Goal: Transaction & Acquisition: Book appointment/travel/reservation

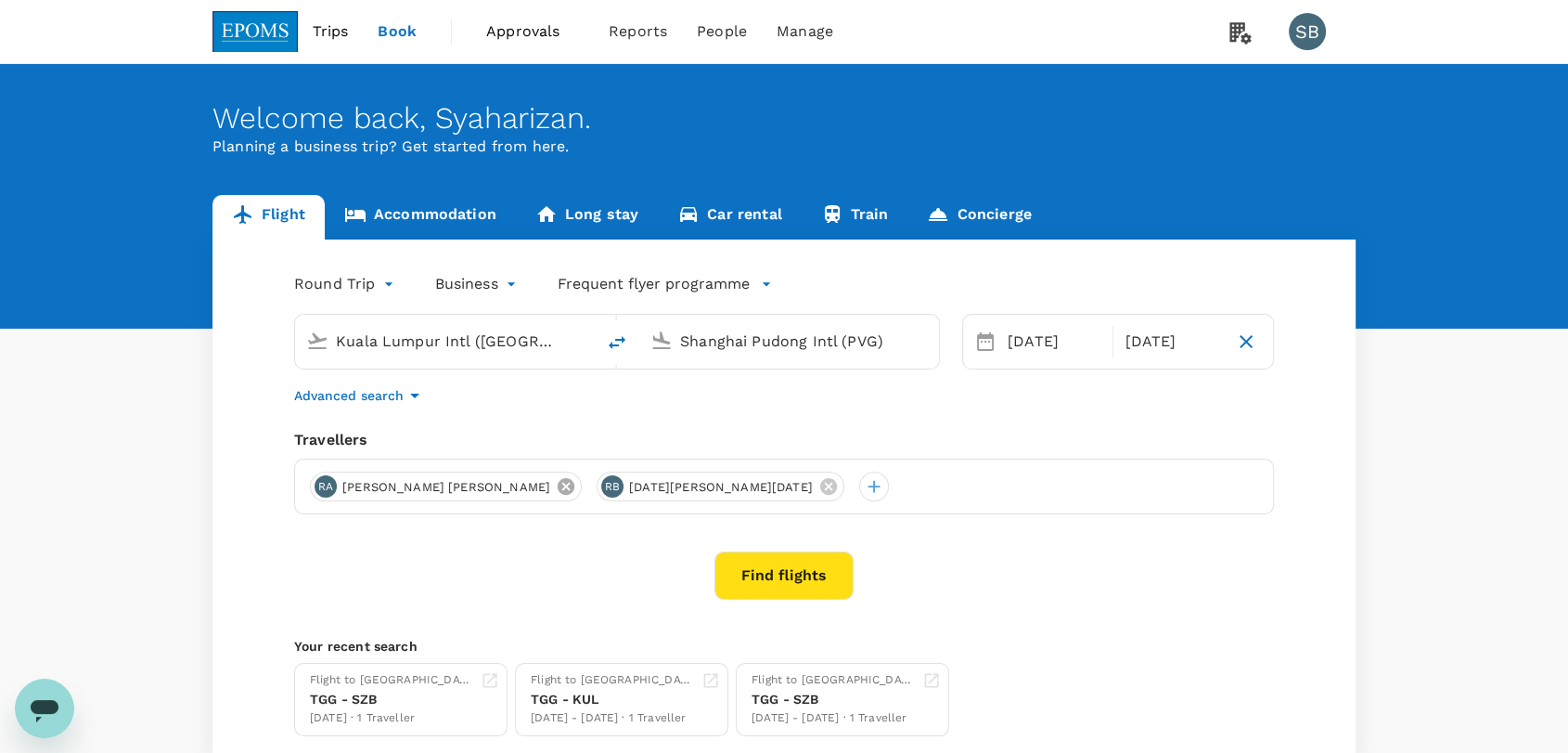
click at [558, 485] on icon at bounding box center [566, 486] width 17 height 17
click at [406, 396] on icon "button" at bounding box center [414, 396] width 23 height 23
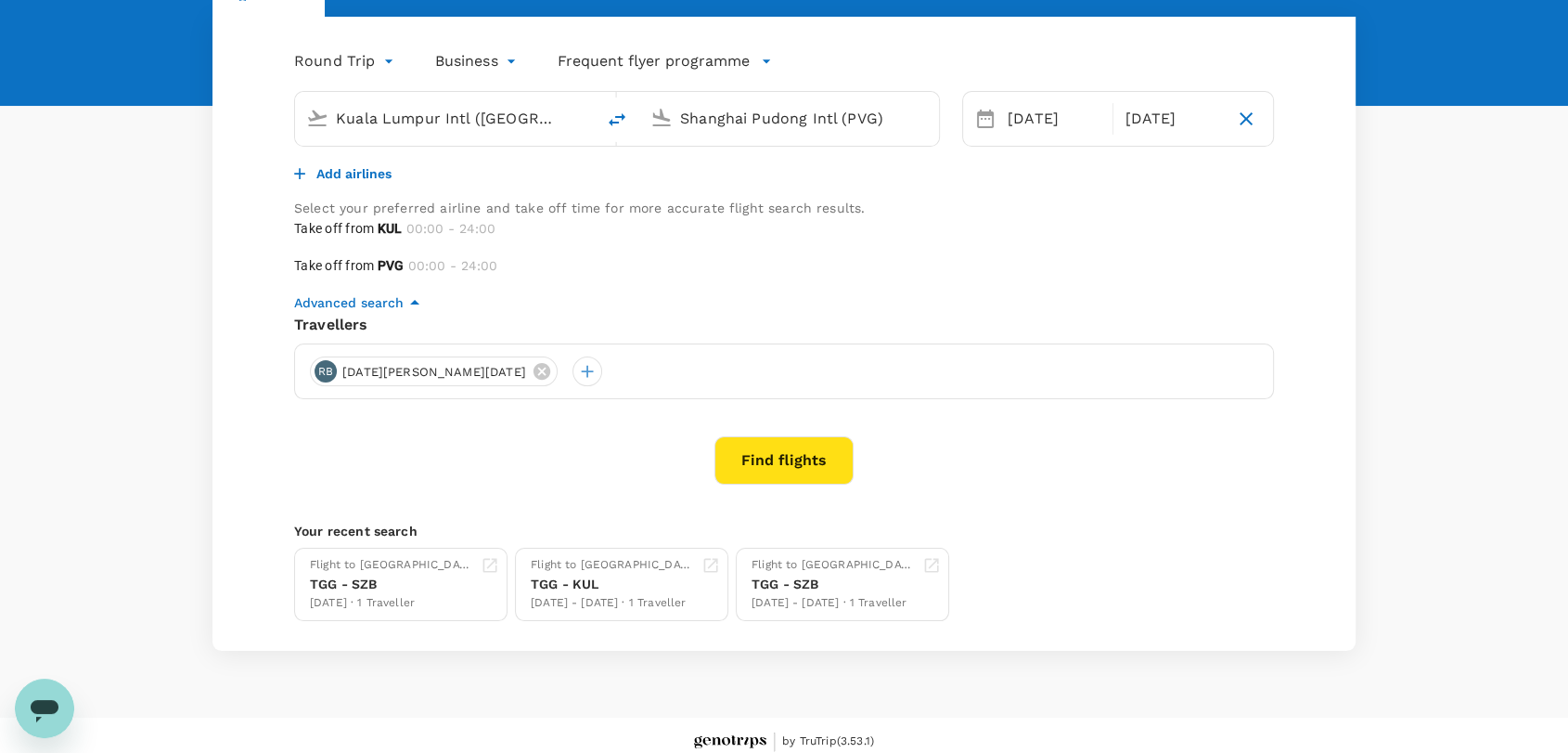
scroll to position [85, 0]
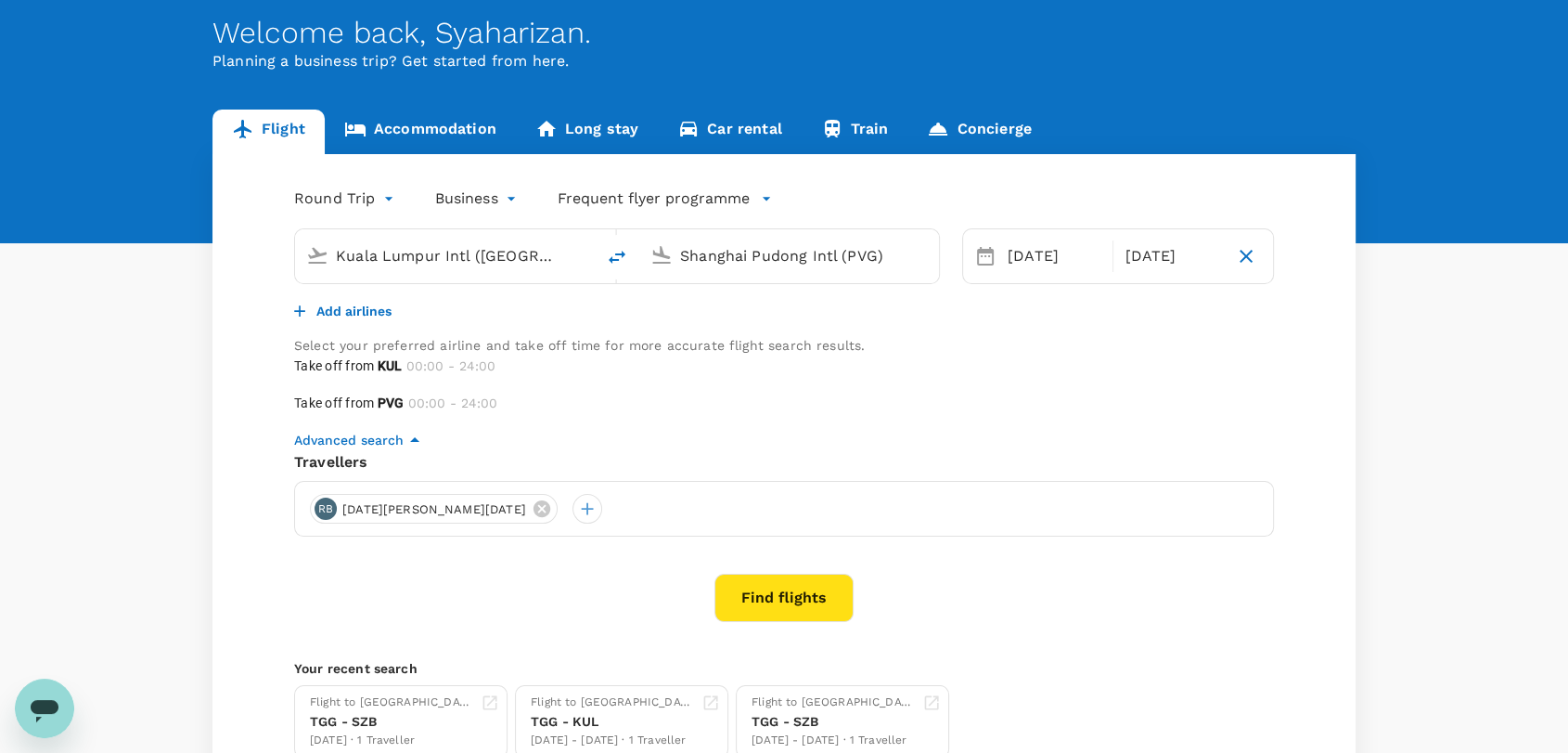
click at [374, 320] on p "Add airlines" at bounding box center [353, 310] width 75 height 19
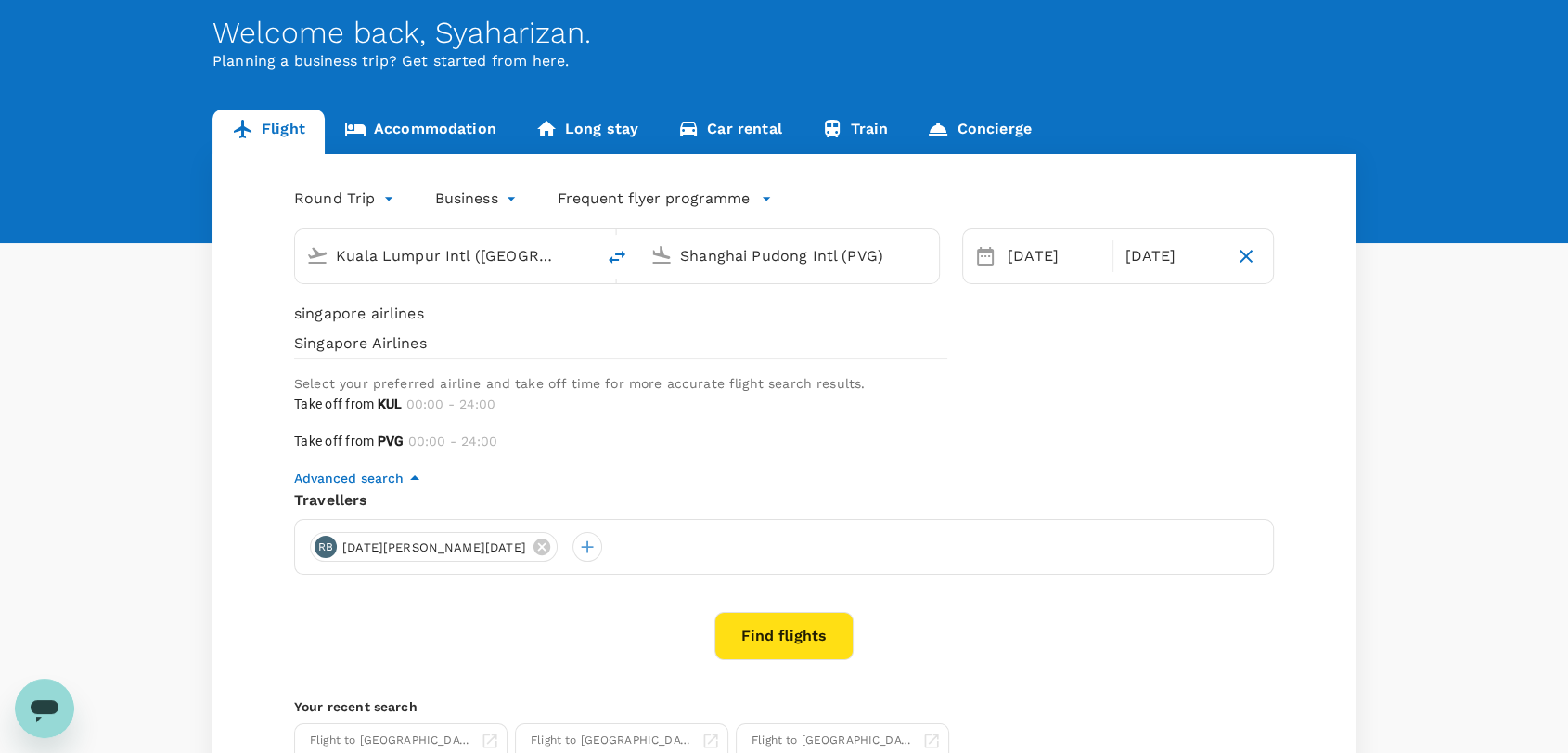
type input "singapore airlines"
click at [360, 354] on span "Singapore Airlines" at bounding box center [622, 343] width 654 height 23
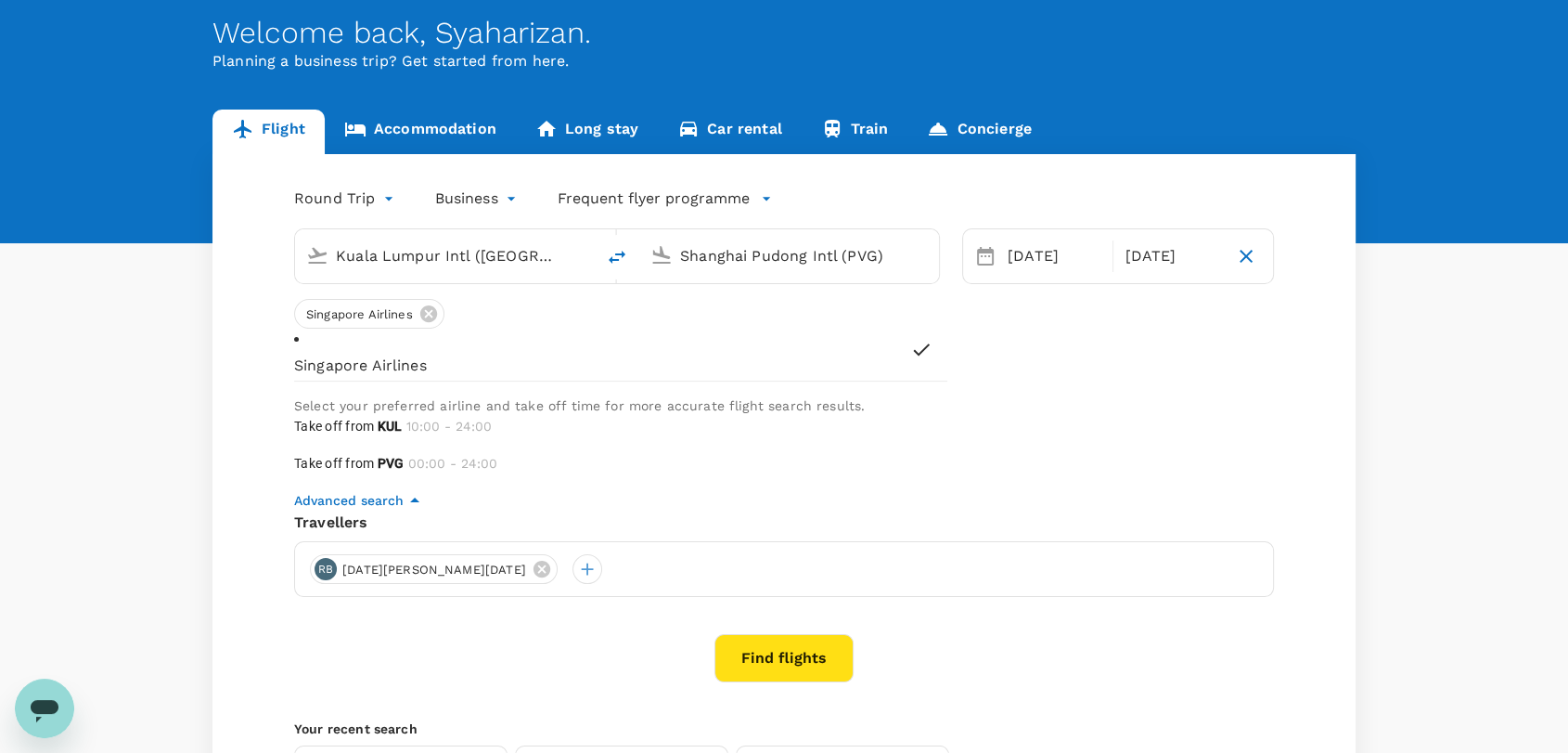
type input "570"
drag, startPoint x: 978, startPoint y: 362, endPoint x: 1087, endPoint y: 358, distance: 109.1
click at [295, 452] on span at bounding box center [295, 452] width 0 height 0
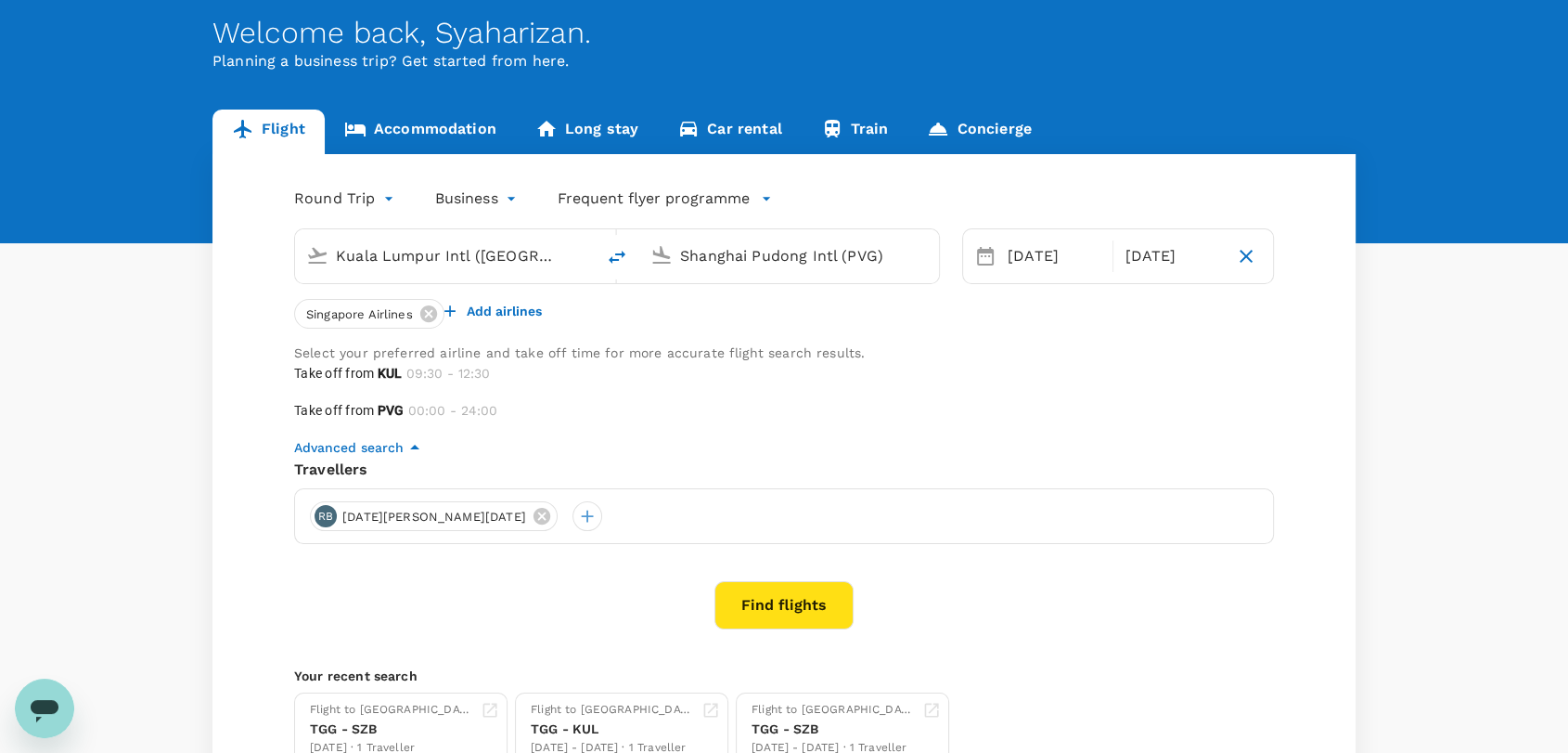
type input "720"
drag, startPoint x: 1264, startPoint y: 367, endPoint x: 1124, endPoint y: 368, distance: 140.0
click at [295, 400] on span at bounding box center [295, 400] width 0 height 0
type input "450"
drag, startPoint x: 982, startPoint y: 427, endPoint x: 1062, endPoint y: 419, distance: 80.4
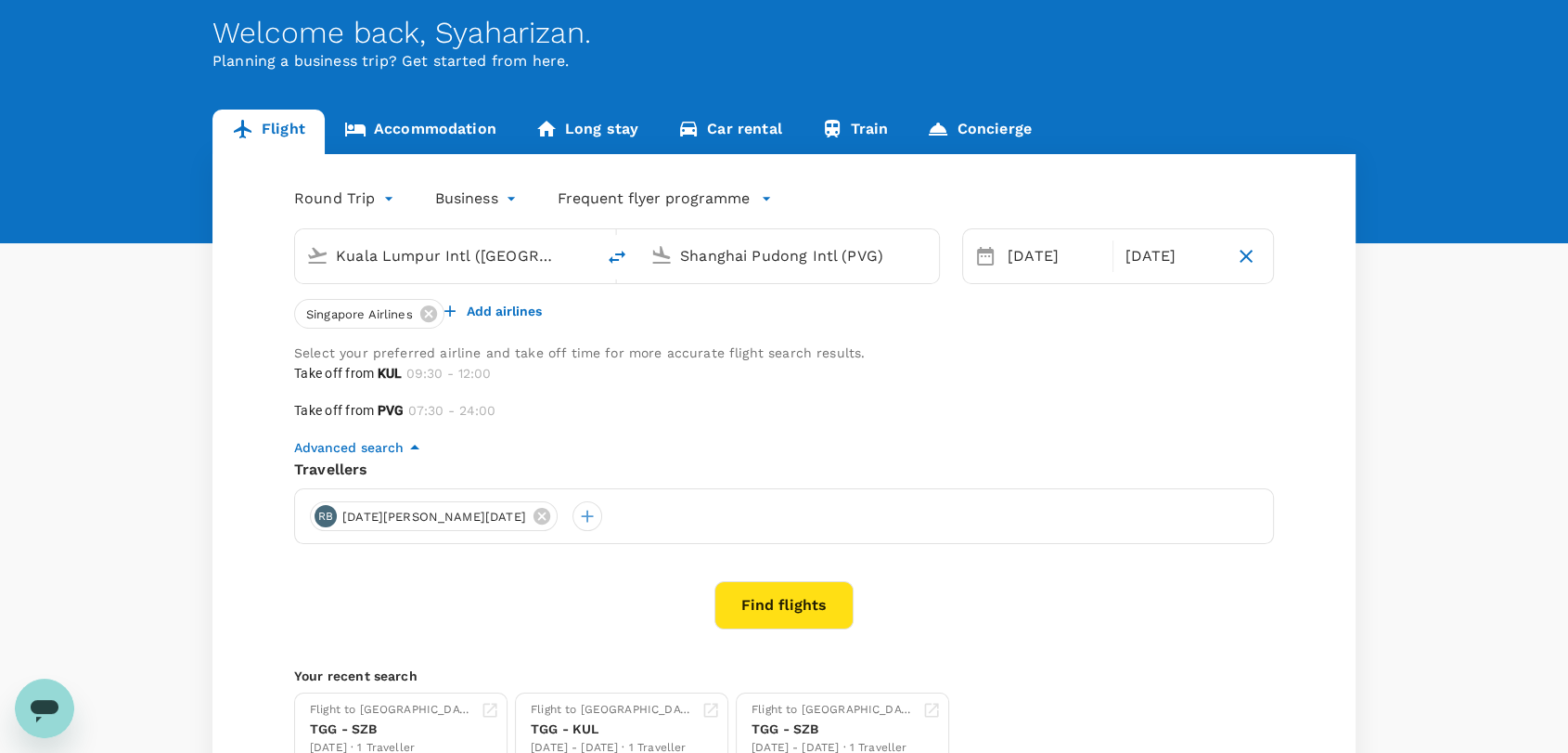
click at [295, 437] on span at bounding box center [295, 437] width 0 height 0
drag, startPoint x: 1277, startPoint y: 446, endPoint x: 1033, endPoint y: 529, distance: 257.7
click at [295, 437] on span at bounding box center [295, 437] width 0 height 0
type input "630"
click at [818, 630] on button "Find flights" at bounding box center [784, 605] width 139 height 48
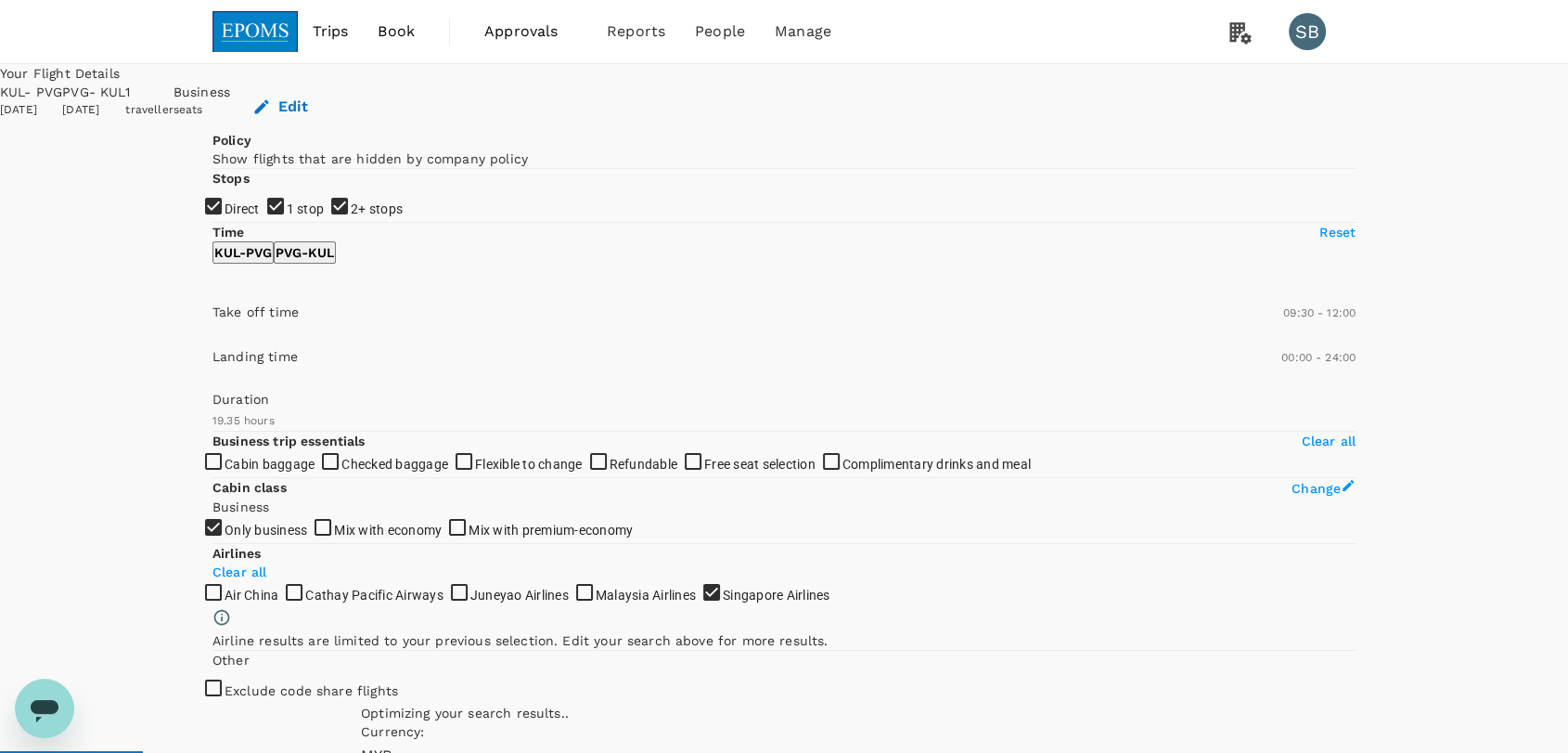
type input "1175"
checkbox input "false"
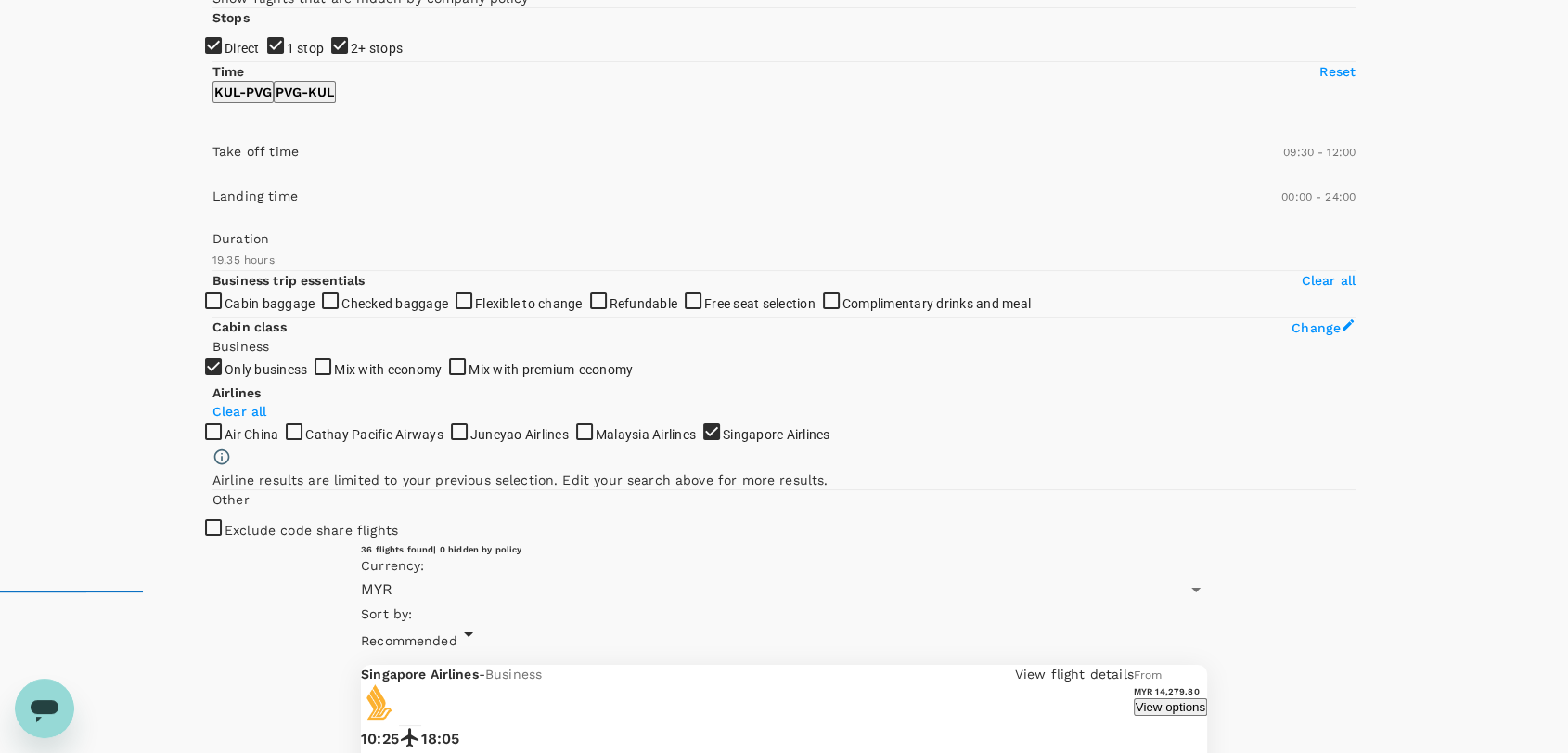
scroll to position [195, 0]
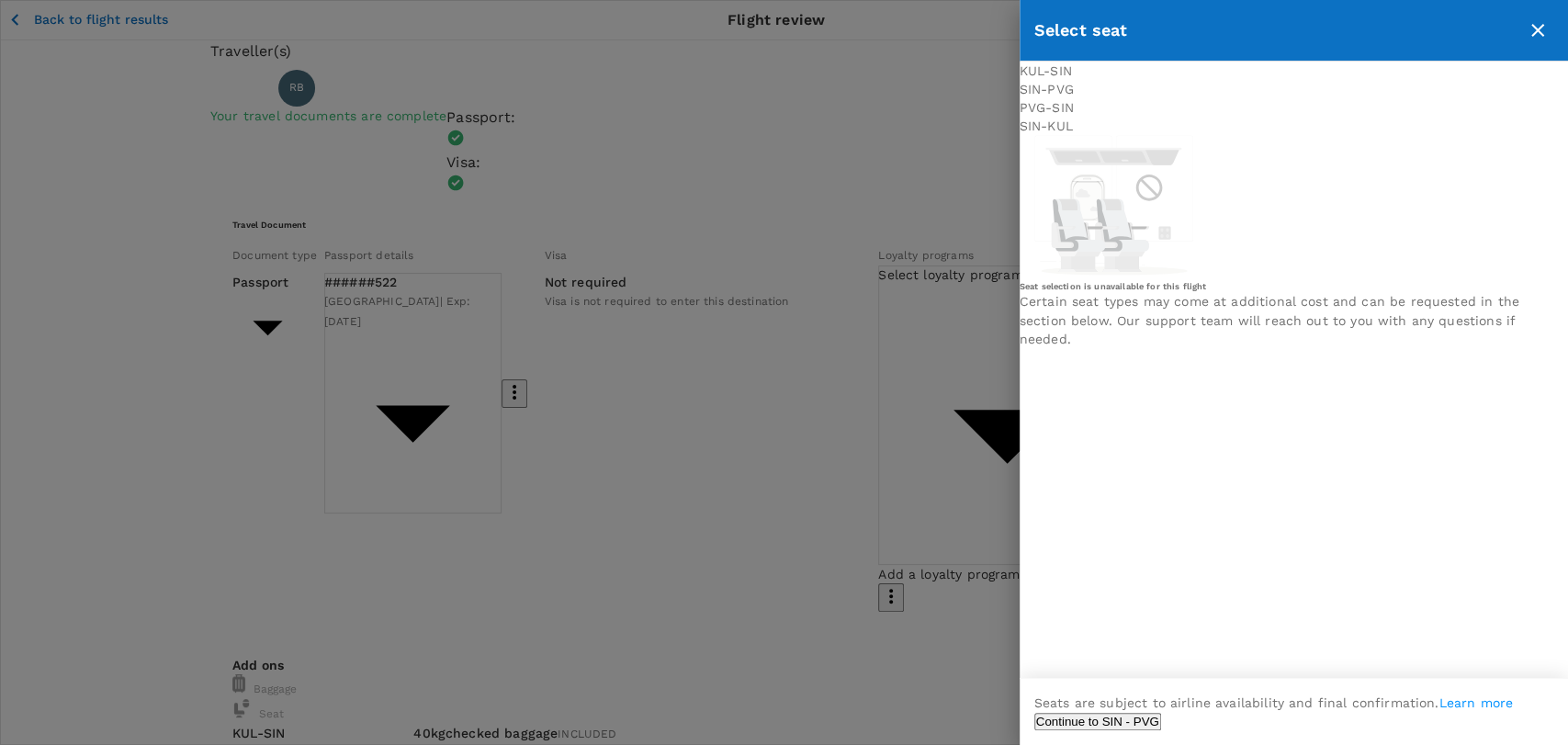
click at [1533, 29] on icon "close" at bounding box center [1537, 30] width 22 height 22
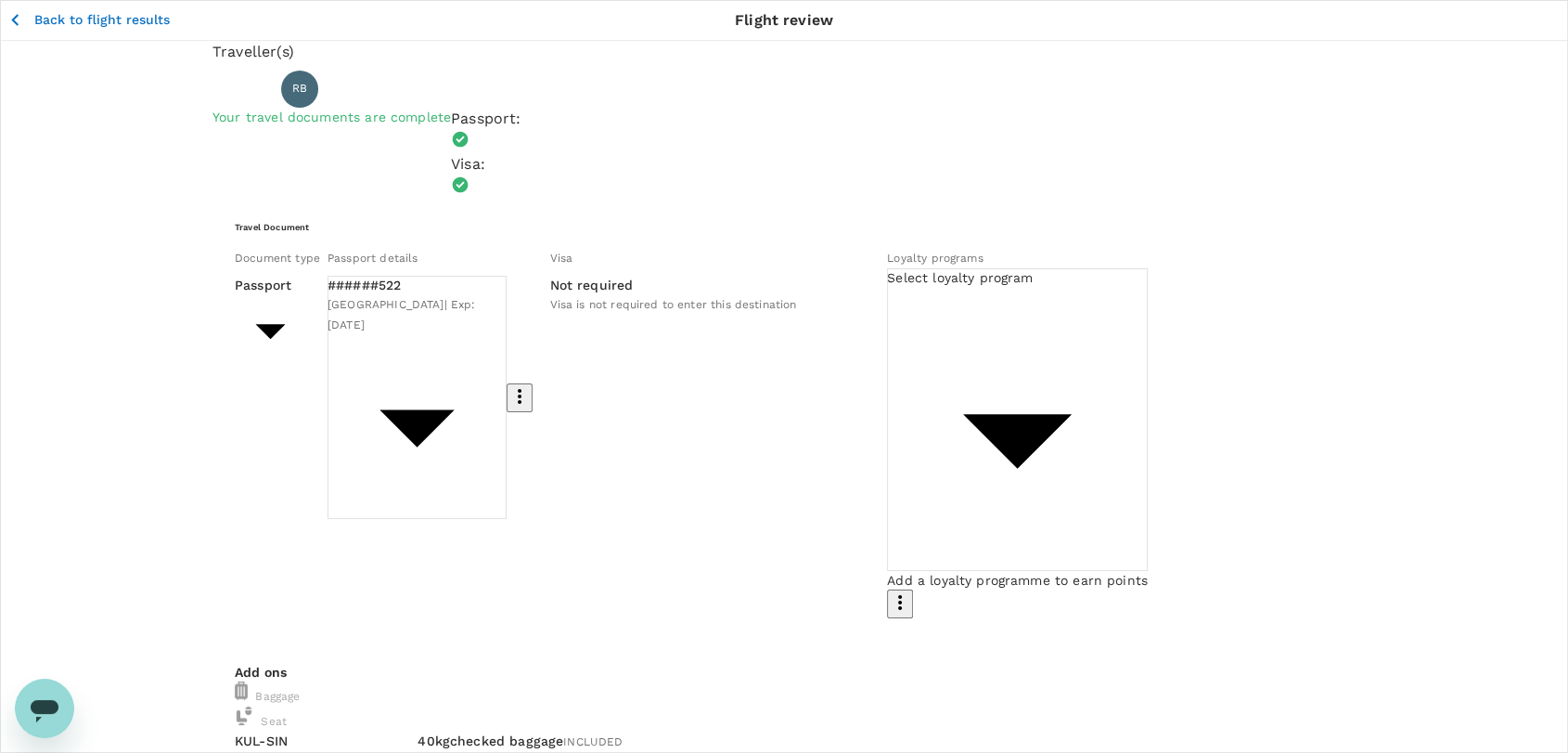
drag, startPoint x: 1343, startPoint y: 541, endPoint x: 1272, endPoint y: 538, distance: 71.1
copy p "15,279.39"
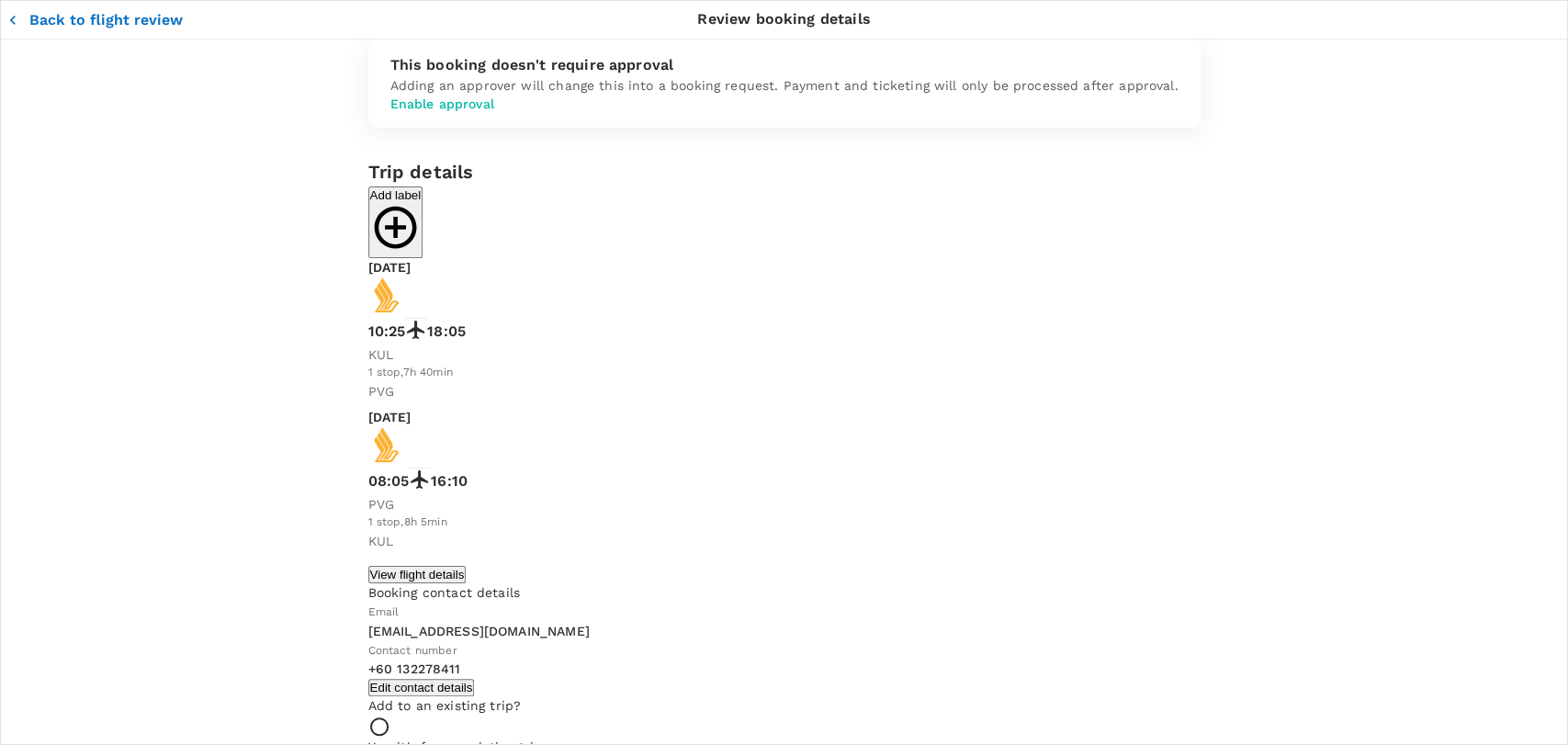
type input "9ea61a02-274a-4f65-9d5b-ca51ac7b2cfc"
click at [74, 26] on button "Back to flight review" at bounding box center [95, 19] width 175 height 18
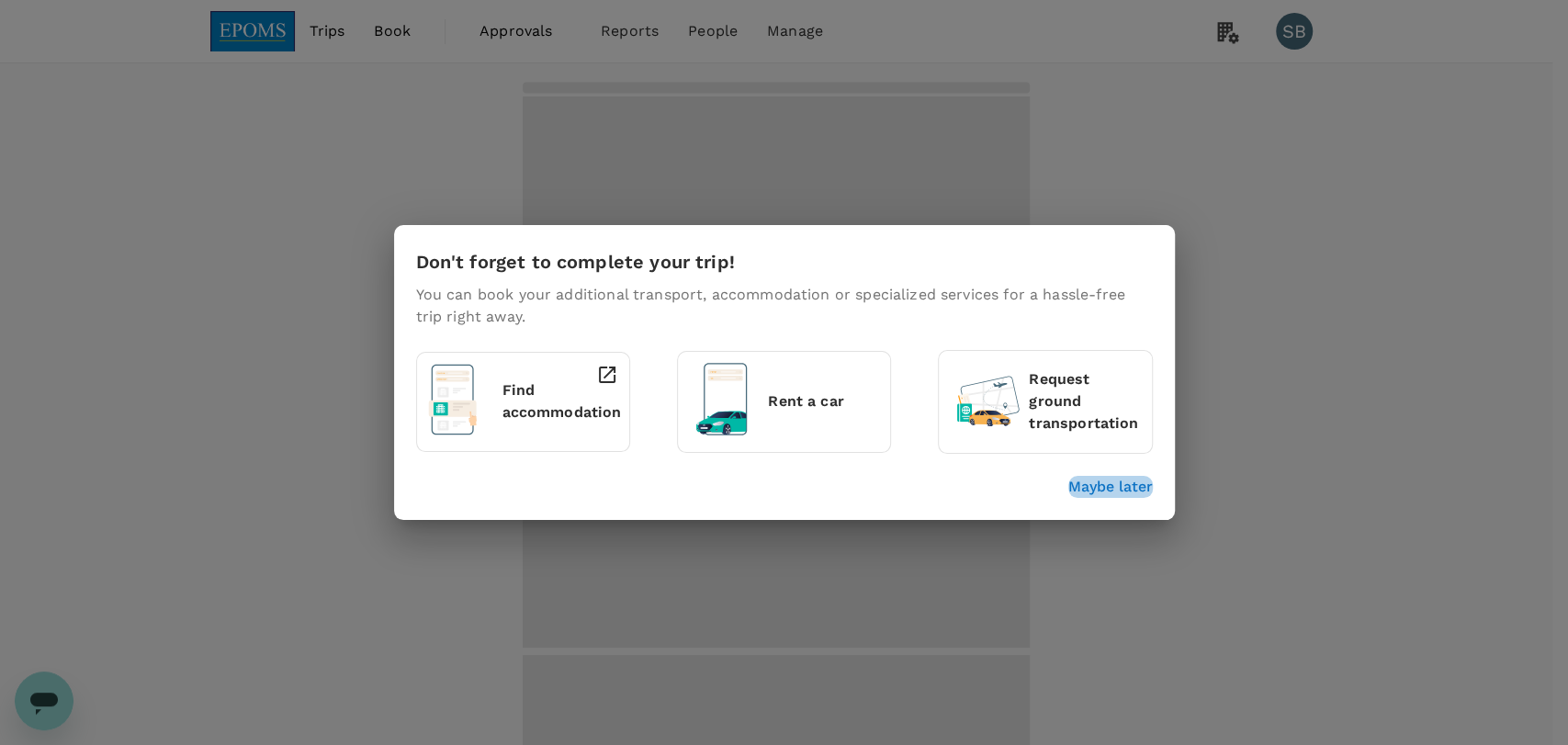
click at [1130, 482] on p "Maybe later" at bounding box center [1110, 486] width 84 height 22
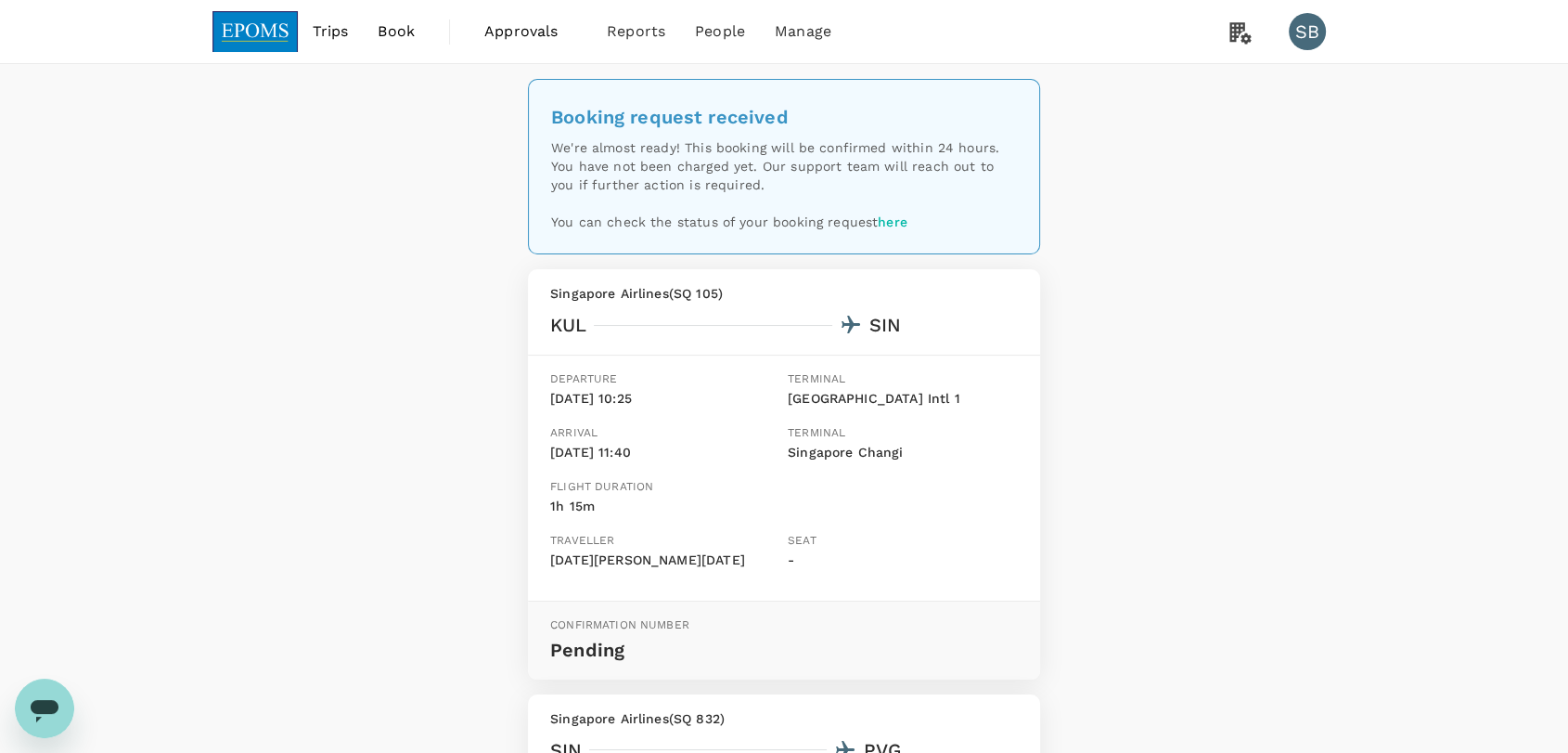
click at [259, 25] on img at bounding box center [254, 31] width 85 height 41
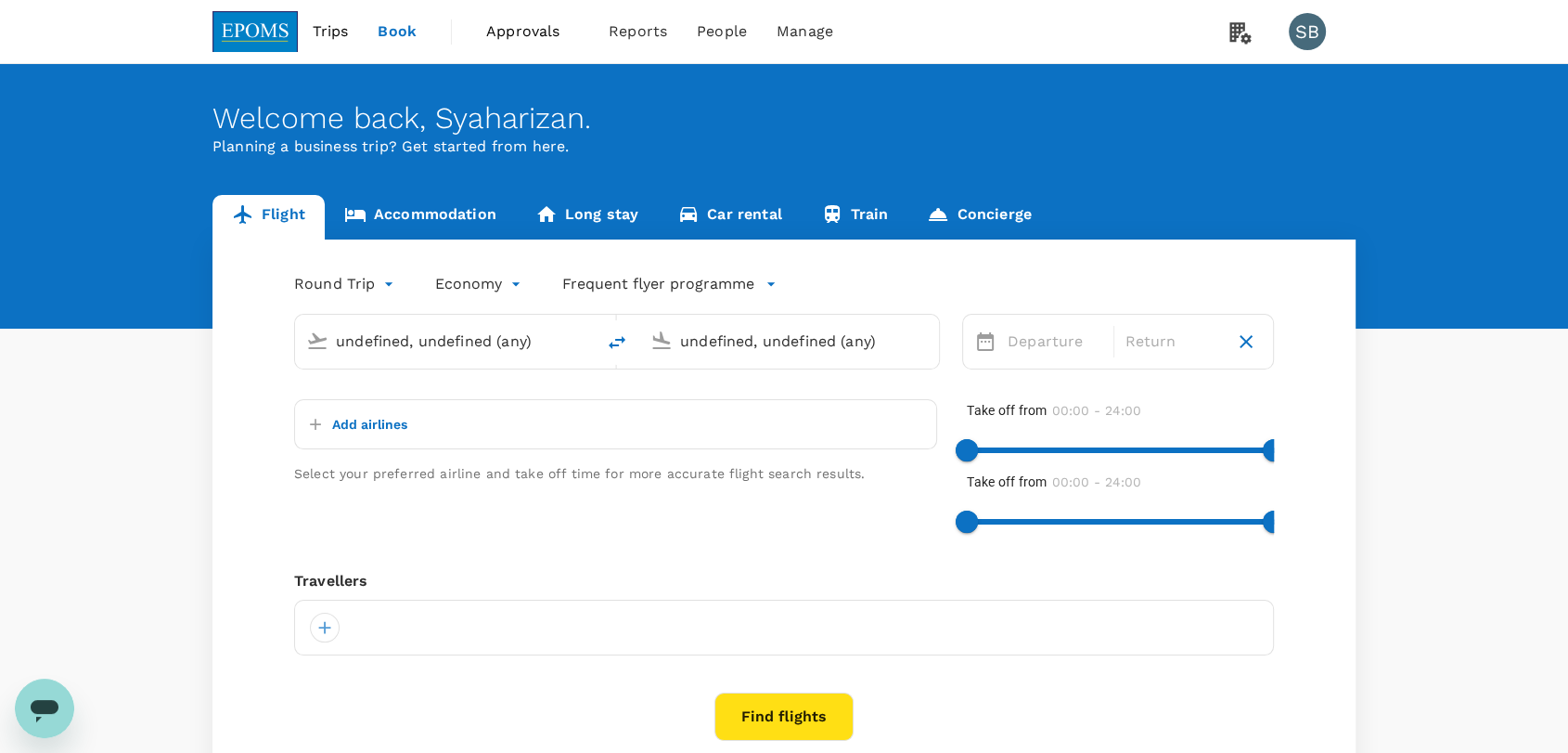
type input "Kuala Lumpur Intl (KUL)"
type input "Shanghai Pudong Intl (PVG)"
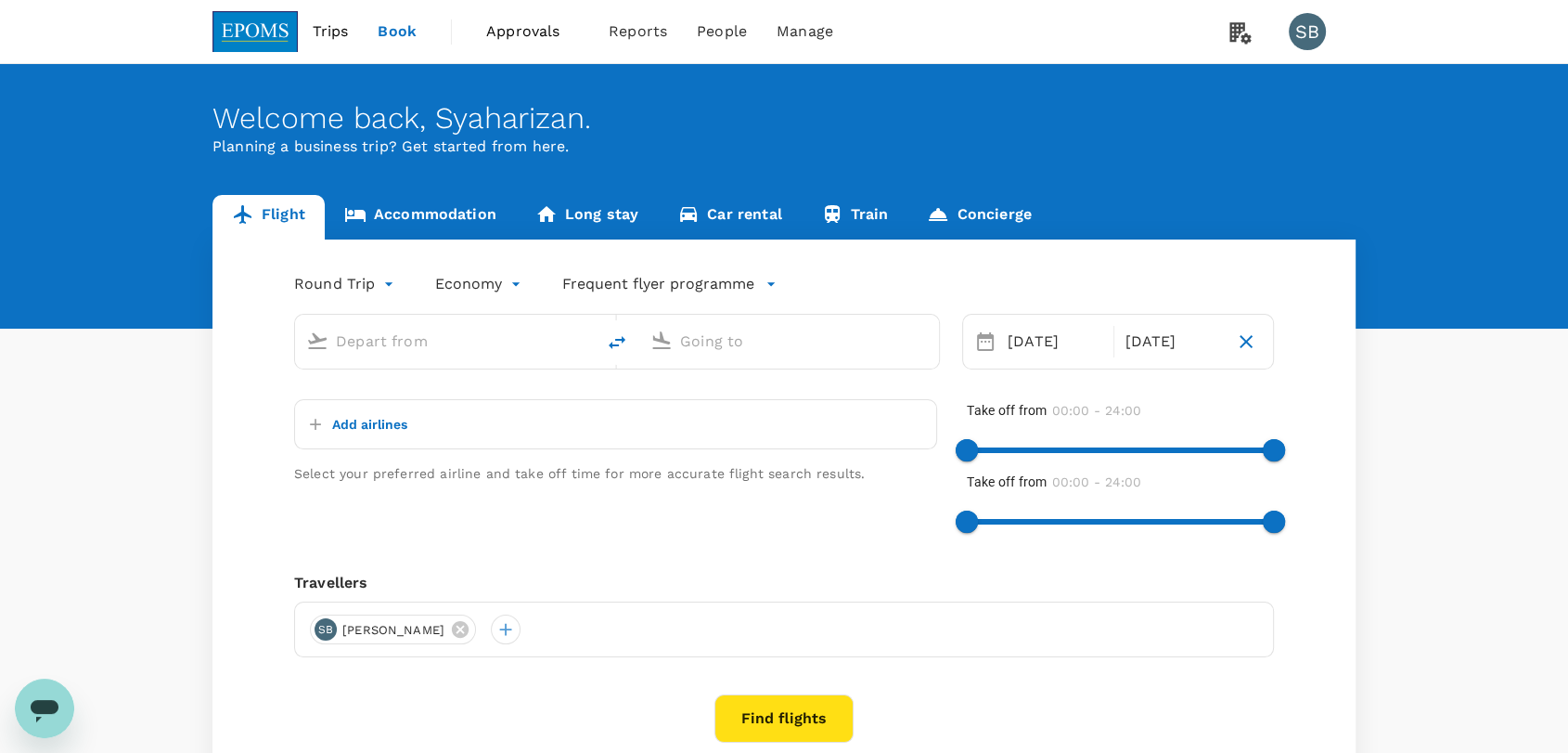
type input "business"
type input "Kuala Lumpur Intl (KUL)"
type input "Shanghai Pudong Intl (PVG)"
click at [416, 209] on link "Accommodation" at bounding box center [420, 217] width 191 height 45
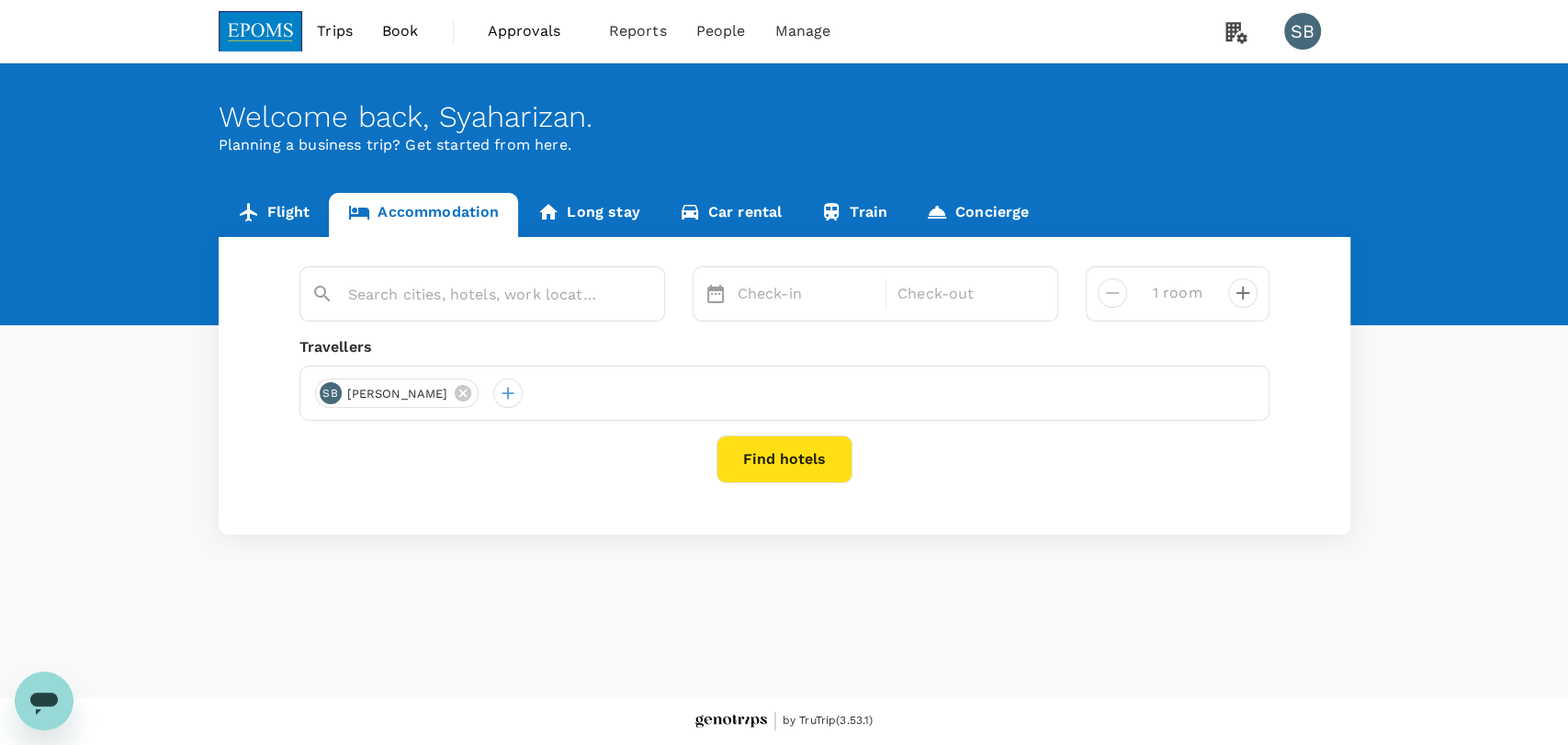
type input "3 rooms"
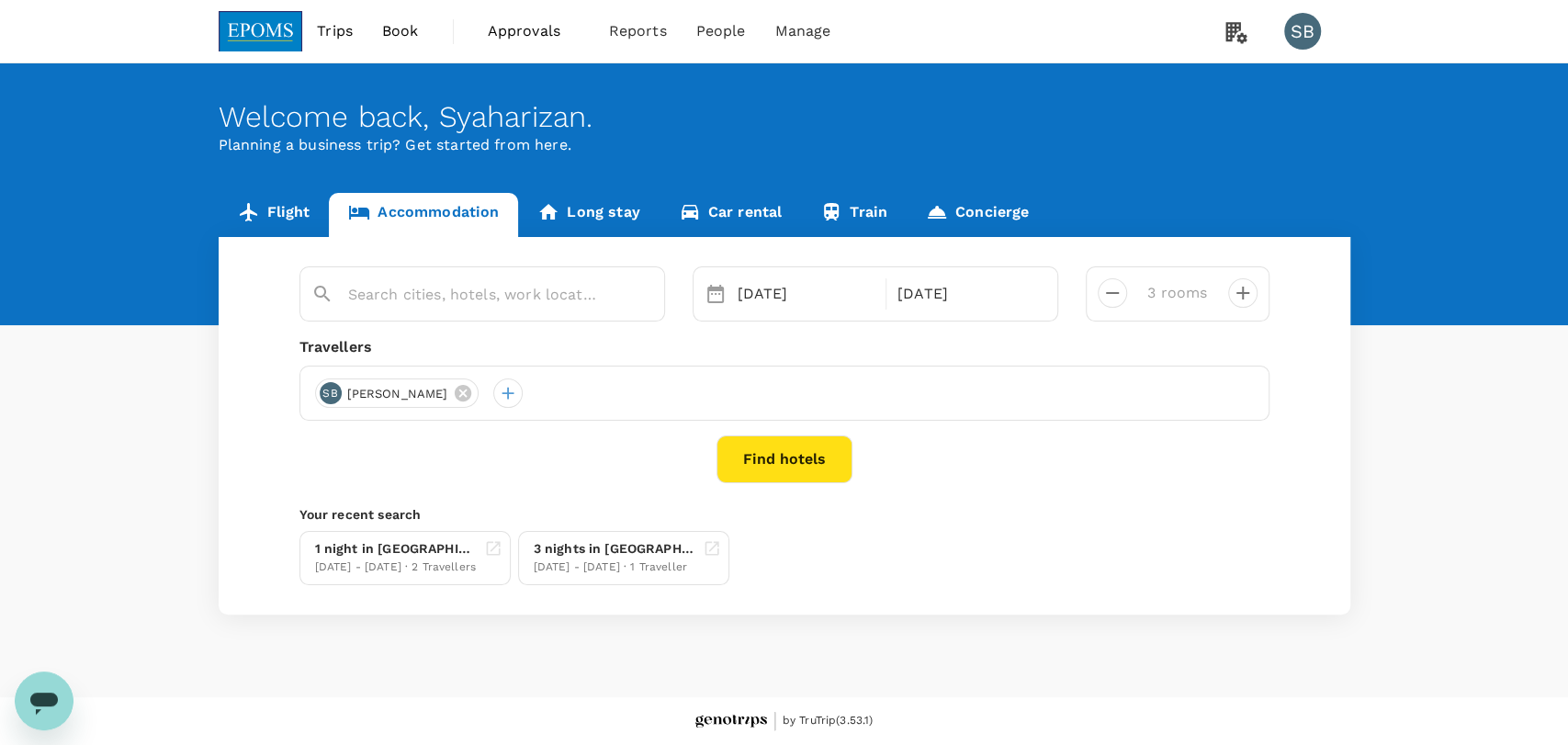
type input "Paya Bunga Hotel"
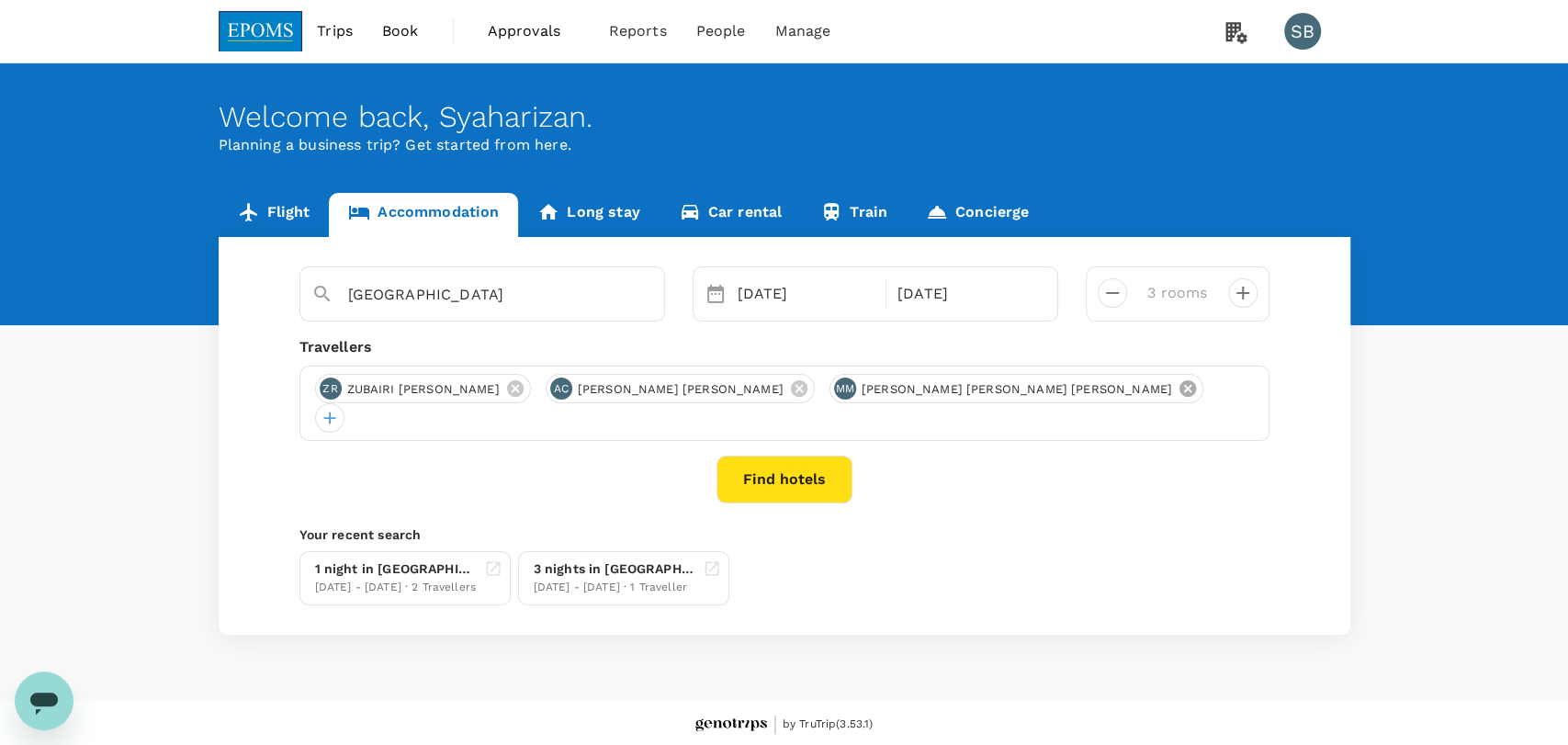
click at [1179, 389] on icon at bounding box center [1186, 388] width 16 height 16
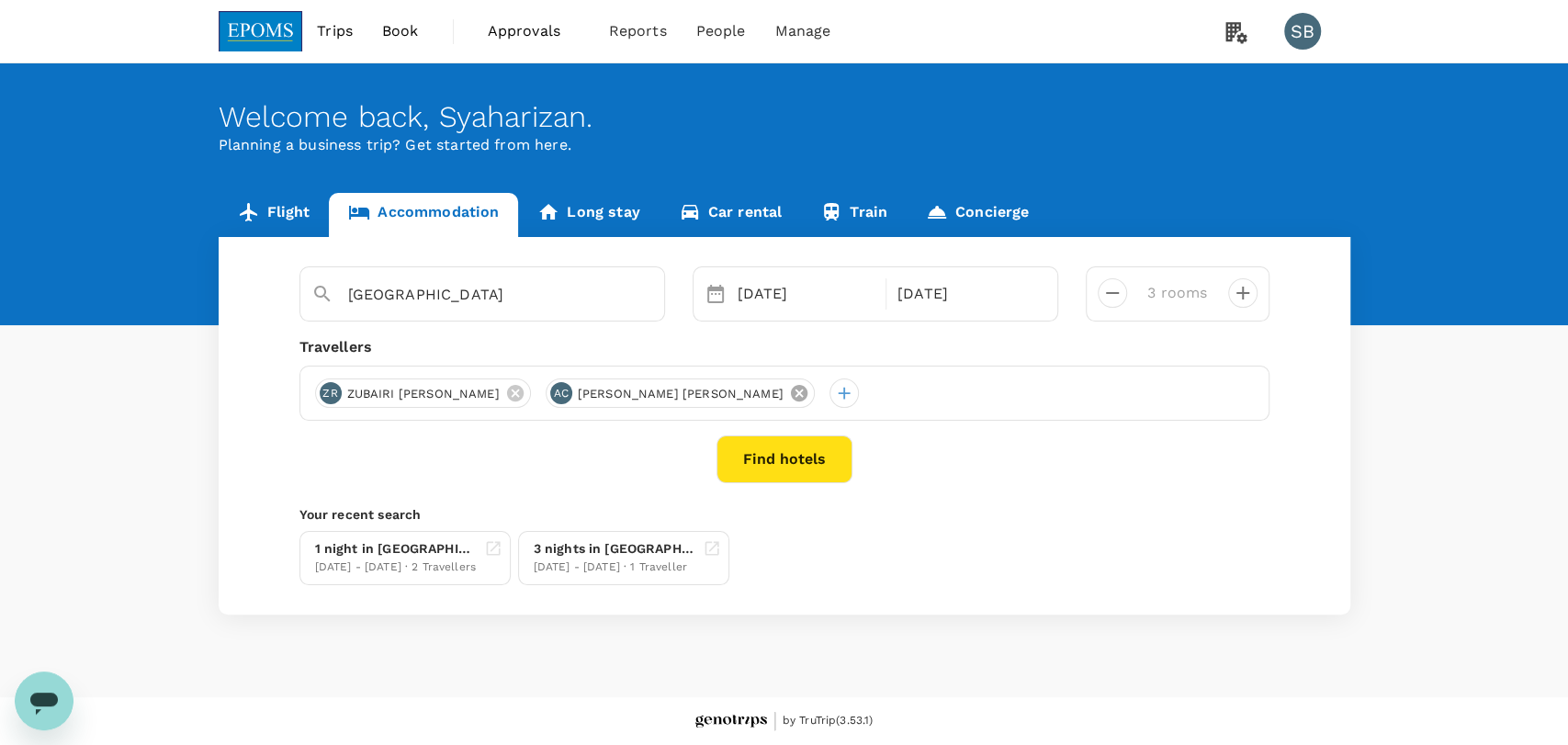
click at [788, 394] on icon at bounding box center [798, 392] width 20 height 20
click at [511, 393] on icon at bounding box center [514, 392] width 20 height 20
click at [330, 394] on div at bounding box center [329, 393] width 29 height 29
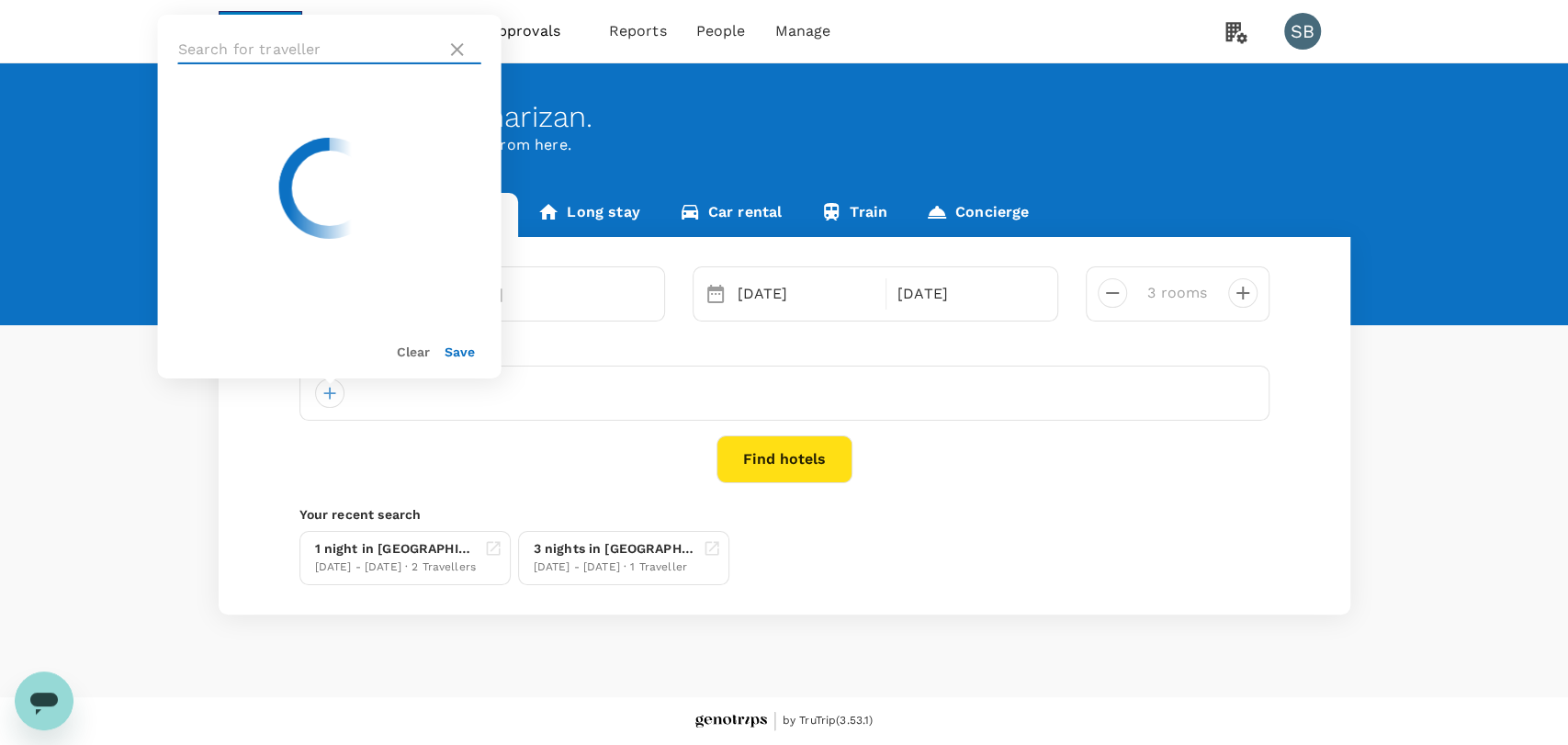
click at [320, 47] on input "text" at bounding box center [308, 49] width 261 height 29
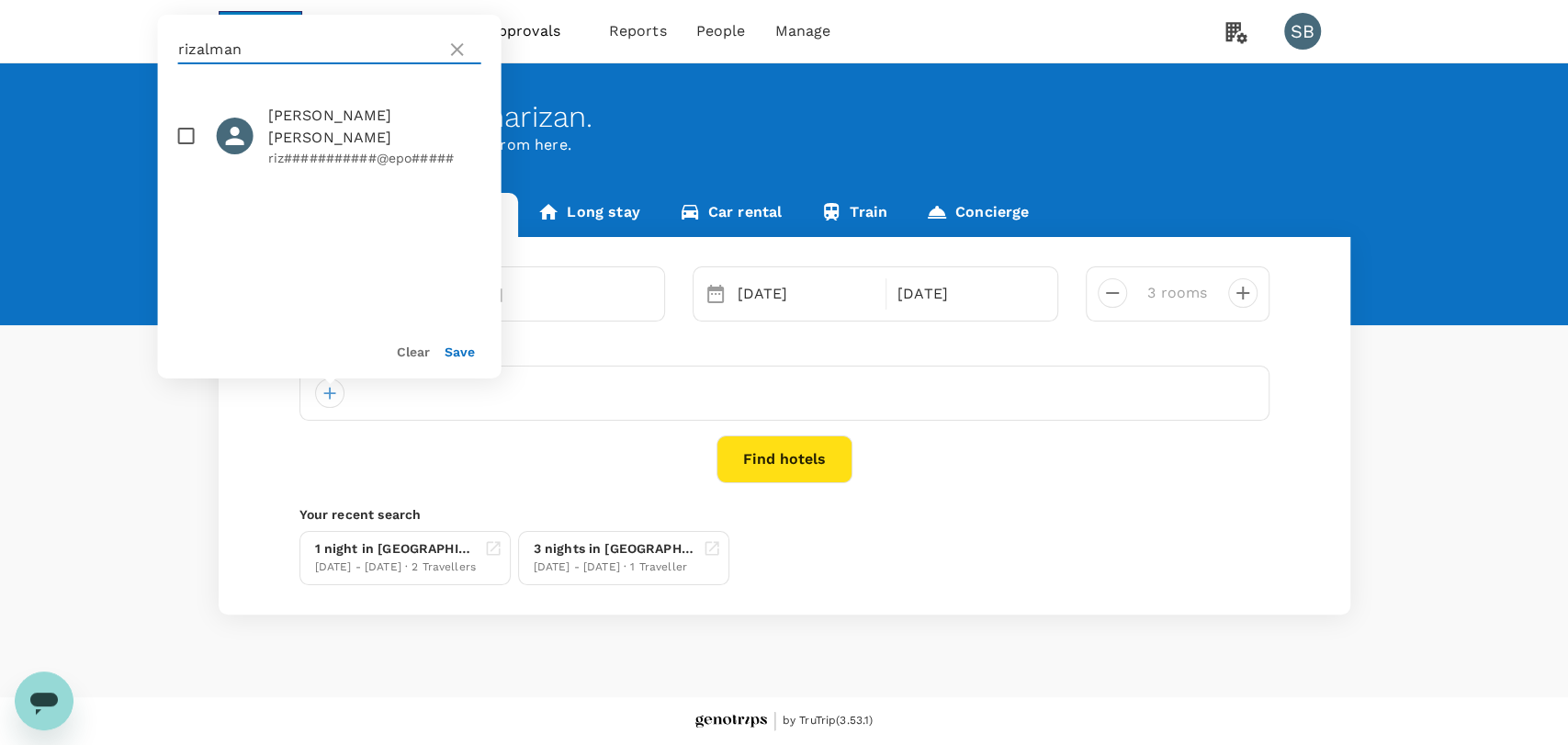
type input "rizalman"
click at [191, 139] on input "checkbox" at bounding box center [187, 136] width 39 height 39
checkbox input "true"
click at [455, 45] on icon at bounding box center [457, 49] width 22 height 22
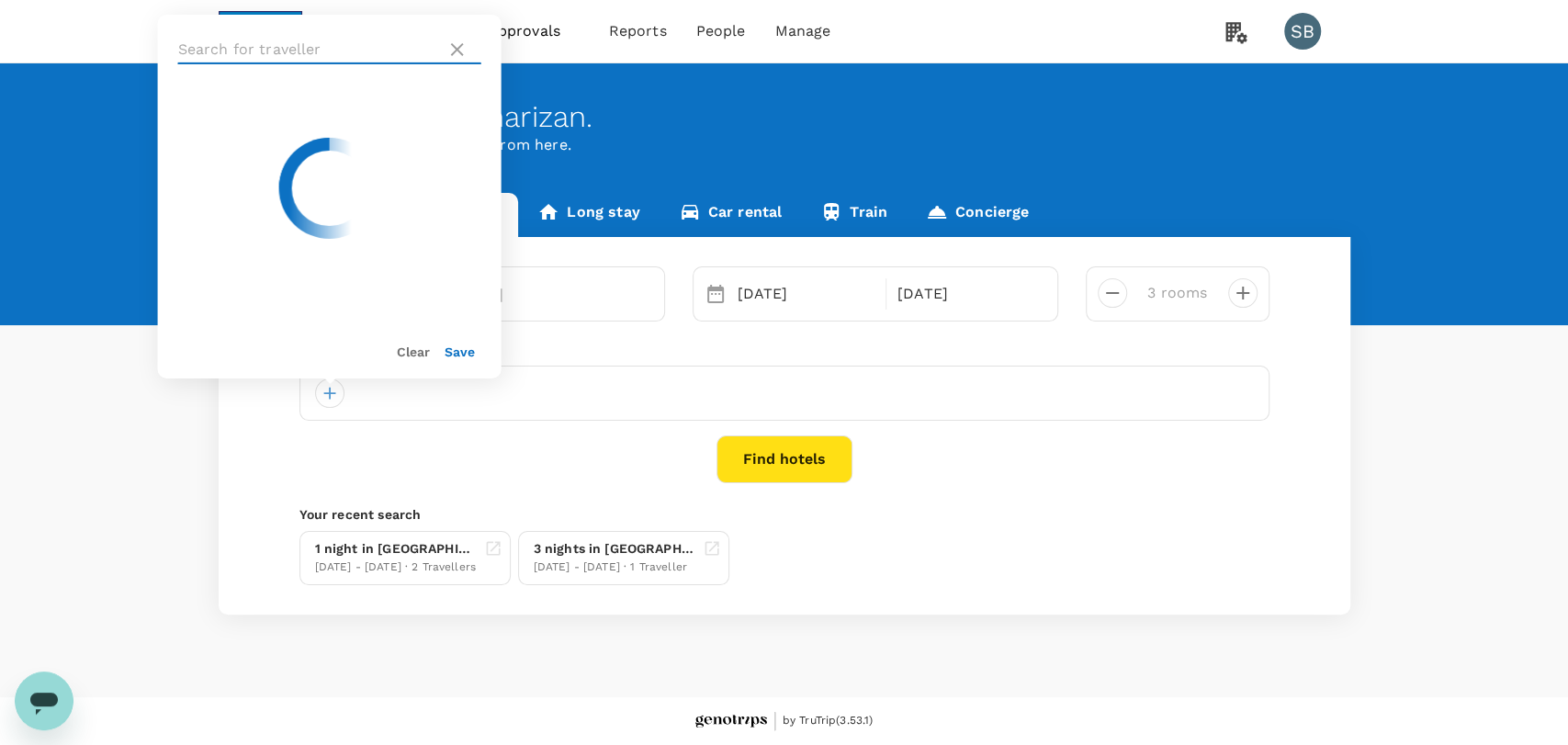
click at [325, 52] on input "text" at bounding box center [308, 49] width 261 height 29
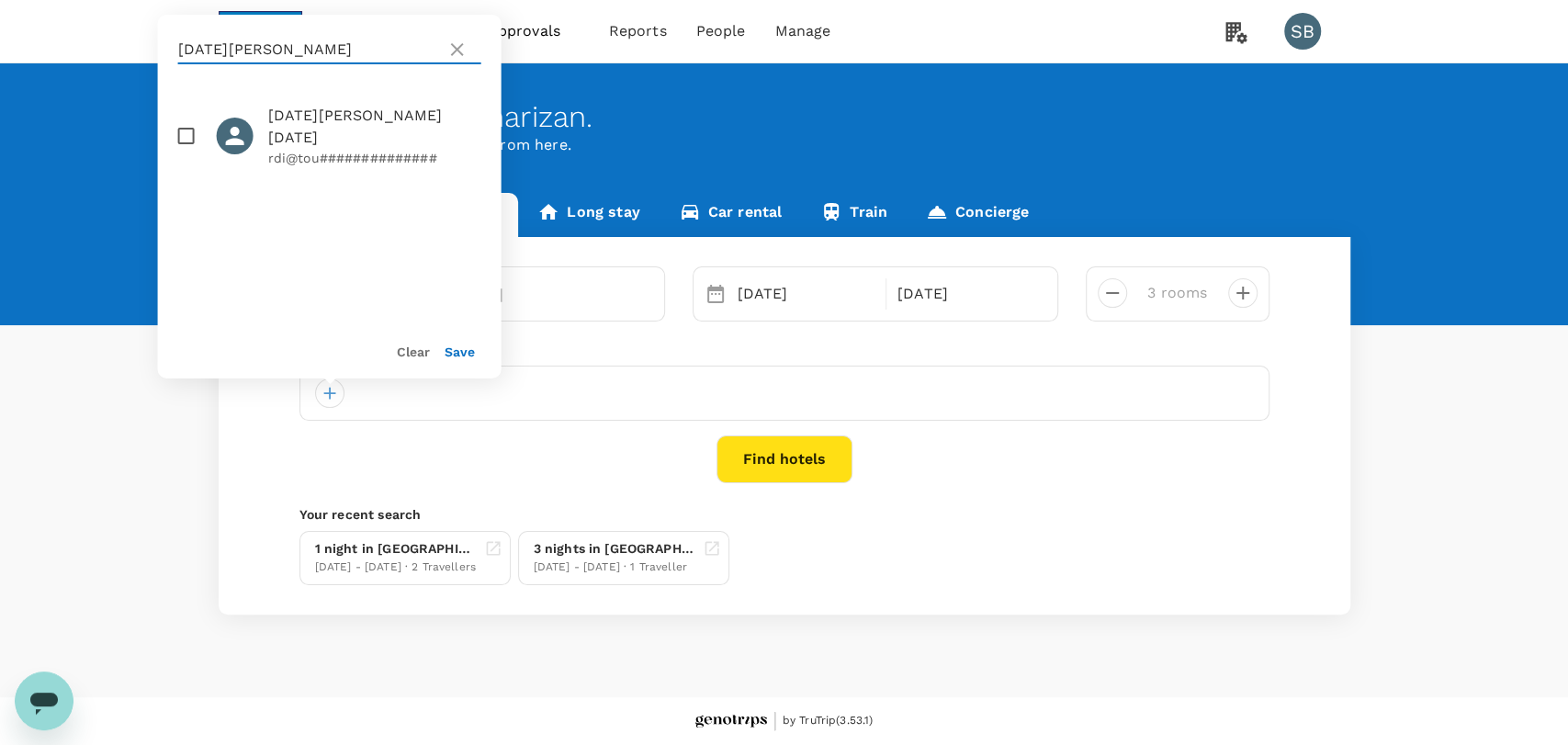
type input "raja idris"
click at [182, 122] on input "checkbox" at bounding box center [187, 136] width 39 height 39
checkbox input "true"
click at [456, 356] on button "Save" at bounding box center [459, 352] width 30 height 15
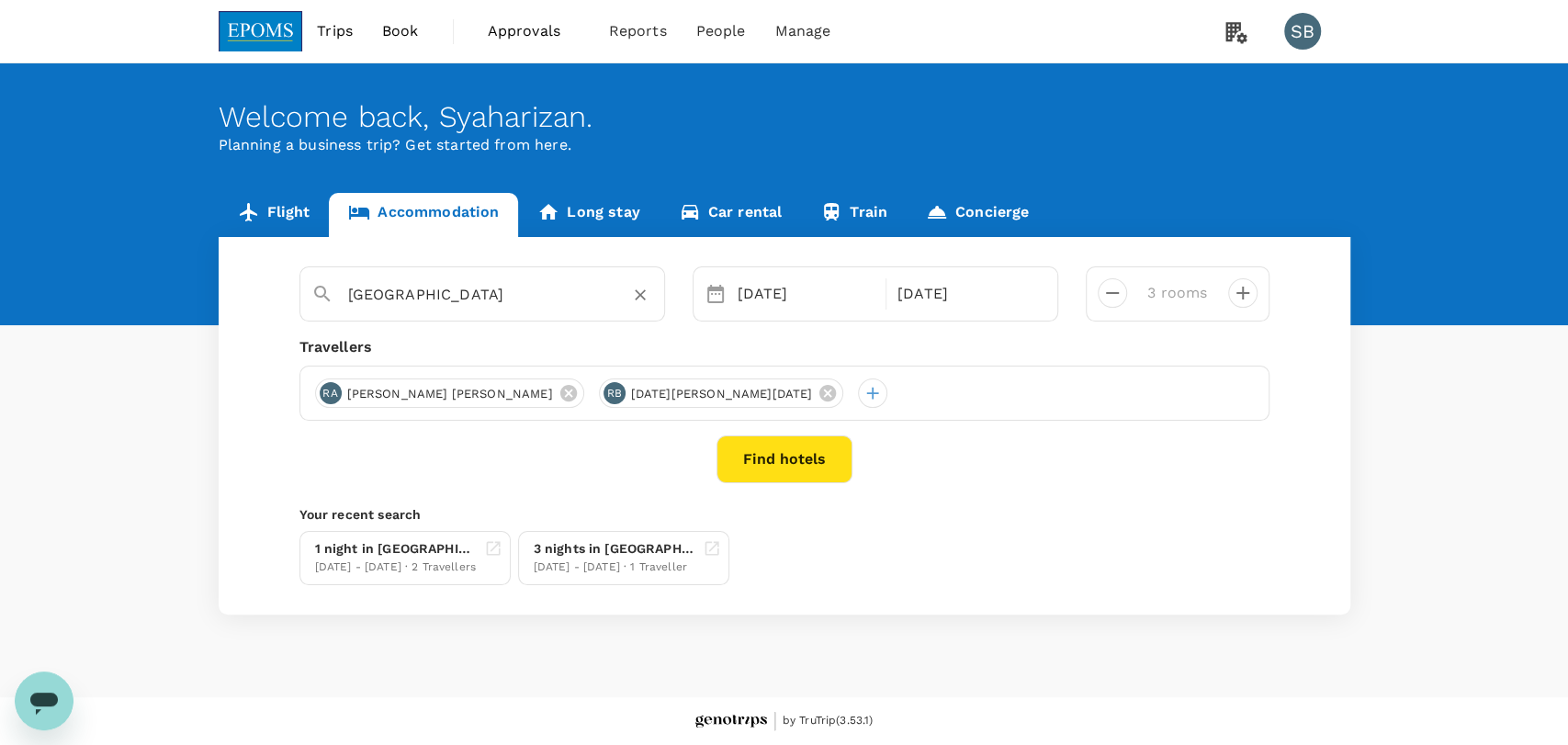
click at [472, 284] on input "Paya Bunga Hotel" at bounding box center [475, 294] width 254 height 28
type input "Paya Bunga Hotel"
click at [637, 296] on icon "Clear" at bounding box center [639, 295] width 11 height 11
click at [415, 295] on input "text" at bounding box center [475, 294] width 254 height 28
paste input "HUALUXE Shanghai Changfeng Park (IHG)"
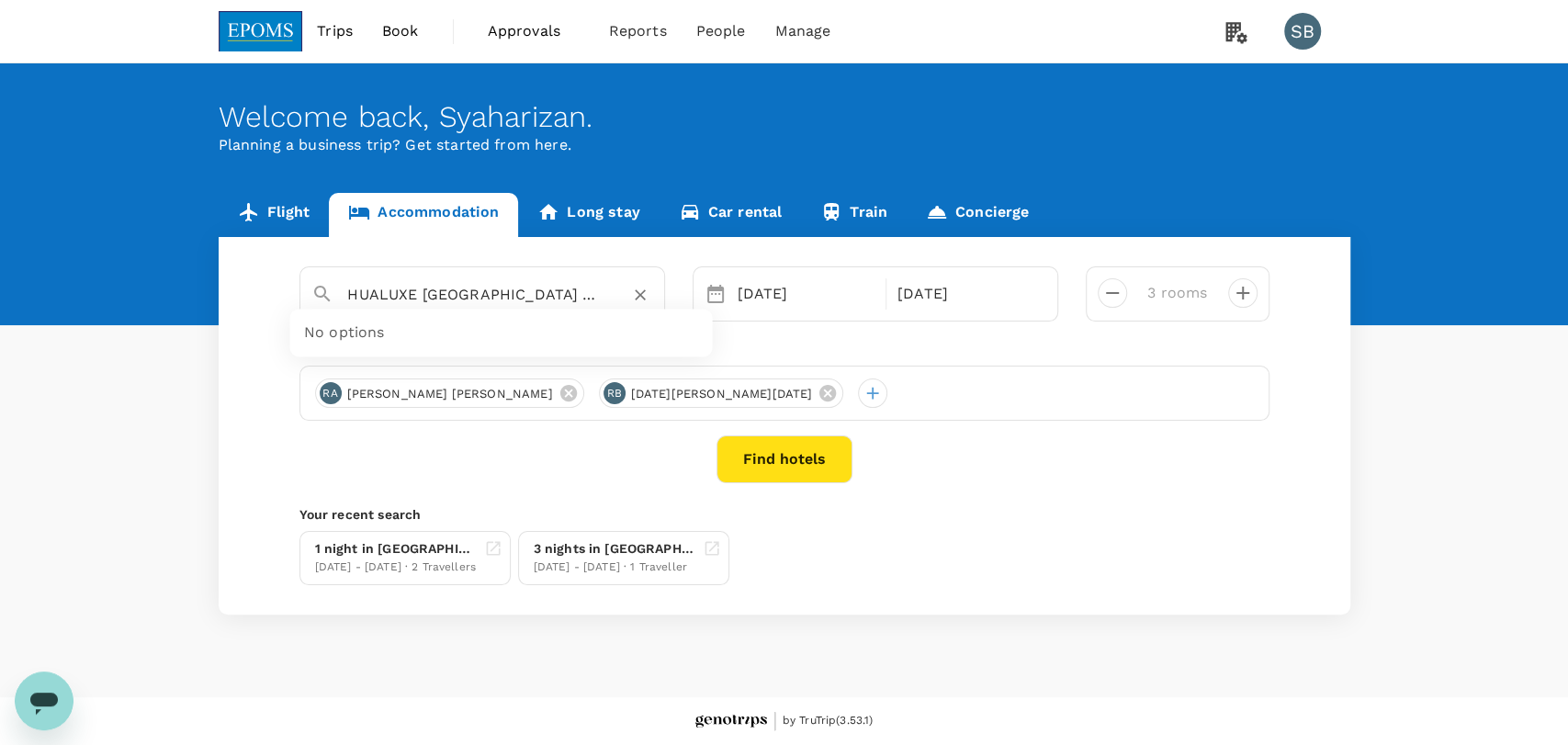
scroll to position [0, 49]
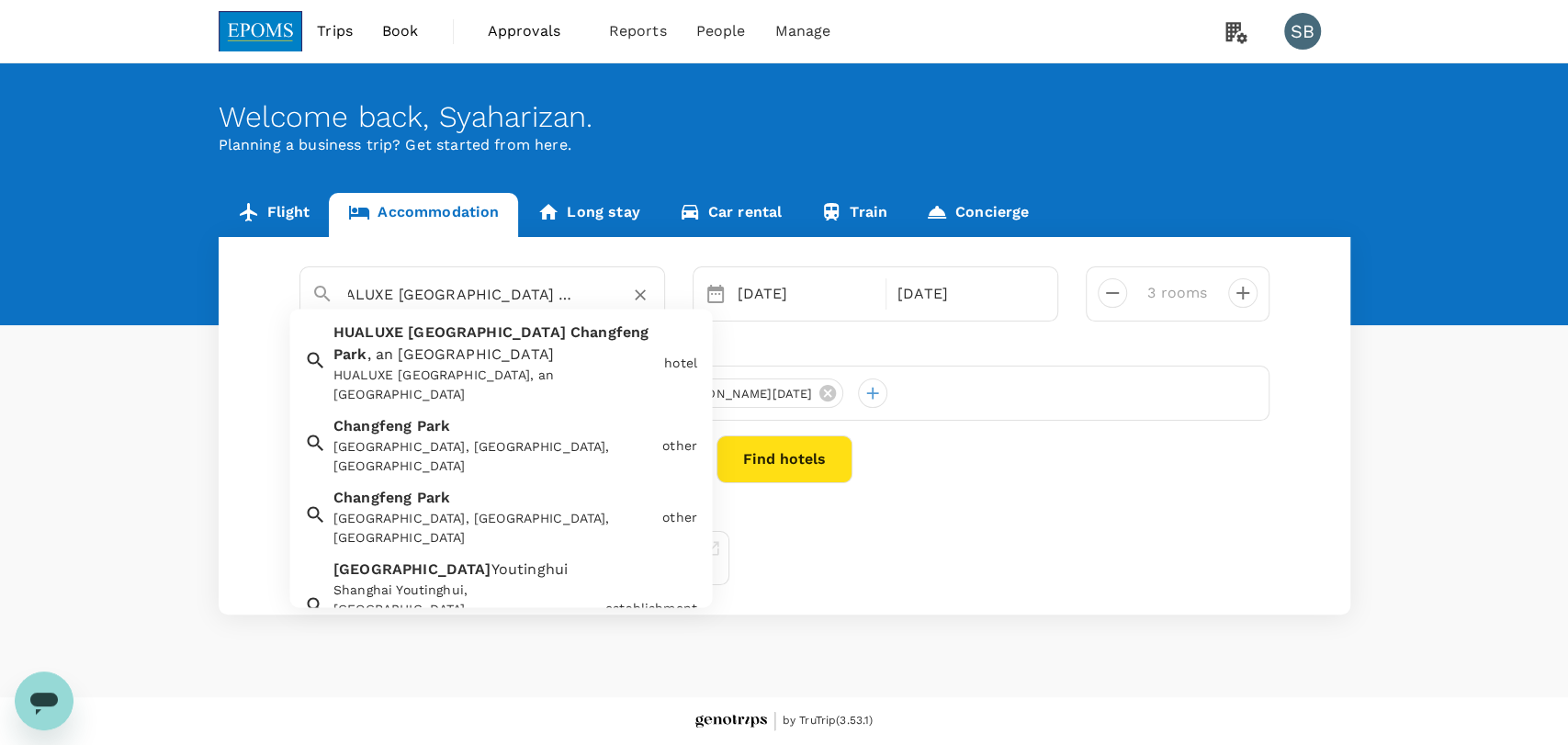
click at [527, 373] on div "HUALUXE Shanghai Changfeng Park, an IHG Hotel" at bounding box center [495, 386] width 323 height 39
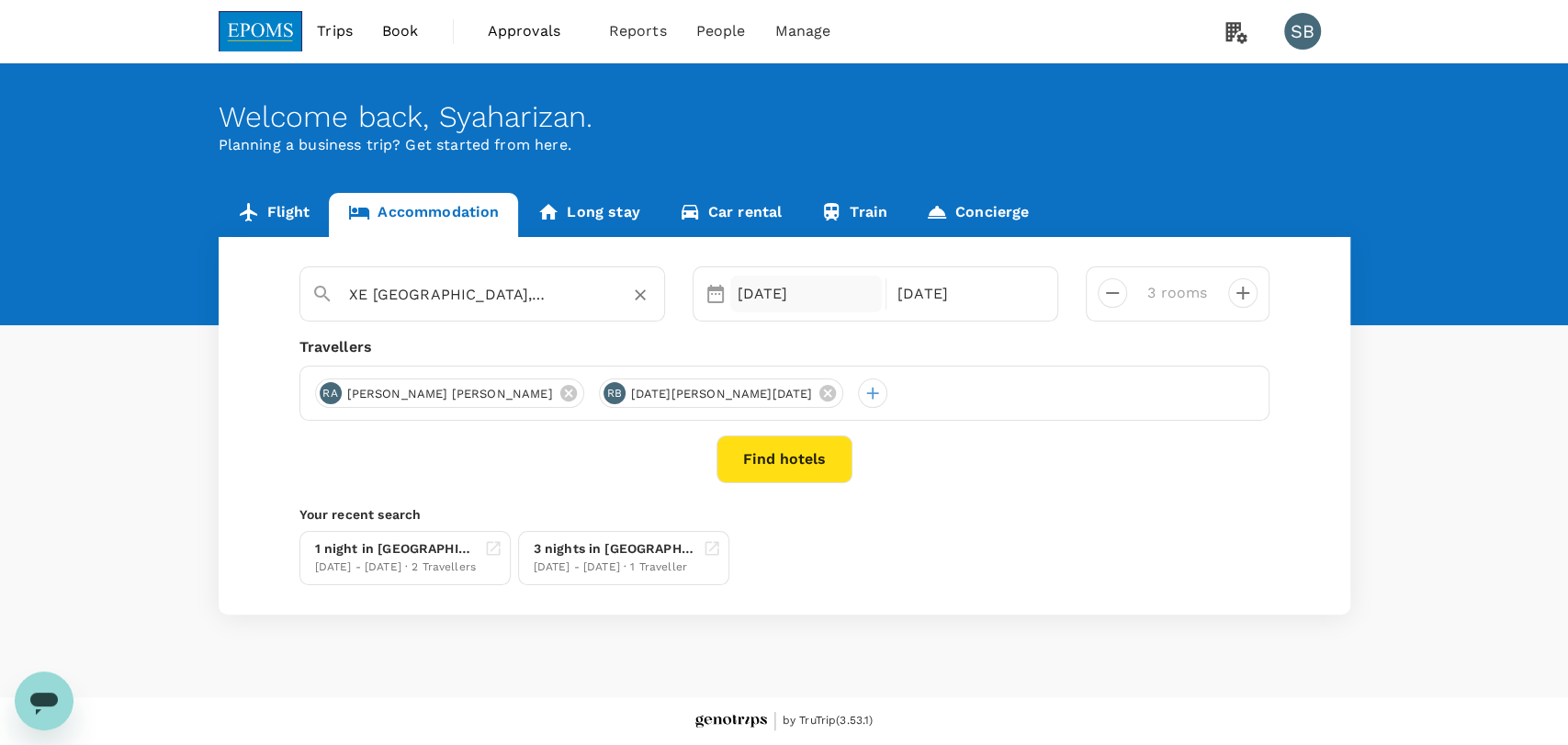
type input "HUALUXE Shanghai Changfeng Park, an IHG Hotel"
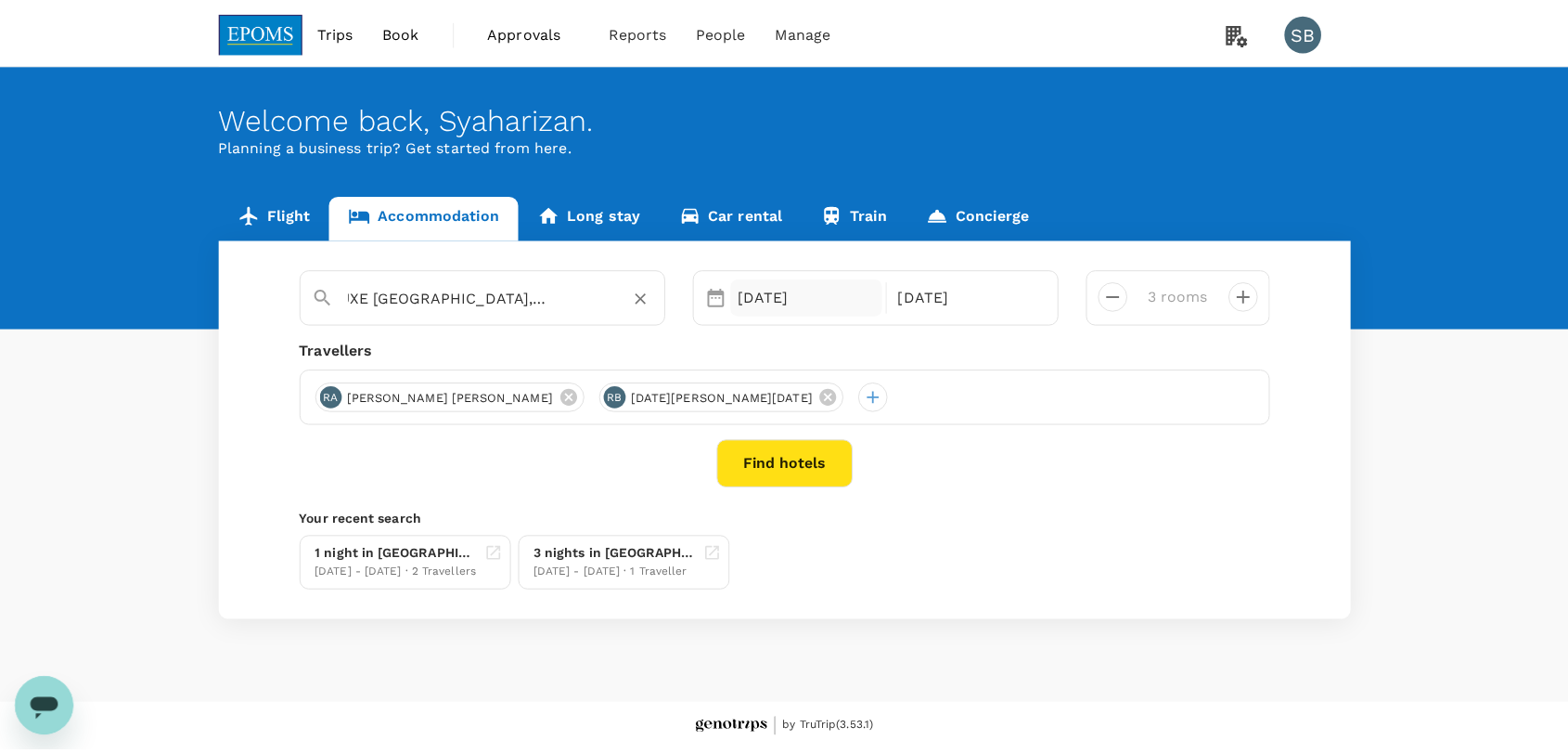
scroll to position [0, 0]
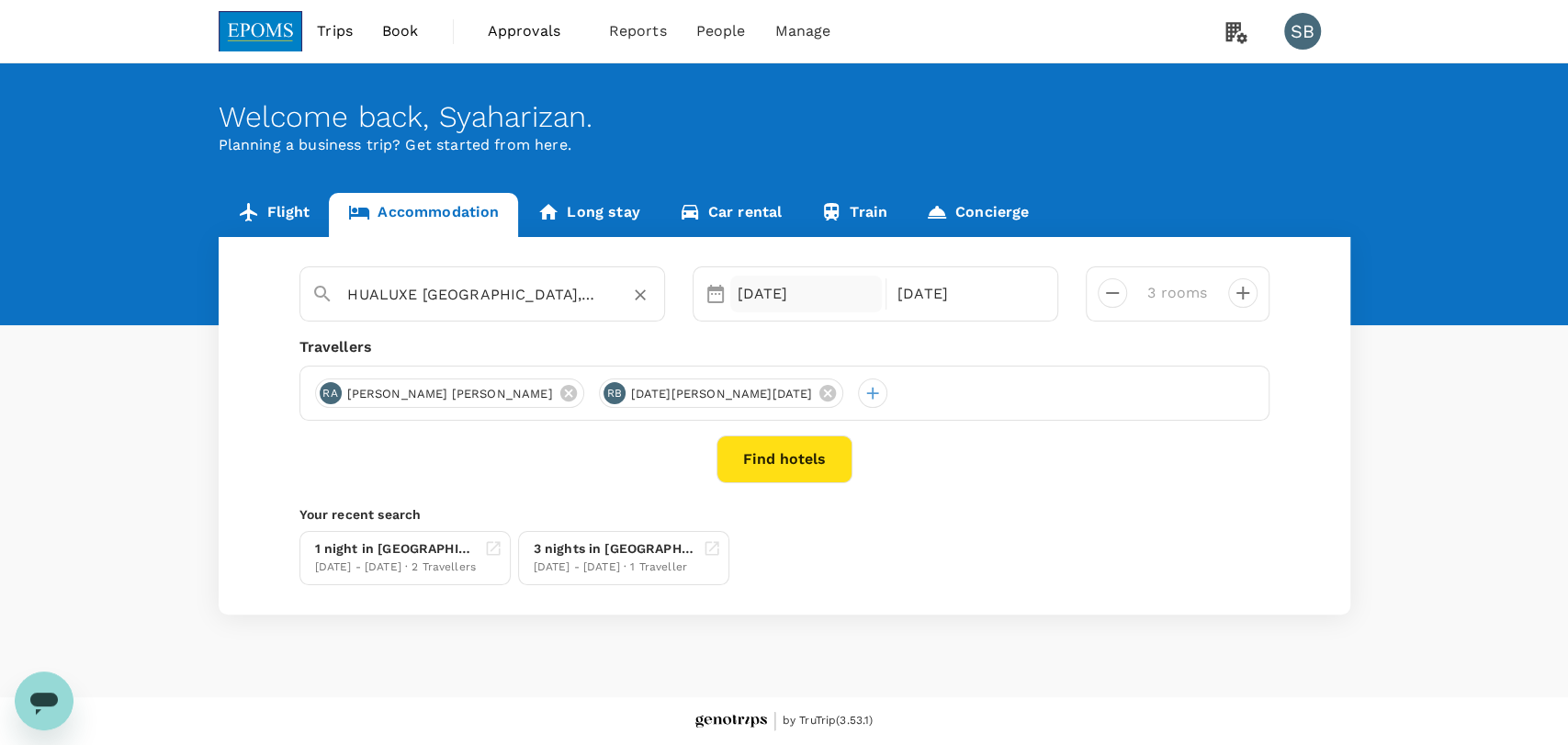
click at [768, 286] on div "09 Oct" at bounding box center [806, 294] width 152 height 37
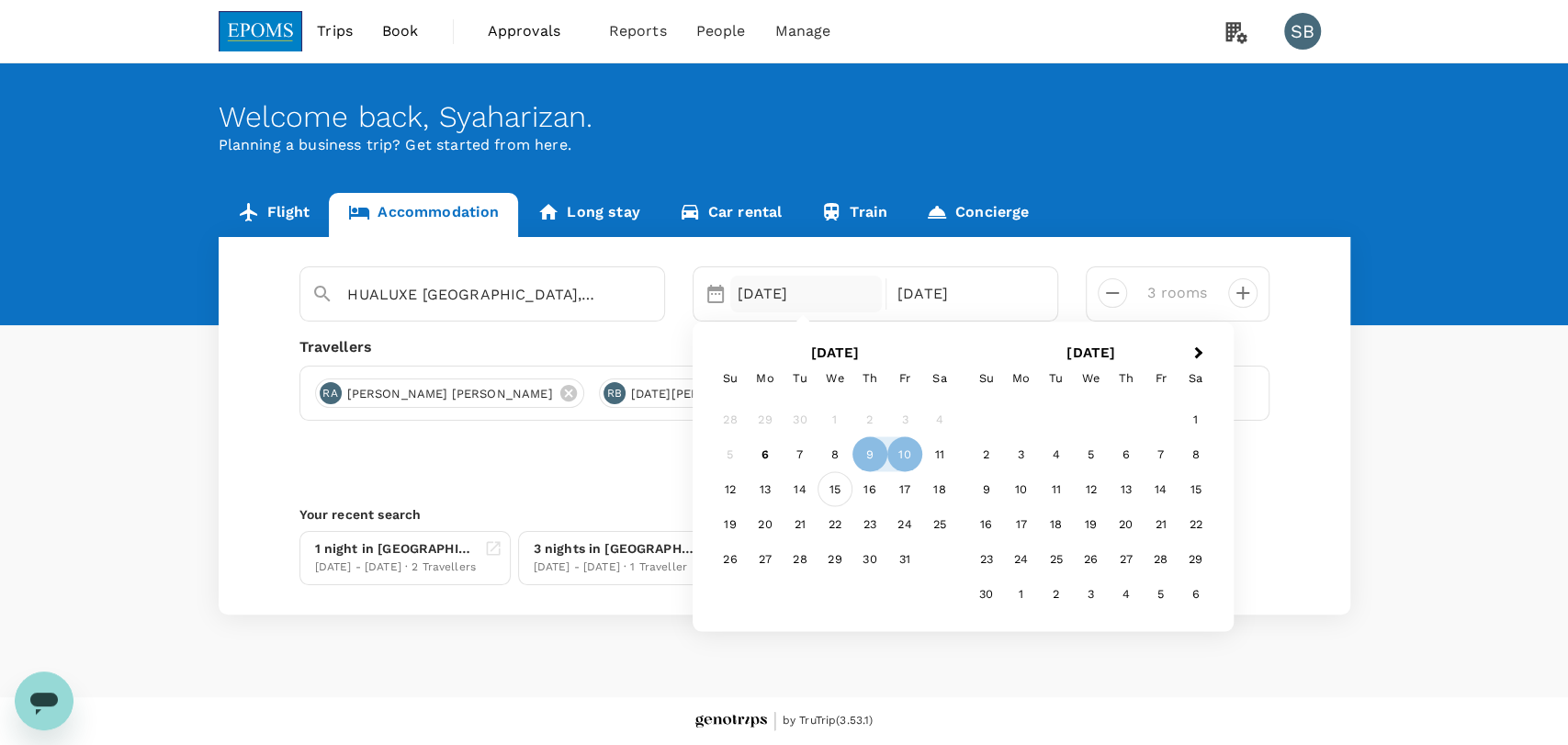
click at [830, 485] on div "15" at bounding box center [835, 488] width 35 height 35
click at [943, 497] on div "18" at bounding box center [939, 488] width 35 height 35
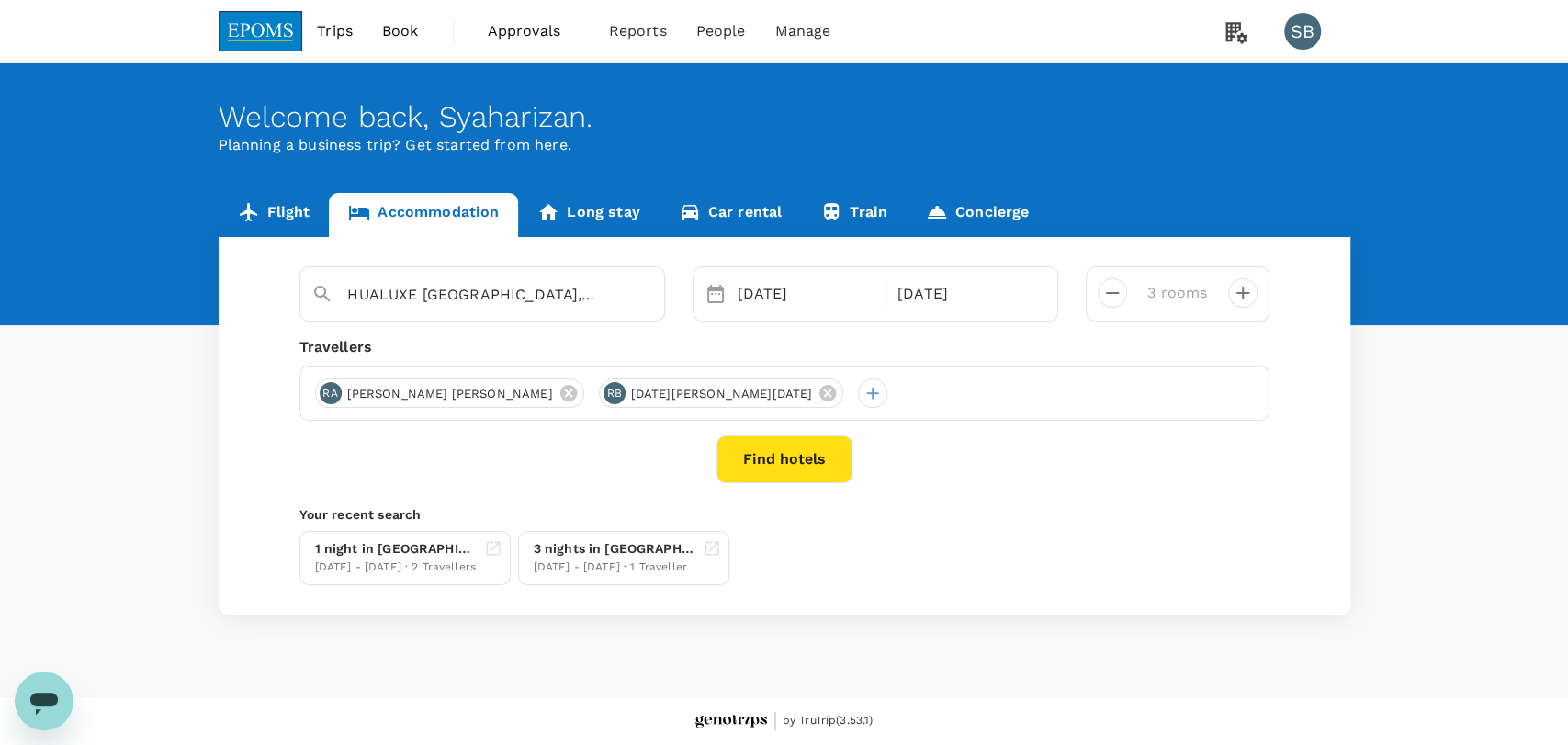
click at [1114, 290] on icon "decrease" at bounding box center [1112, 293] width 22 height 22
type input "2 rooms"
click at [747, 457] on button "Find hotels" at bounding box center [784, 458] width 136 height 47
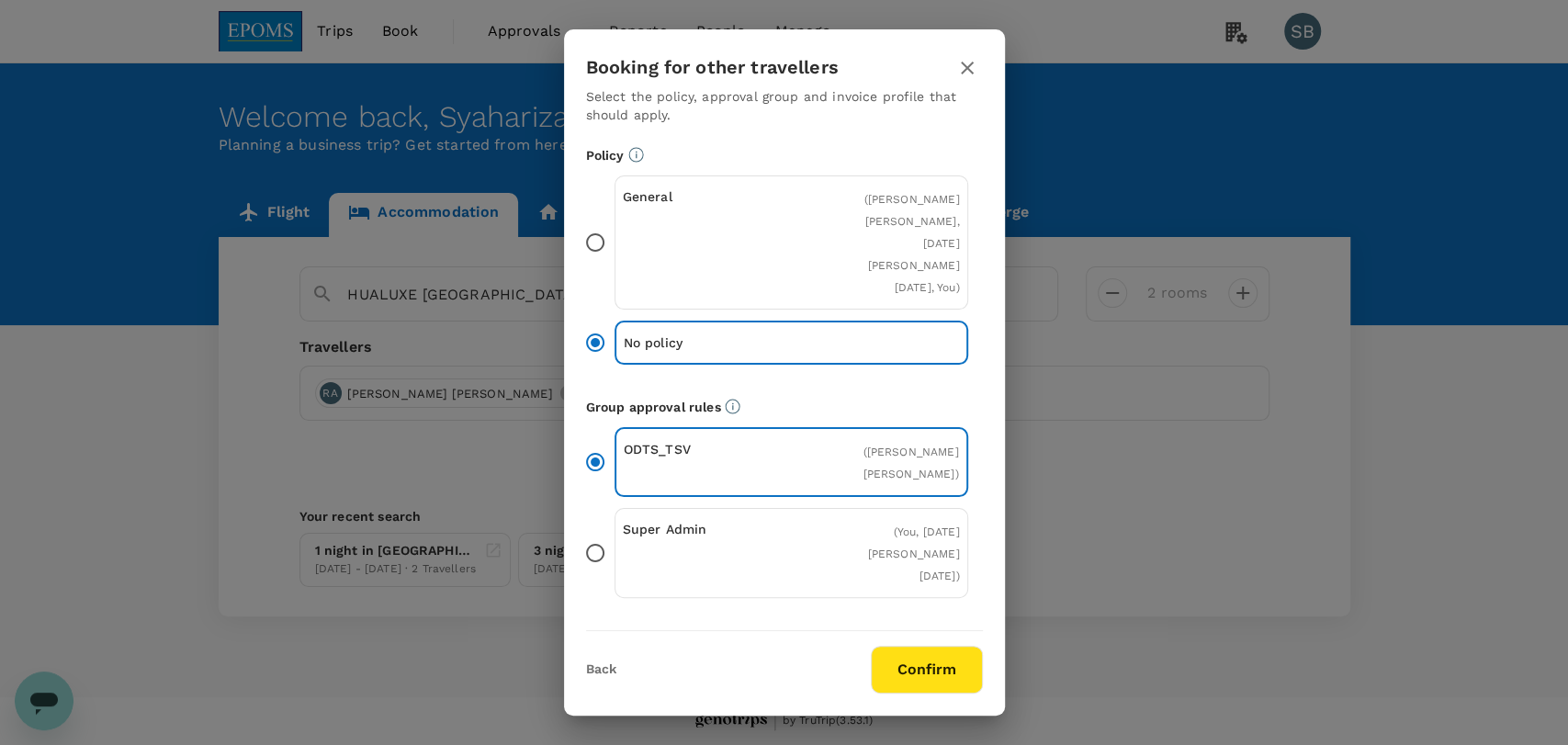
click at [941, 677] on button "Confirm" at bounding box center [927, 669] width 112 height 47
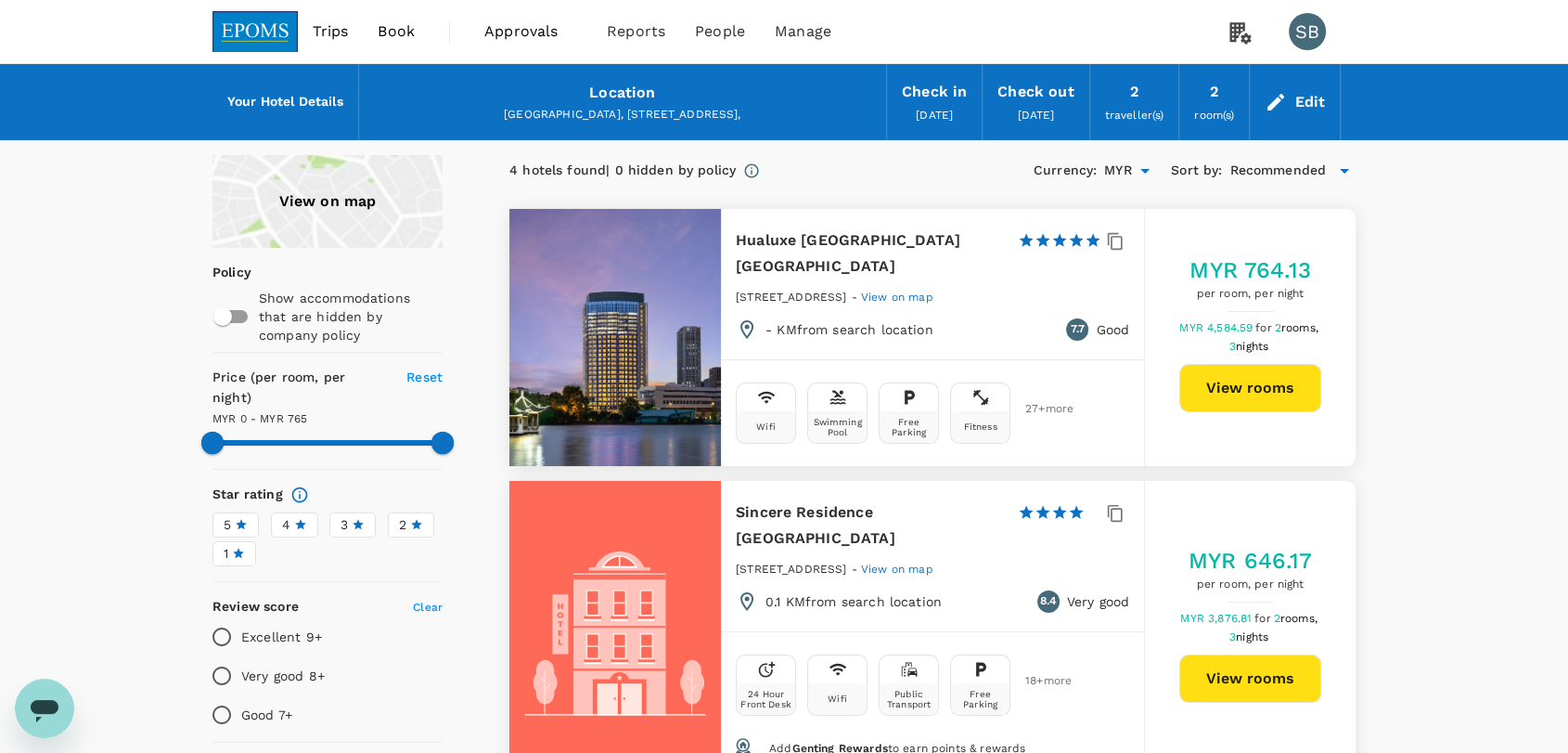
click at [1259, 387] on button "View rooms" at bounding box center [1250, 388] width 142 height 48
type input "765"
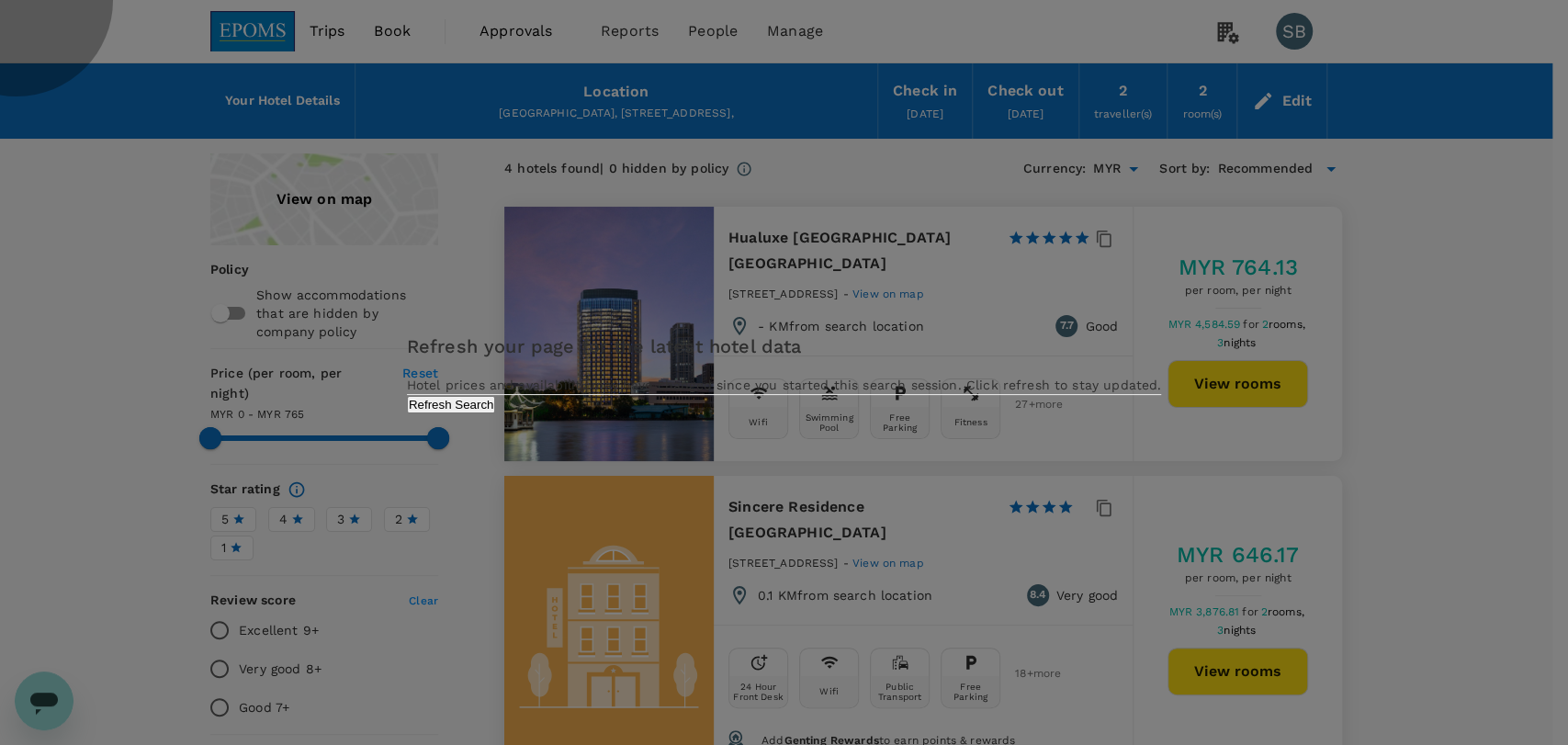
click at [496, 414] on button "Refresh Search" at bounding box center [451, 405] width 89 height 17
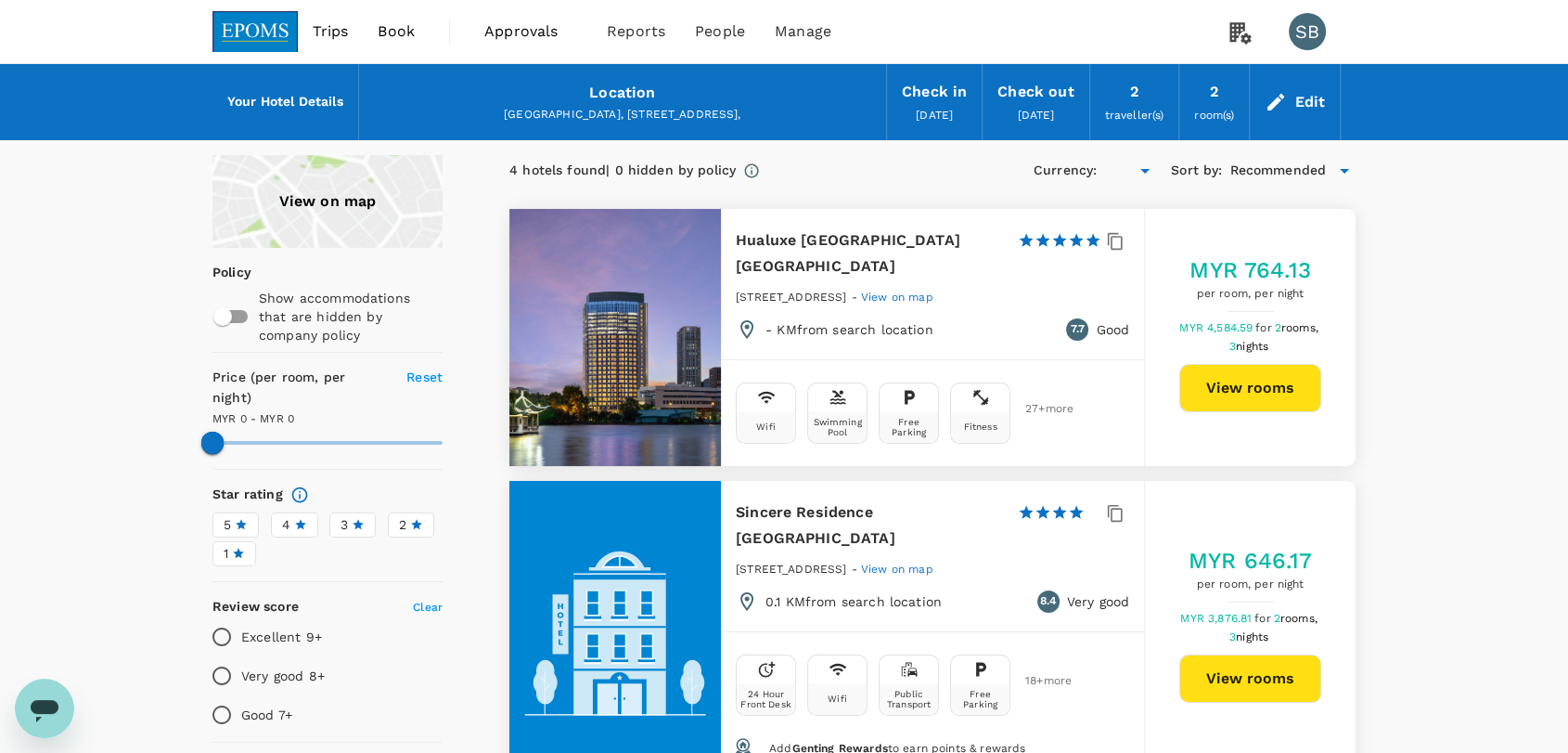
type input "765"
type input "MYR"
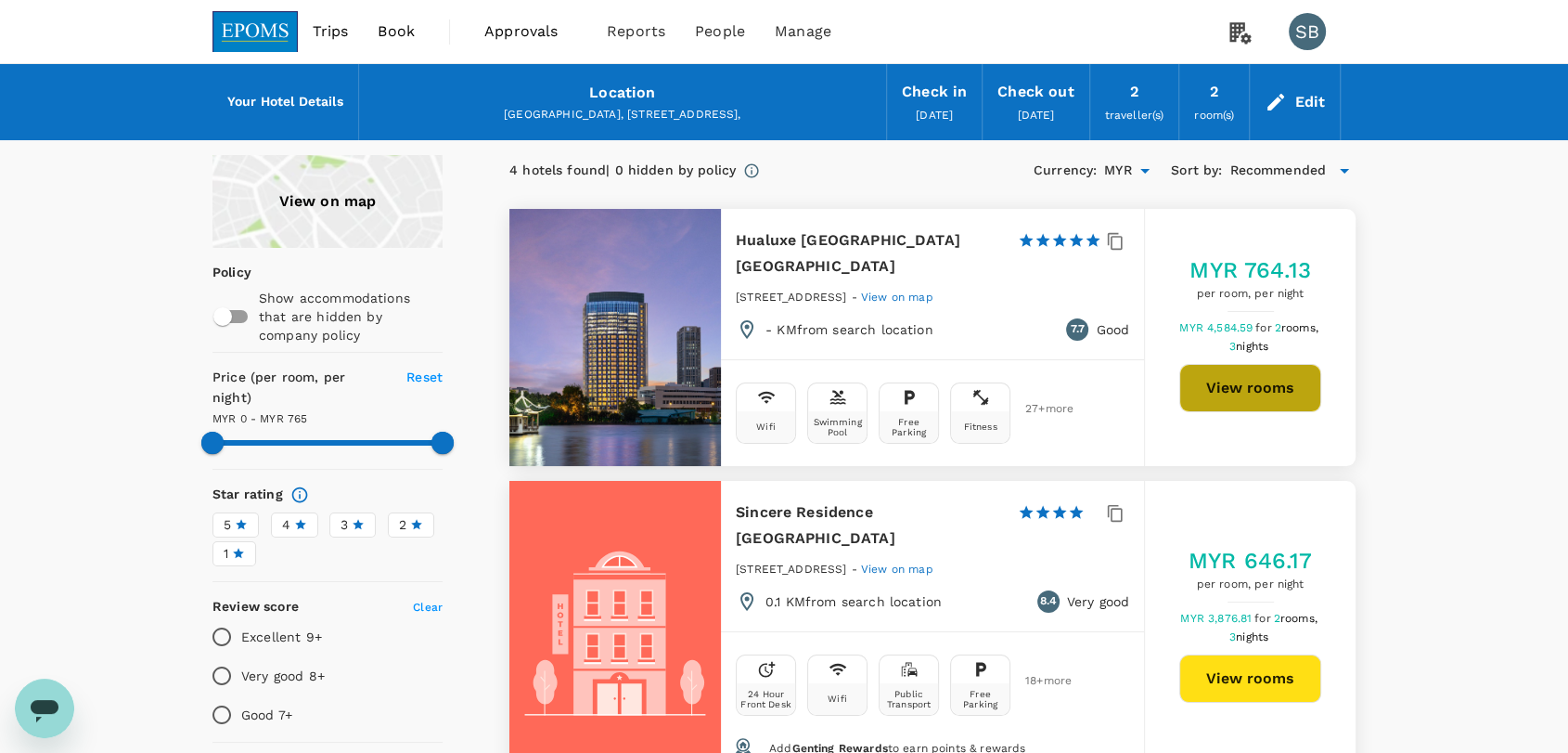
click at [1254, 388] on button "View rooms" at bounding box center [1250, 388] width 142 height 48
click at [1244, 367] on button "View rooms" at bounding box center [1250, 388] width 142 height 48
click at [1315, 99] on div "Edit" at bounding box center [1310, 102] width 30 height 26
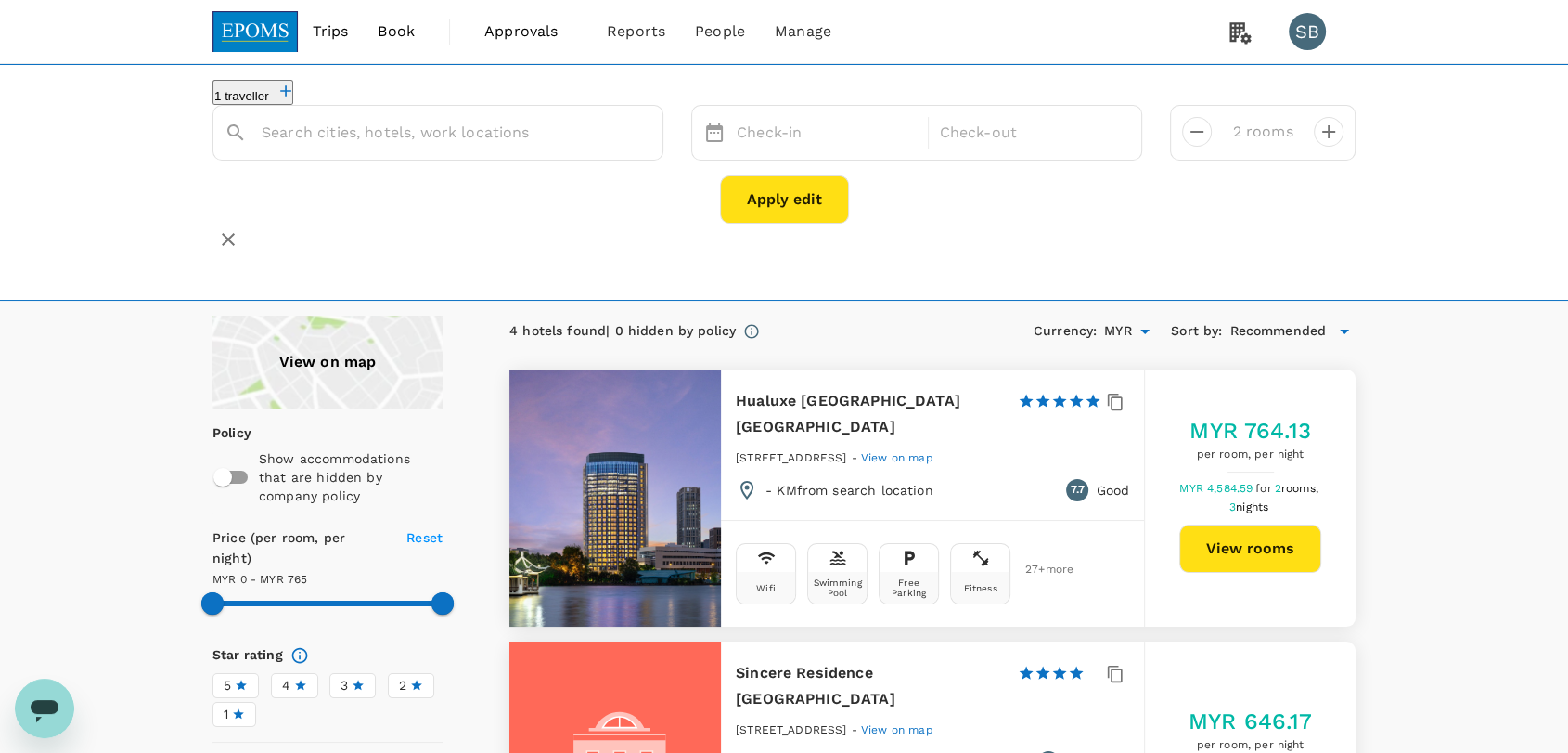
type input "HUALUXE Shanghai Changfeng Park, an IHG Hotel"
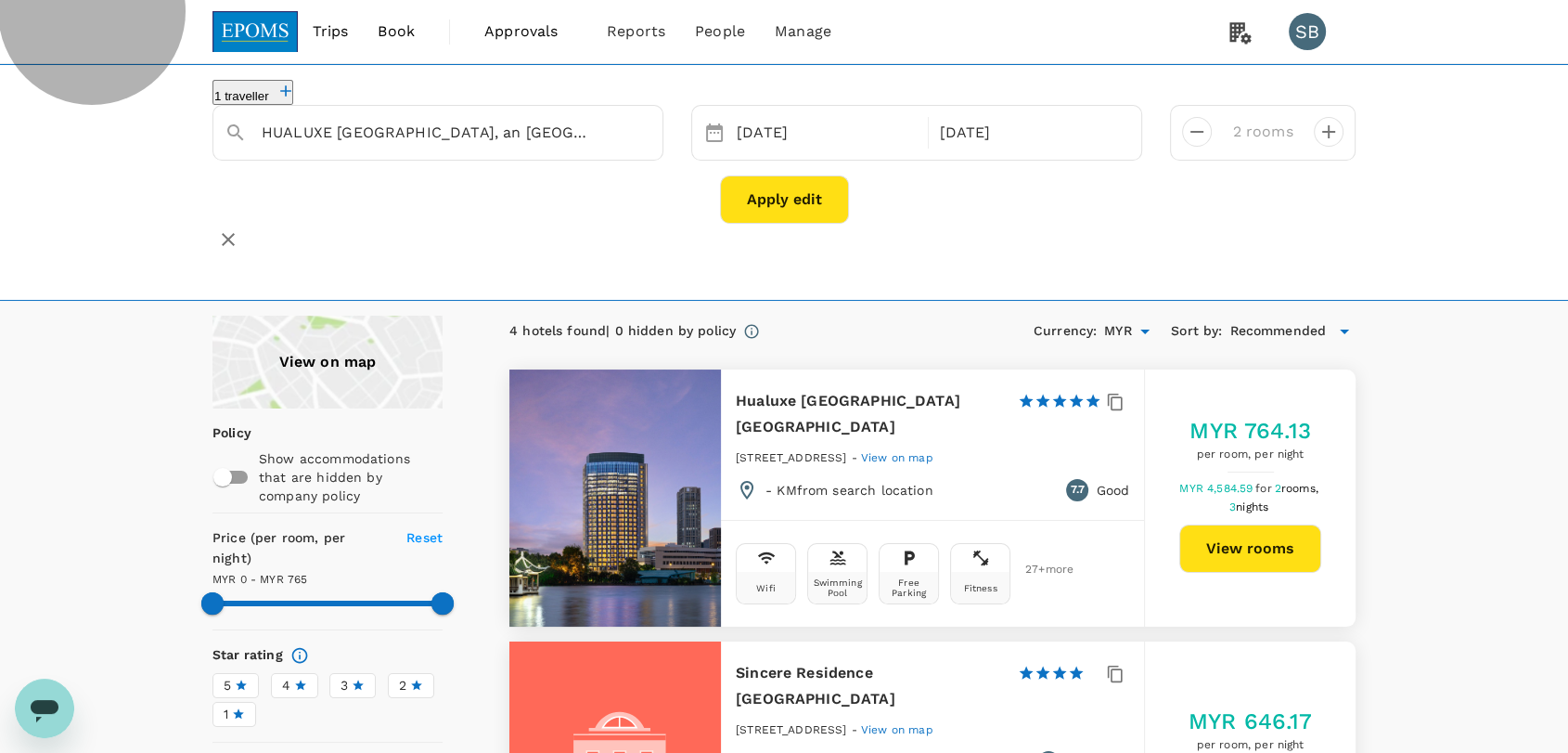
click at [296, 100] on icon "button" at bounding box center [286, 90] width 19 height 19
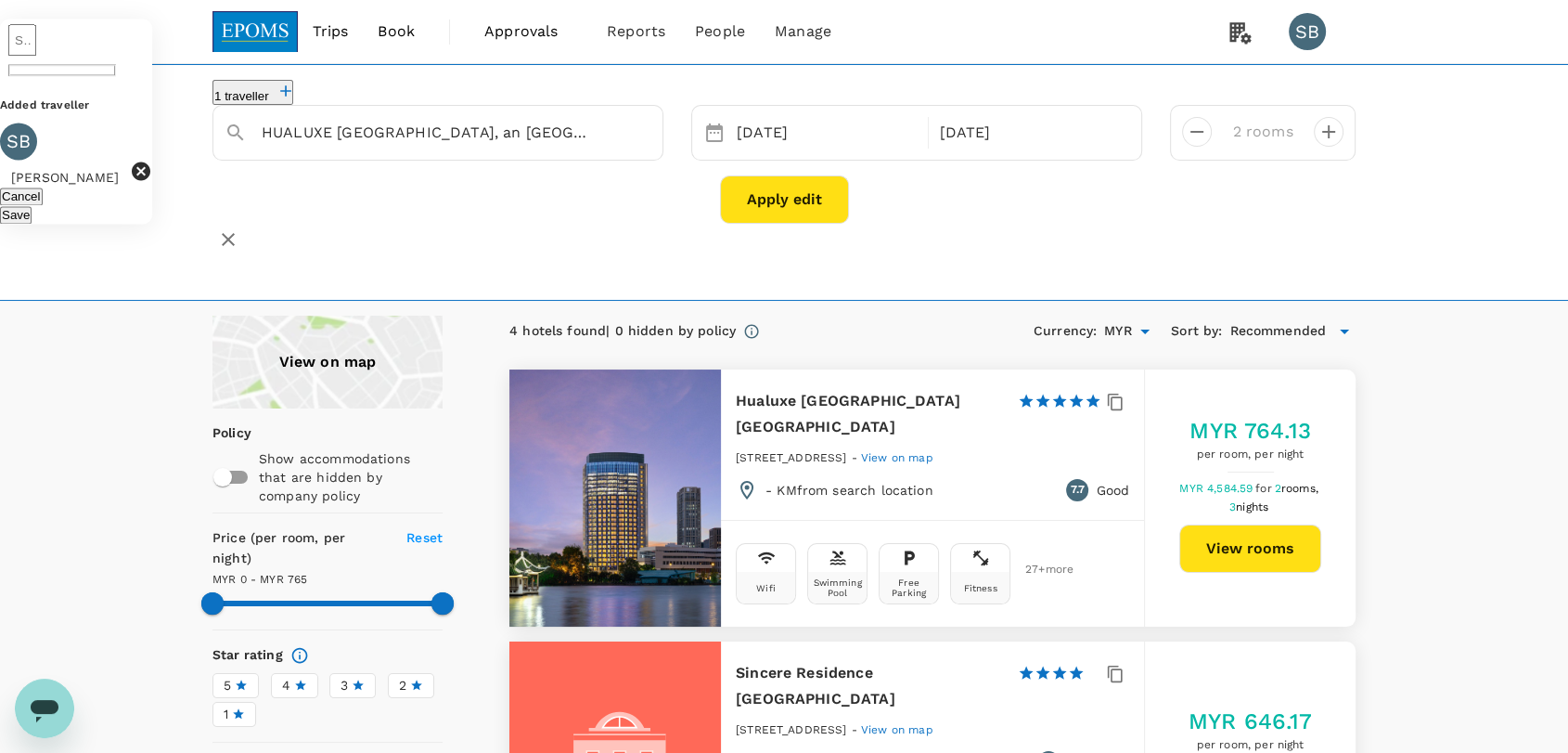
click at [618, 253] on div "1 traveller ​ Added traveller SB Syaharizan Binti Abu Hanipah Cancel Save HUALU…" at bounding box center [784, 182] width 1568 height 237
click at [297, 97] on icon "button" at bounding box center [291, 90] width 11 height 11
click at [549, 195] on div "Apply edit" at bounding box center [784, 199] width 1143 height 48
click at [1265, 539] on button "View rooms" at bounding box center [1250, 548] width 142 height 48
type input "765"
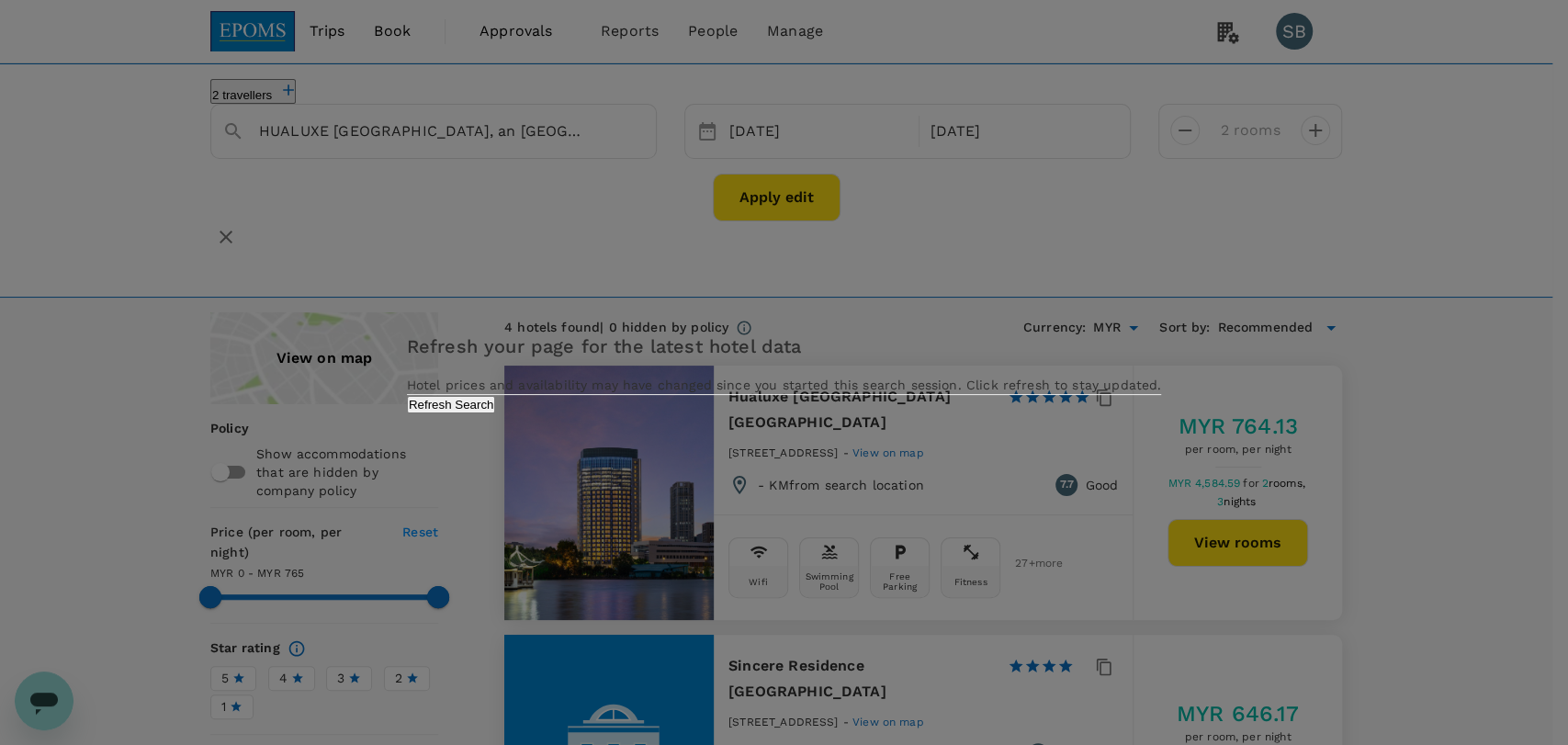
click at [867, 414] on div "Refresh your page for the latest hotel data Hotel prices and availability may h…" at bounding box center [784, 372] width 753 height 81
click at [496, 414] on button "Refresh Search" at bounding box center [451, 405] width 89 height 17
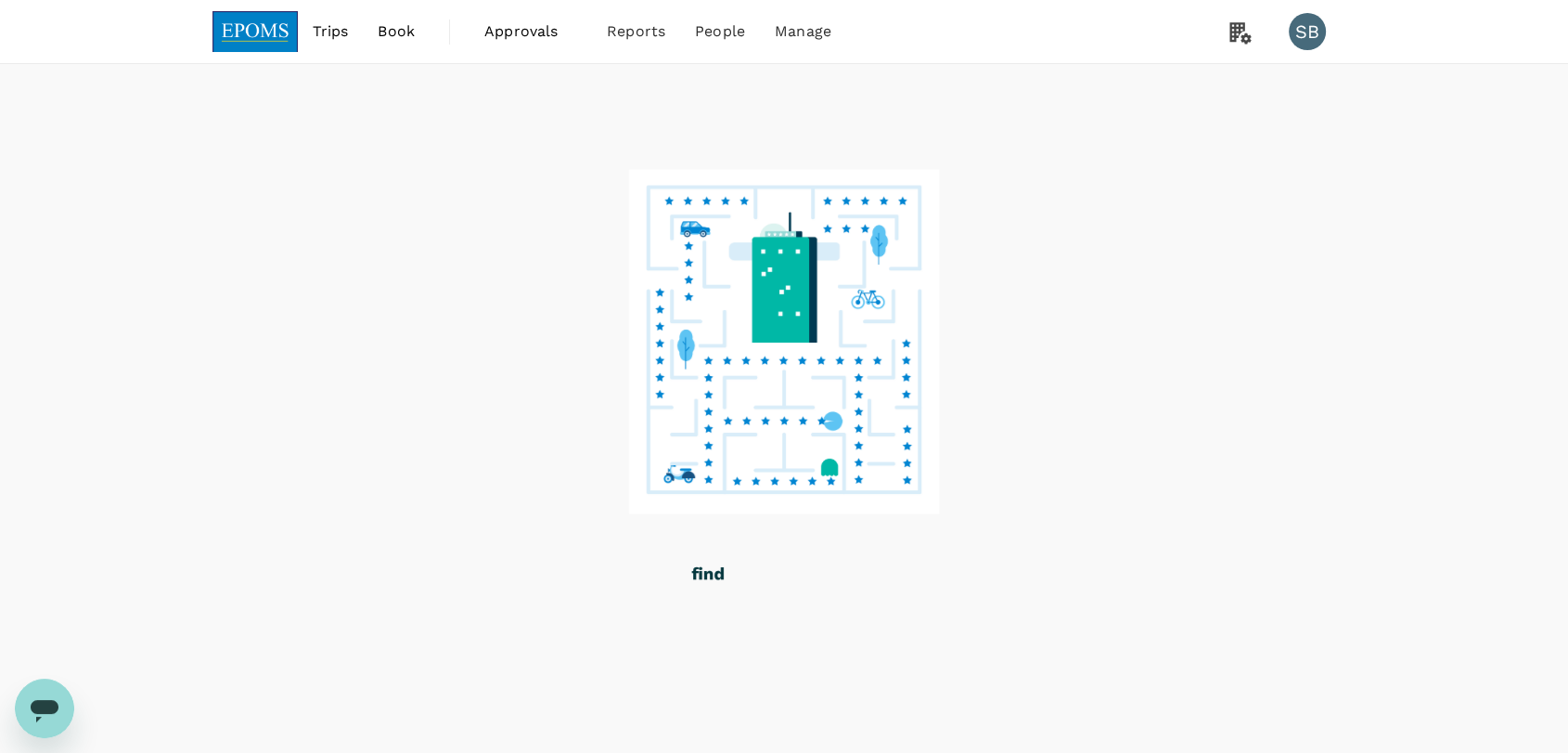
click at [274, 23] on img at bounding box center [254, 31] width 85 height 41
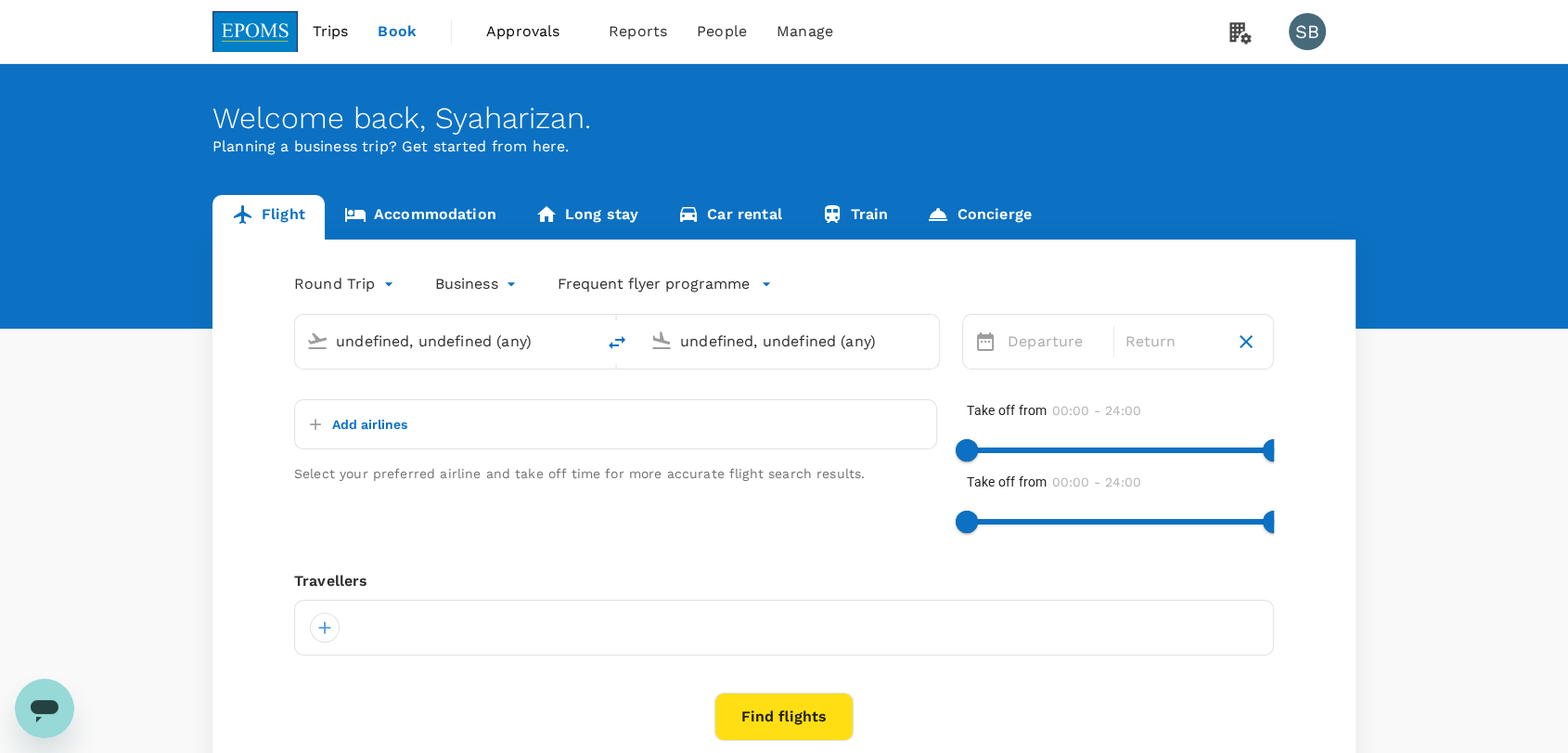
type input "Kuala Lumpur Intl (KUL)"
type input "Shanghai Pudong Intl (PVG)"
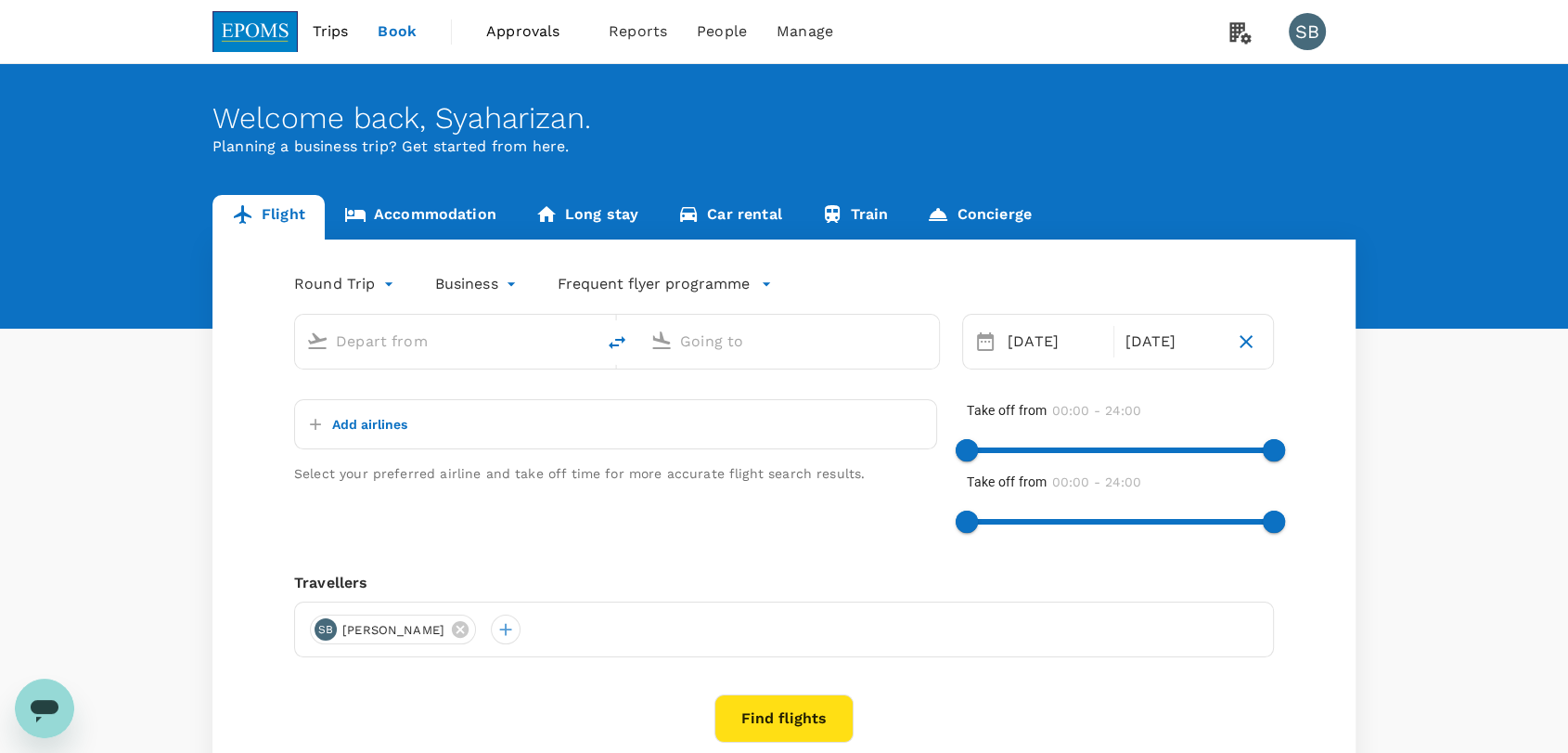
type input "Kuala Lumpur Intl (KUL)"
type input "Shanghai Pudong Intl (PVG)"
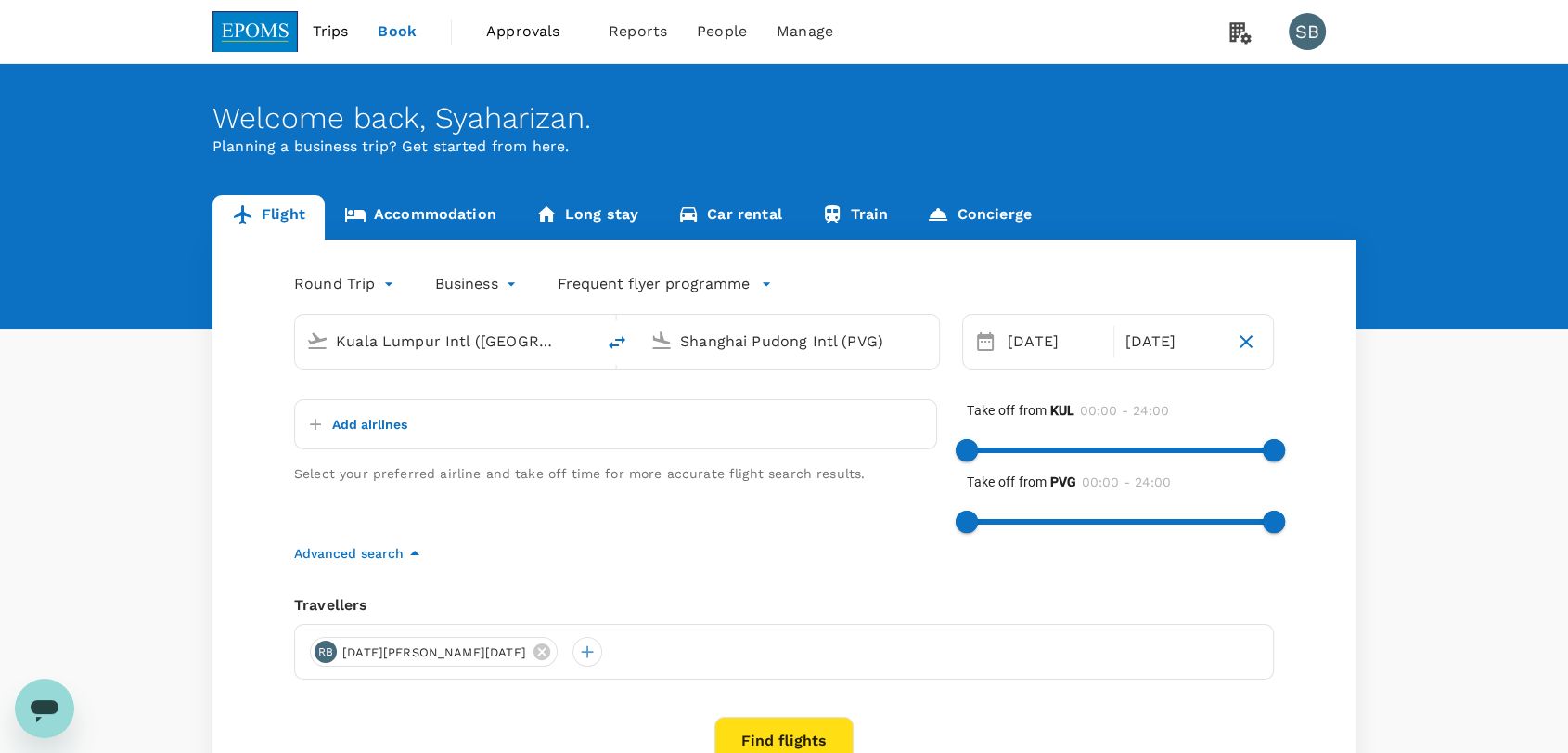
click at [331, 31] on span "Trips" at bounding box center [331, 31] width 36 height 23
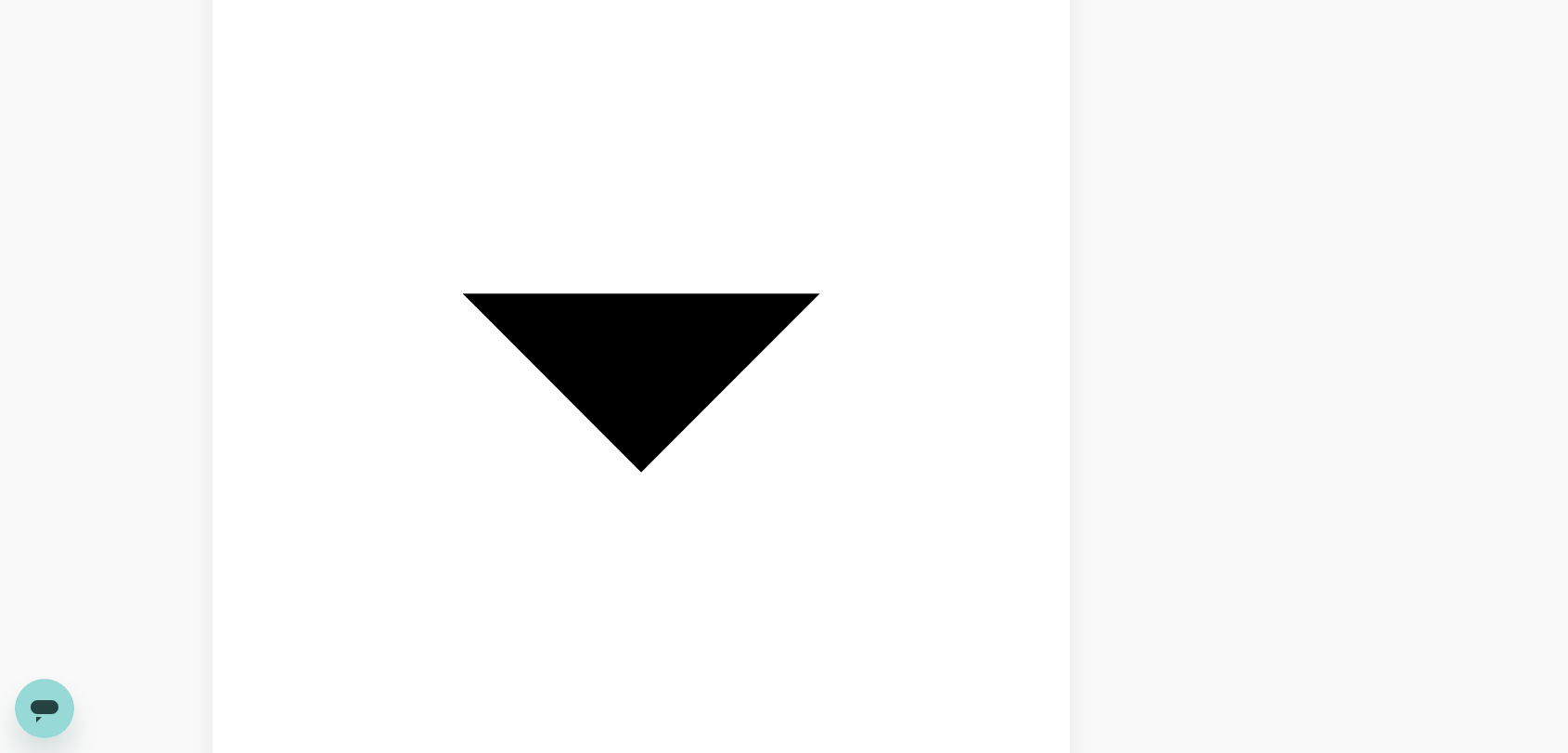
scroll to position [824, 0]
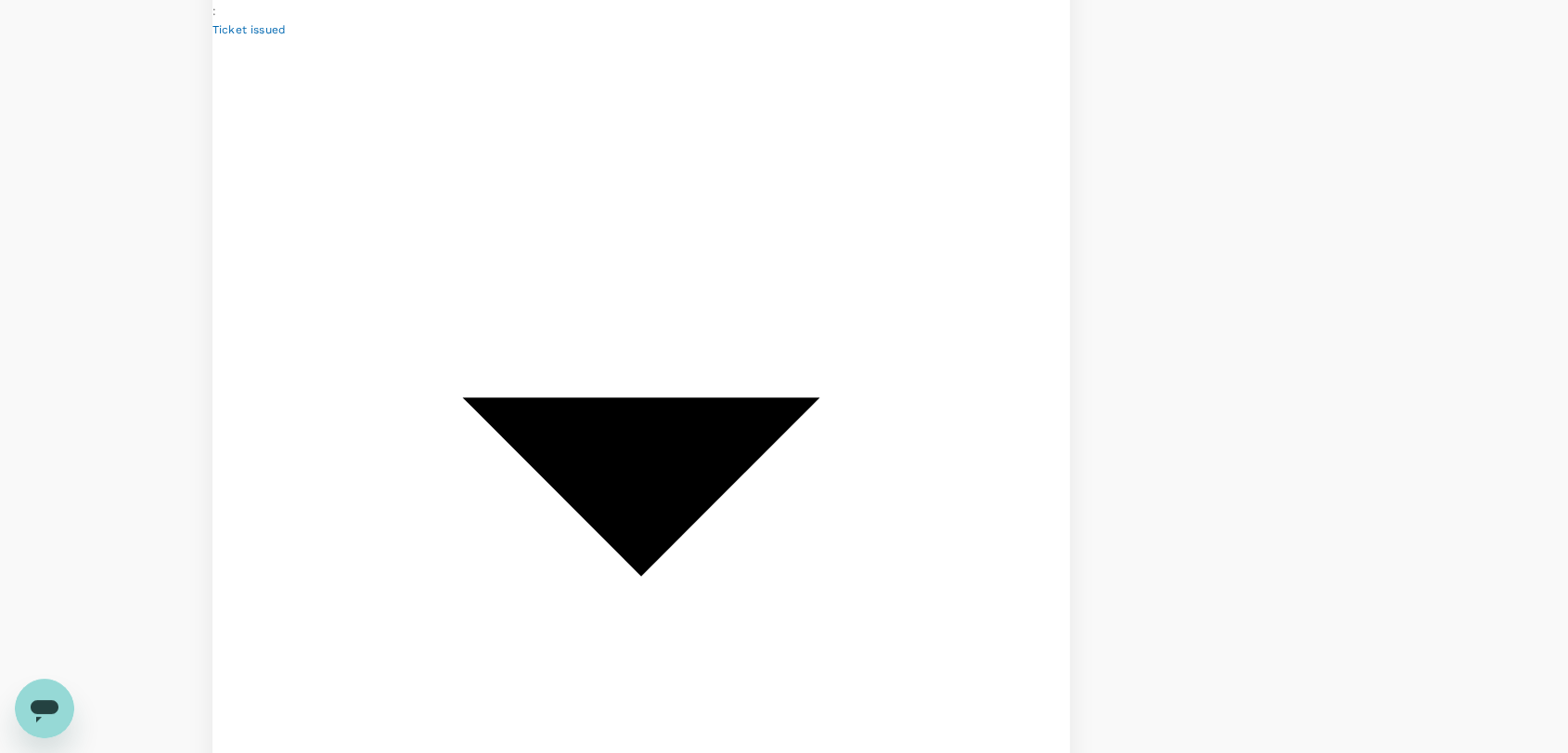
drag, startPoint x: 671, startPoint y: 85, endPoint x: 559, endPoint y: 98, distance: 112.8
copy span "A20251006416779"
click at [59, 705] on icon "Open messaging window" at bounding box center [44, 711] width 27 height 23
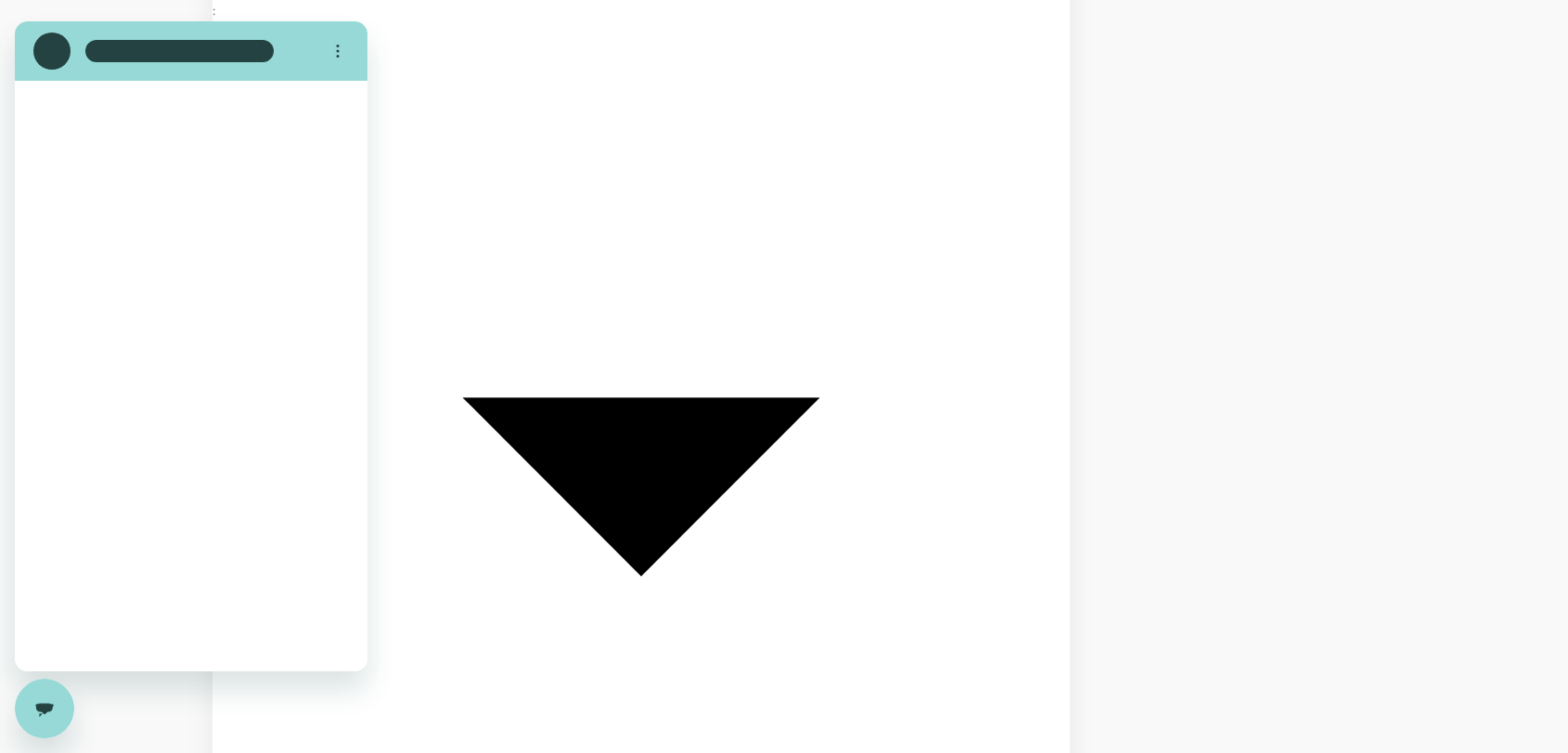
scroll to position [0, 0]
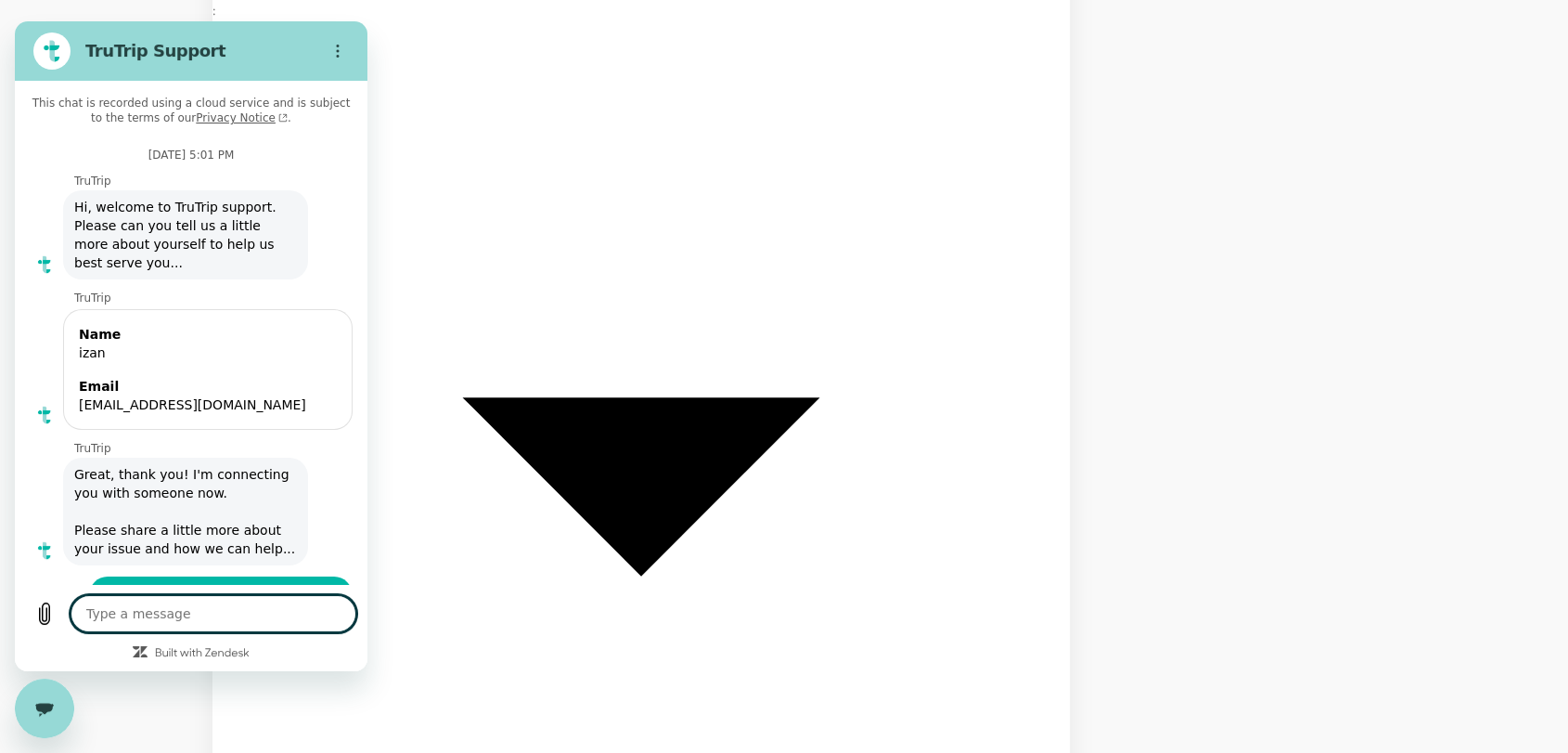
type textarea "x"
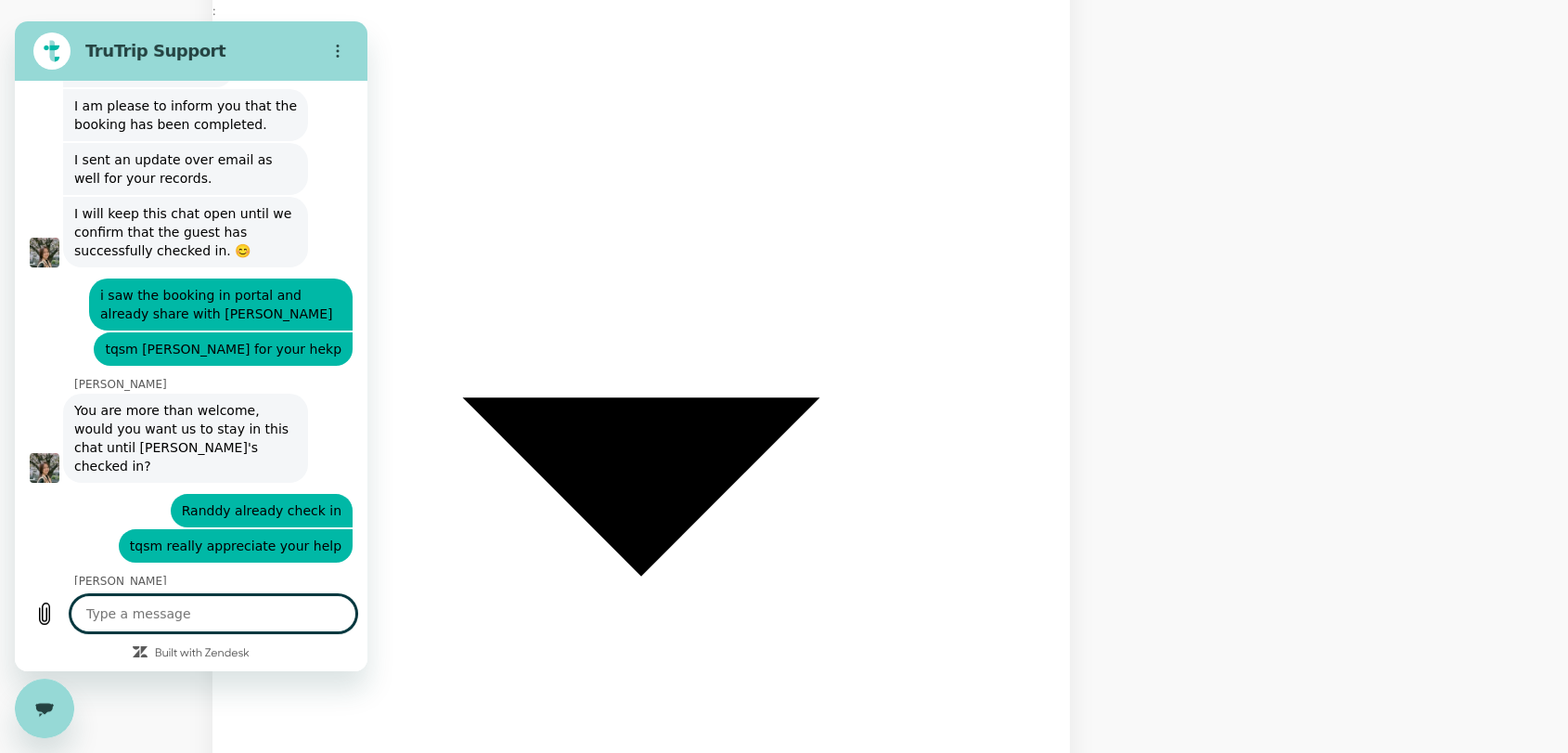
click at [238, 606] on textarea at bounding box center [213, 614] width 286 height 37
type textarea "h"
type textarea "x"
type textarea "ha"
type textarea "x"
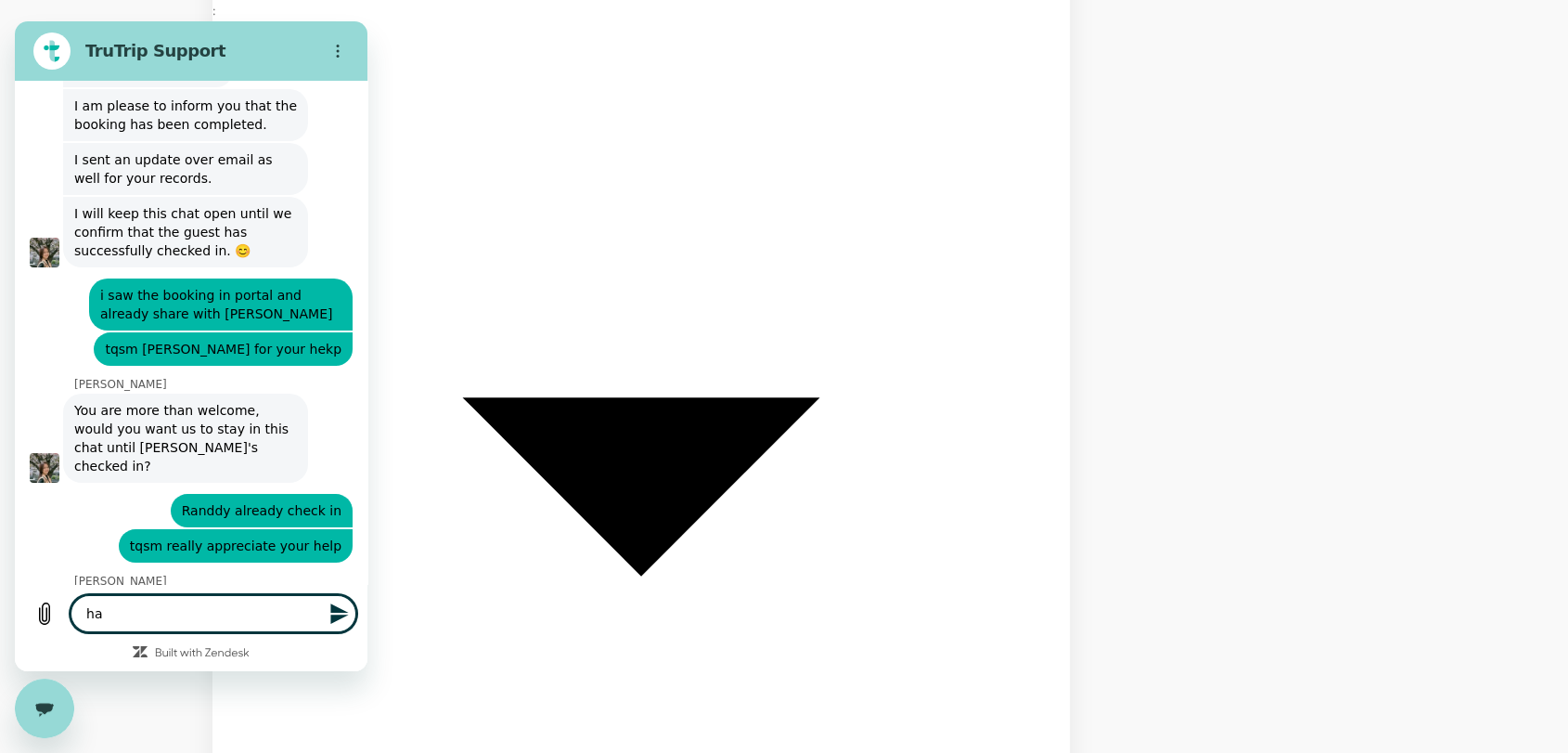
type textarea "hai"
type textarea "x"
type textarea "hai'"
type textarea "x"
type textarea "hai"
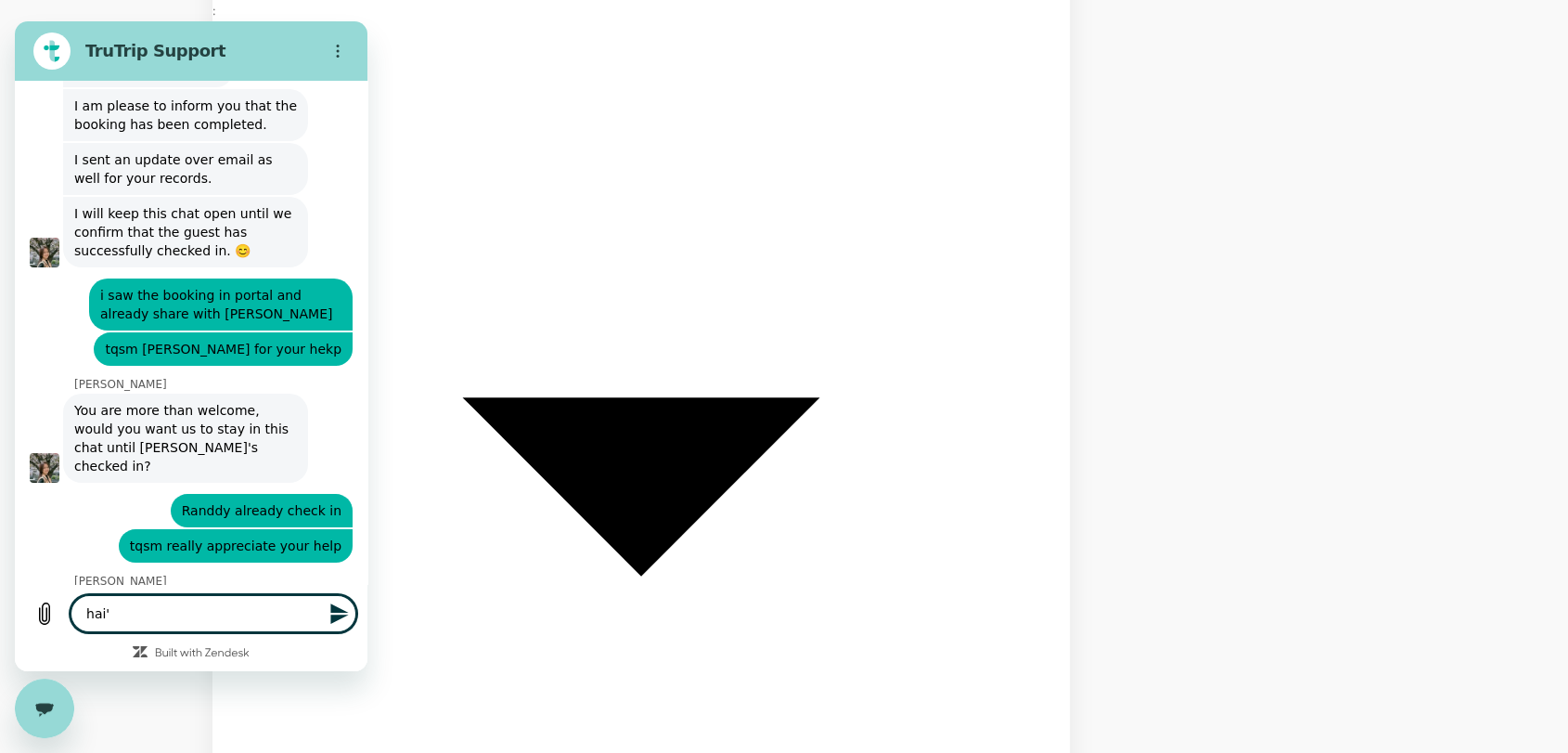
type textarea "x"
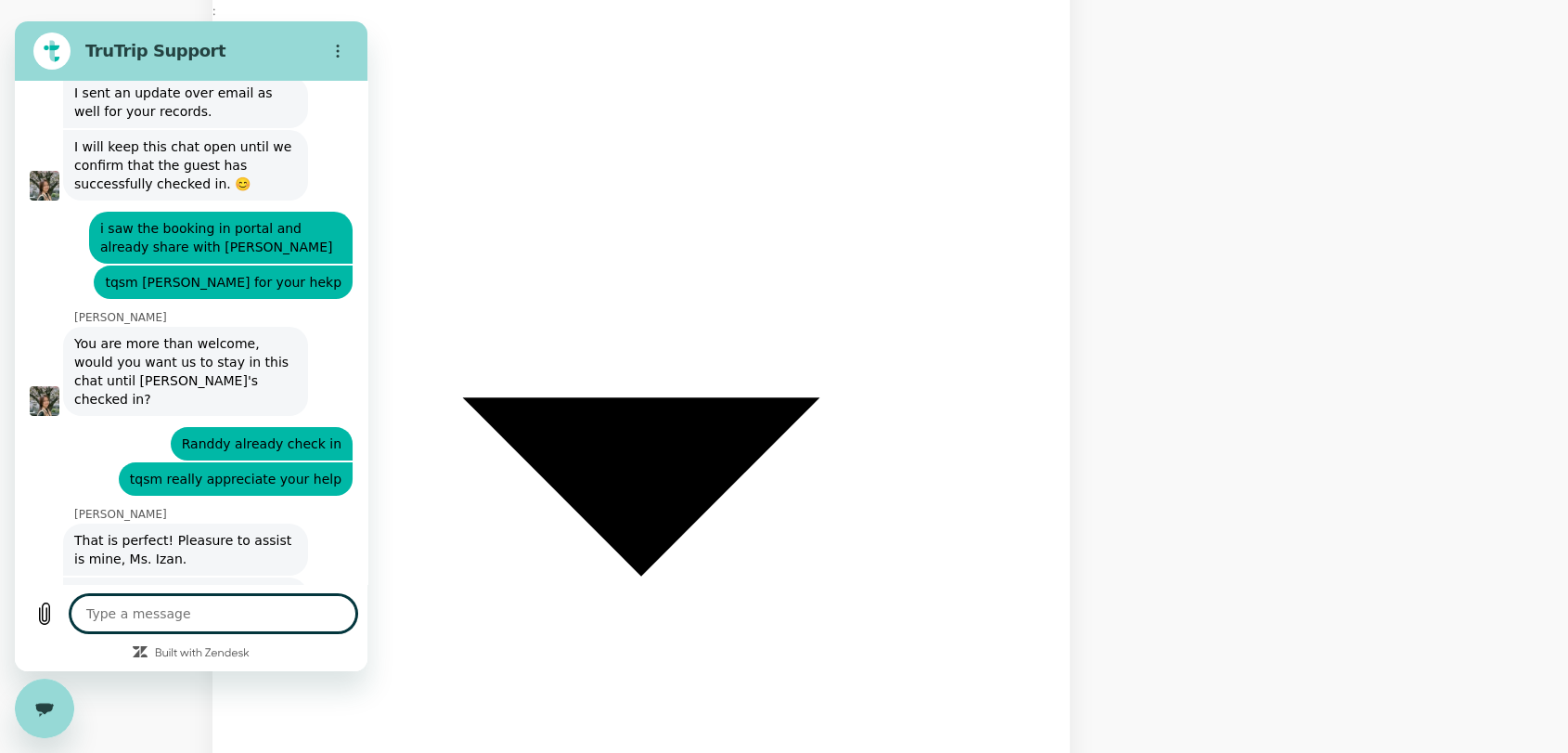
scroll to position [7395, 0]
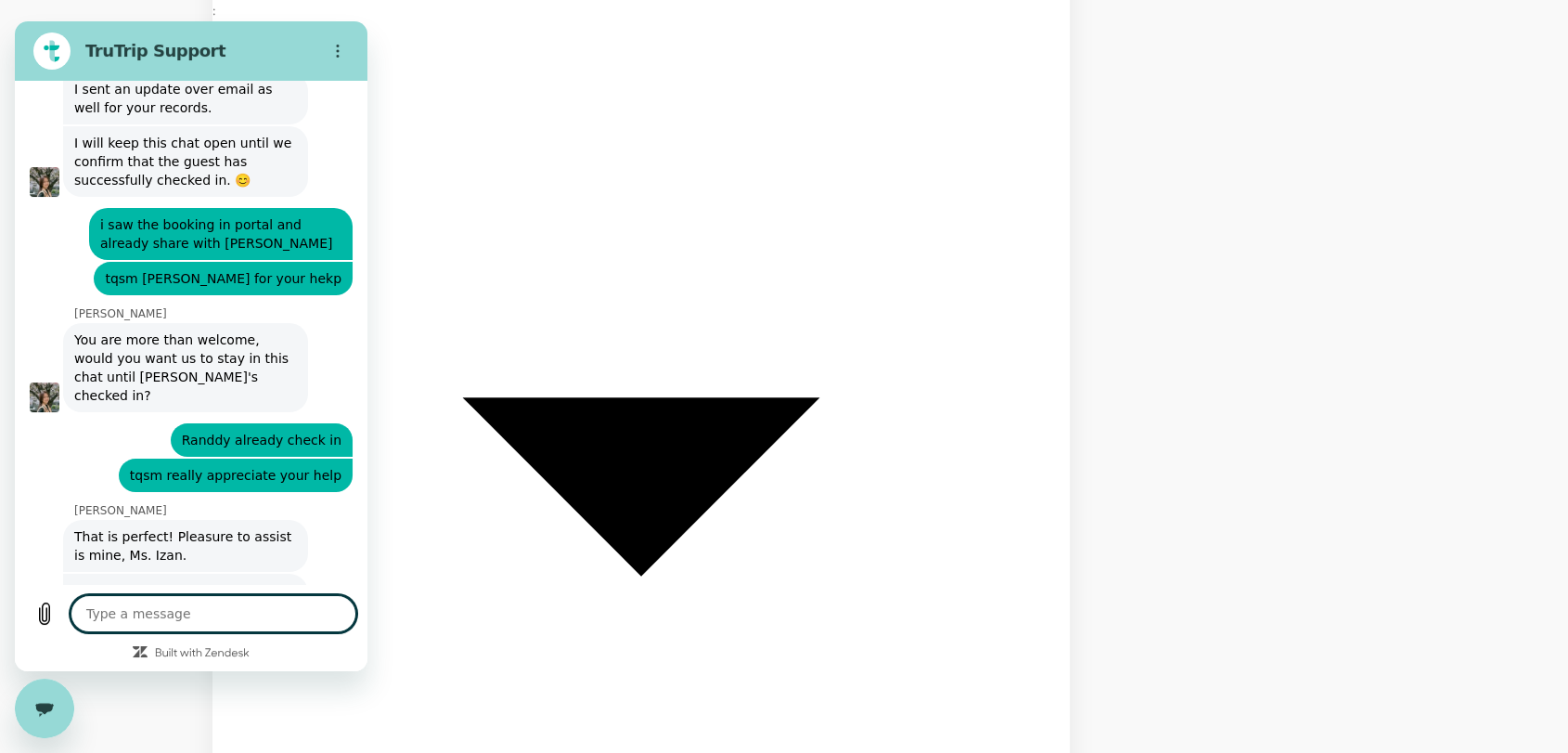
drag, startPoint x: 186, startPoint y: 1218, endPoint x: 46, endPoint y: 698, distance: 538.5
click at [46, 698] on div "Close messaging window" at bounding box center [44, 708] width 56 height 56
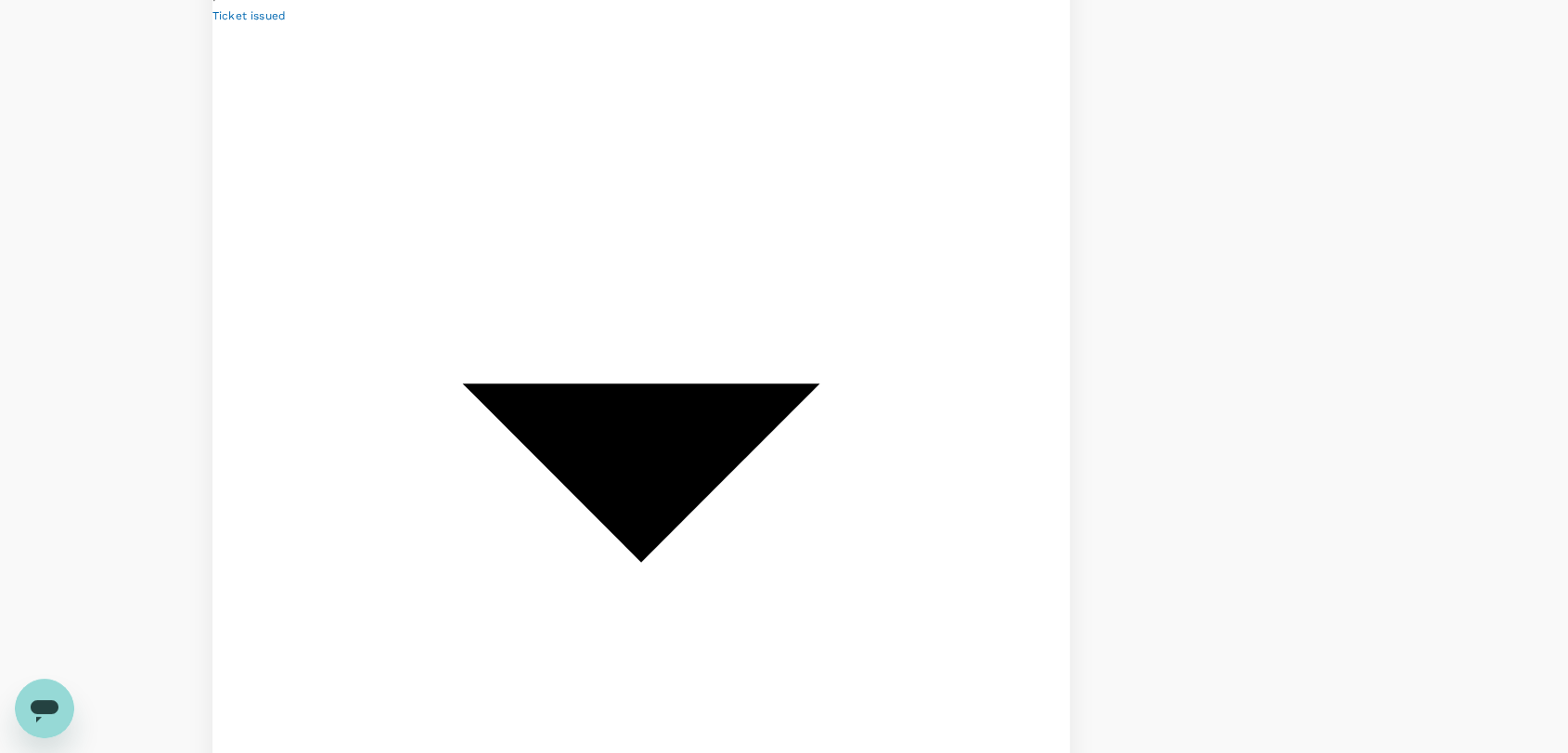
scroll to position [824, 0]
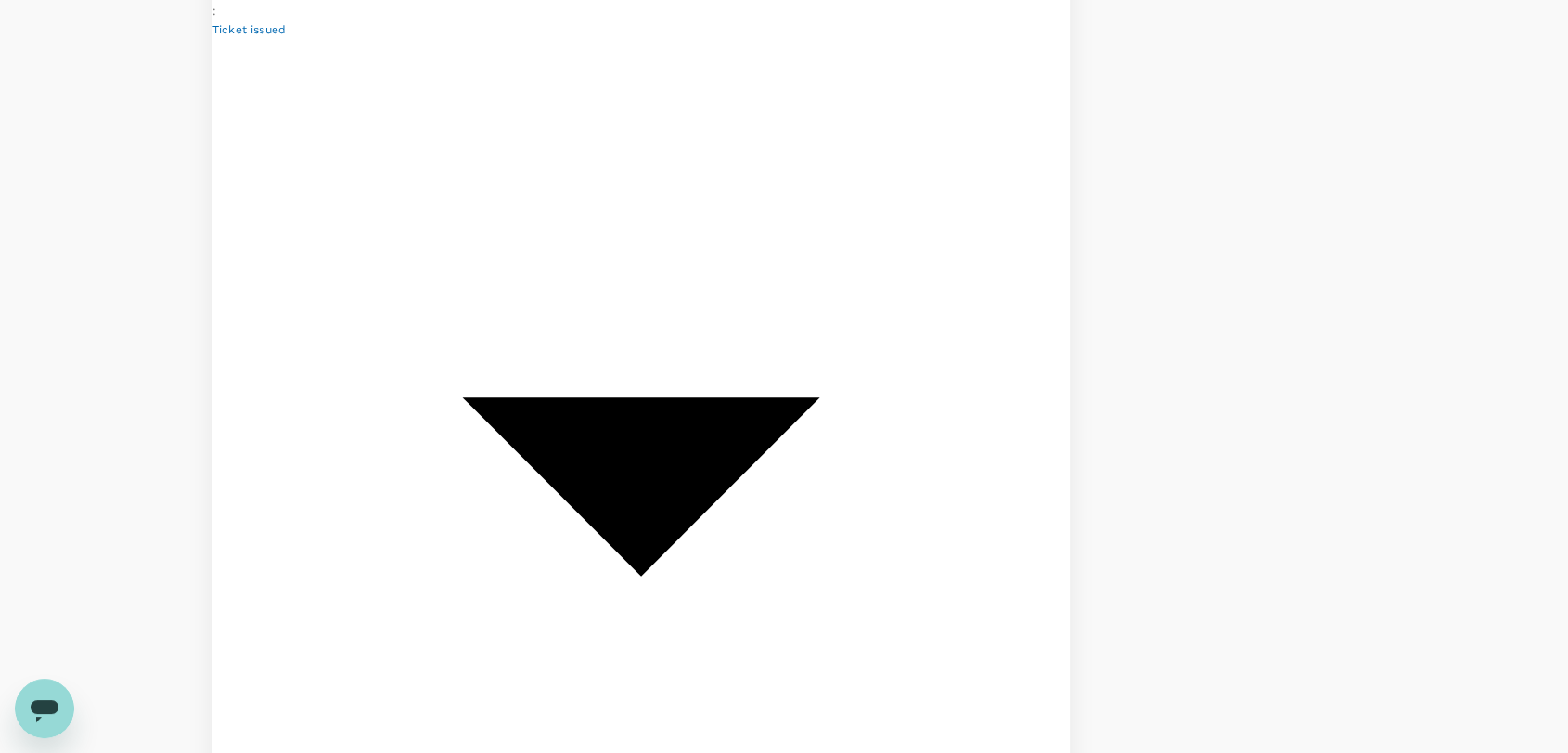
click at [34, 698] on icon "Open messaging window" at bounding box center [44, 708] width 33 height 33
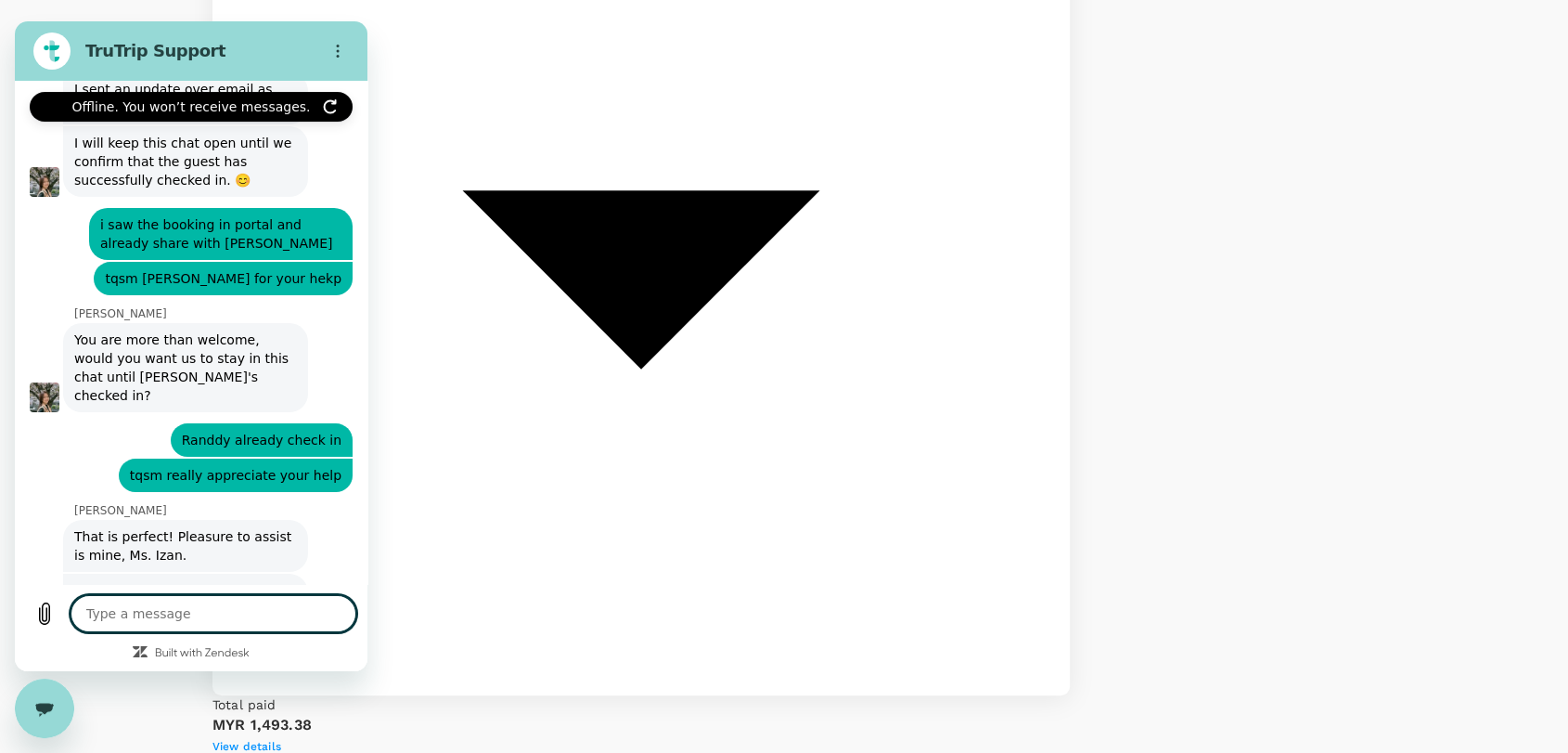
scroll to position [7391, 0]
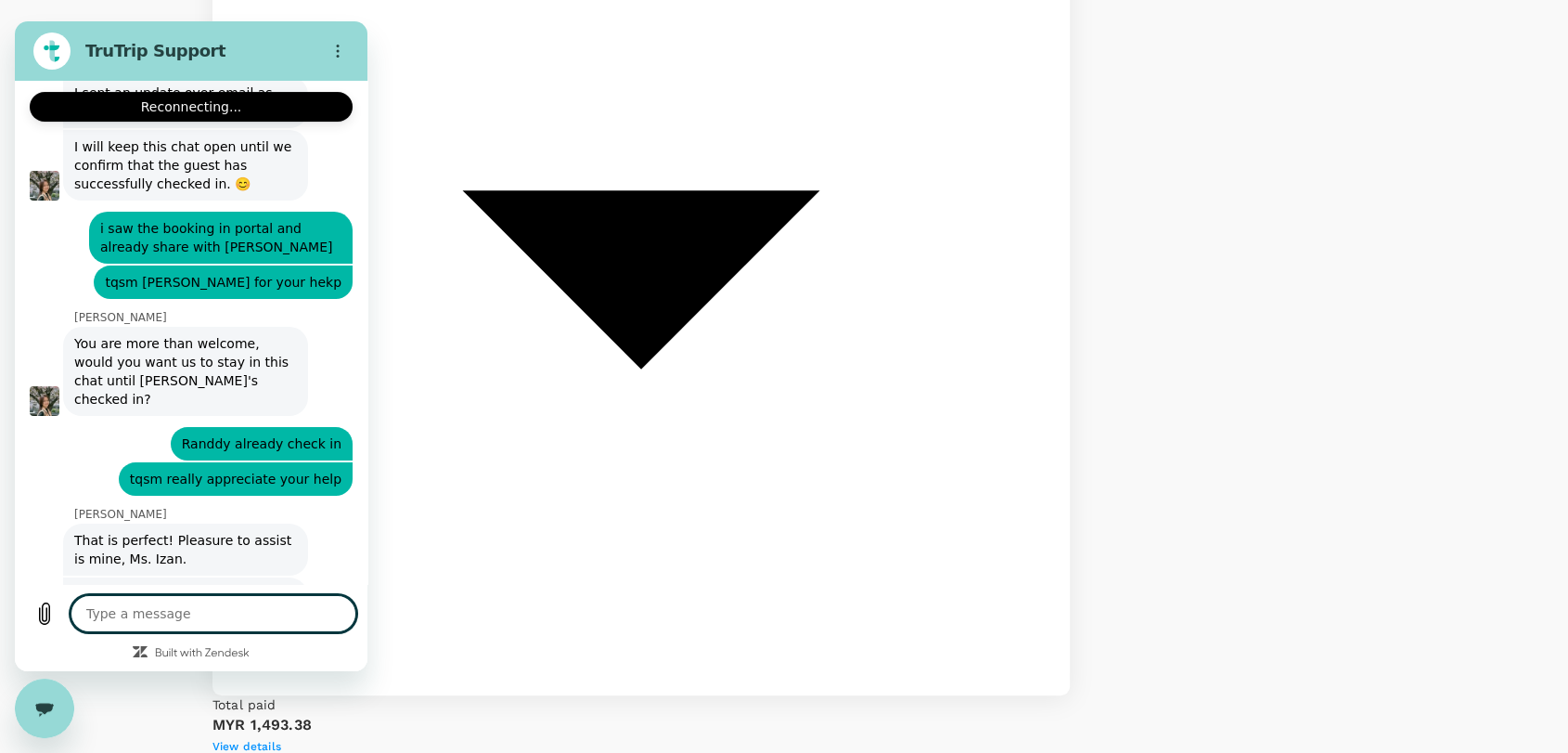
type textarea "x"
click at [201, 613] on textarea at bounding box center [213, 614] width 286 height 37
type textarea "h"
type textarea "x"
type textarea "ha"
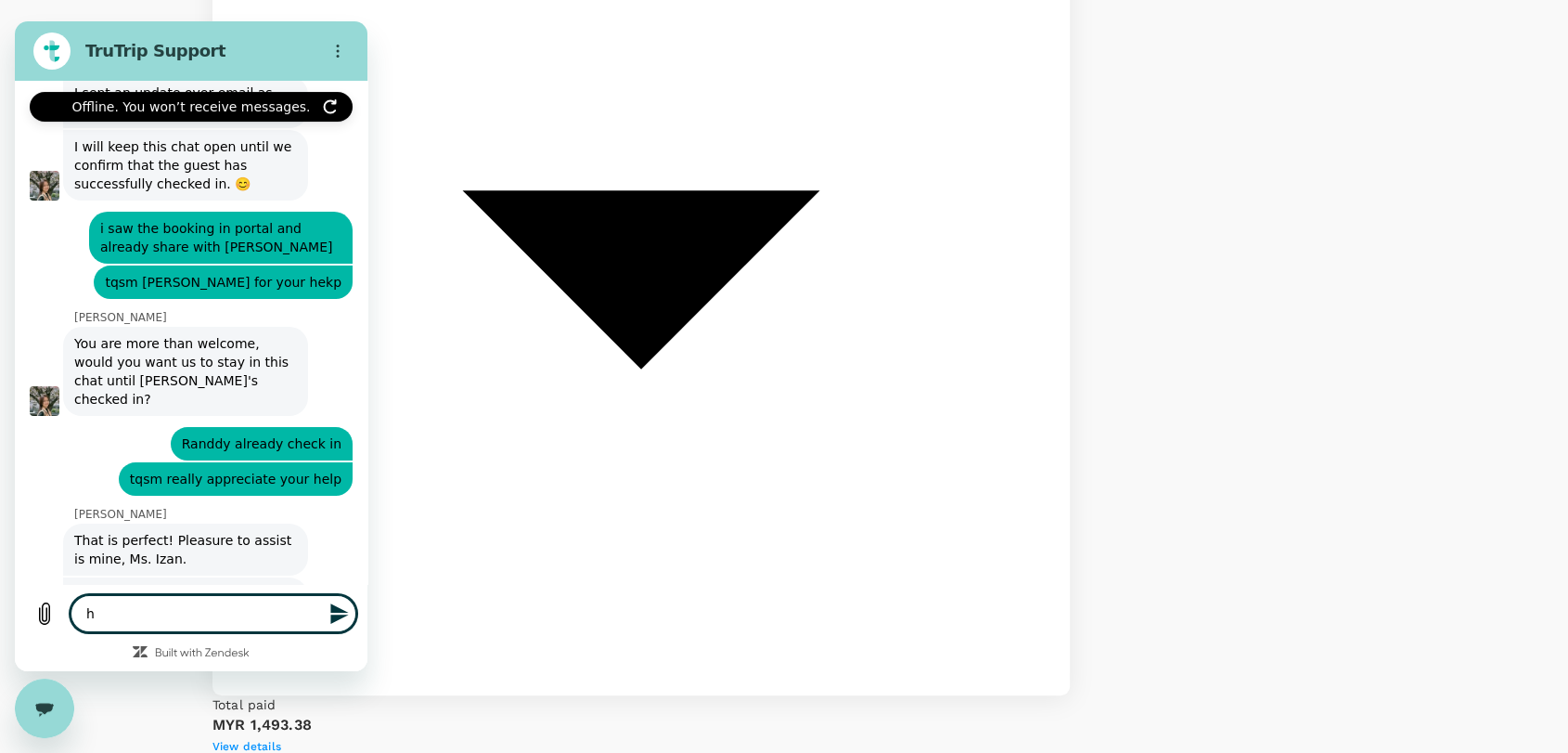
type textarea "x"
type textarea "hai"
type textarea "x"
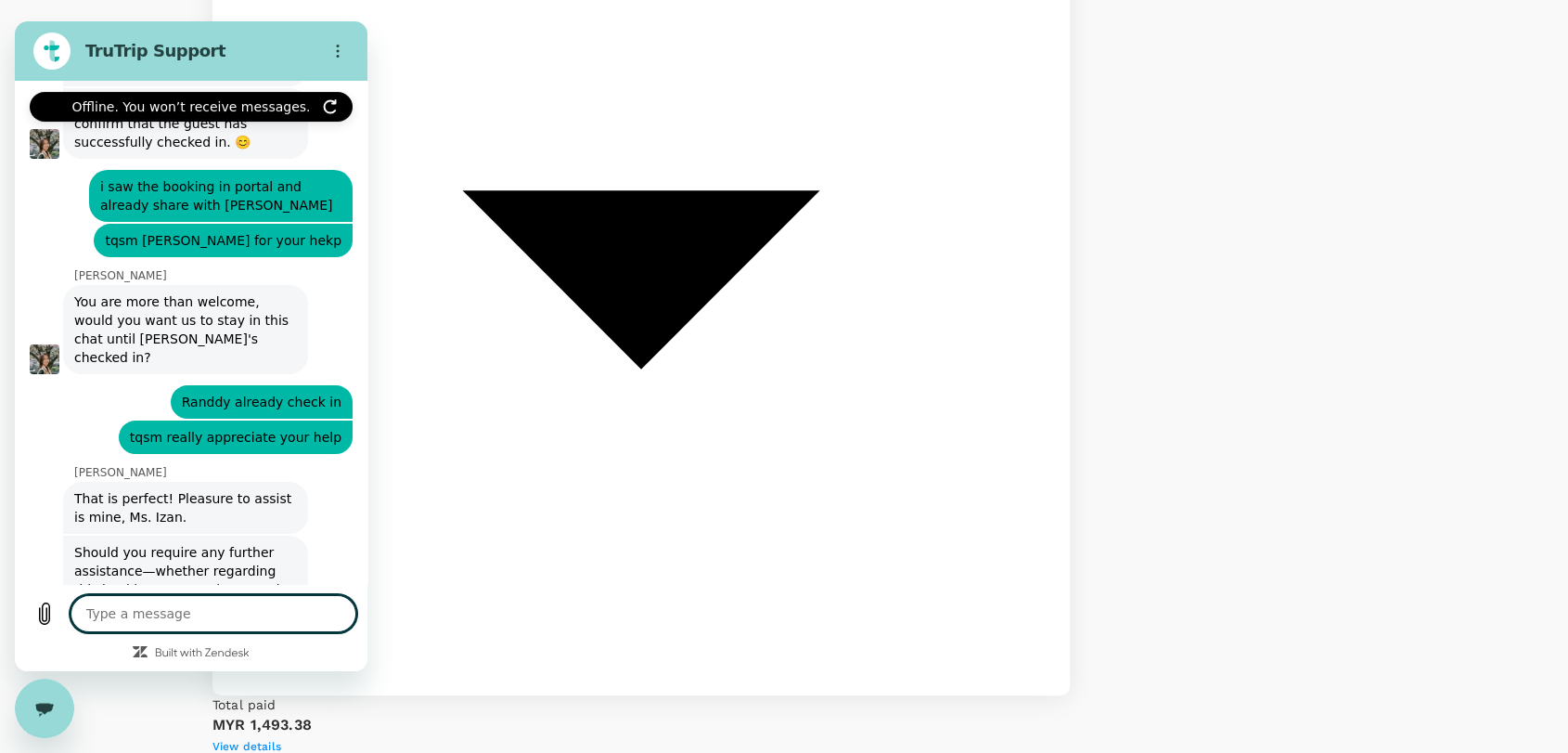
scroll to position [7430, 0]
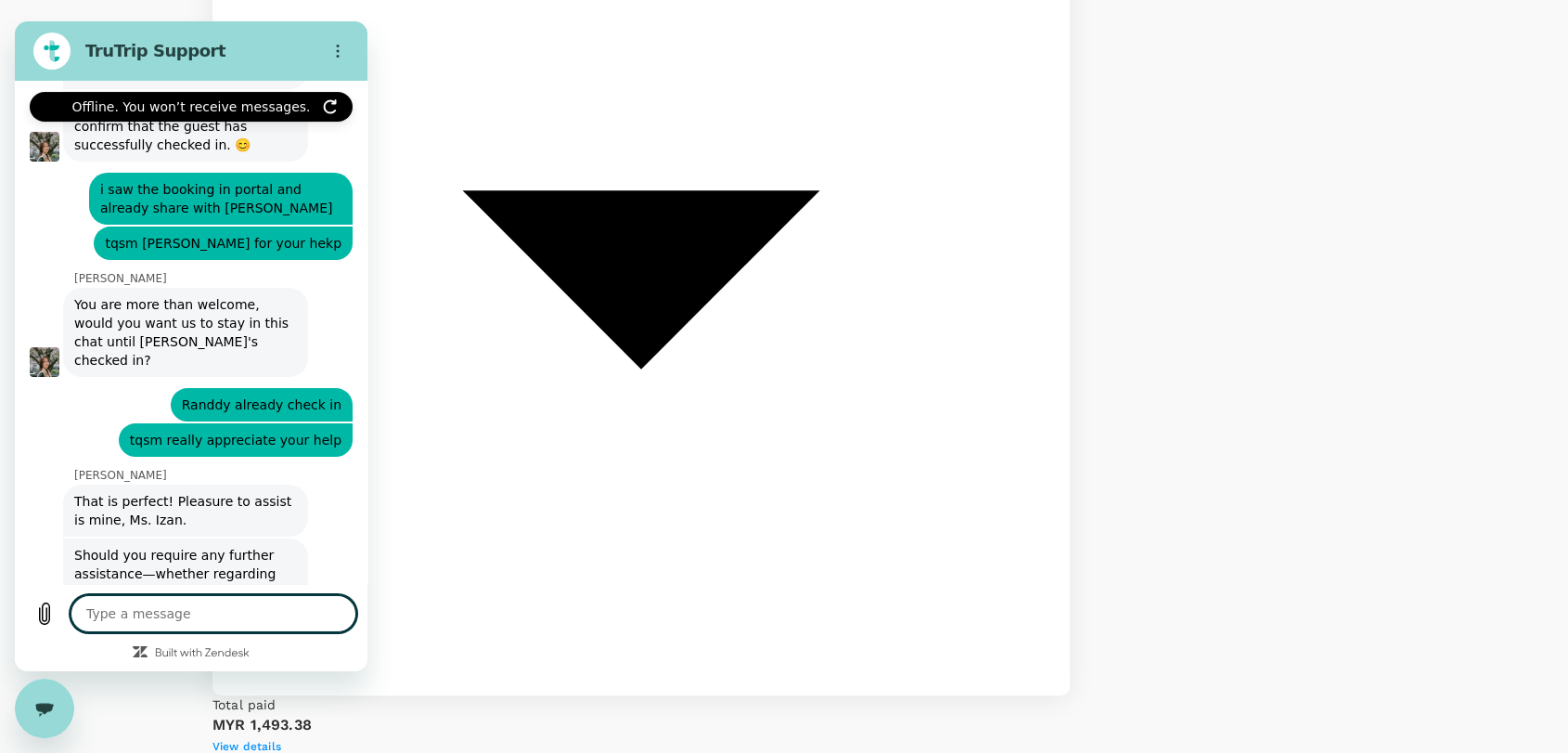
click at [287, 622] on textarea at bounding box center [213, 614] width 286 height 37
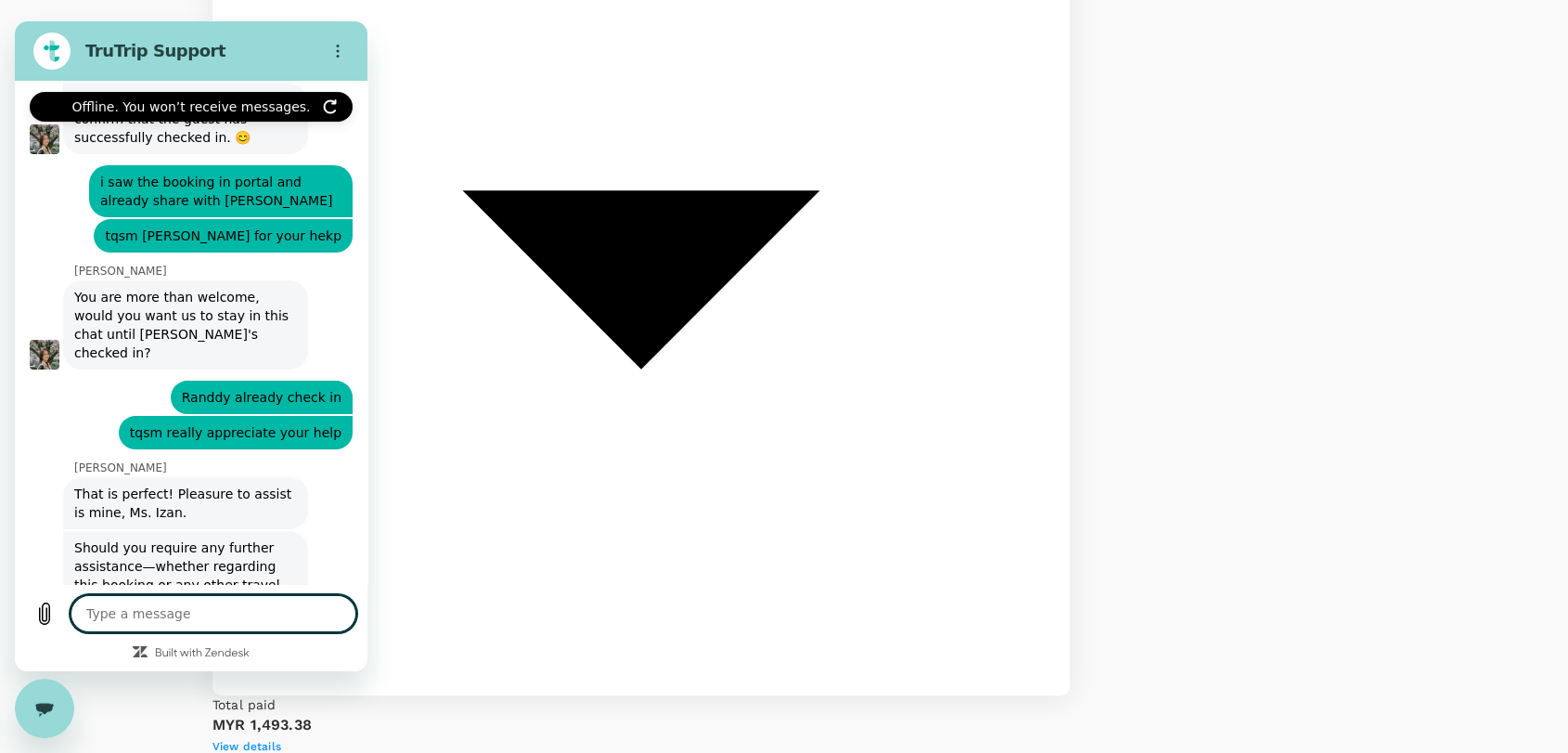
scroll to position [7450, 0]
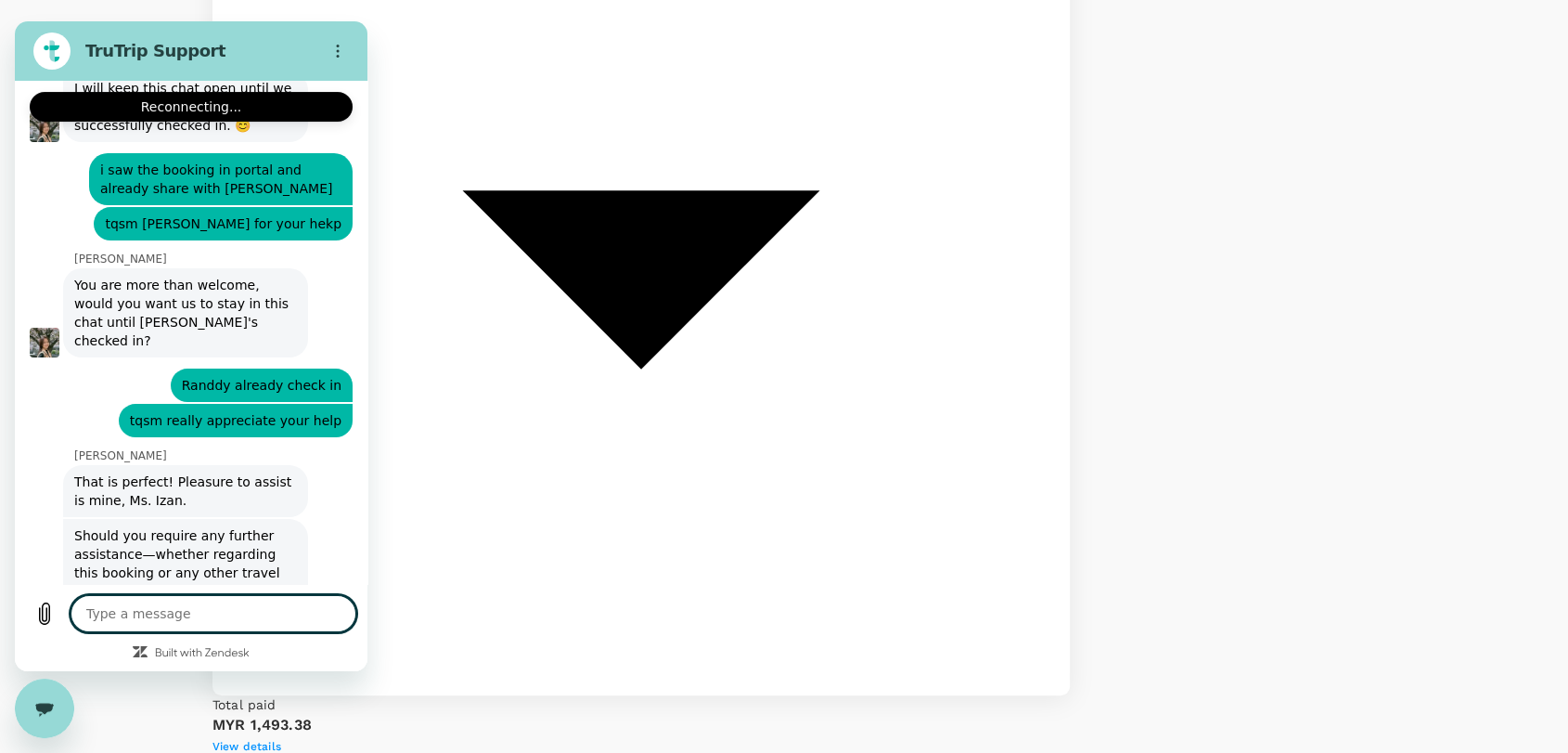
type textarea "x"
click at [111, 617] on textarea at bounding box center [213, 614] width 286 height 37
type textarea "h"
type textarea "x"
type textarea "ha"
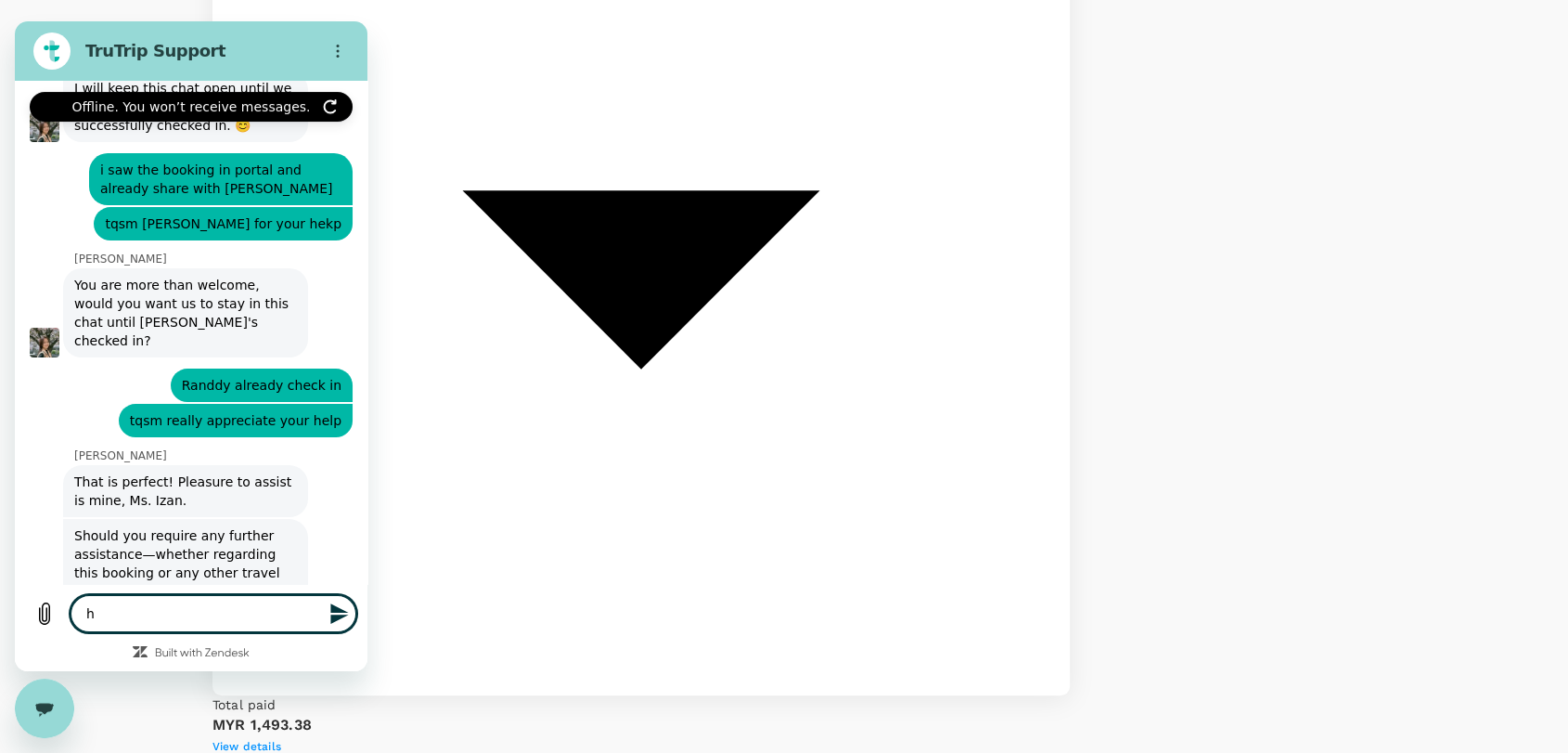
type textarea "x"
type textarea "hai"
type textarea "x"
type textarea "ha"
type textarea "x"
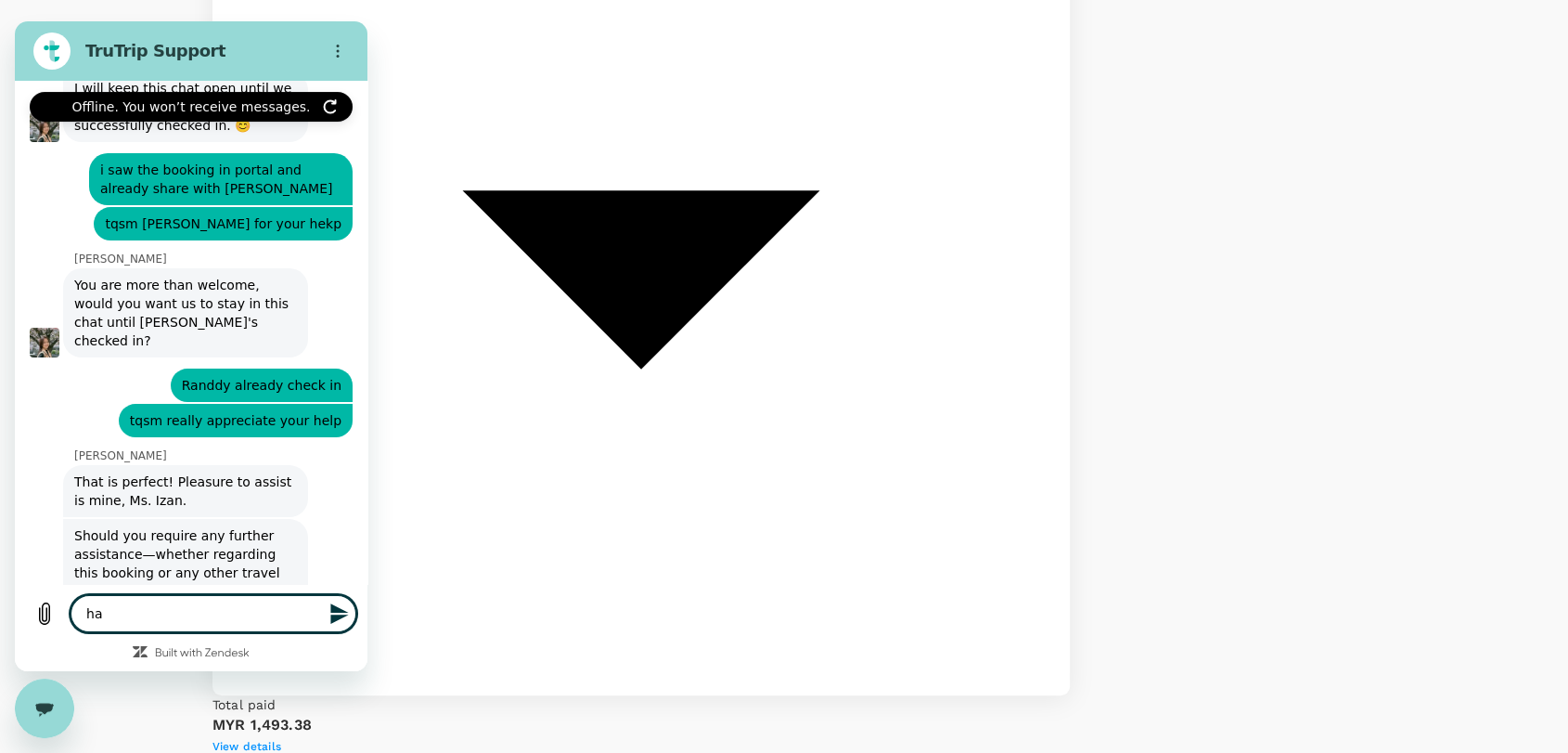
type textarea "h"
type textarea "x"
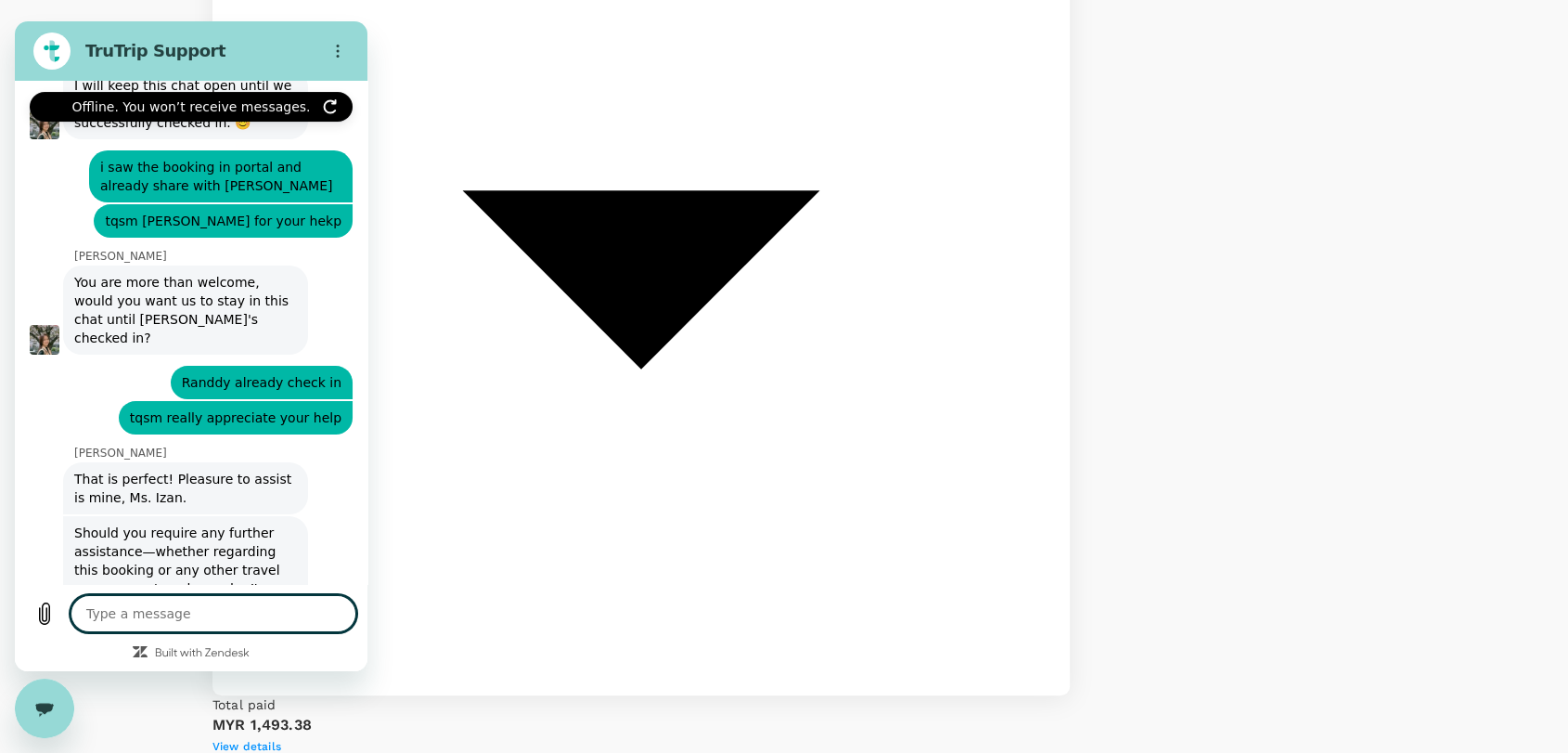
drag, startPoint x: 219, startPoint y: 613, endPoint x: 228, endPoint y: 600, distance: 15.8
click at [220, 612] on textarea at bounding box center [213, 614] width 286 height 37
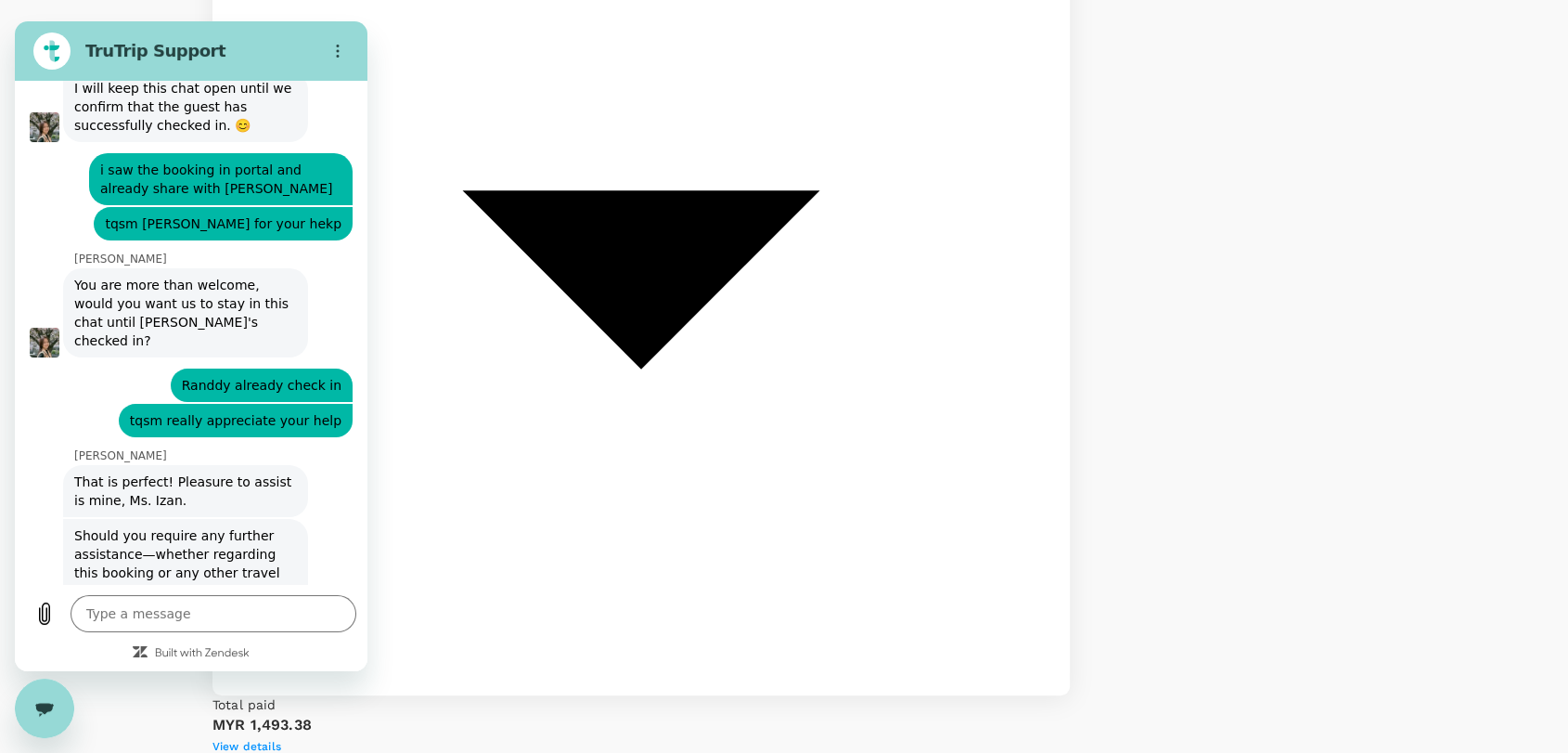
scroll to position [7324, 0]
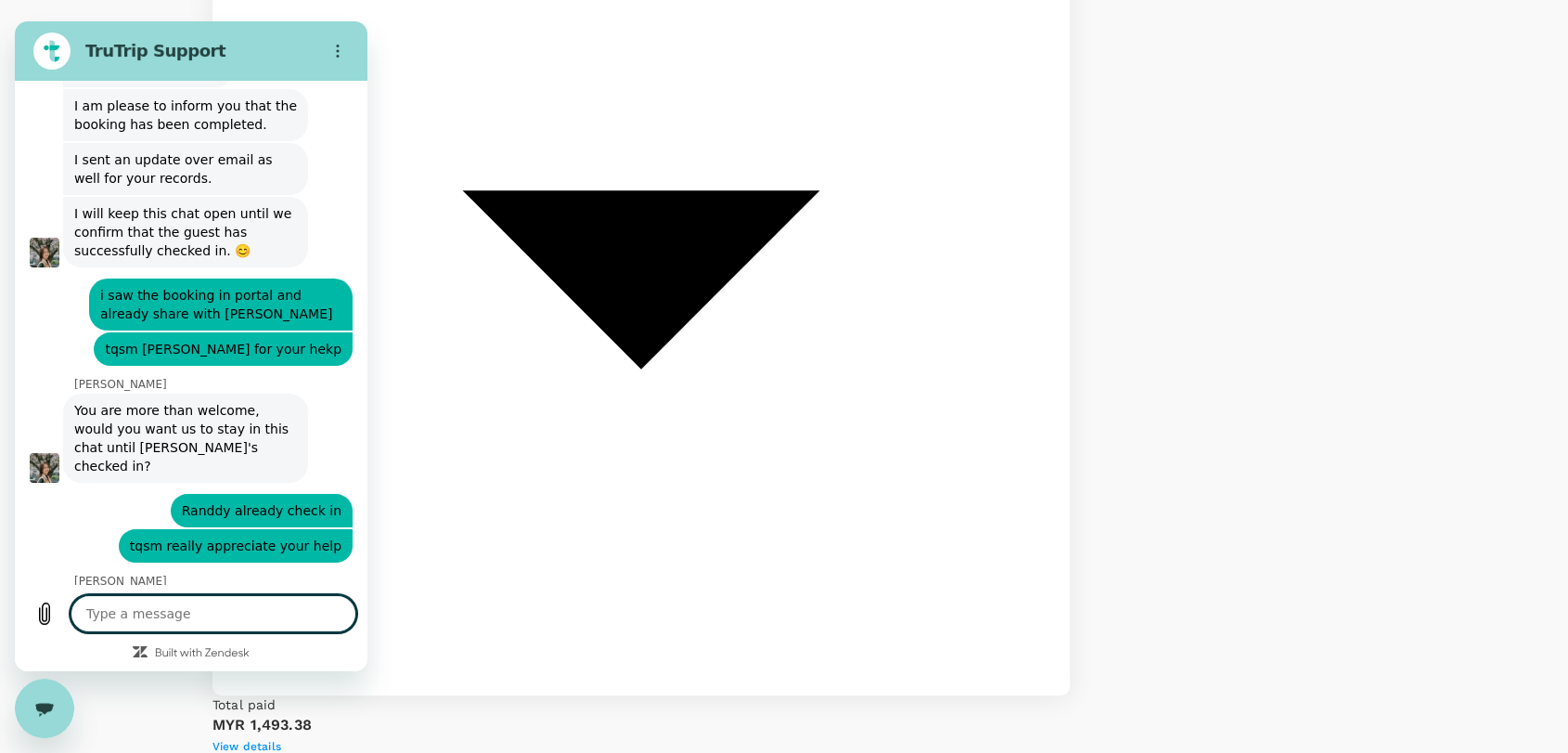
type textarea "x"
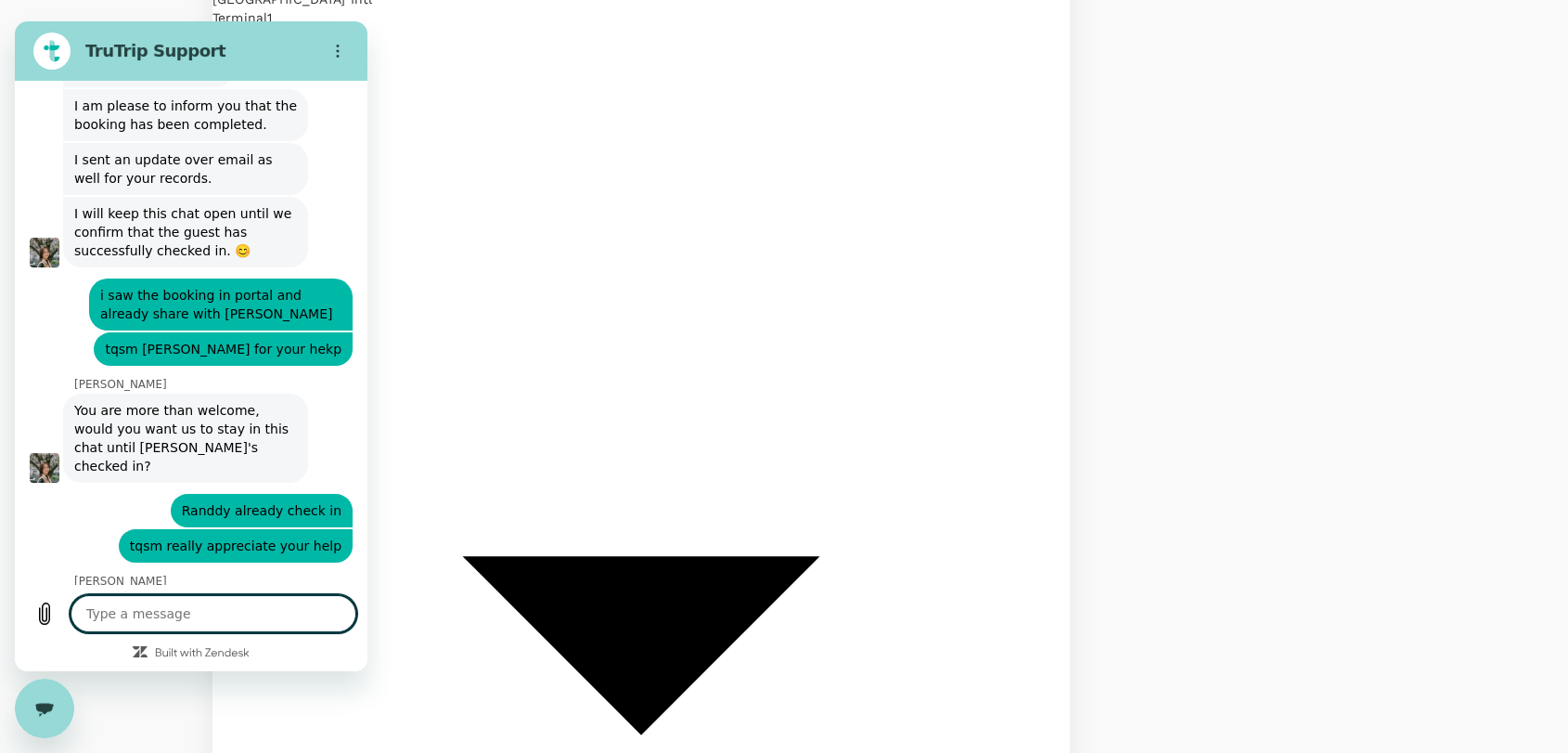
scroll to position [356, 0]
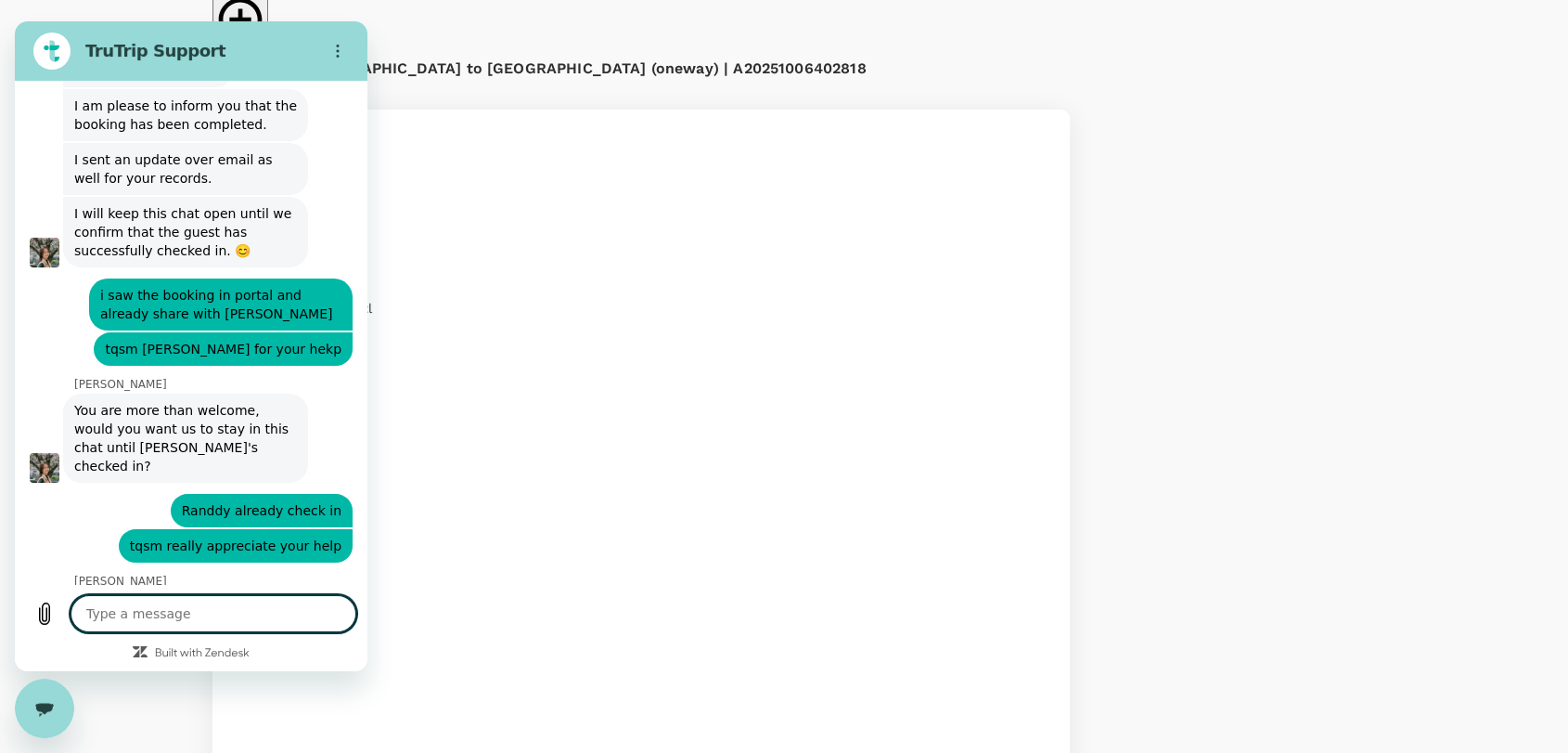
click at [170, 614] on textarea at bounding box center [213, 614] width 286 height 37
type textarea "h"
type textarea "x"
type textarea "ha"
type textarea "x"
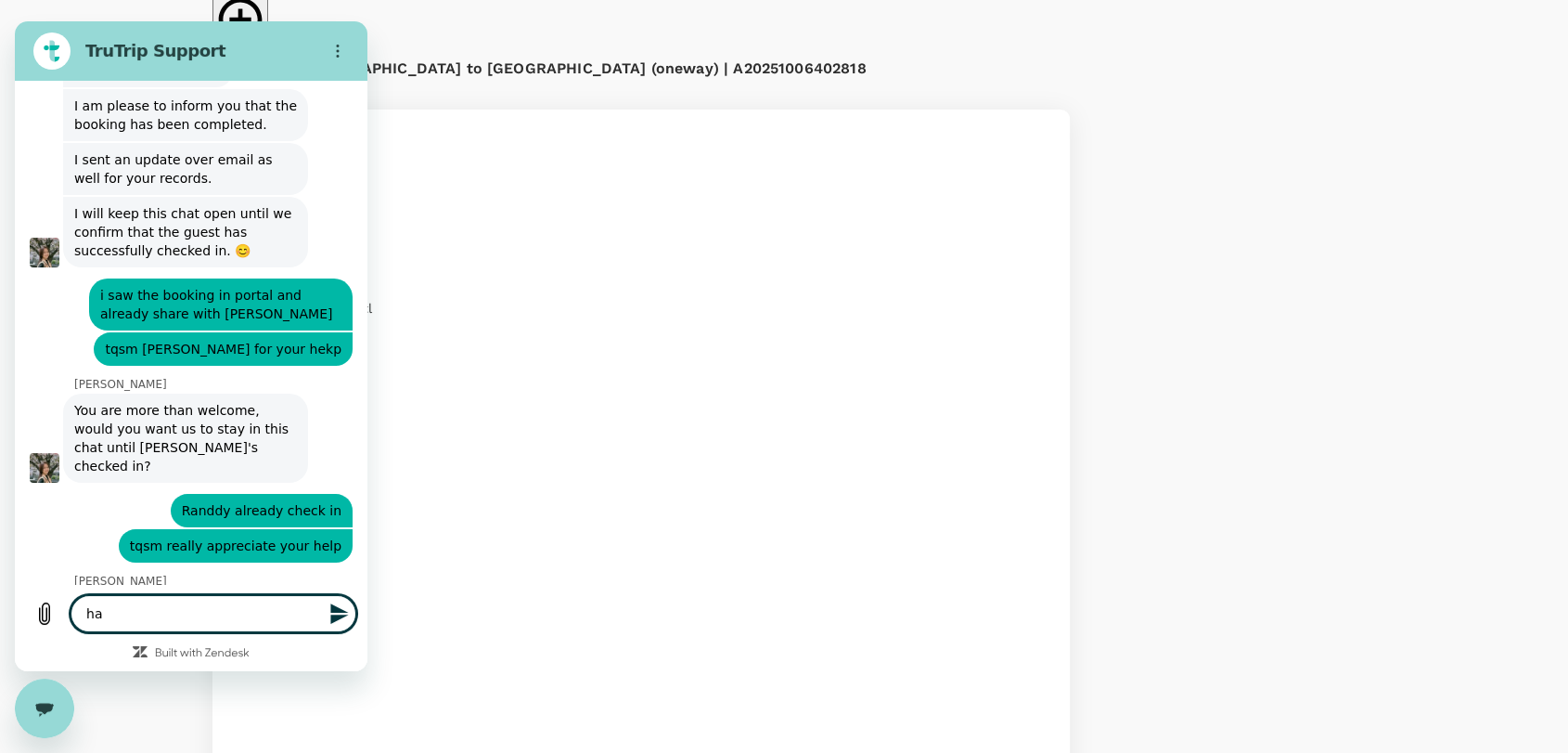
type textarea "hai"
type textarea "x"
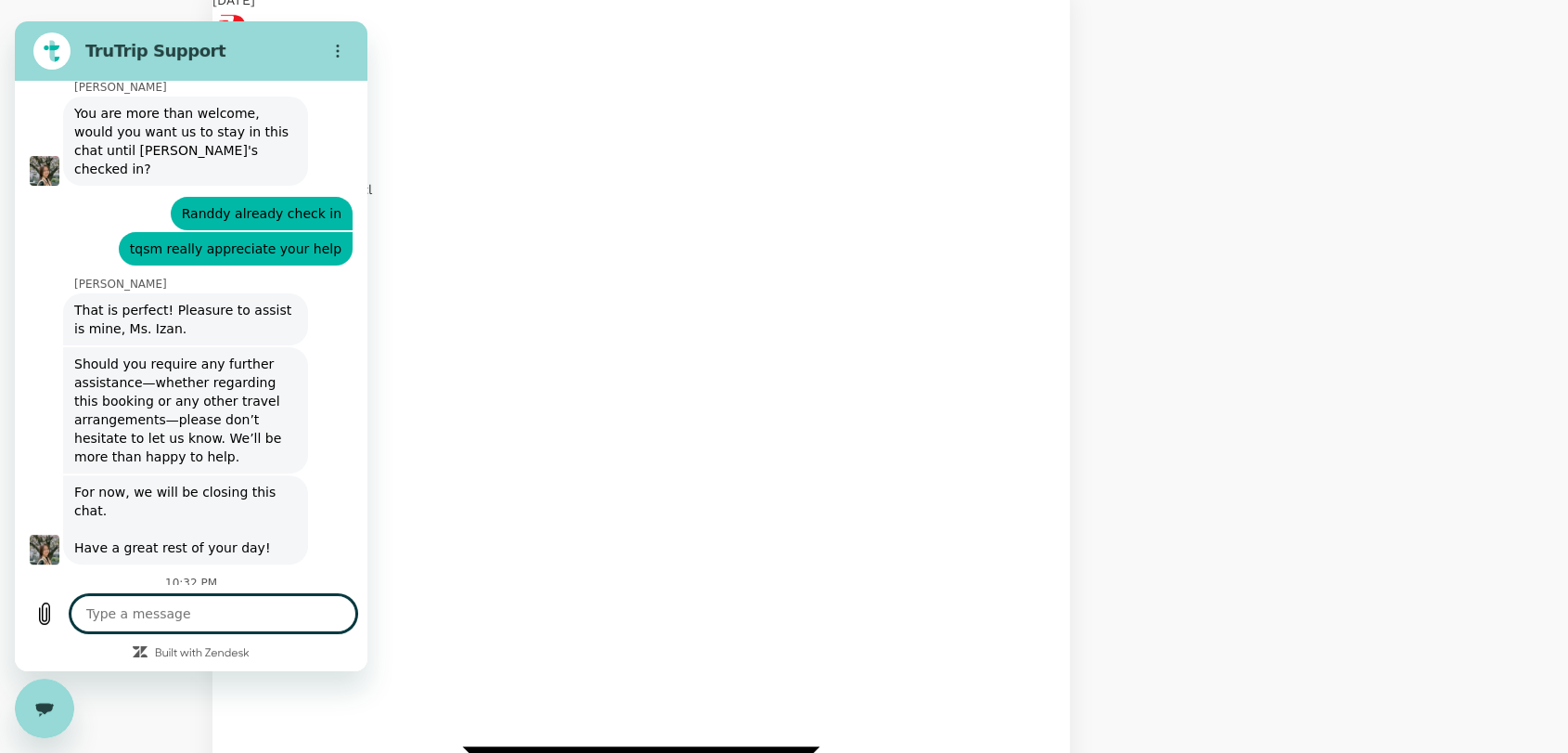
scroll to position [563, 0]
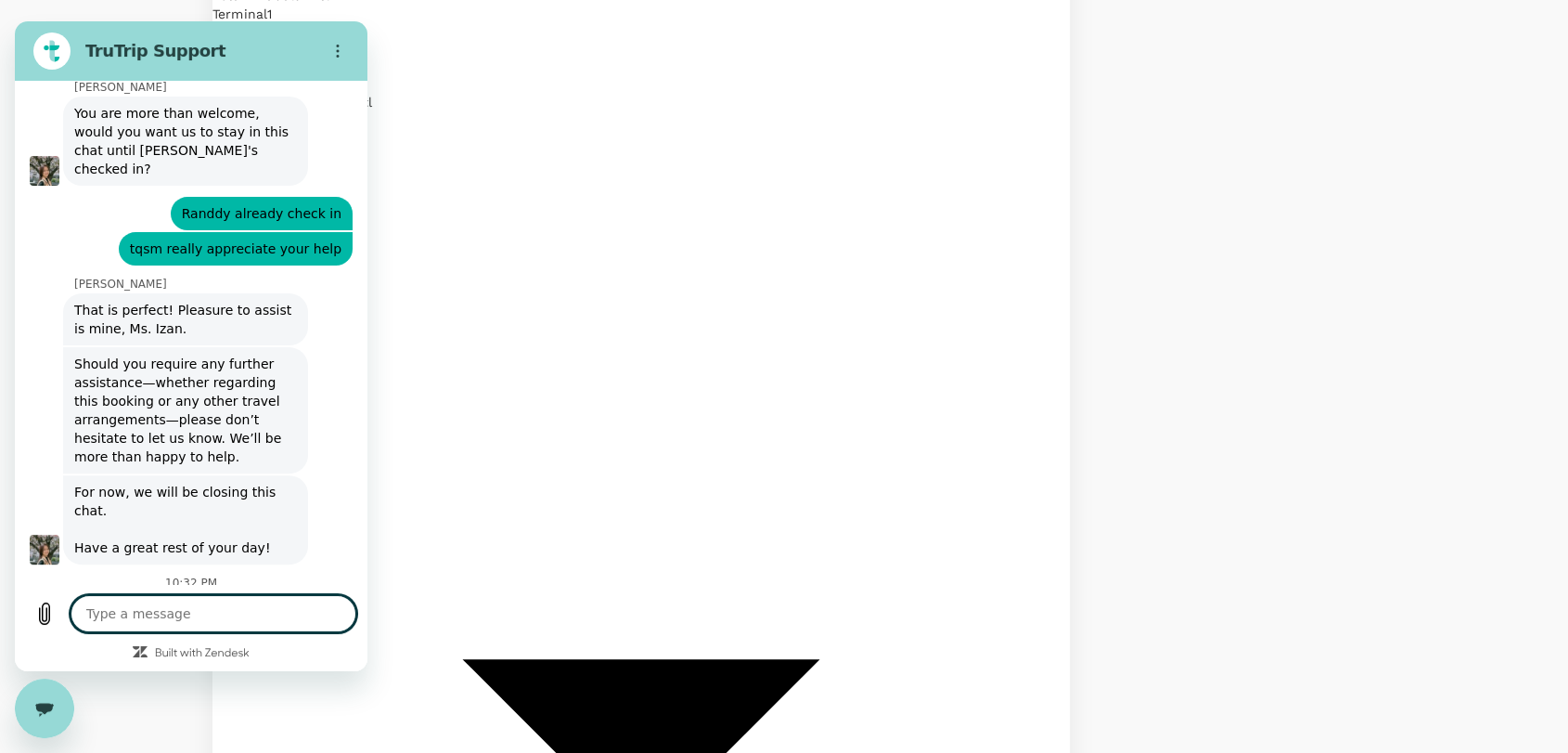
type textarea "x"
click at [192, 619] on textarea at bounding box center [213, 614] width 286 height 37
type textarea "A"
type textarea "x"
type textarea "Ap"
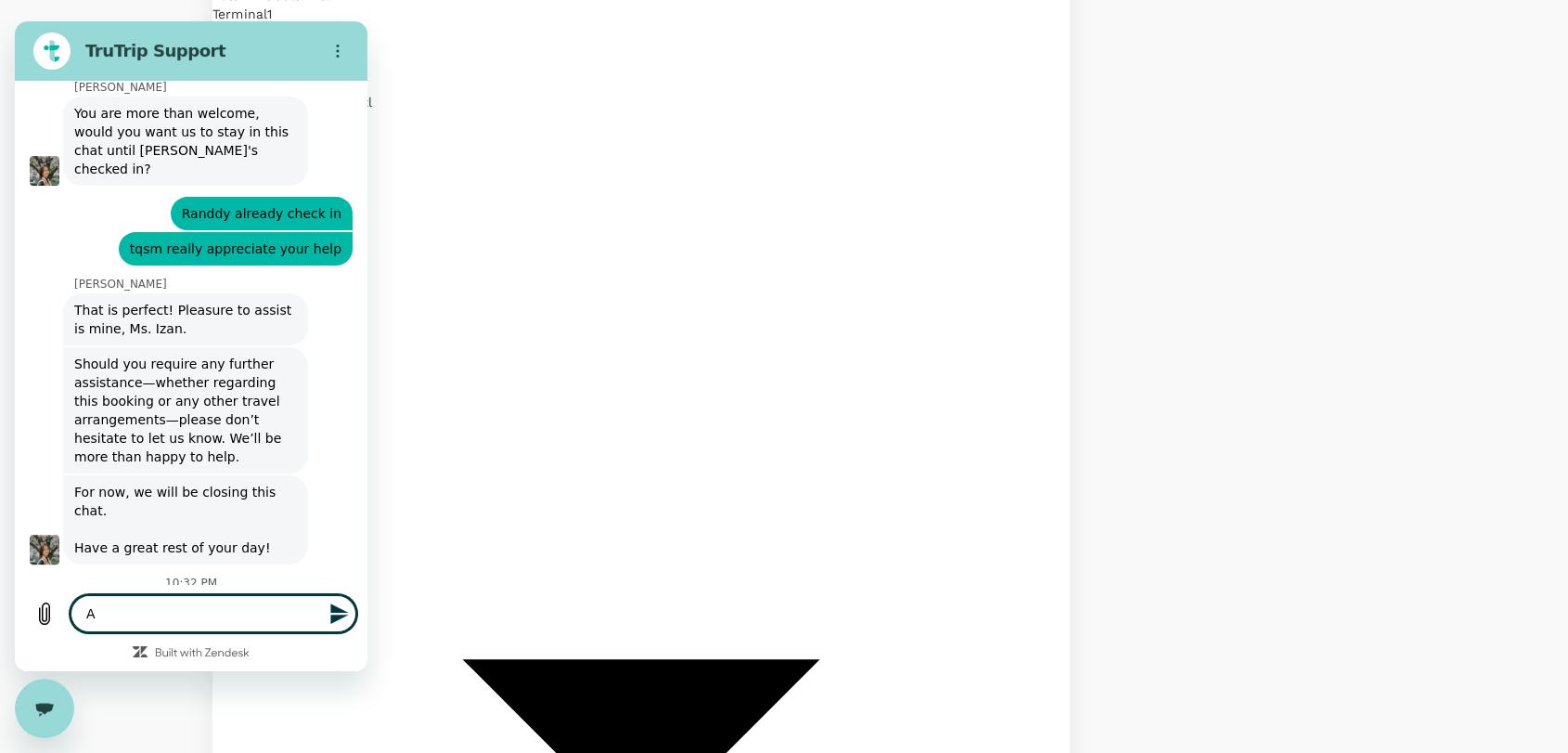
type textarea "x"
type textarea "App"
type textarea "x"
type textarea "Appr"
type textarea "x"
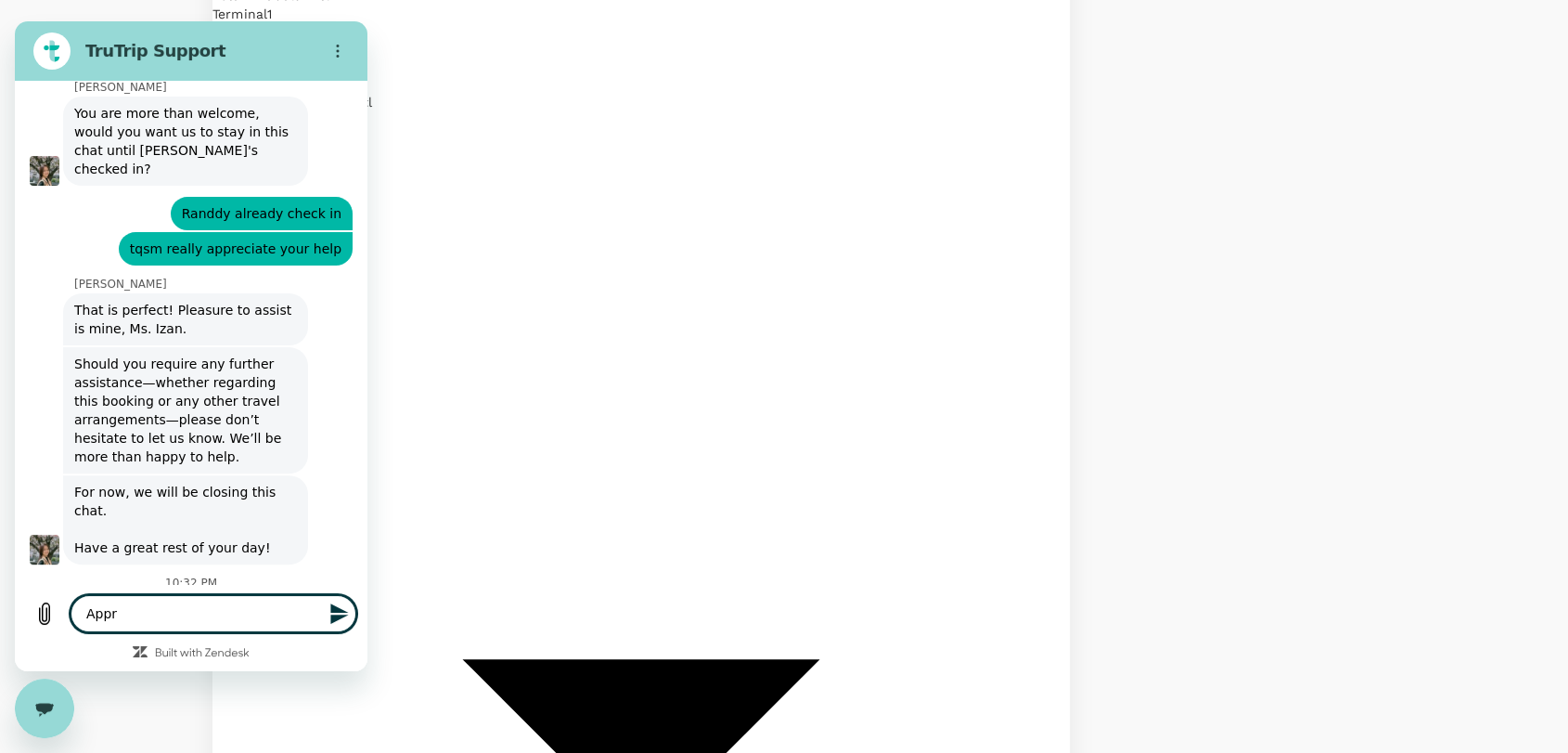
type textarea "Appre"
type textarea "x"
type textarea "Apprec"
type textarea "x"
type textarea "Appreci"
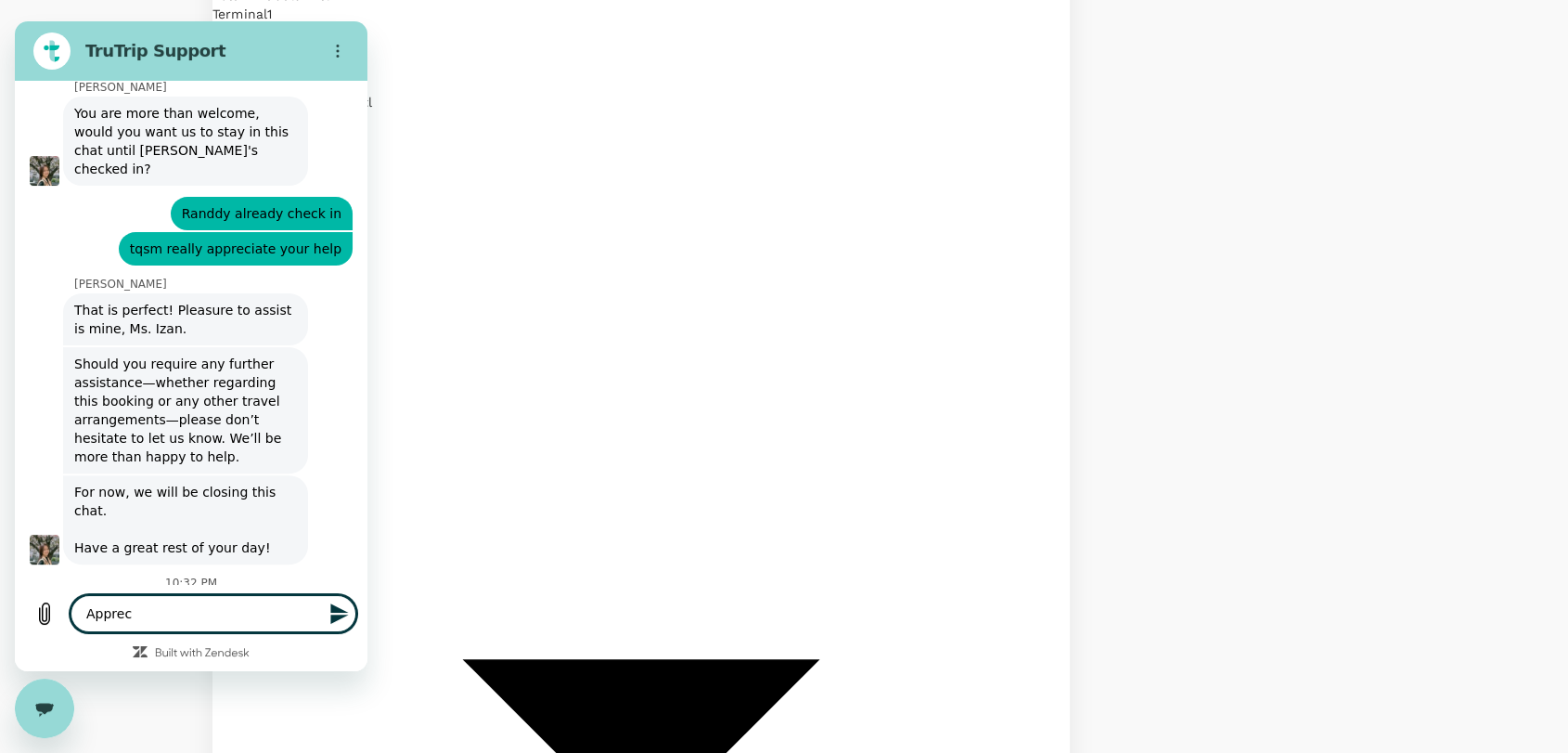
type textarea "x"
type textarea "Apprecia"
type textarea "x"
type textarea "Appreciat"
type textarea "x"
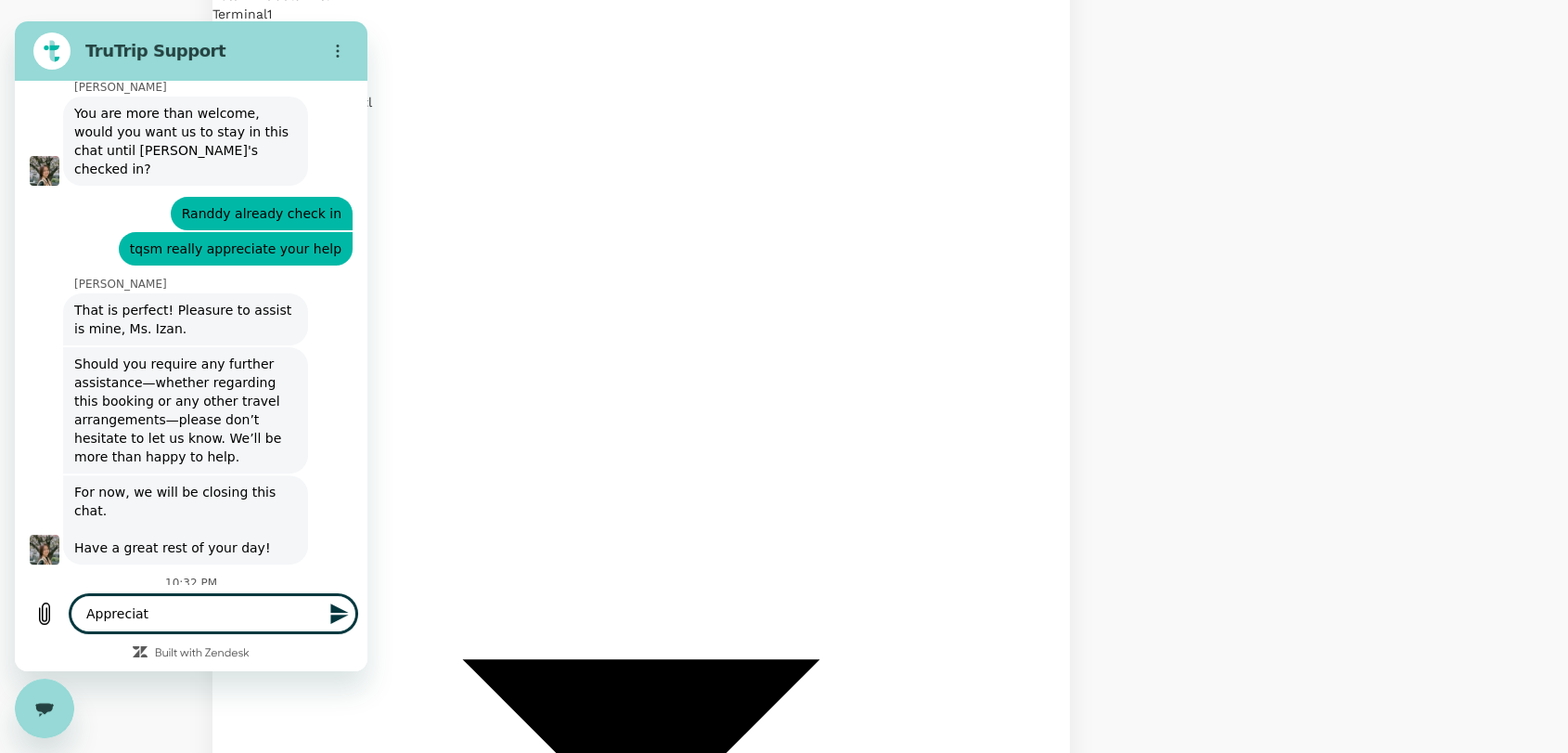
type textarea "Appreciate"
type textarea "x"
type textarea "Appreciate"
type textarea "x"
type textarea "Appreciate i"
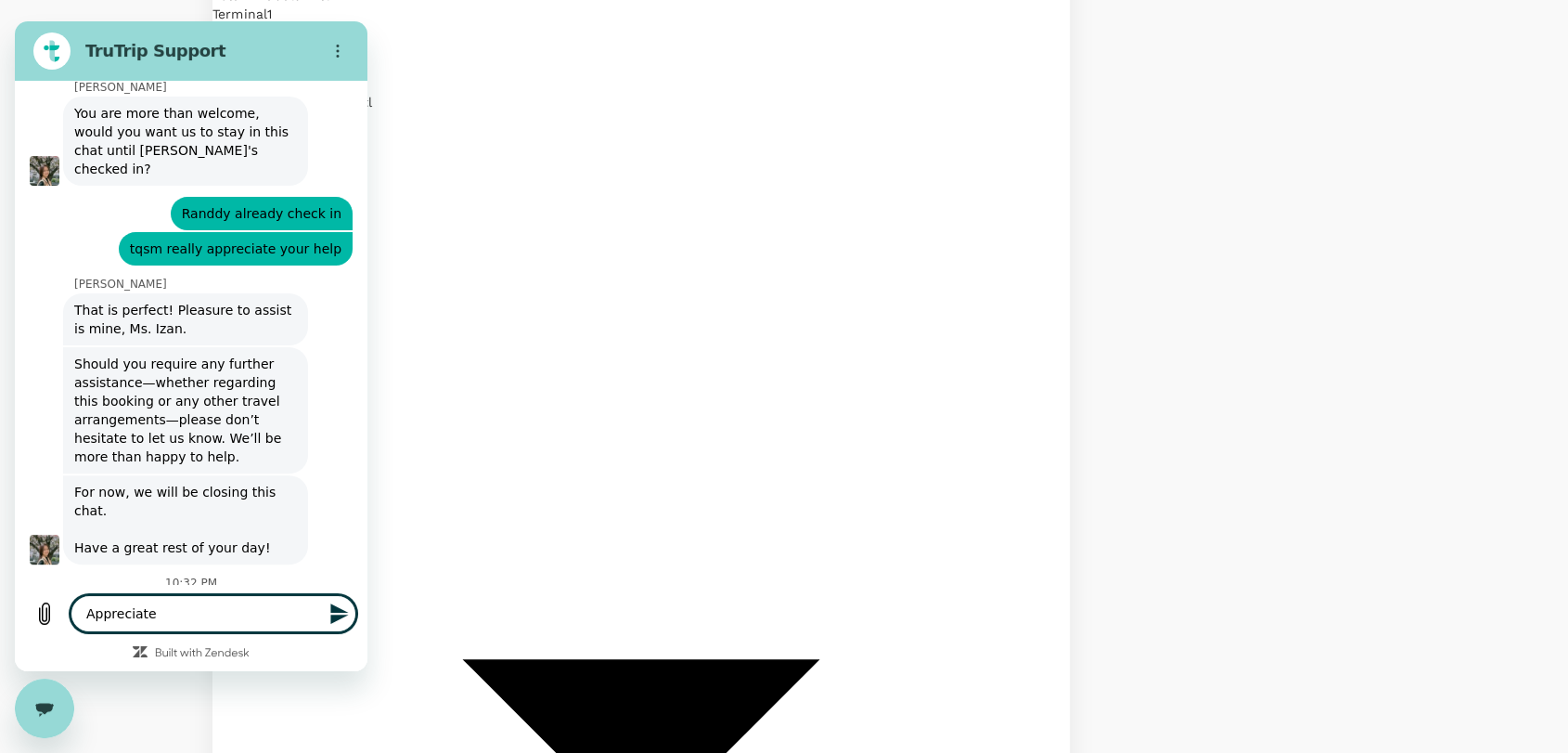
type textarea "x"
type textarea "Appreciate if"
type textarea "x"
type textarea "Appreciate if"
type textarea "x"
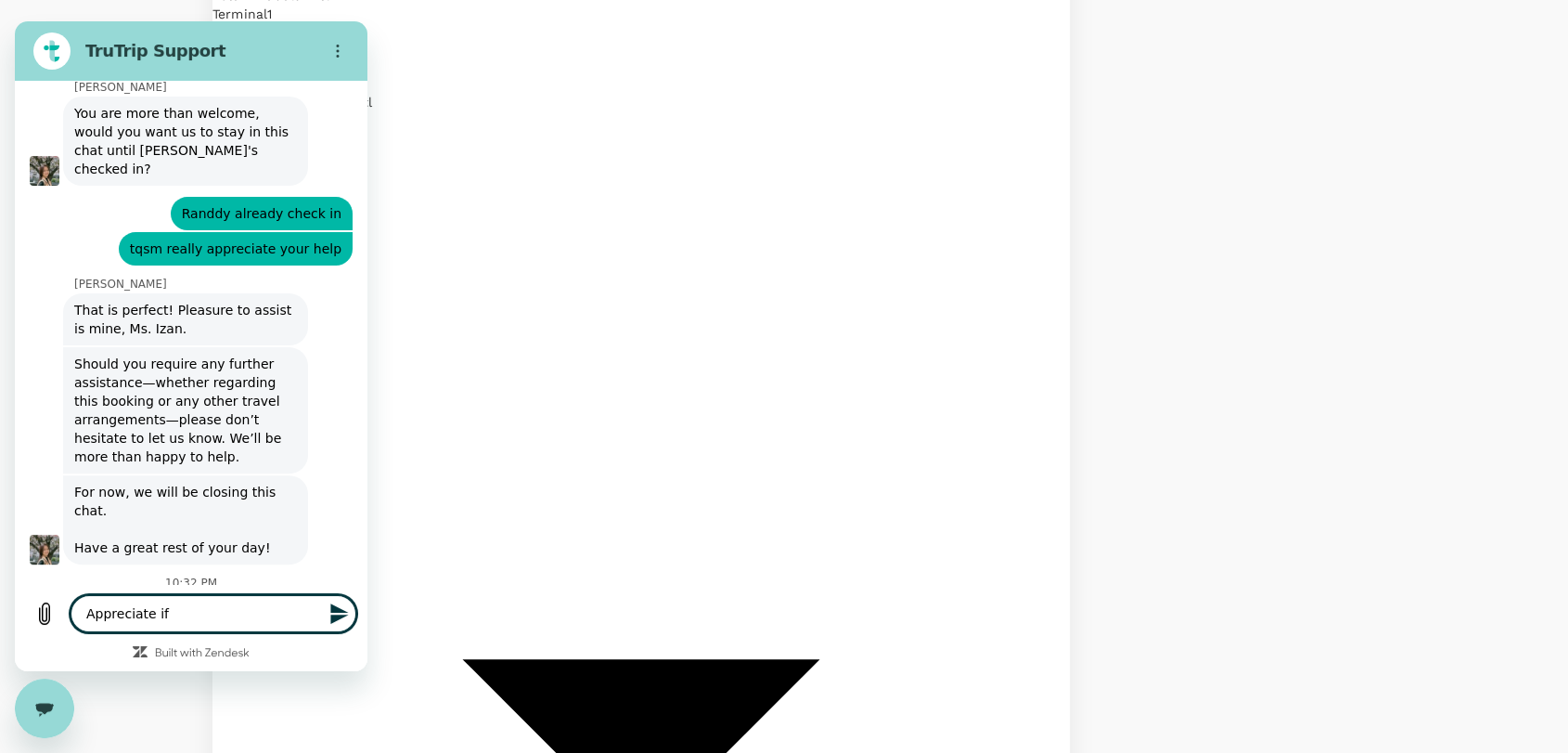
type textarea "Appreciate if y"
type textarea "x"
type textarea "Appreciate if yo"
type textarea "x"
type textarea "Appreciate if you"
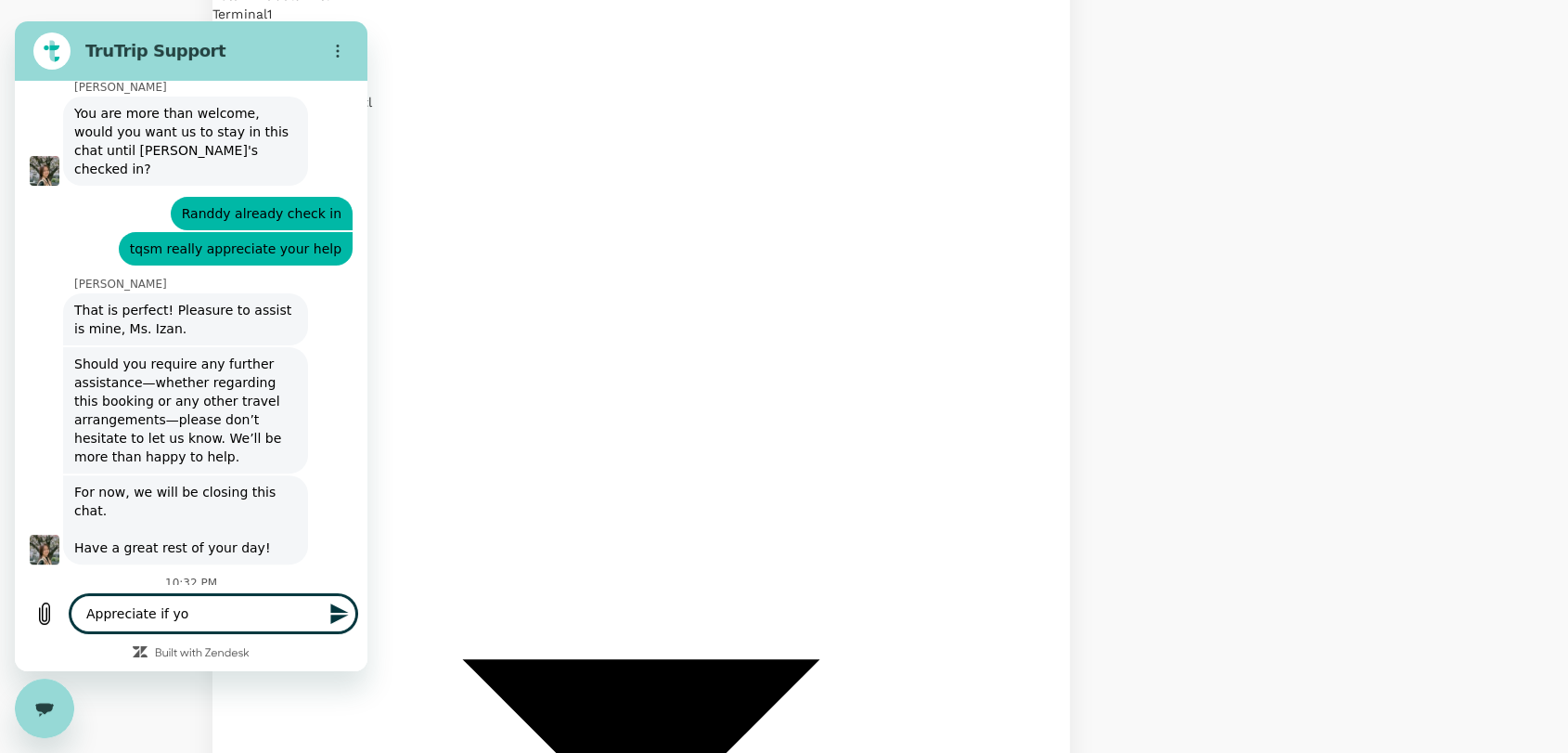
type textarea "x"
type textarea "Appreciate if you"
type textarea "x"
type textarea "Appreciate if you c"
type textarea "x"
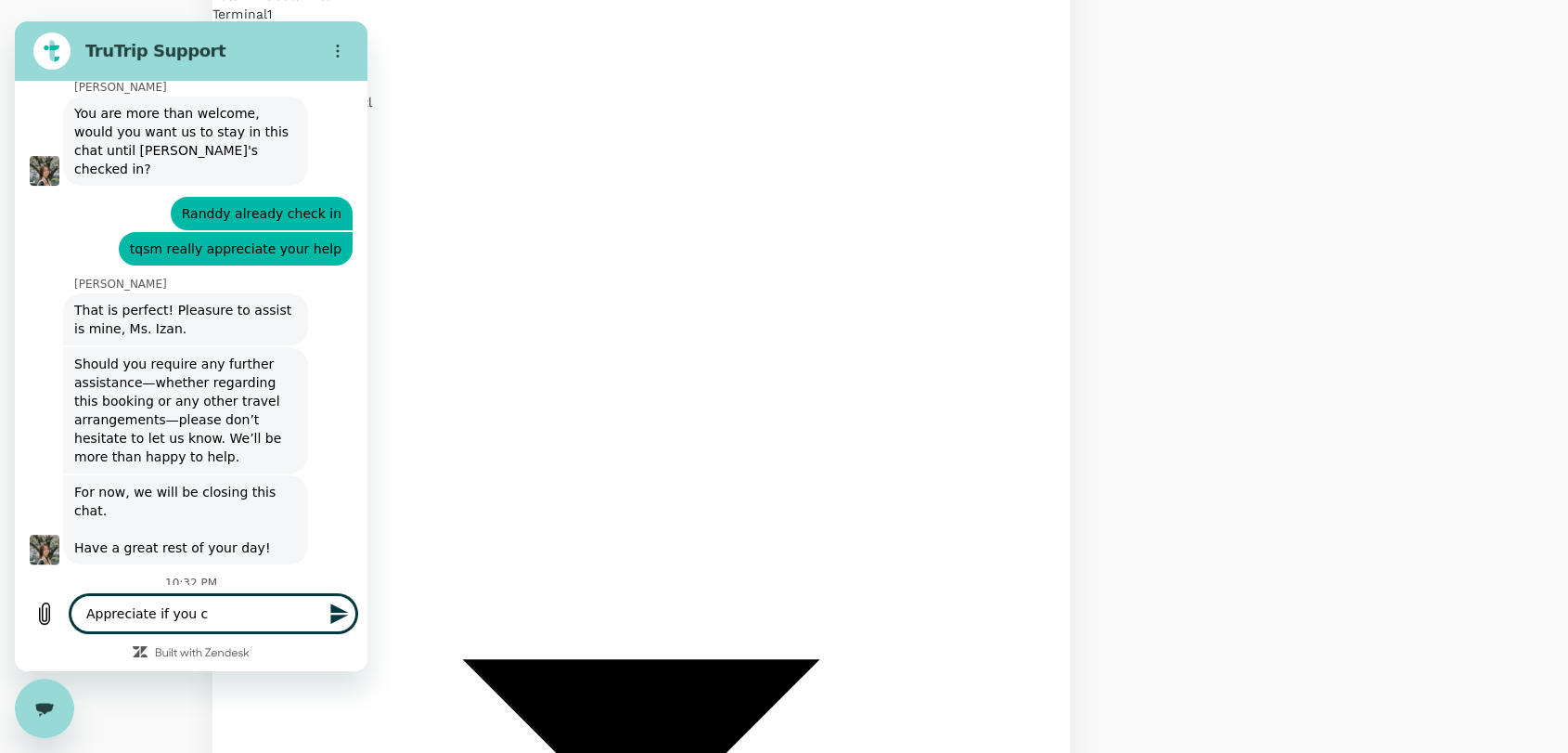
type textarea "Appreciate if you co"
type textarea "x"
type textarea "Appreciate if you cou"
type textarea "x"
type textarea "Appreciate if you coud"
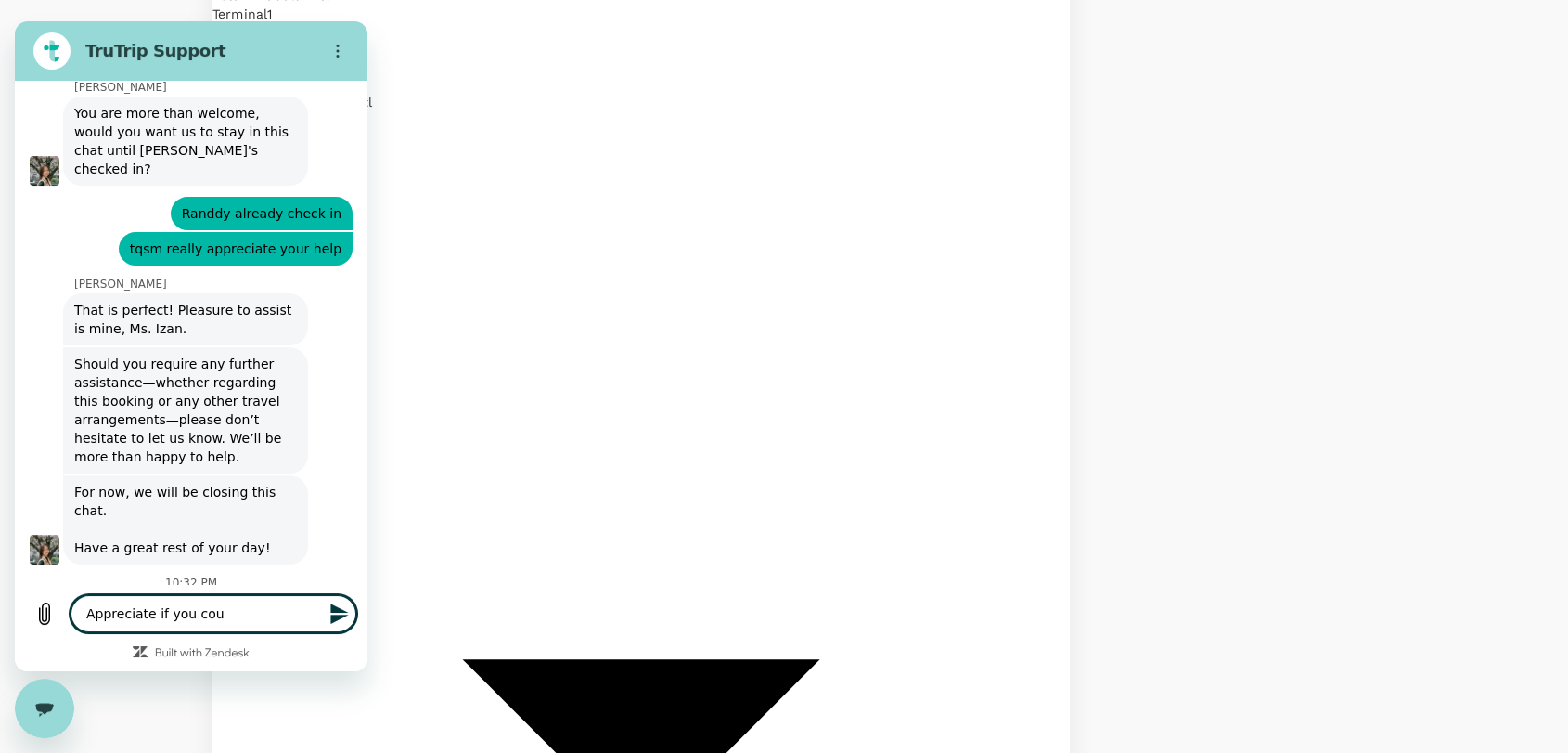
type textarea "x"
type textarea "Appreciate if you coudl"
type textarea "x"
type textarea "Appreciate if you coudl"
type textarea "x"
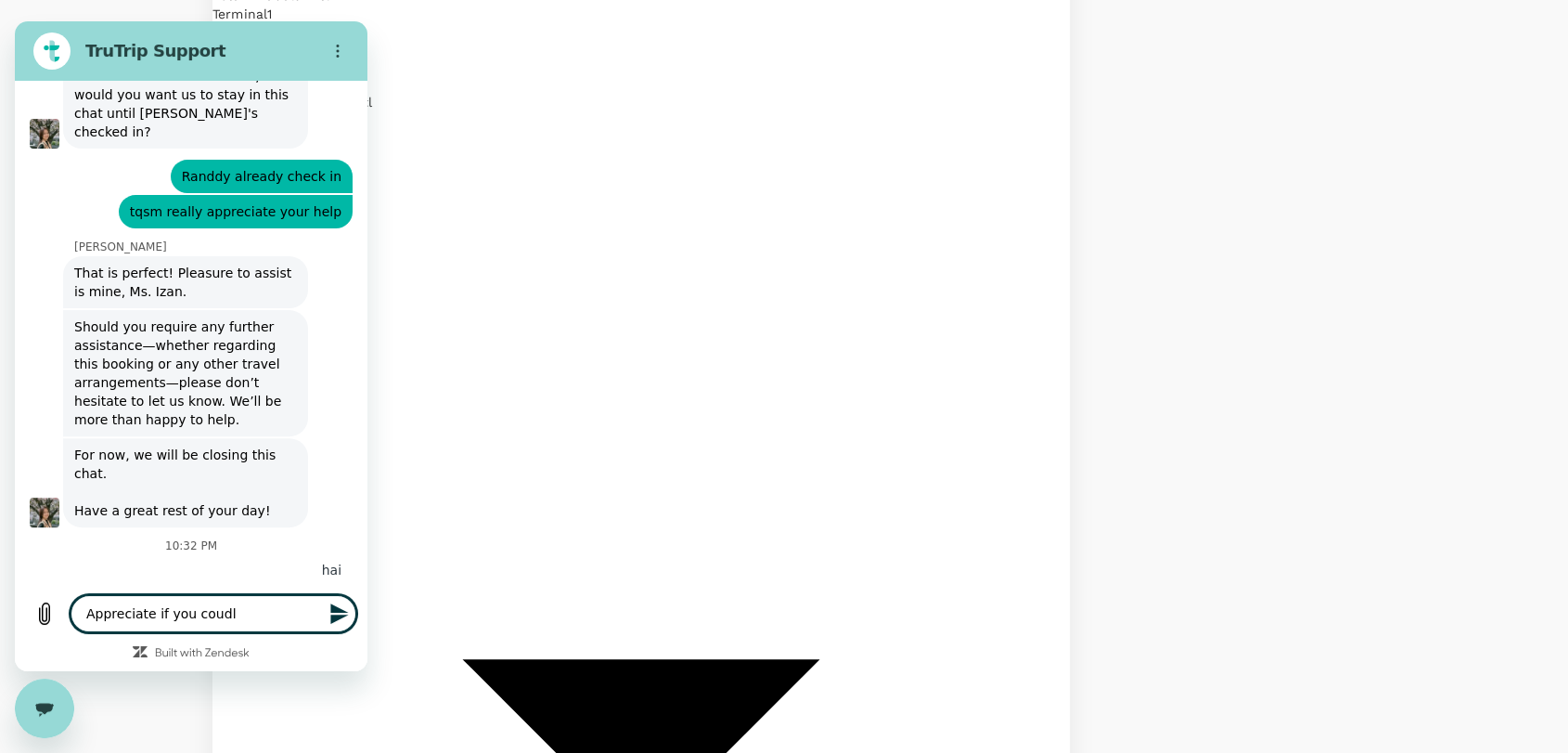
scroll to position [7658, 0]
type textarea "Appreciate if you coudl"
type textarea "x"
type textarea "Appreciate if you coud"
type textarea "x"
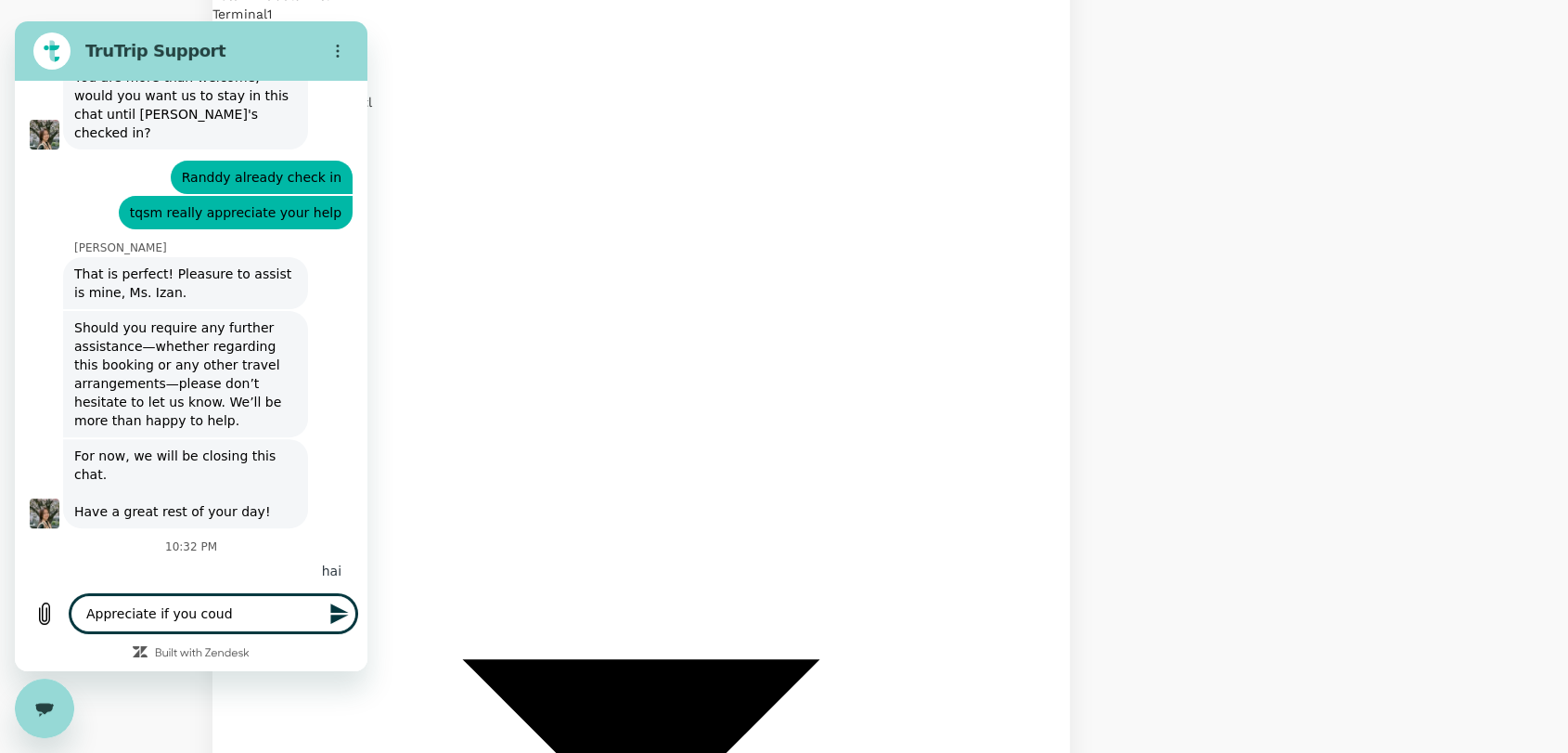
type textarea "Appreciate if you cou"
type textarea "x"
type textarea "Appreciate if you co"
type textarea "x"
type textarea "Appreciate if you c"
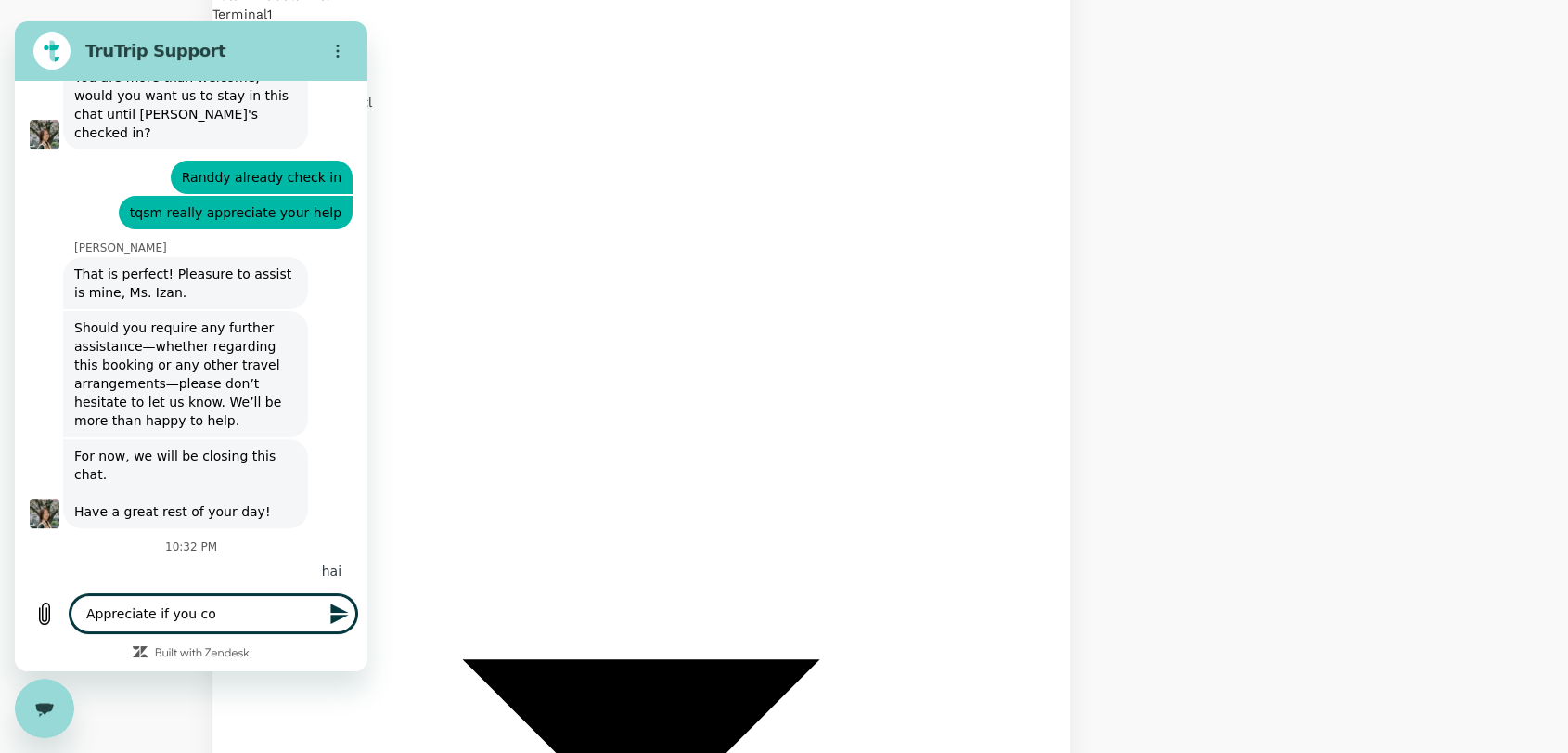
type textarea "x"
type textarea "Appreciate if you"
type textarea "x"
type textarea "Appreciate if you"
type textarea "x"
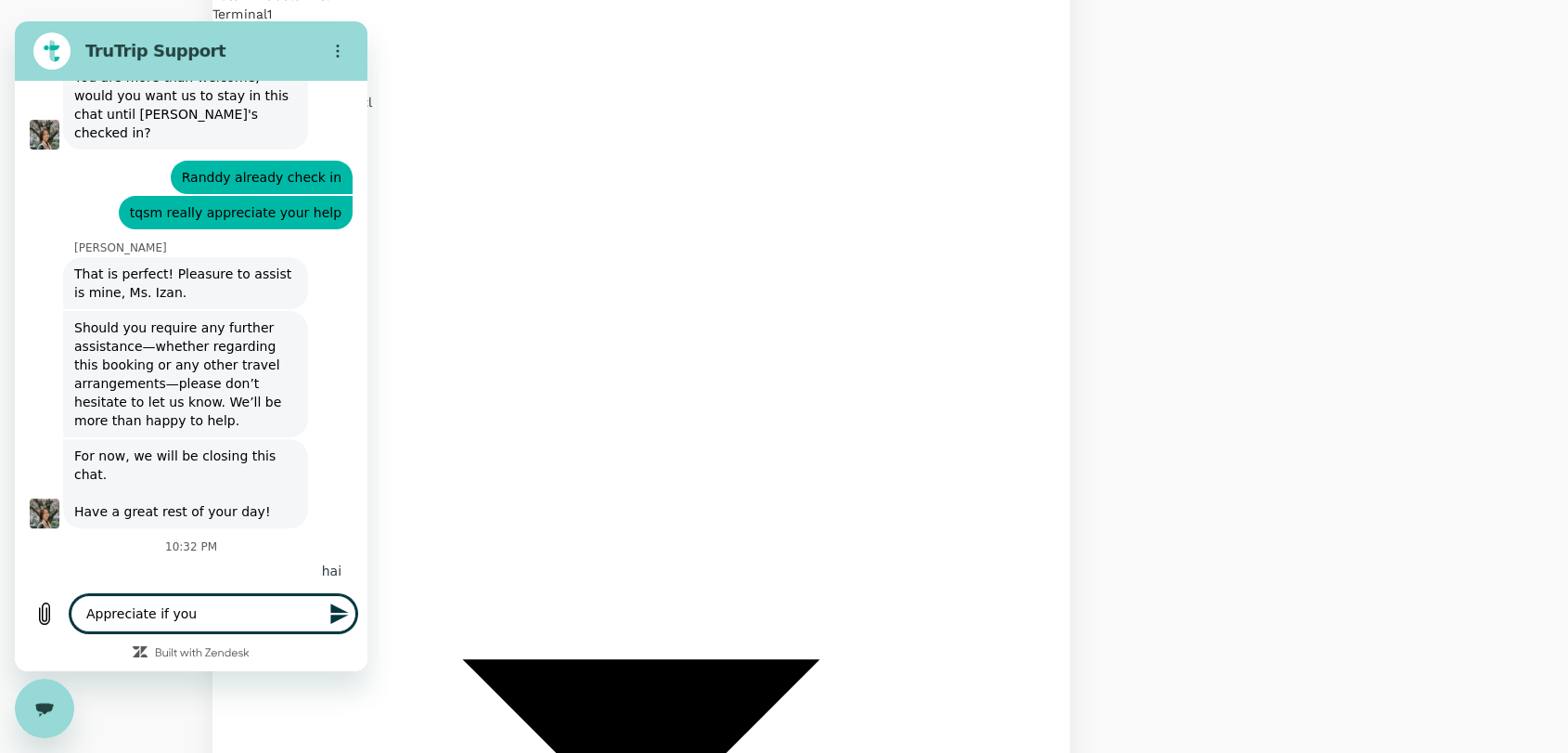
type textarea "Appreciate if yo"
type textarea "x"
type textarea "Appreciate if y"
type textarea "x"
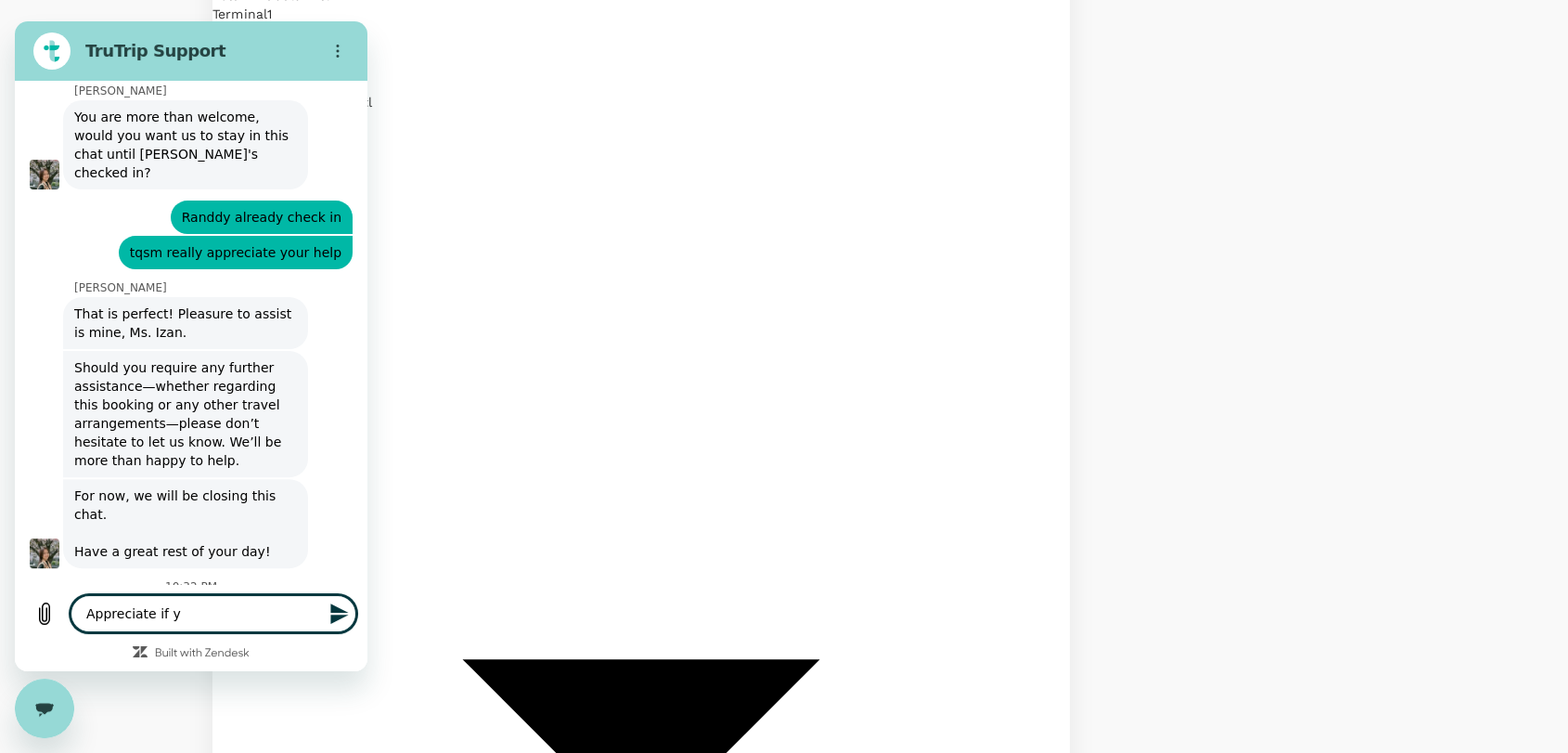
type textarea "Appreciate if"
type textarea "x"
type textarea "Appreciate if"
type textarea "x"
type textarea "Appreciate i"
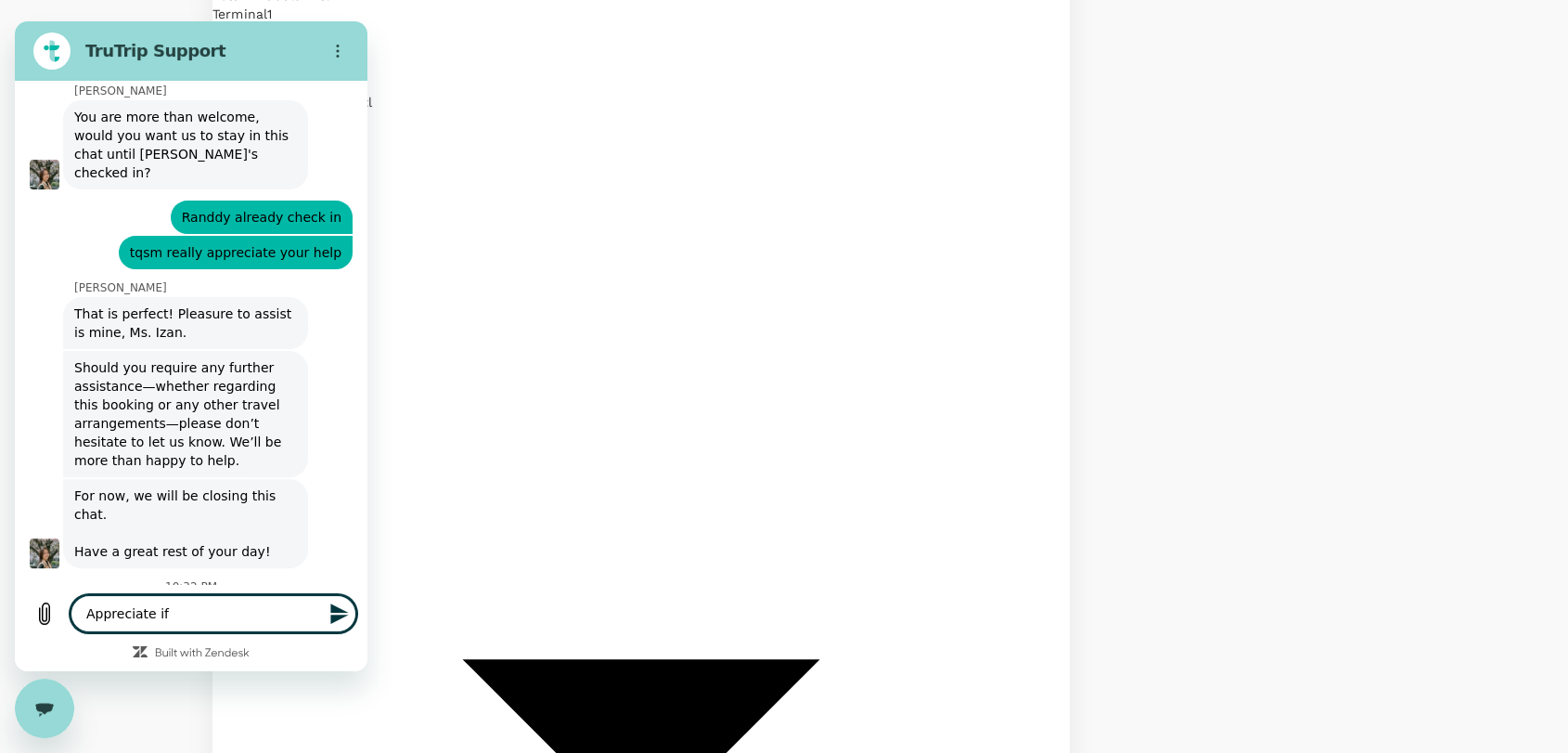
type textarea "x"
type textarea "Appreciate"
type textarea "x"
type textarea "Appreciate"
type textarea "x"
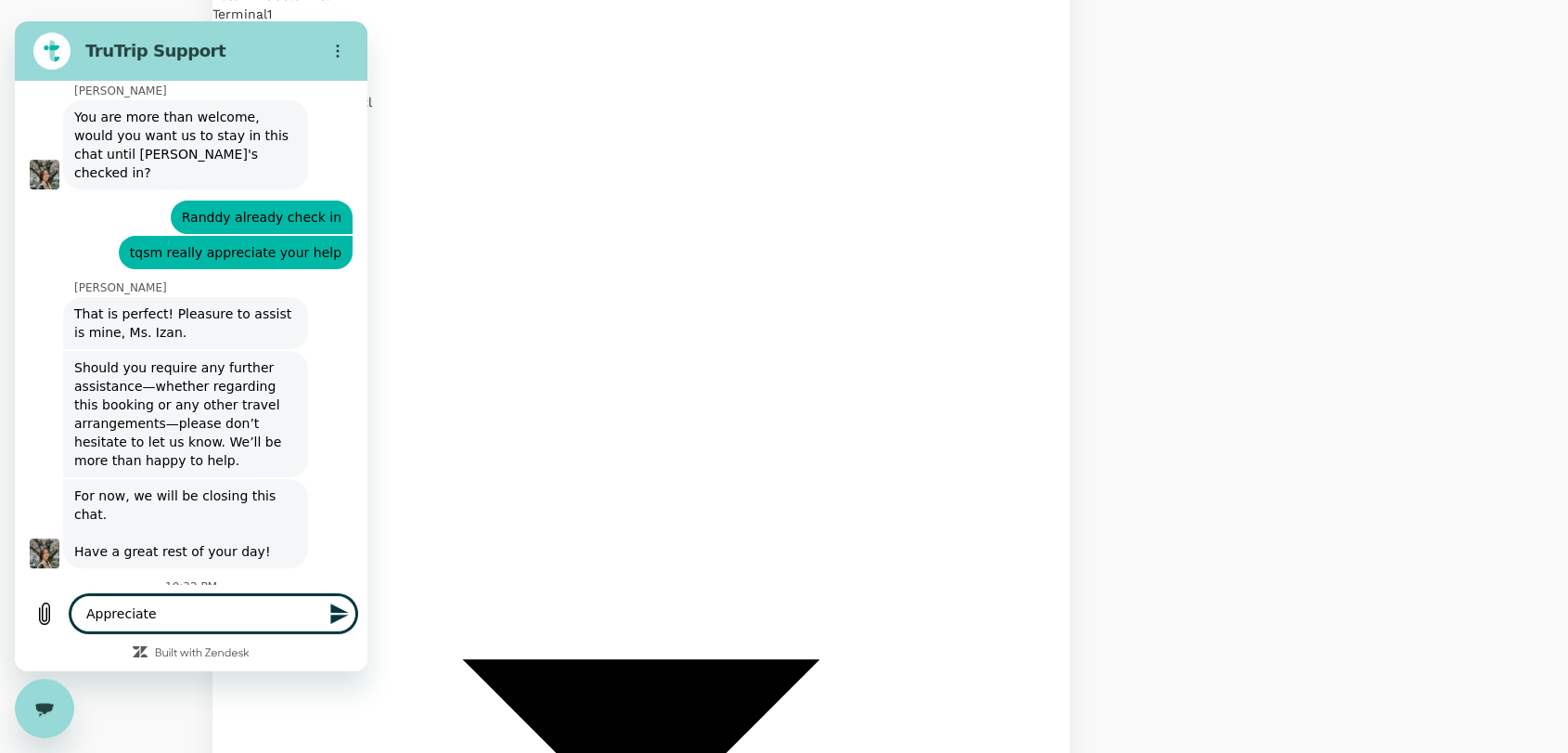
type textarea "Appreciat"
type textarea "x"
type textarea "Apprecia"
type textarea "x"
type textarea "Appreci"
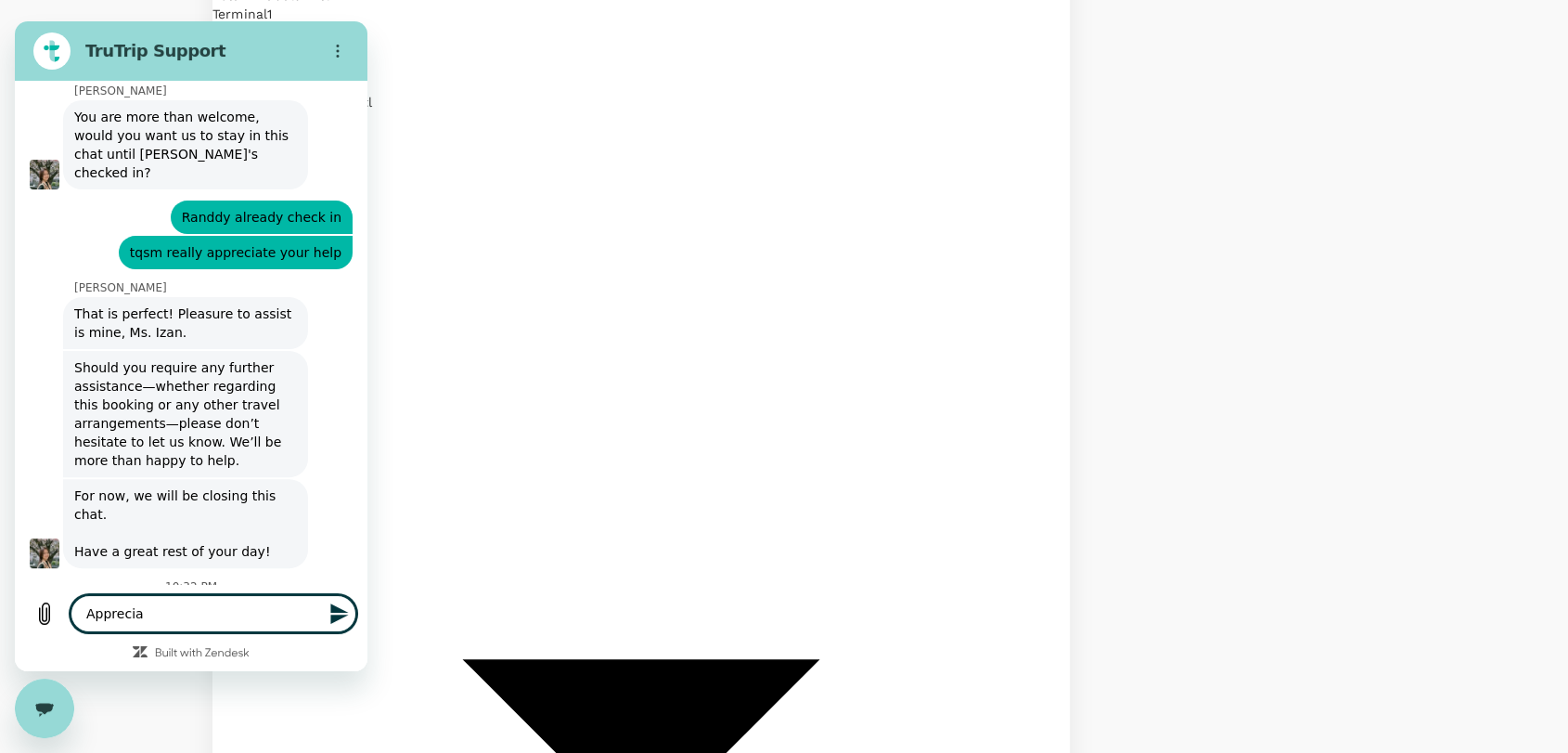
type textarea "x"
type textarea "Apprec"
type textarea "x"
type textarea "Appre"
type textarea "x"
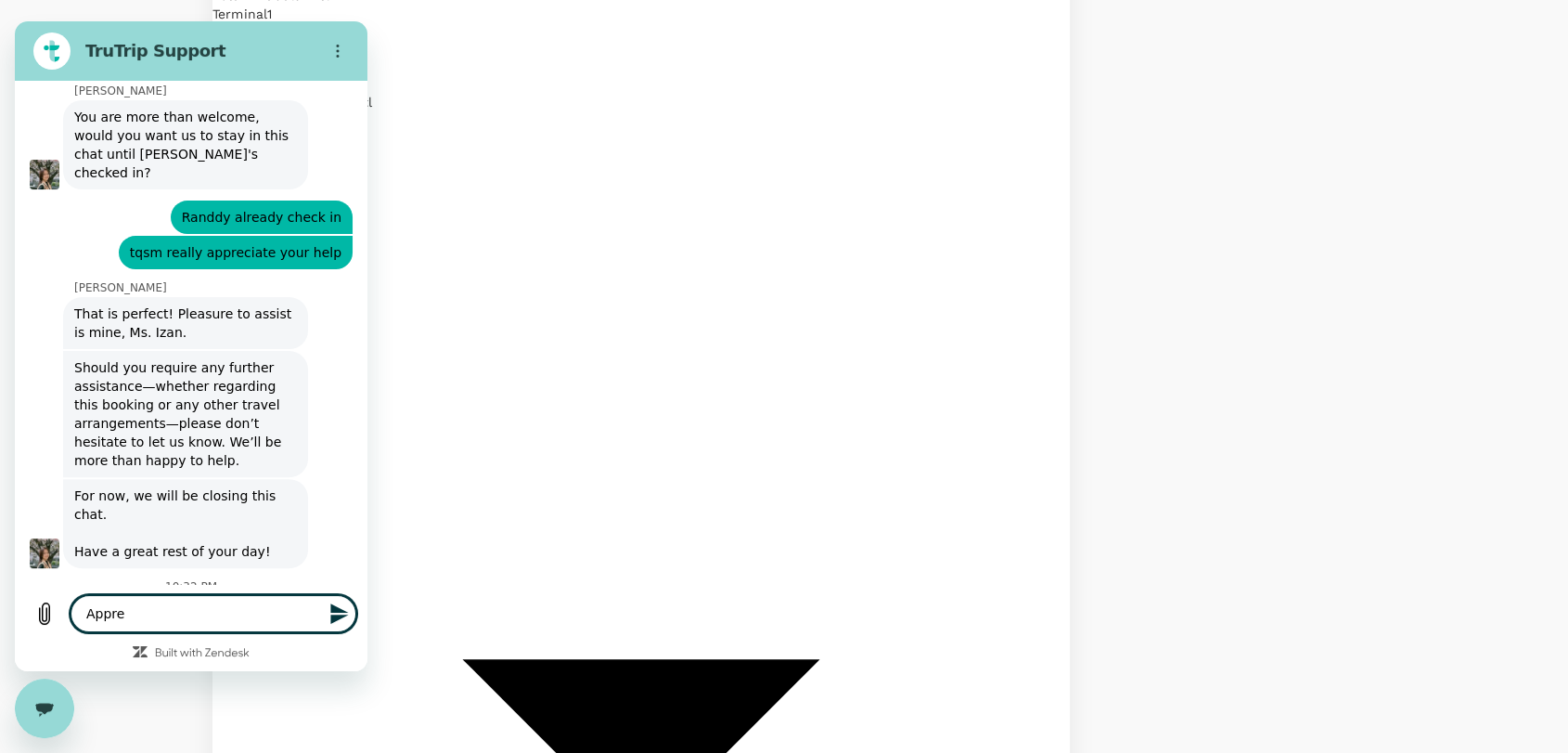
type textarea "Appr"
type textarea "x"
type textarea "App"
type textarea "x"
type textarea "Ap"
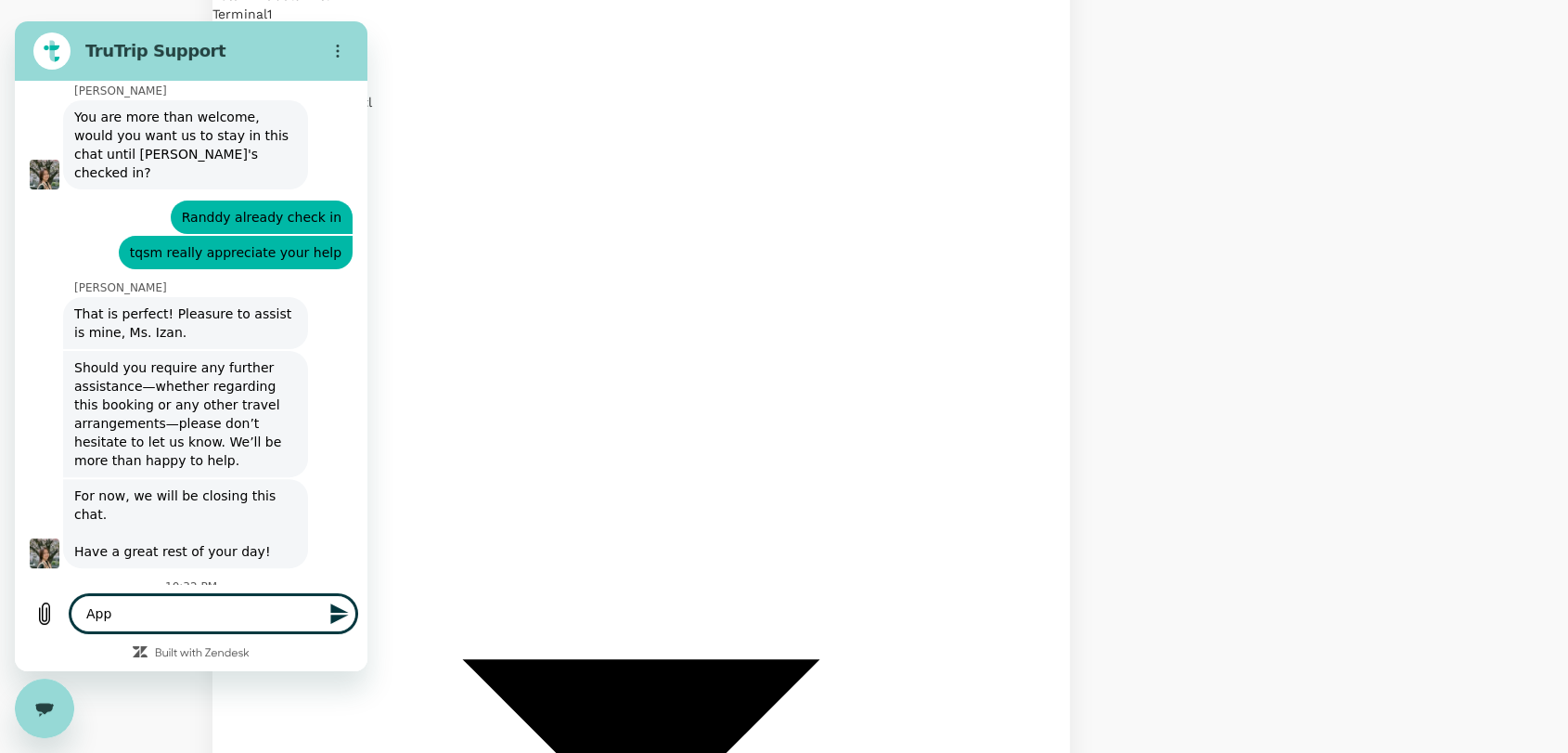
type textarea "x"
type textarea "A"
type textarea "x"
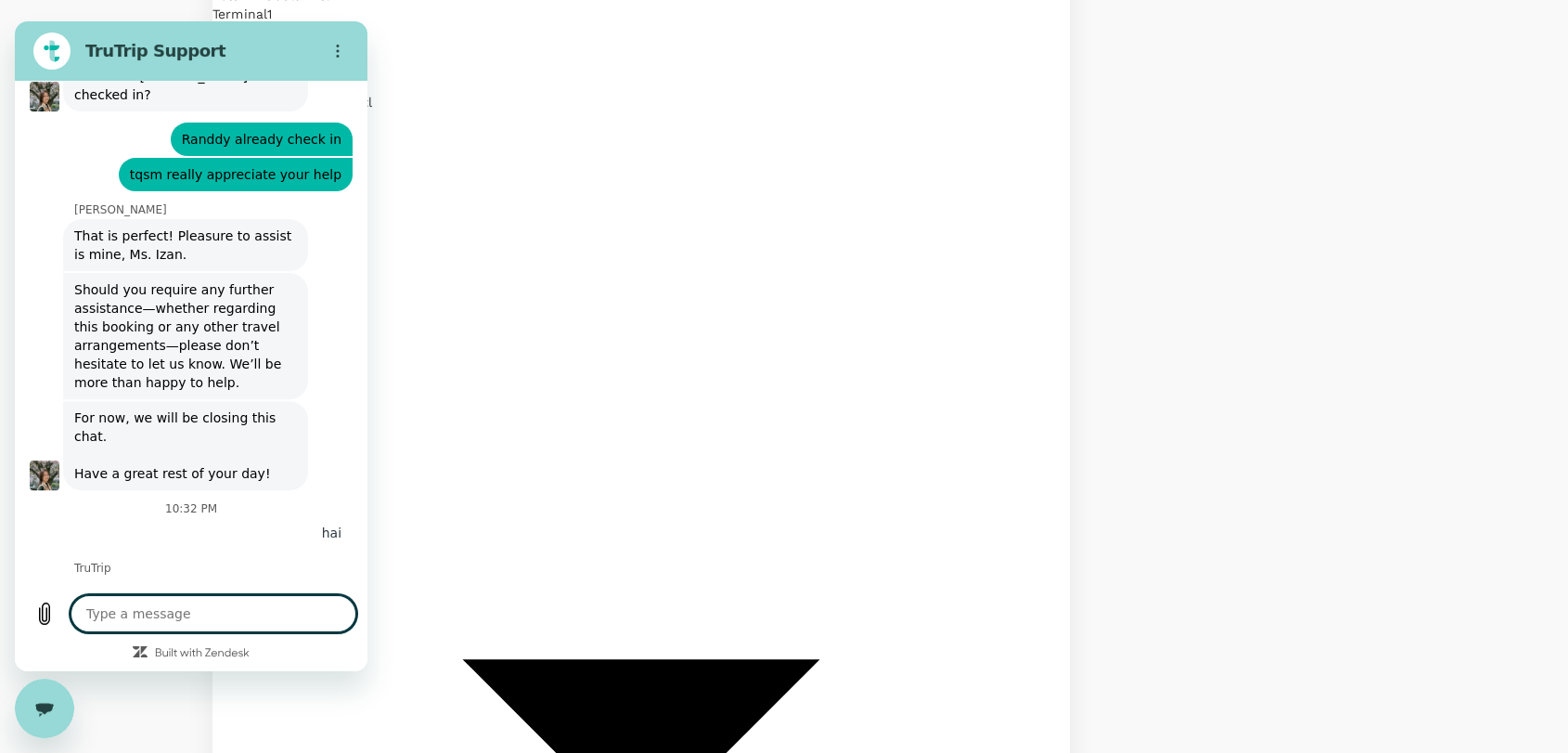
type textarea "x"
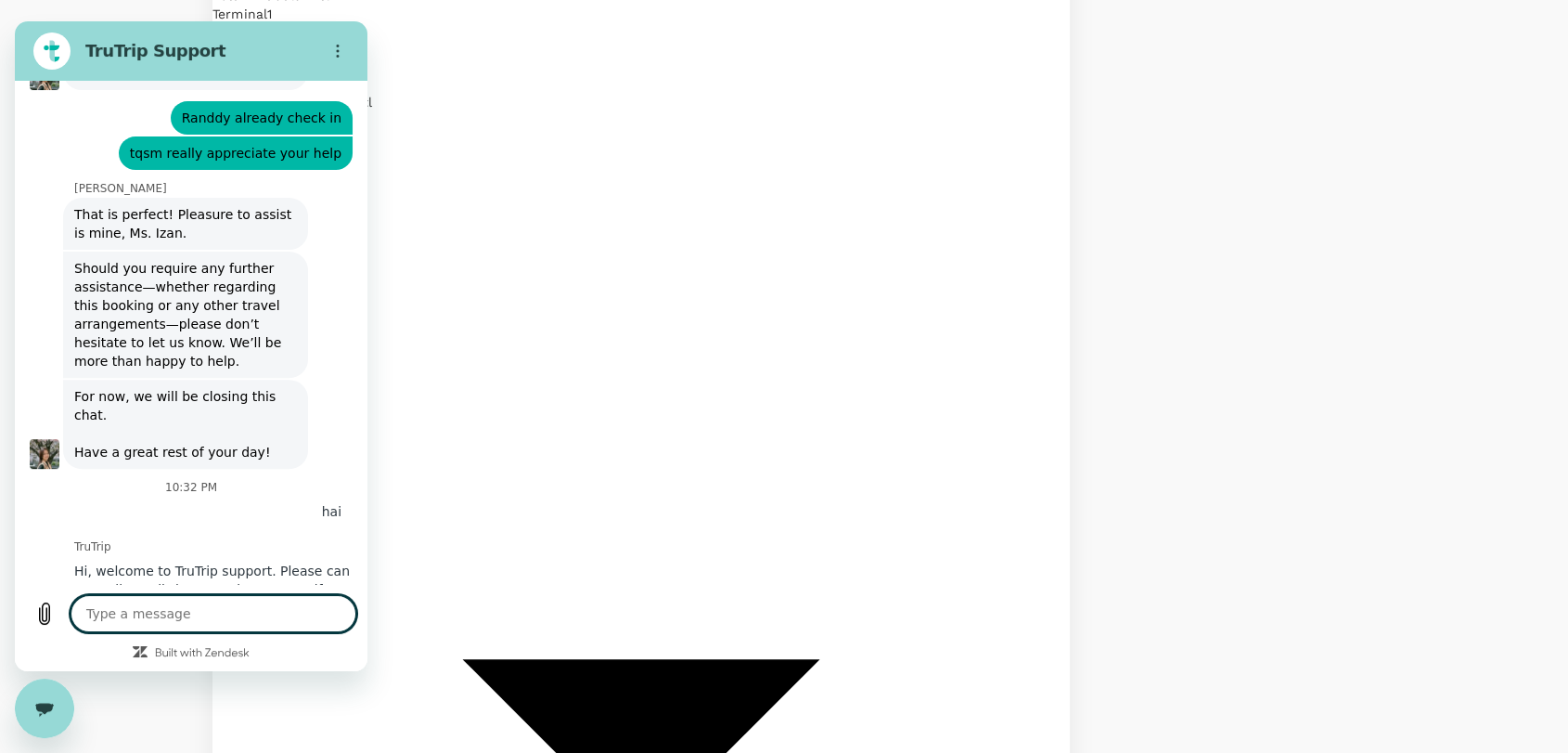
scroll to position [7720, 0]
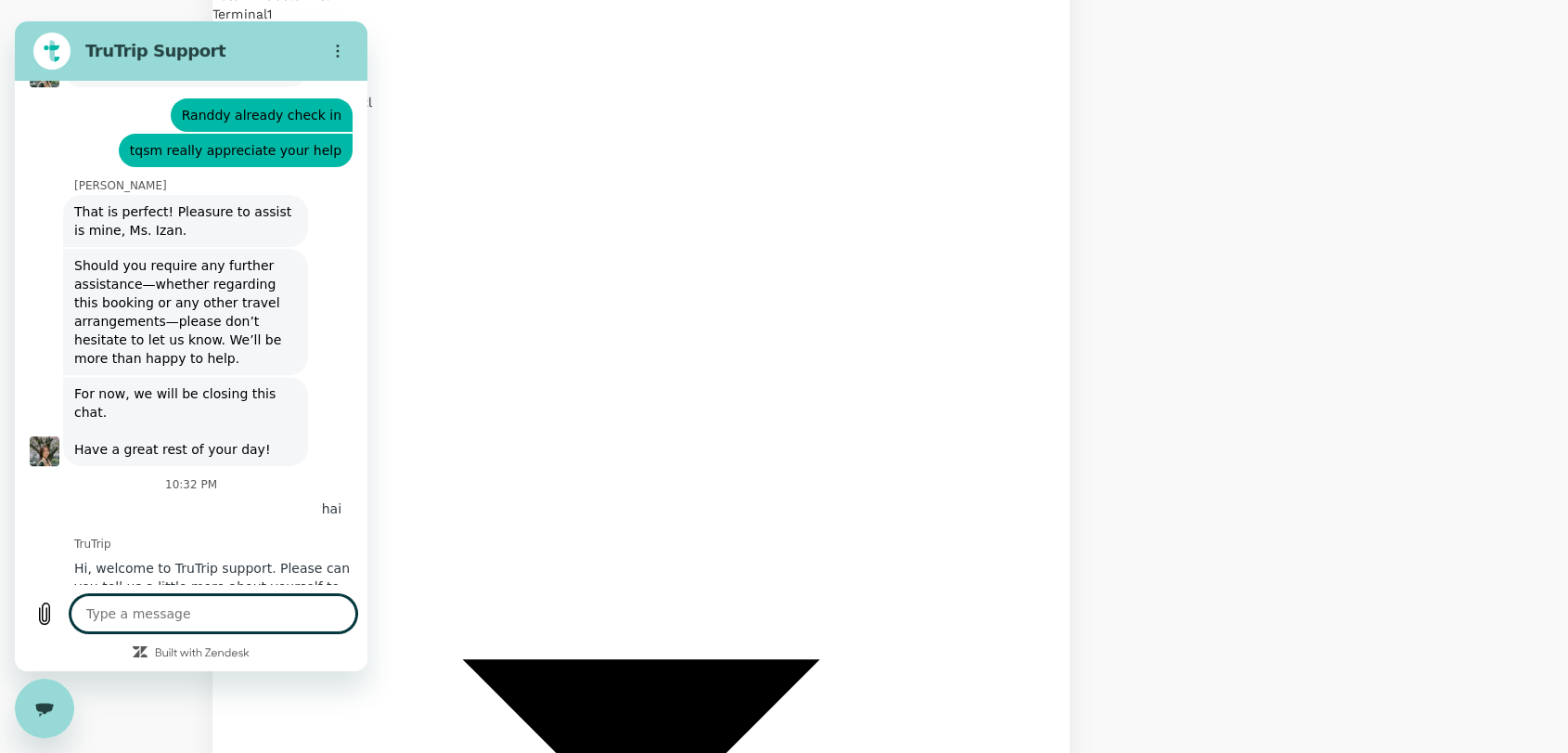
type textarea "H"
type textarea "x"
type textarea "Ha"
type textarea "x"
type textarea "Hai"
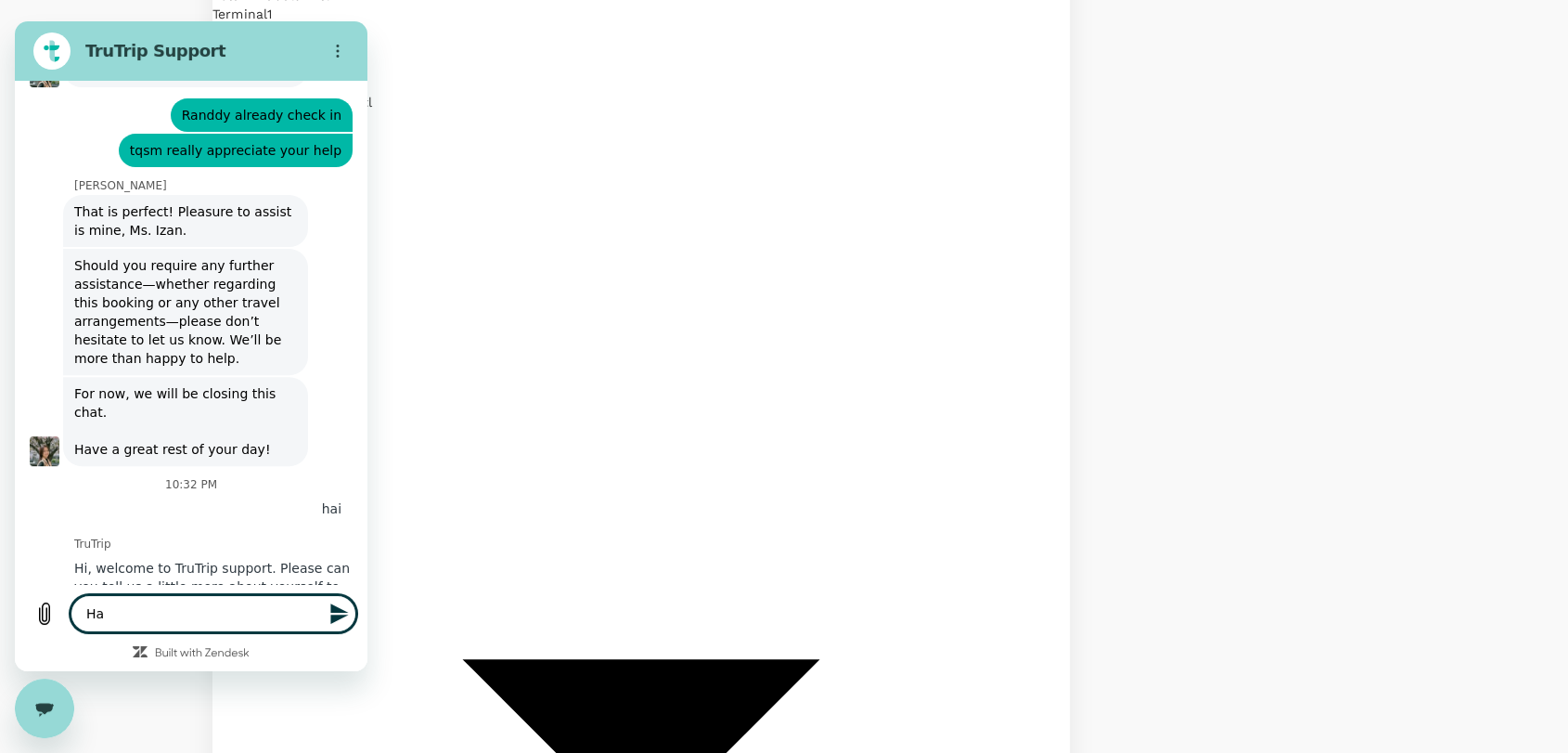
type textarea "x"
type textarea "Hai"
type textarea "x"
type textarea "Hai O"
type textarea "x"
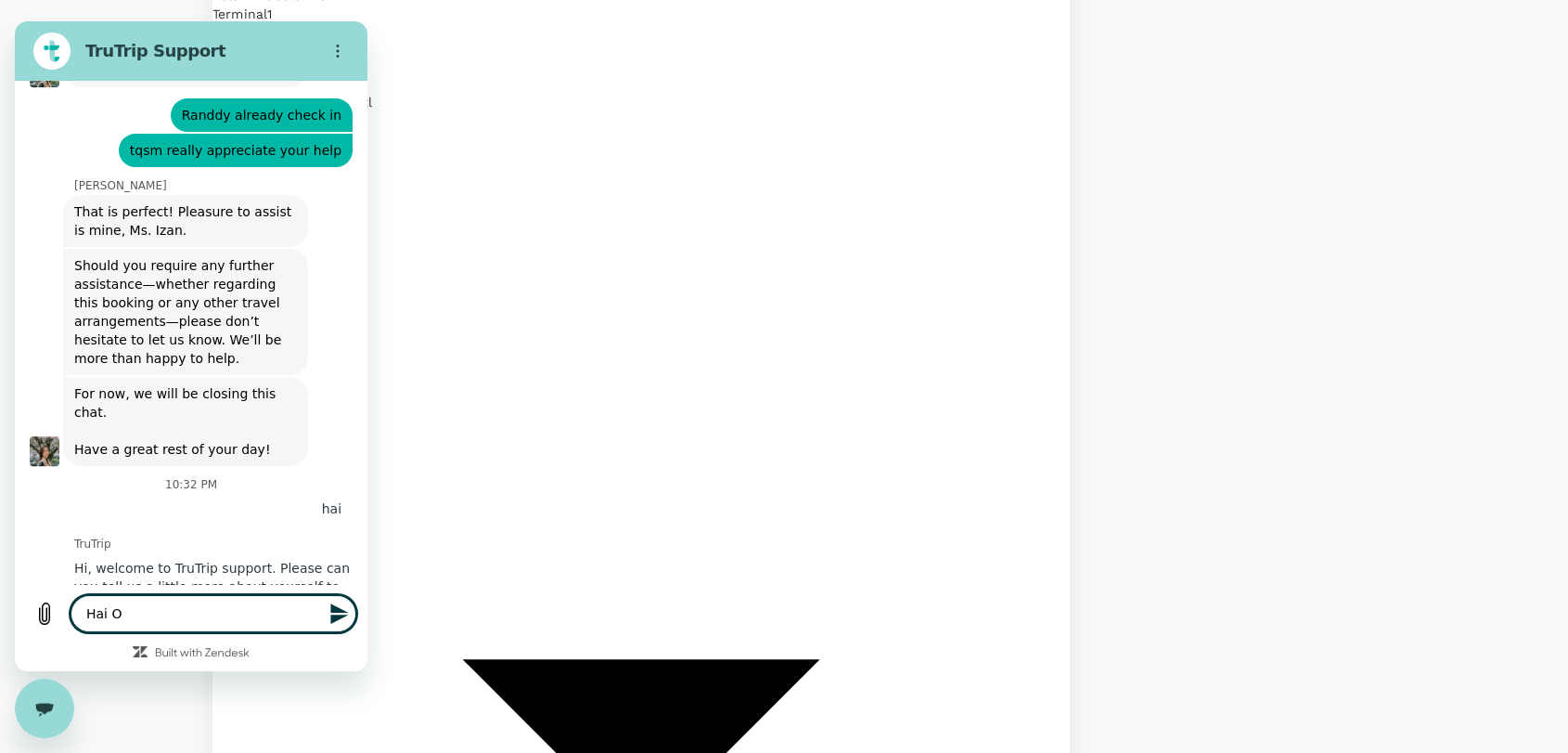
type textarea "Hai Om"
type textarea "x"
type textarea "Hai Omn"
type textarea "x"
type textarea "Hai Omni"
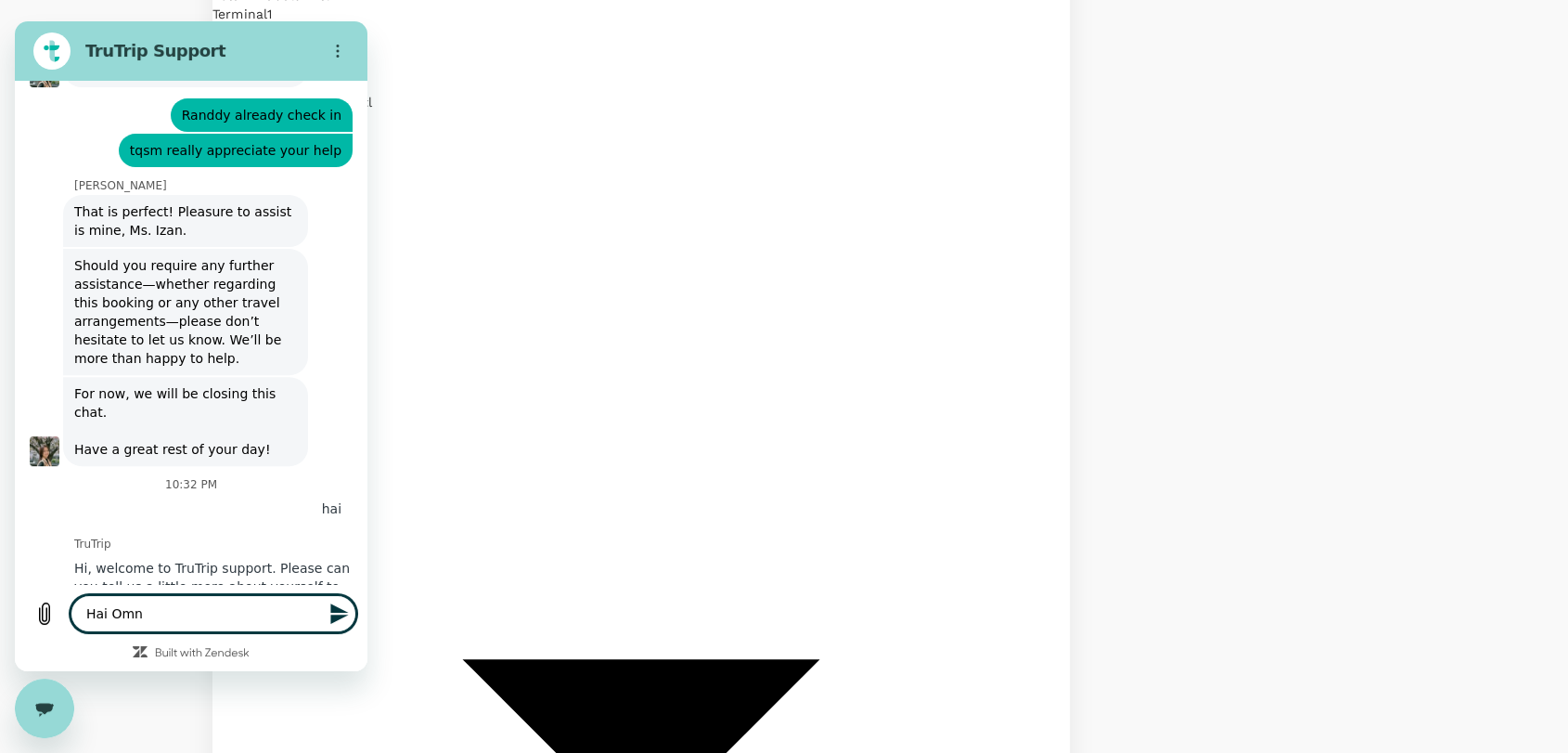
type textarea "x"
type textarea "Hai Omnia"
type textarea "x"
type textarea "Hai Omnia,"
type textarea "x"
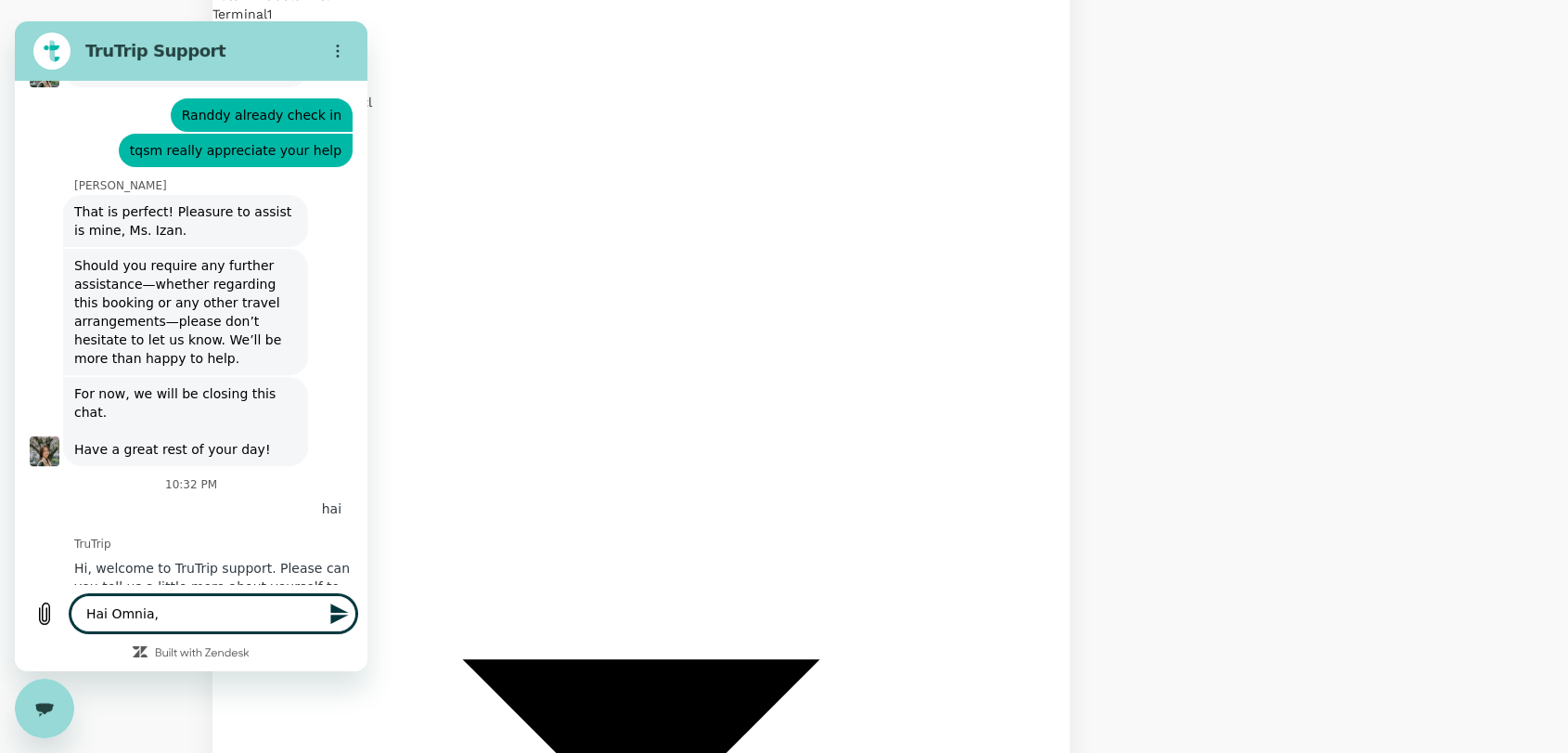
type textarea "Hai Omnia,"
type textarea "x"
type textarea "Hai Omnia, c"
type textarea "x"
type textarea "Hai Omnia, ca"
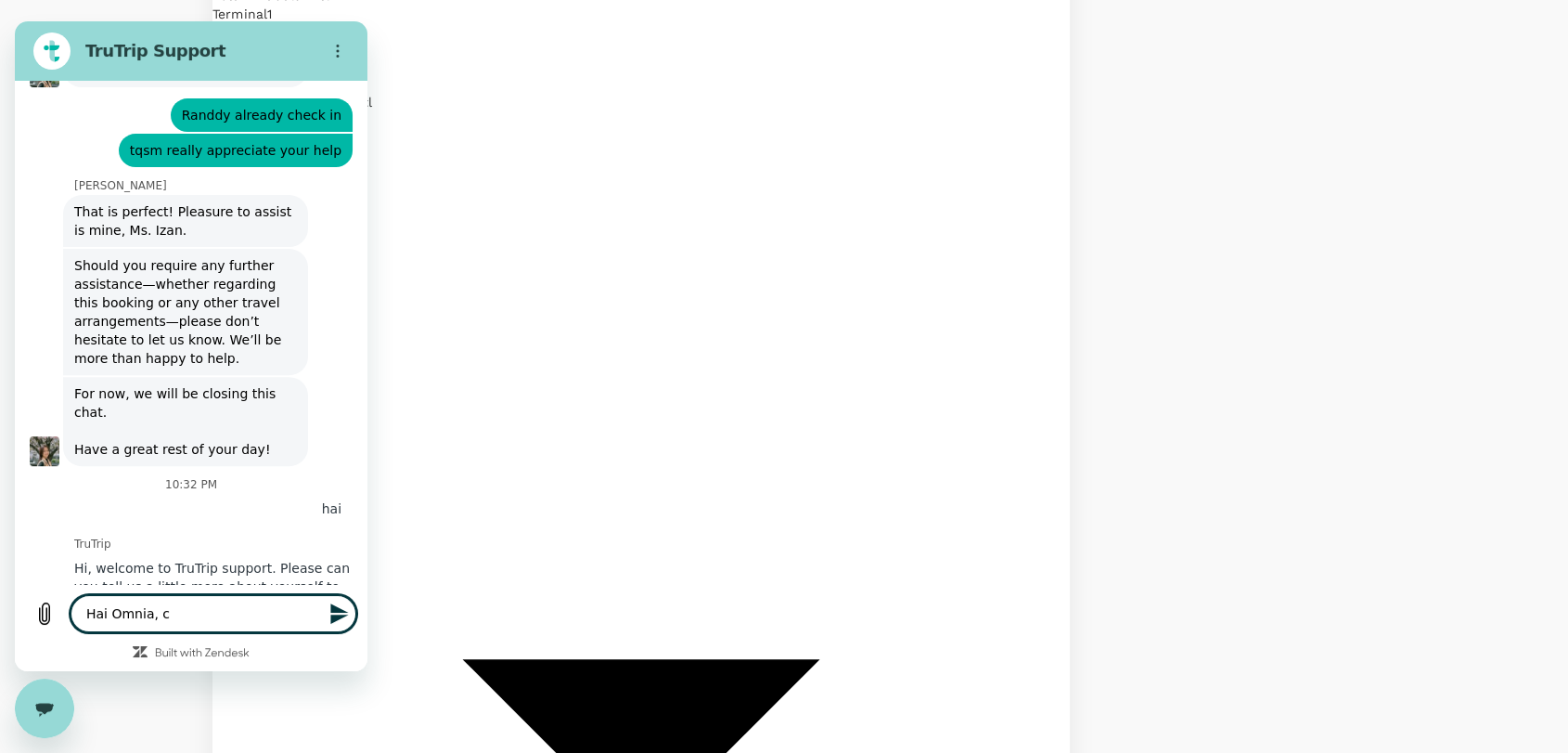
type textarea "x"
type textarea "Hai Omnia, can"
type textarea "x"
type textarea "Hai Omnia, can"
type textarea "x"
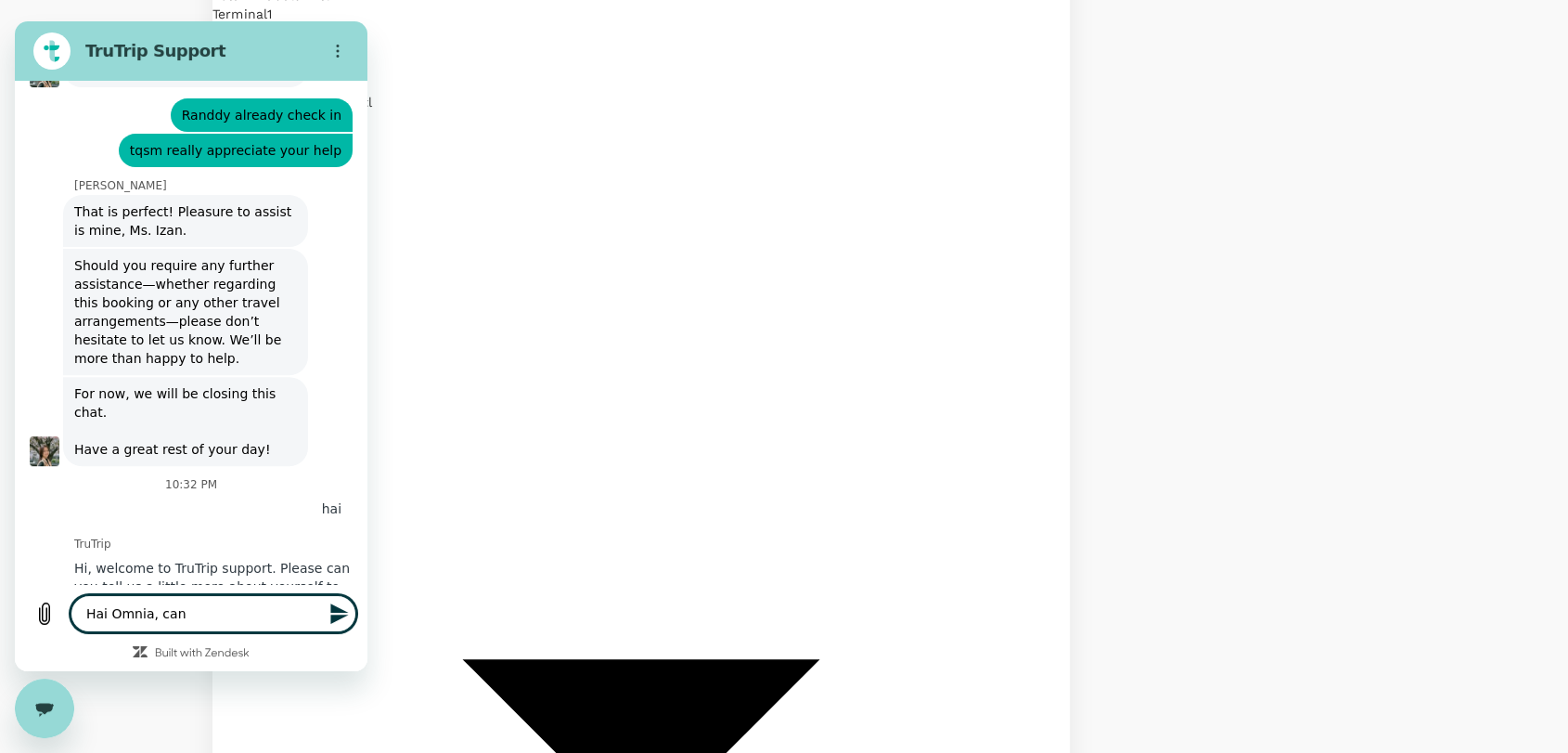
type textarea "Hai Omnia, can y"
type textarea "x"
type textarea "Hai Omnia, can yo"
type textarea "x"
paste textarea "A20251006416779"
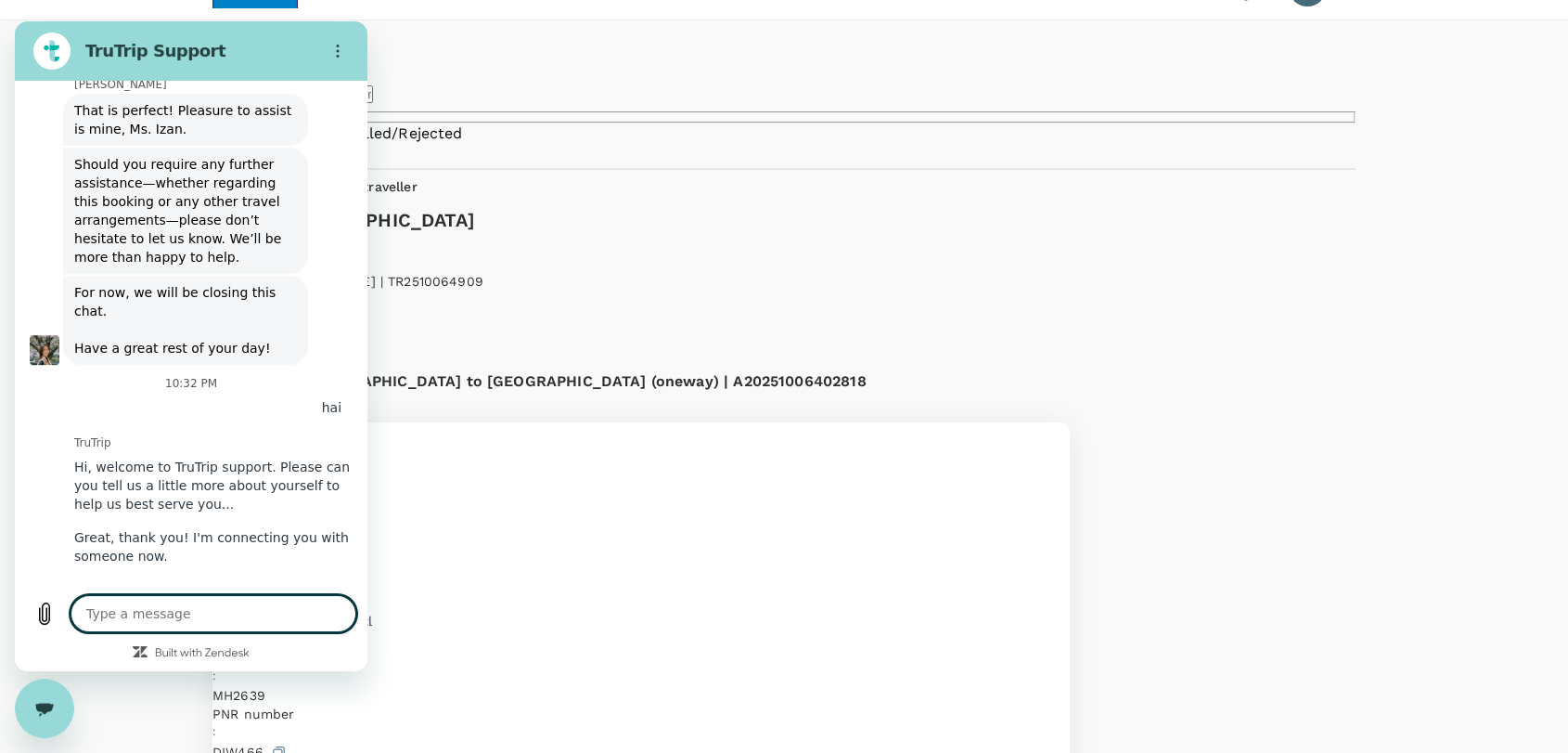
scroll to position [0, 0]
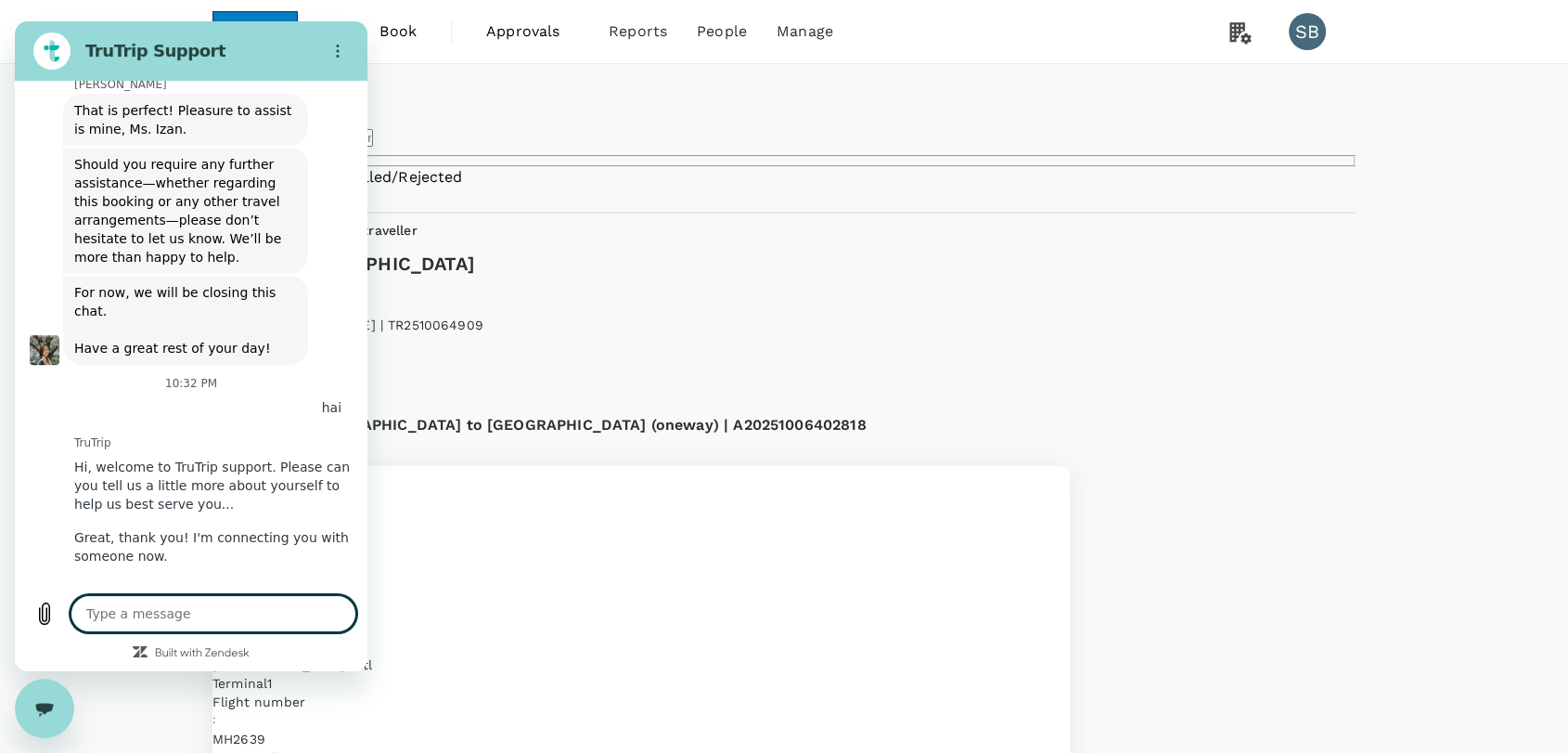
click at [42, 712] on icon "Close messaging window" at bounding box center [45, 709] width 20 height 12
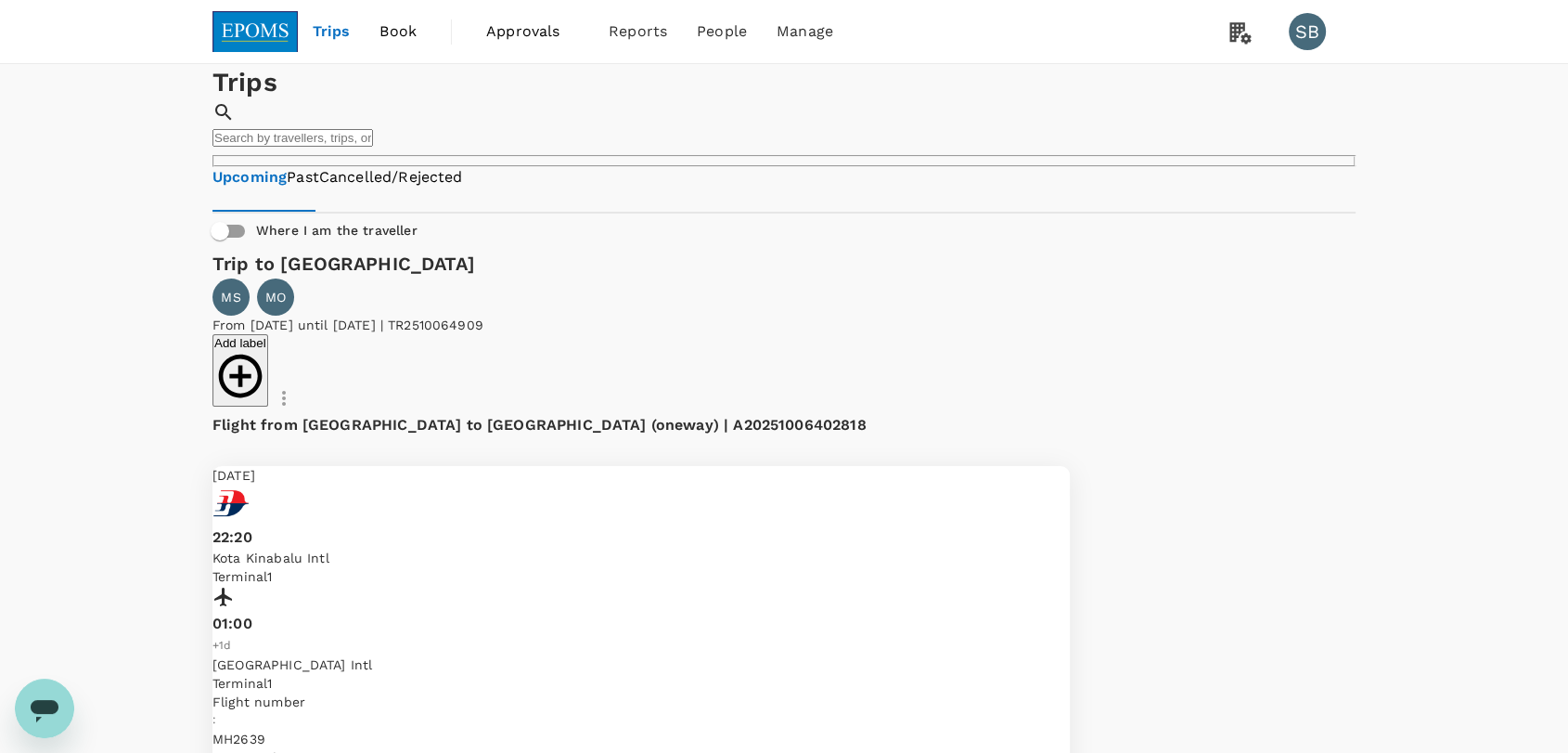
click at [45, 689] on div "Open messaging window" at bounding box center [44, 708] width 56 height 56
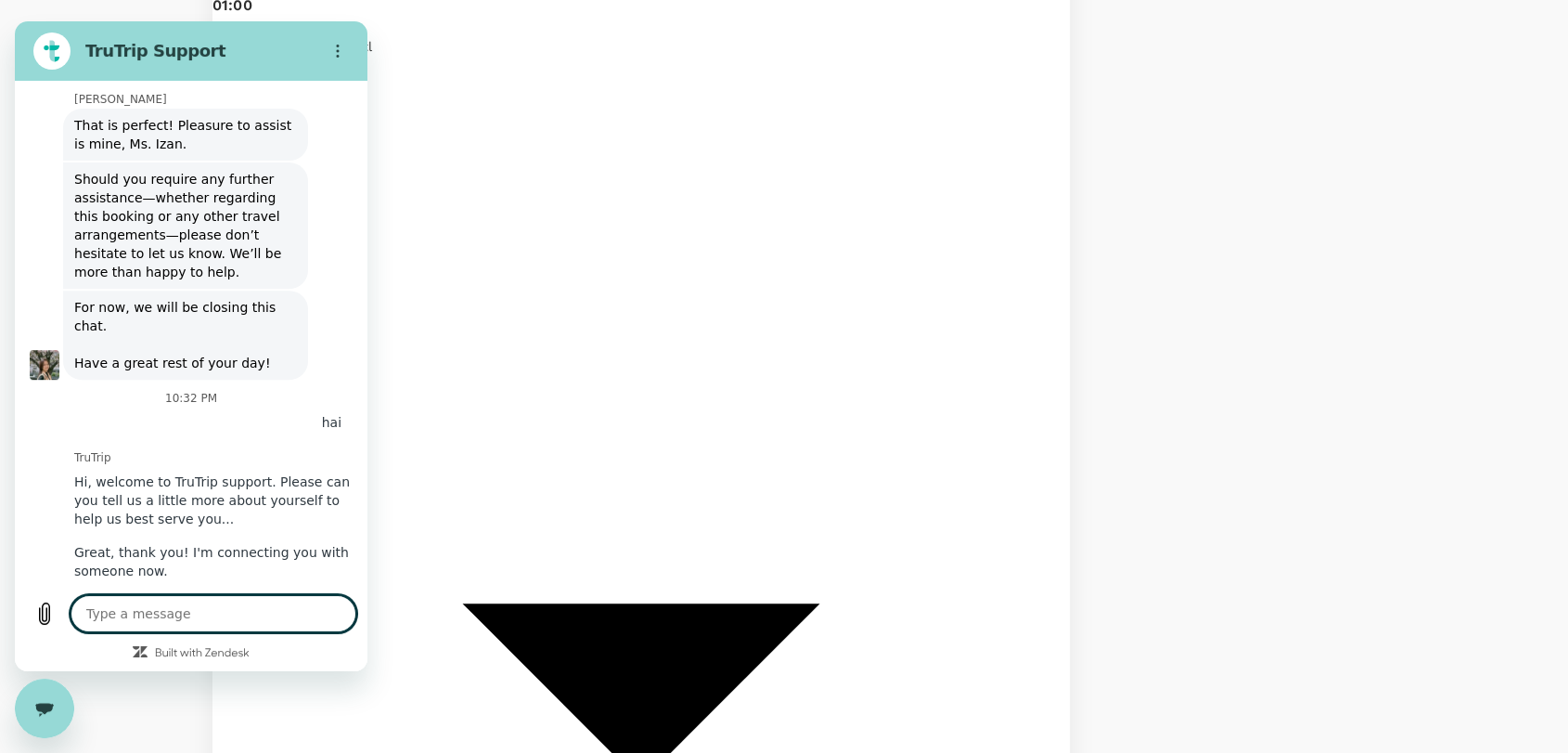
scroll to position [7821, 0]
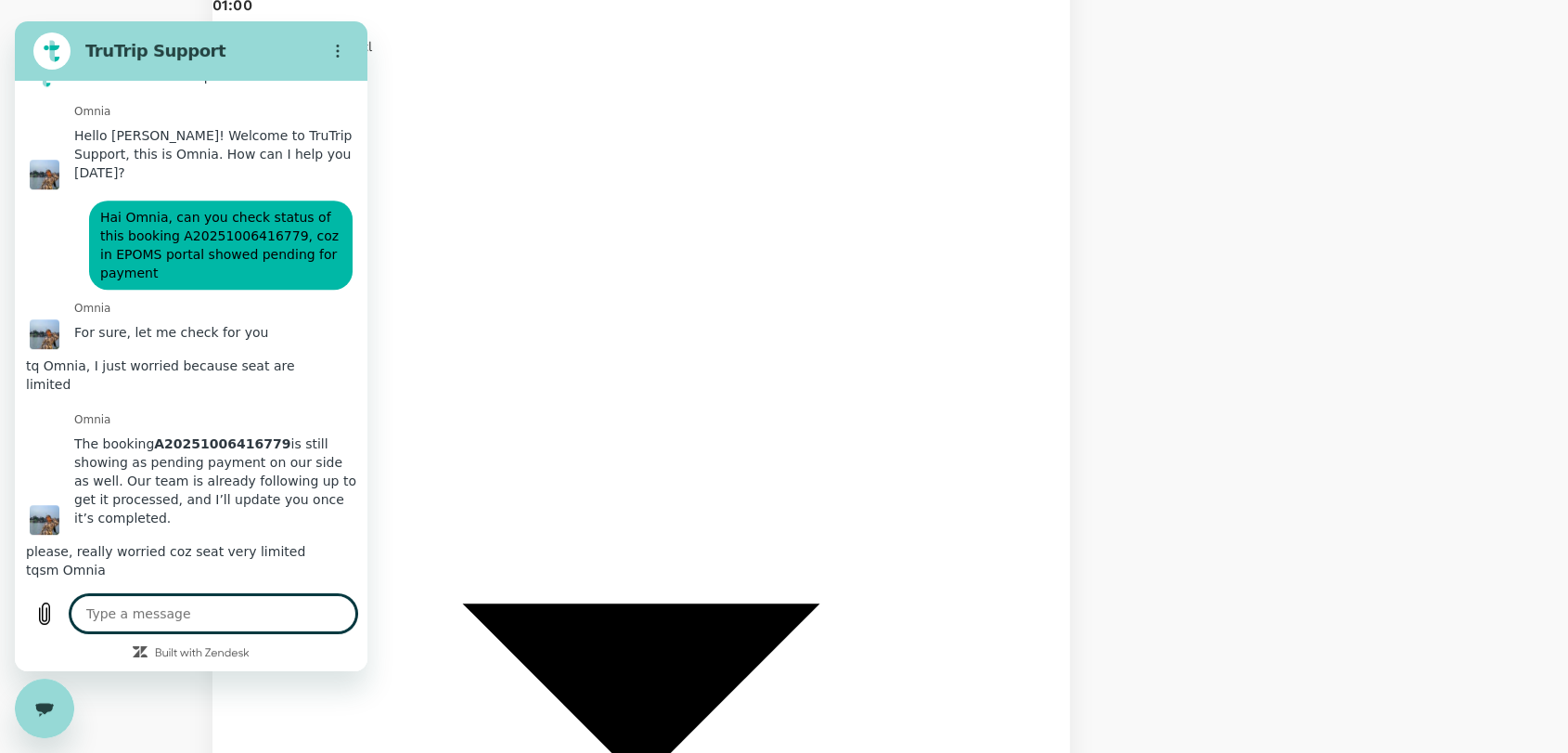
scroll to position [8360, 0]
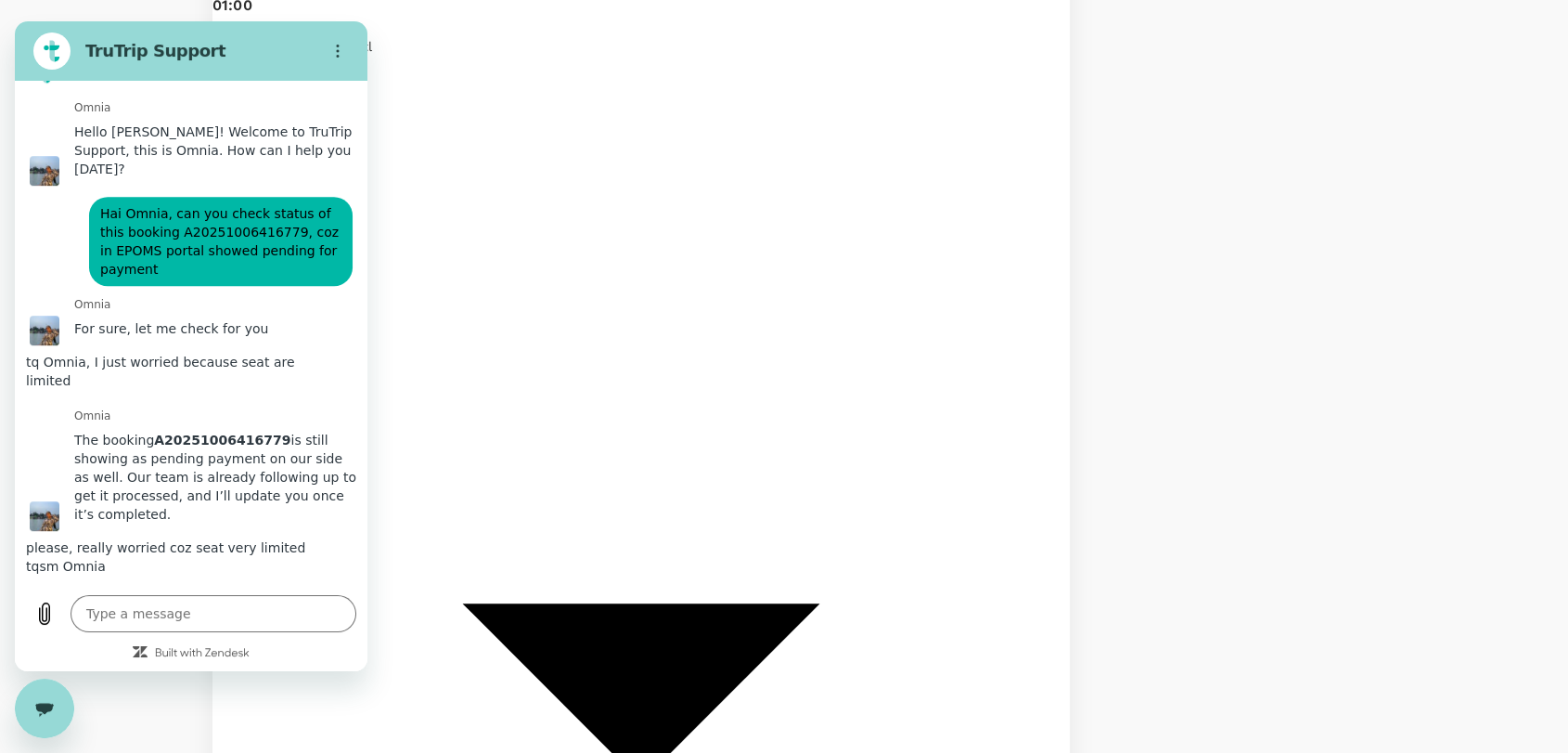
click at [53, 703] on icon "Close messaging window" at bounding box center [45, 709] width 20 height 12
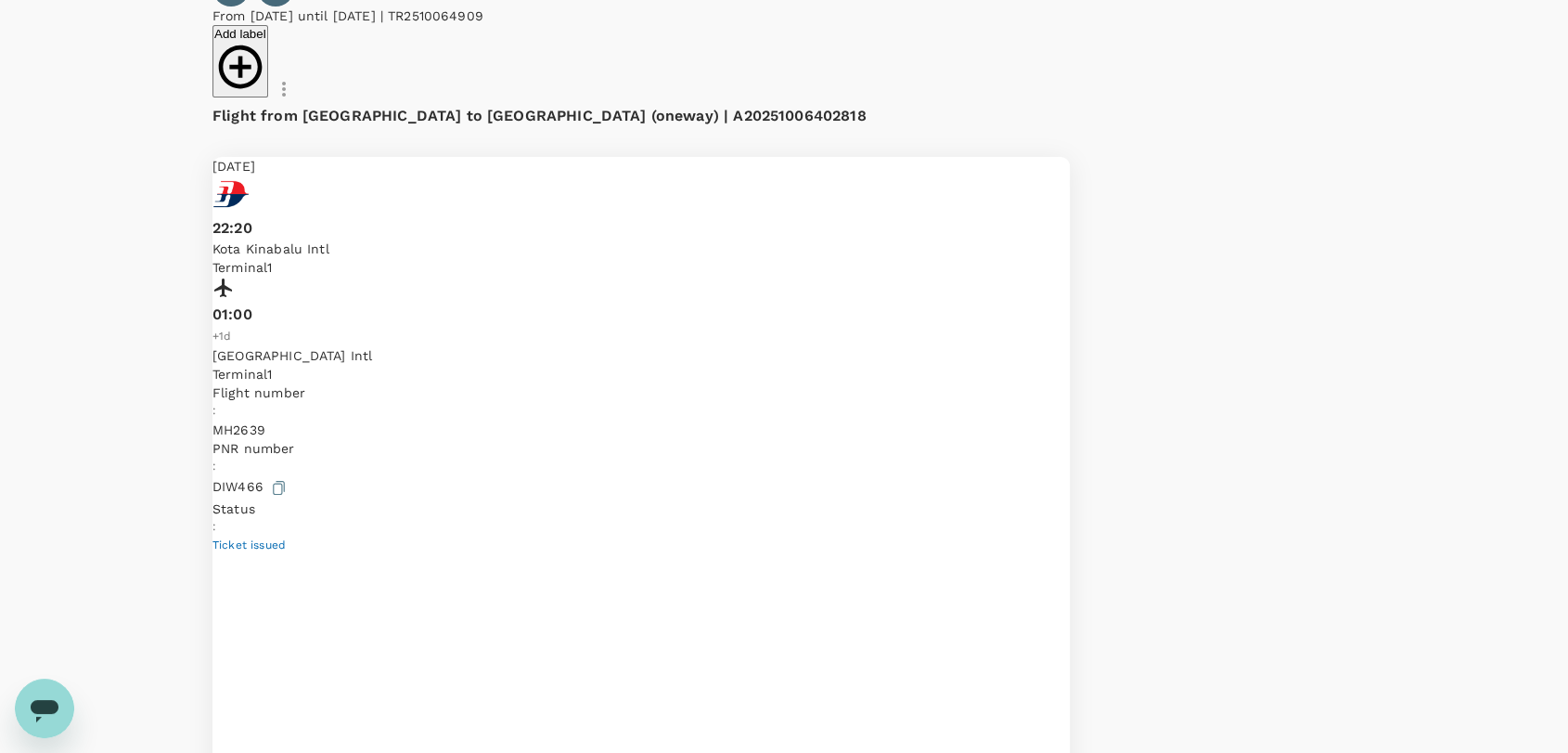
scroll to position [0, 0]
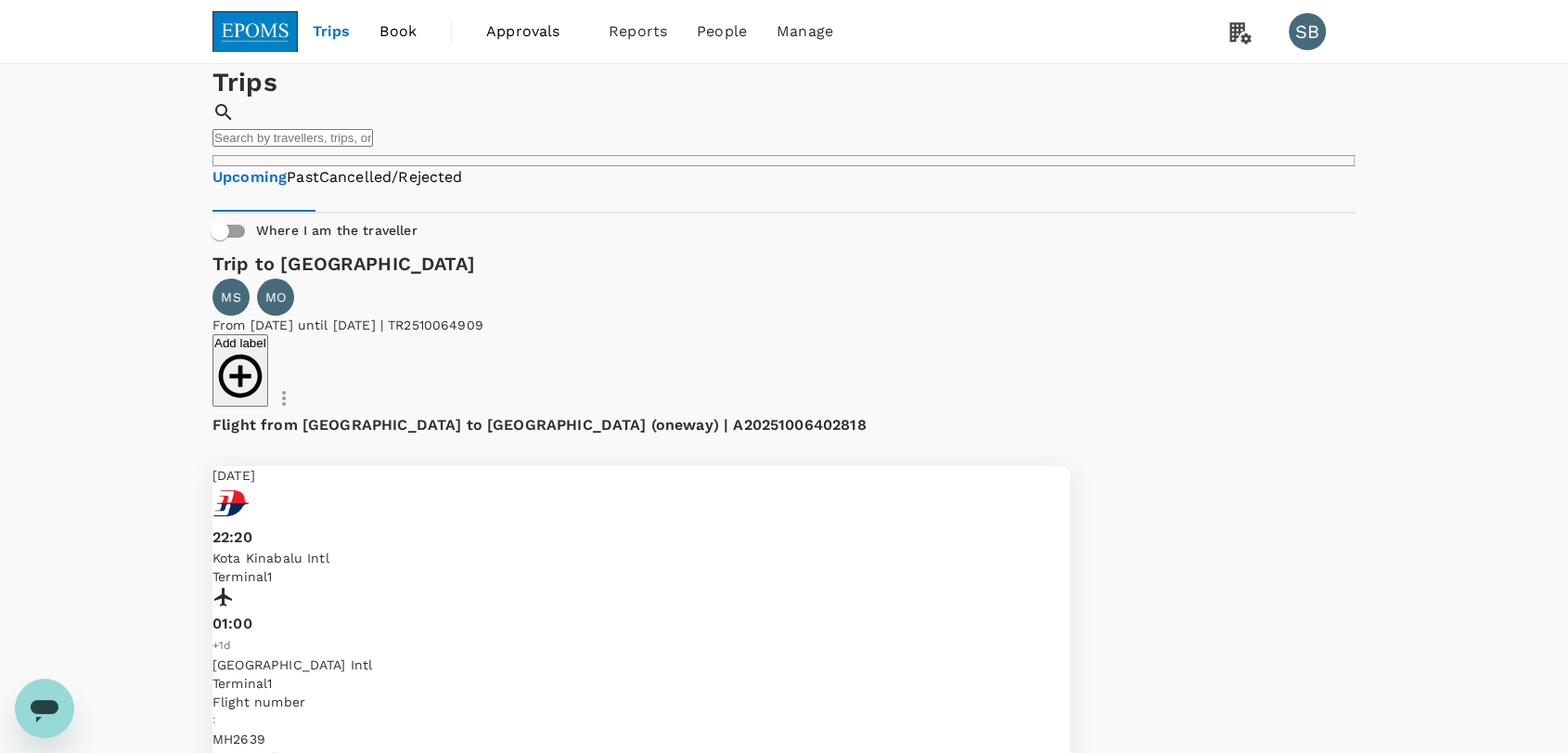
click at [244, 26] on img at bounding box center [254, 31] width 85 height 41
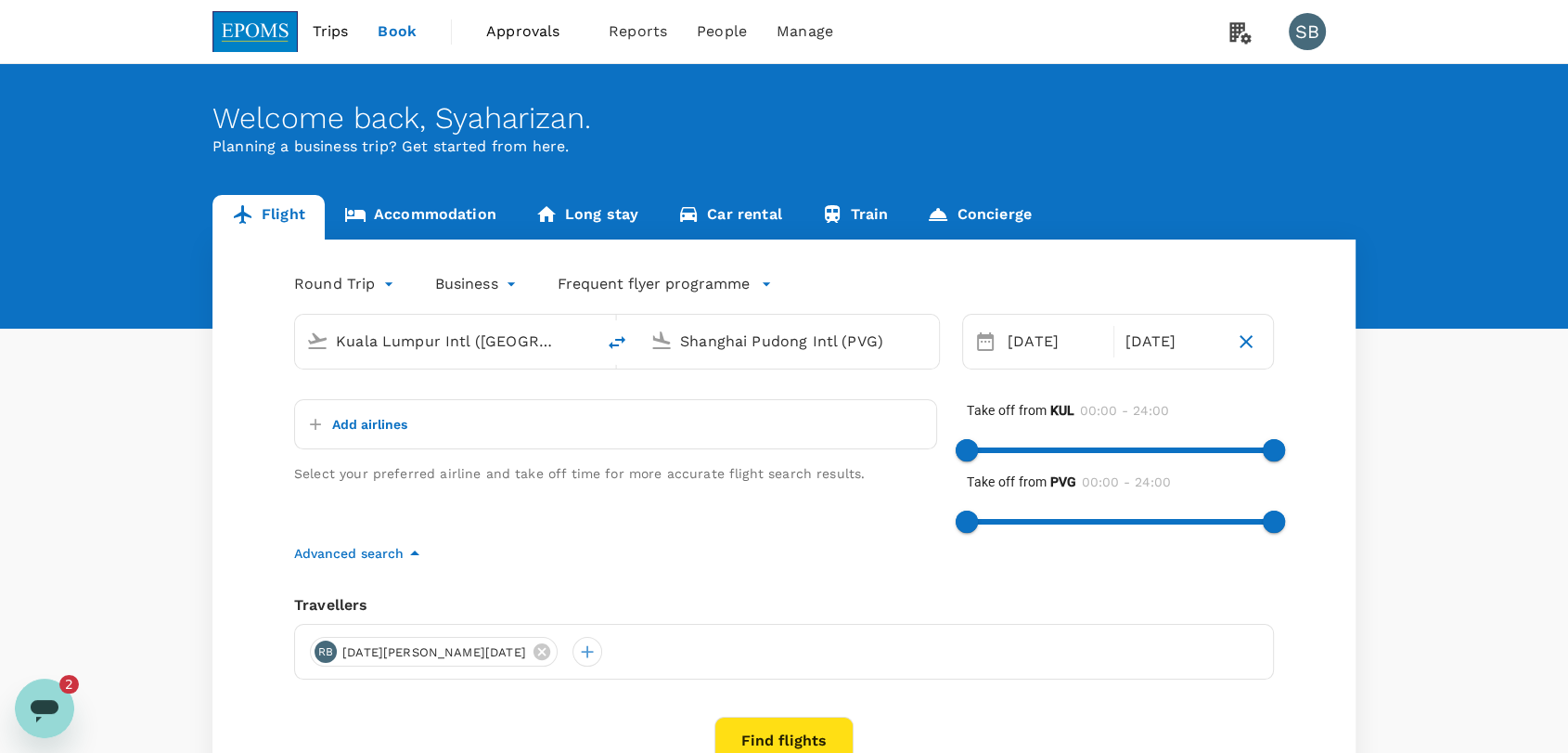
click at [59, 703] on icon "Open messaging window, 2 unread messages" at bounding box center [44, 708] width 33 height 33
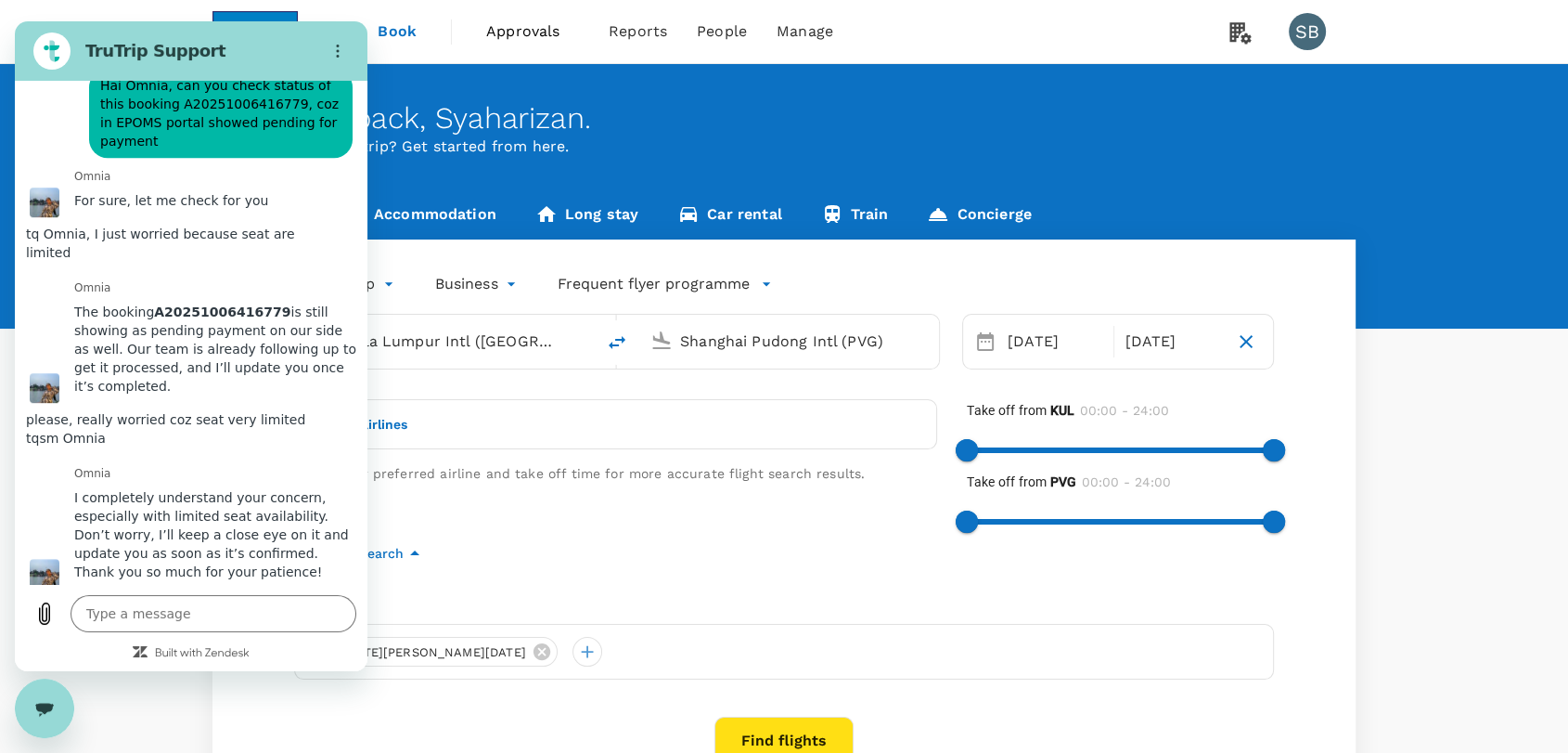
scroll to position [8505, 0]
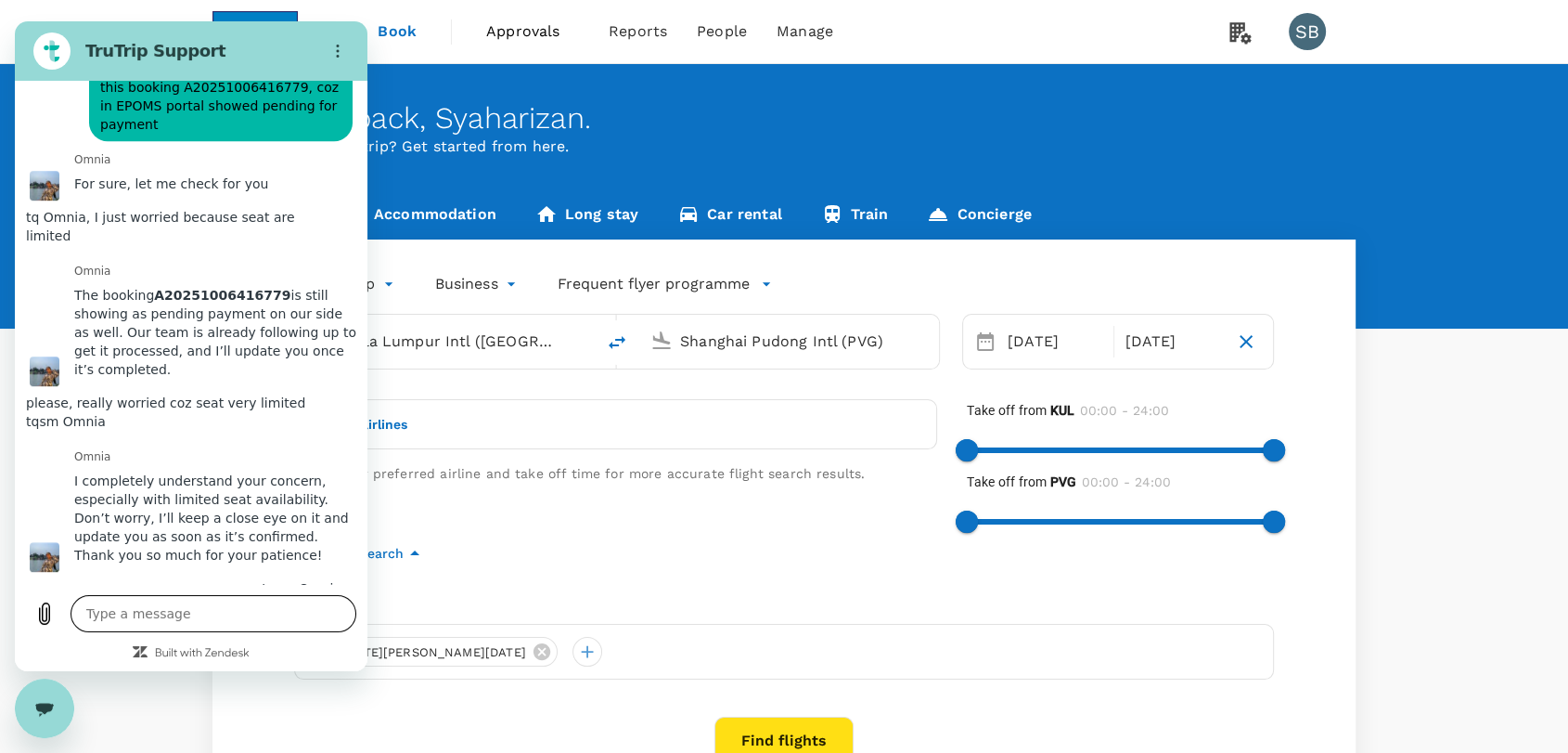
click at [216, 616] on textarea at bounding box center [213, 614] width 286 height 37
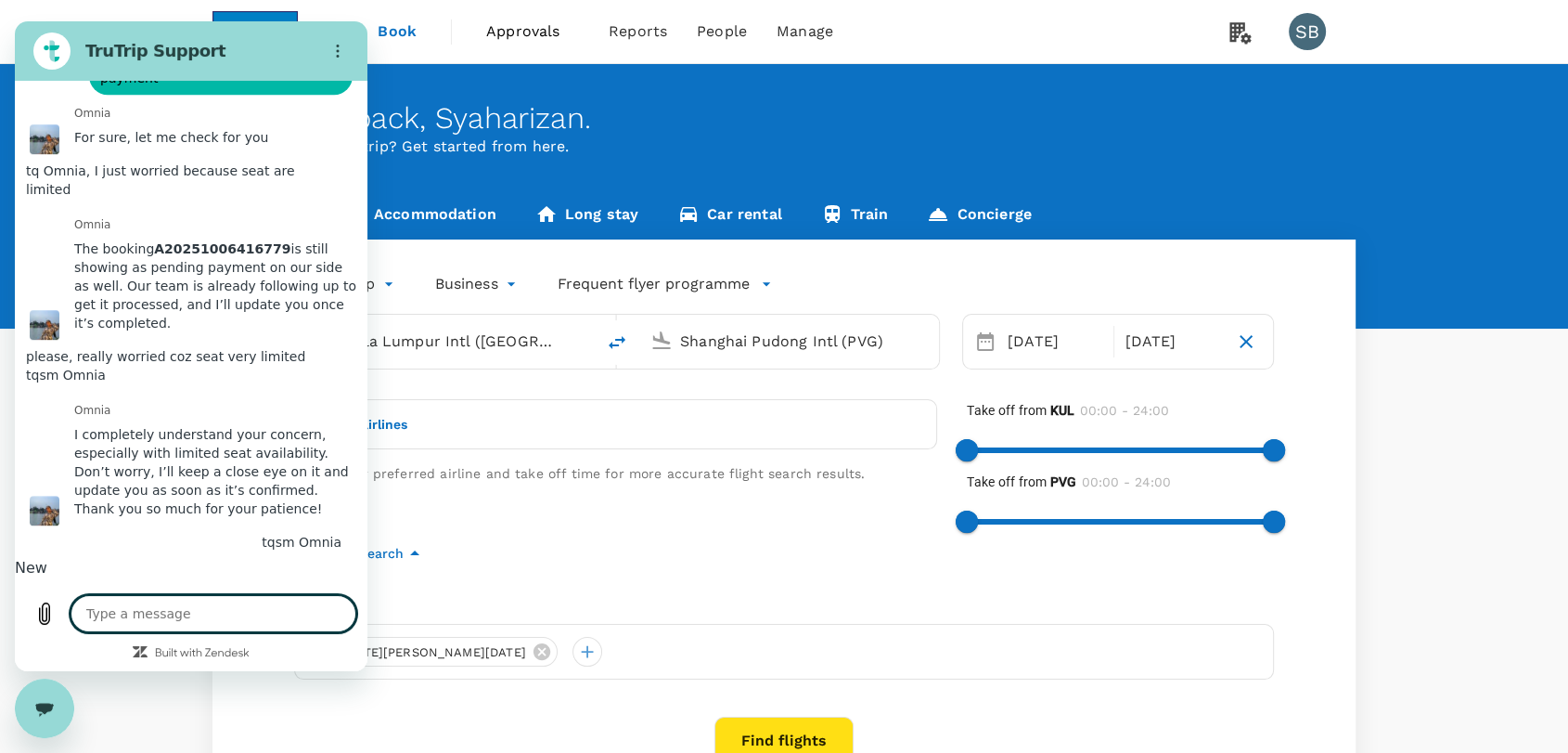
scroll to position [8550, 0]
click at [30, 717] on div "Close messaging window" at bounding box center [44, 708] width 56 height 56
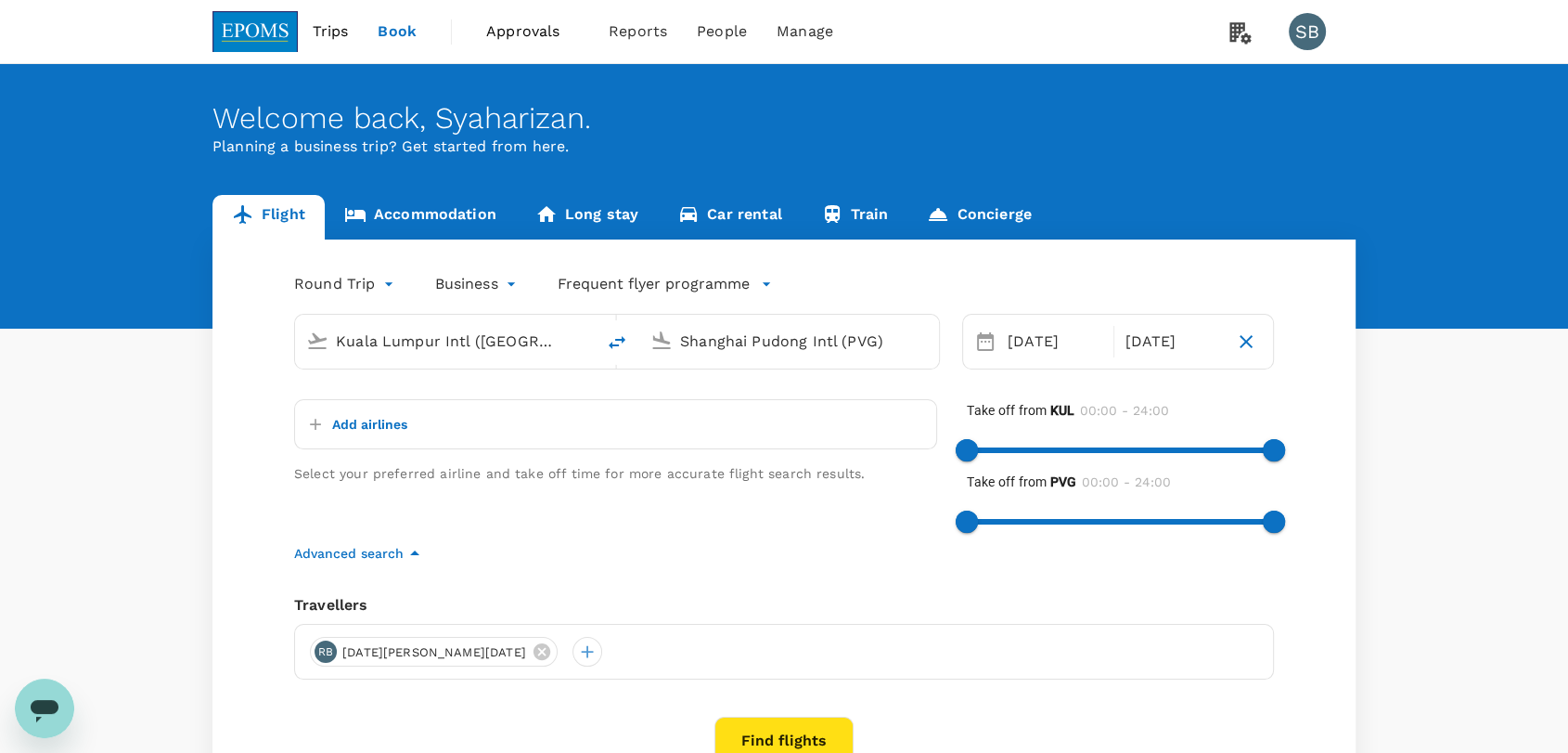
scroll to position [8552, 0]
click at [341, 29] on span "Trips" at bounding box center [331, 31] width 36 height 23
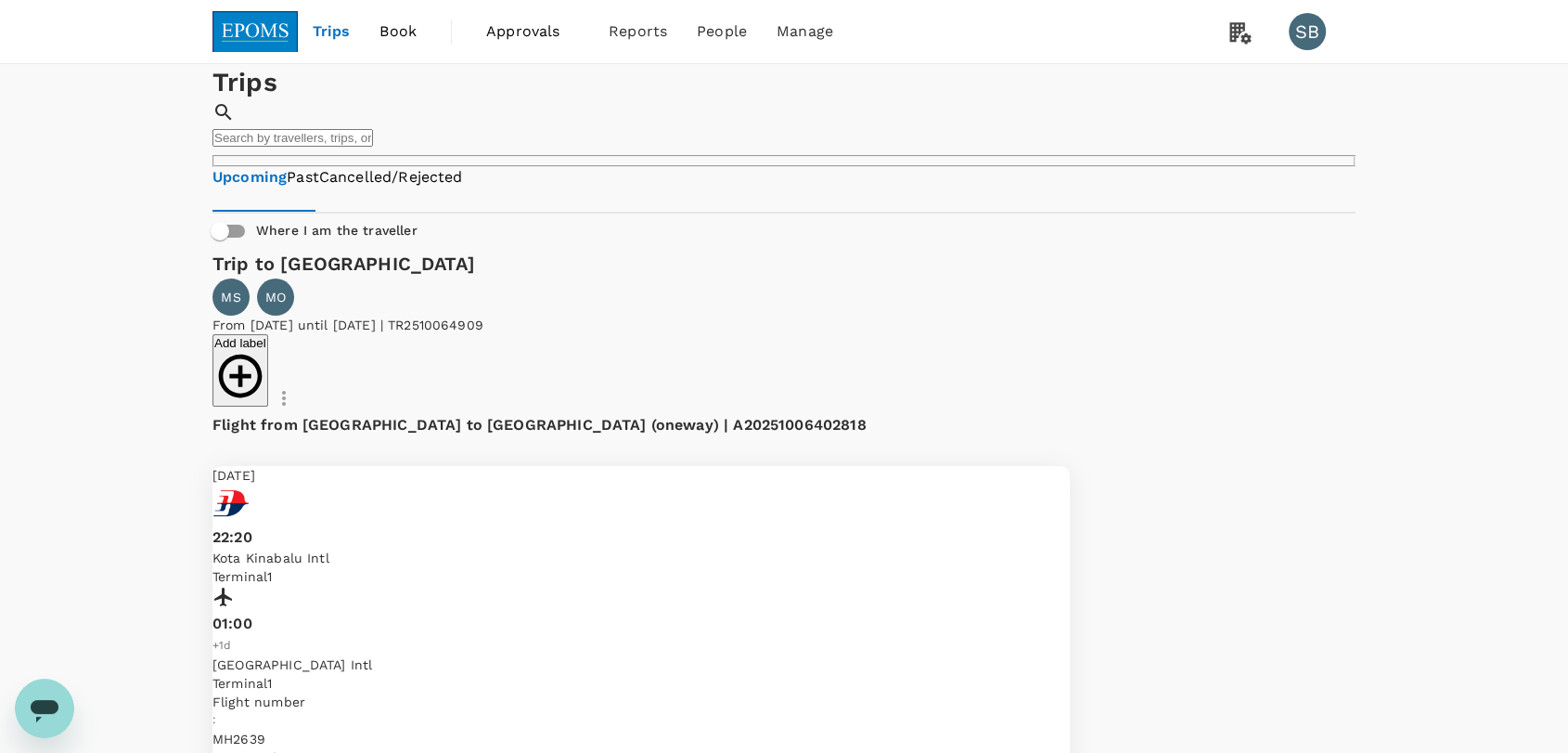
click at [275, 18] on img at bounding box center [254, 31] width 85 height 41
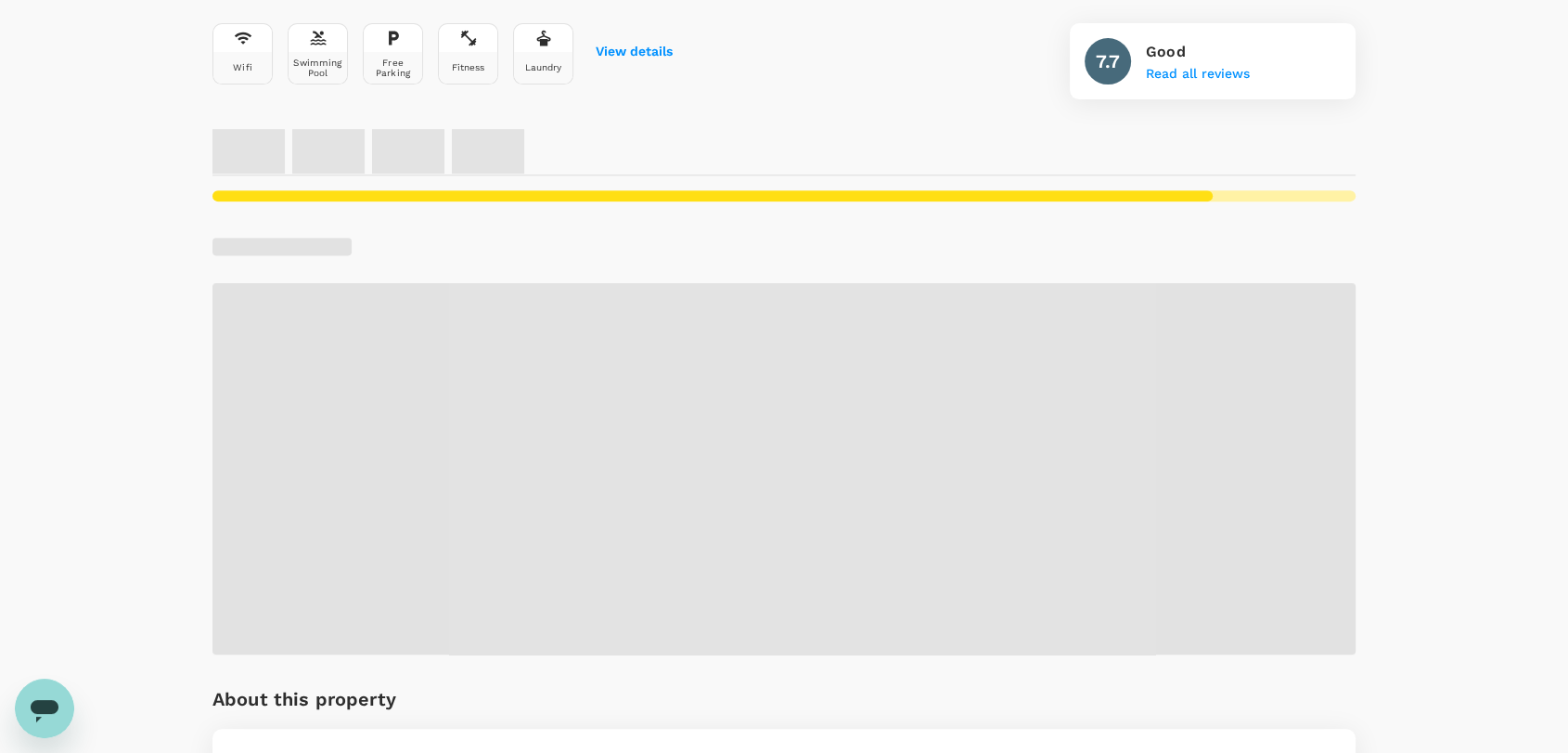
scroll to position [722, 0]
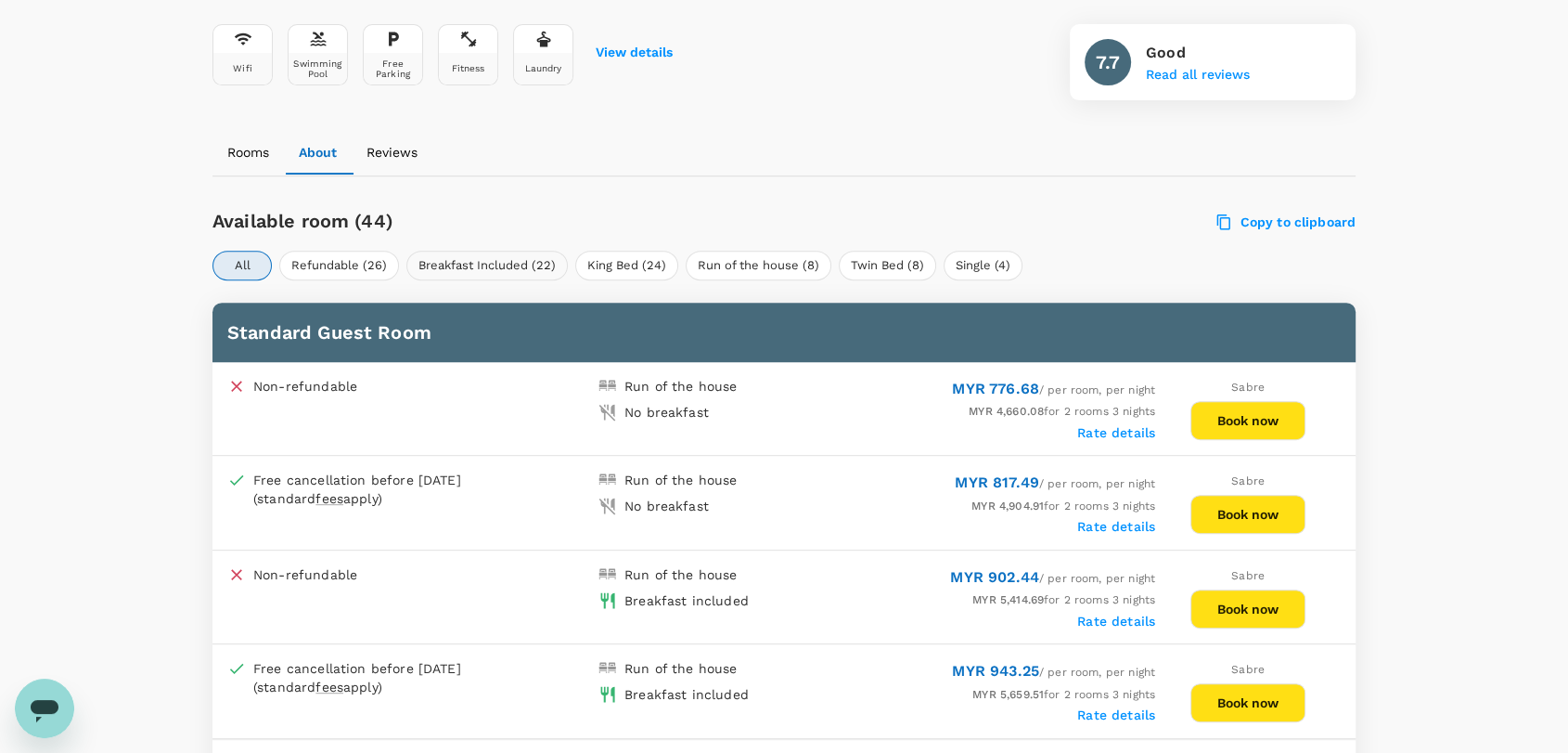
click at [428, 259] on button "Breakfast Included (22)" at bounding box center [486, 265] width 161 height 29
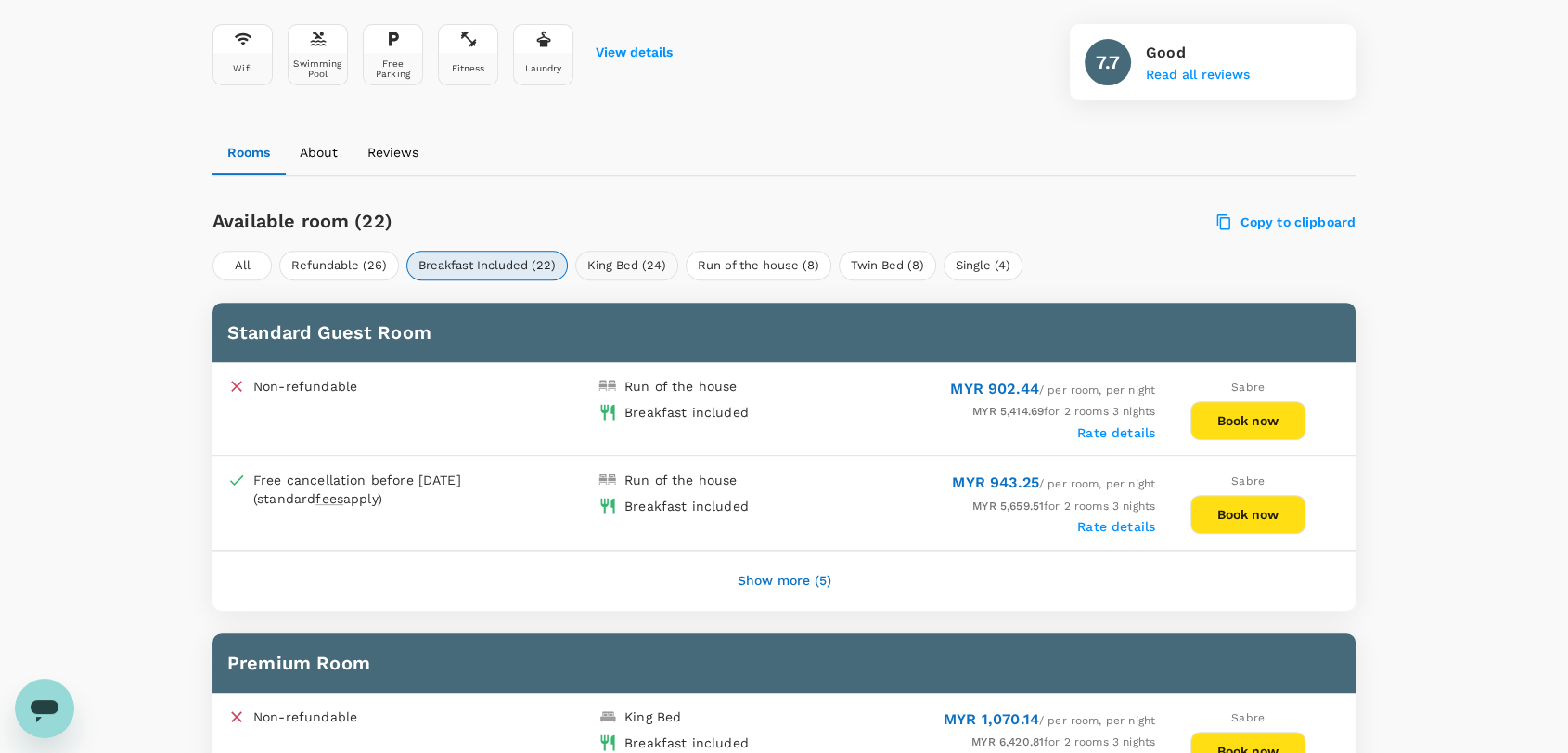
click at [623, 261] on button "King Bed (24)" at bounding box center [626, 265] width 103 height 29
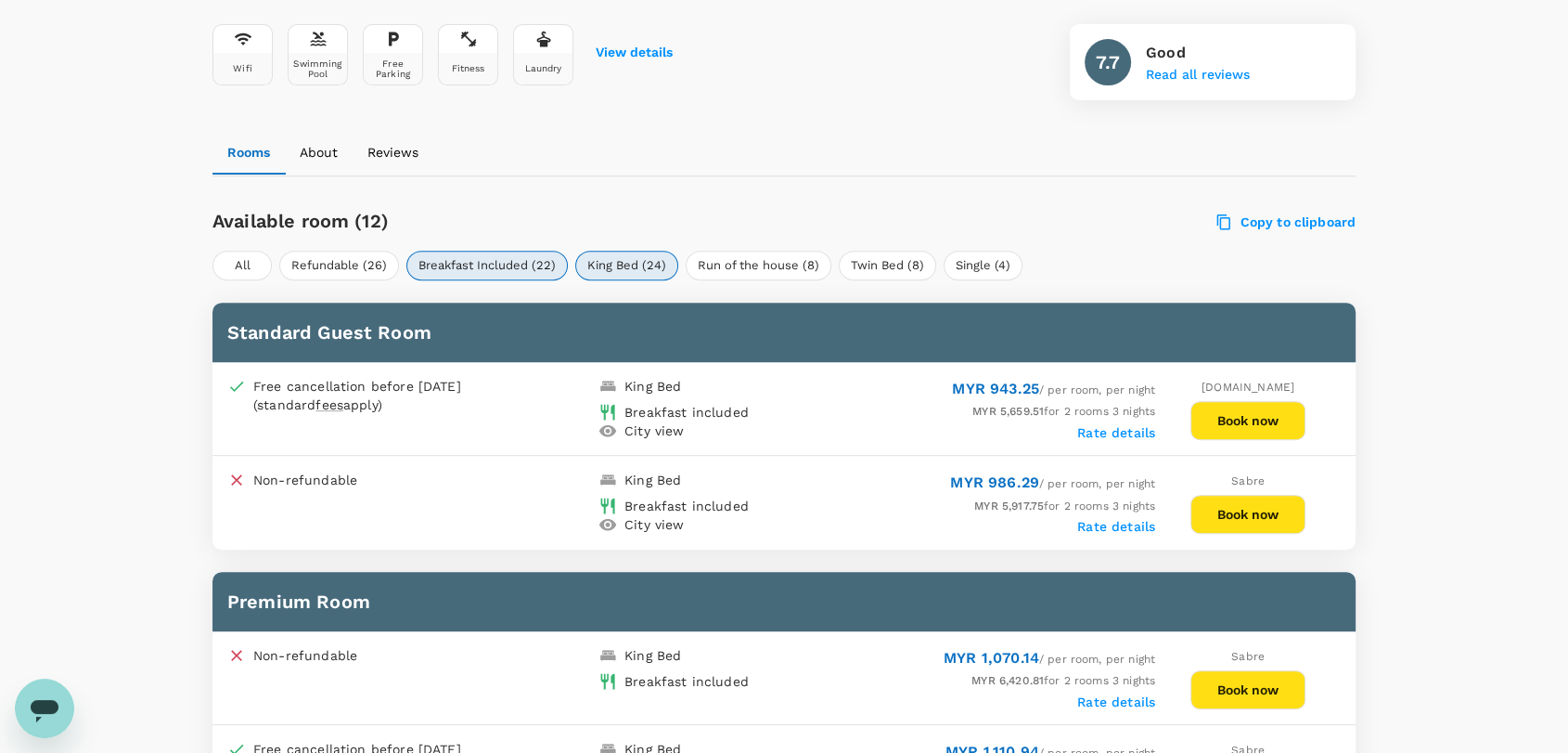
click at [1234, 428] on button "Book now" at bounding box center [1249, 421] width 115 height 39
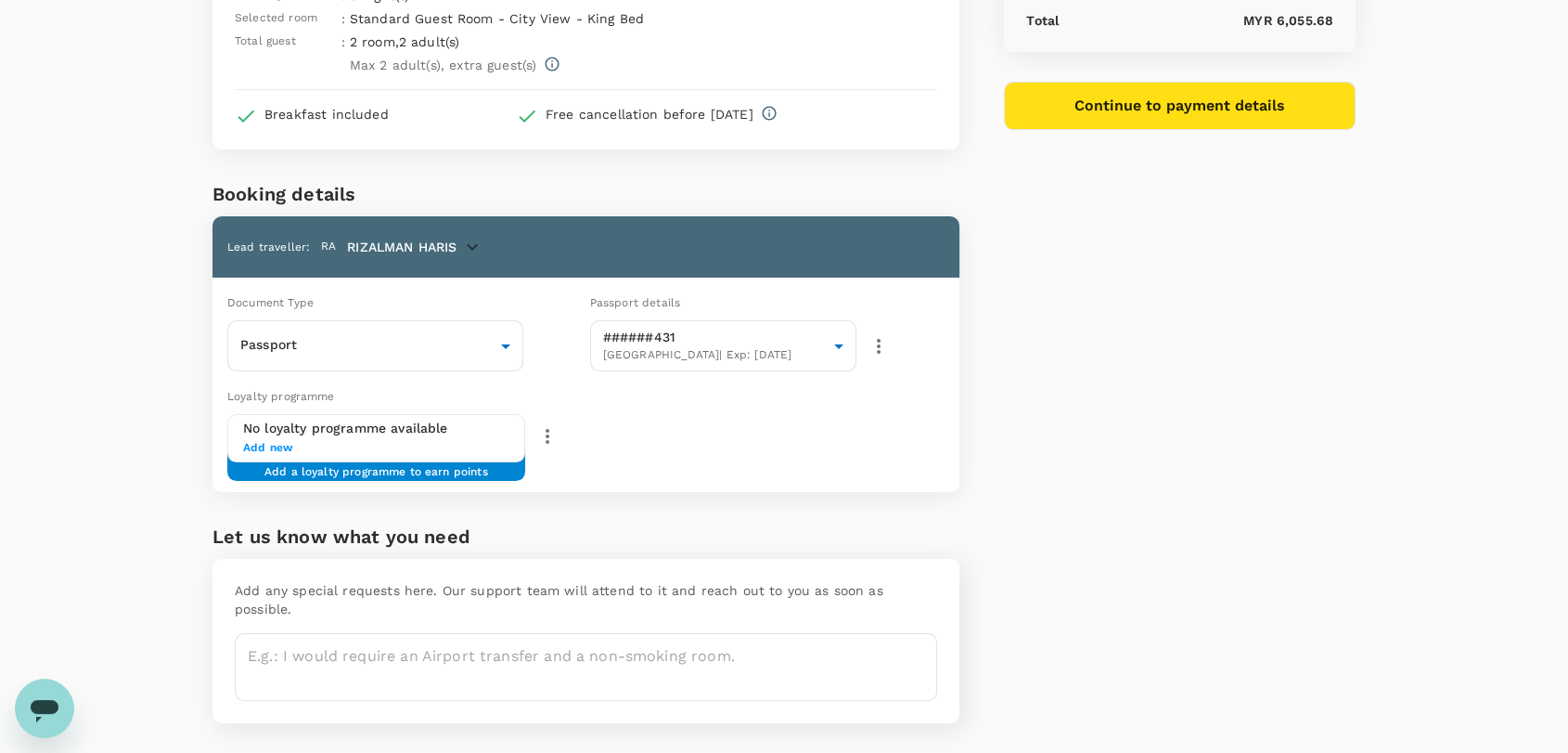
scroll to position [258, 0]
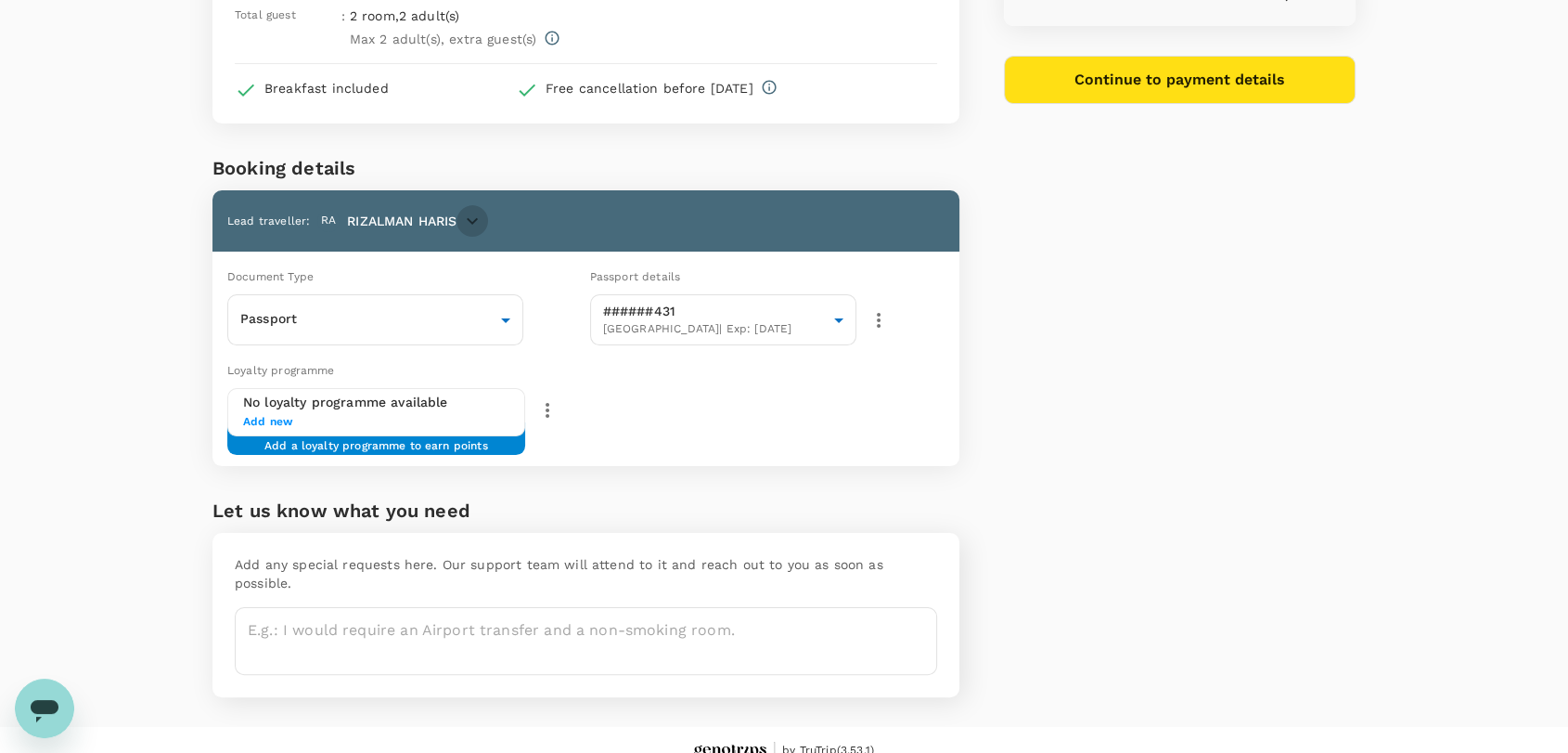
click at [473, 210] on icon "button" at bounding box center [472, 220] width 23 height 23
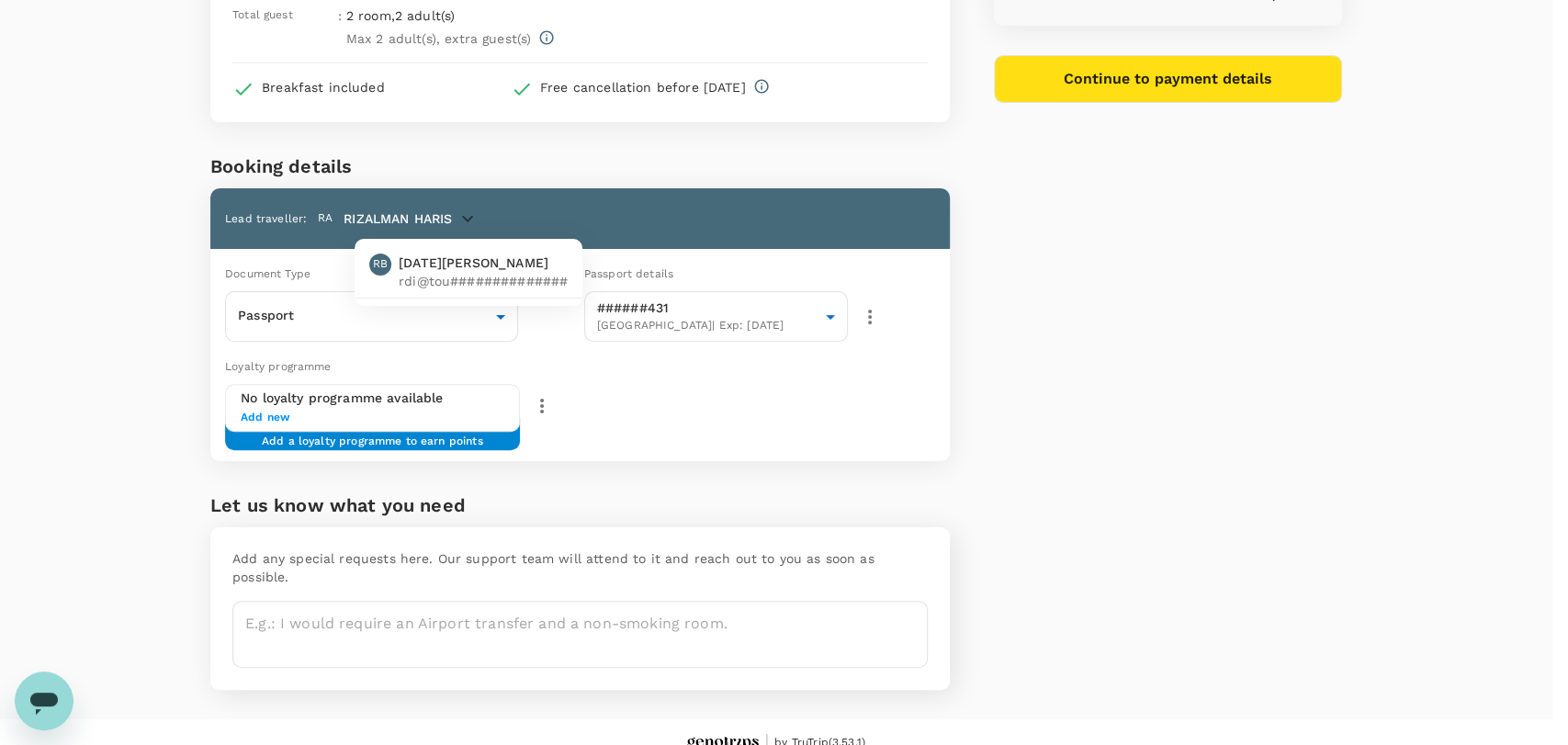
click at [761, 416] on div at bounding box center [784, 372] width 1568 height 745
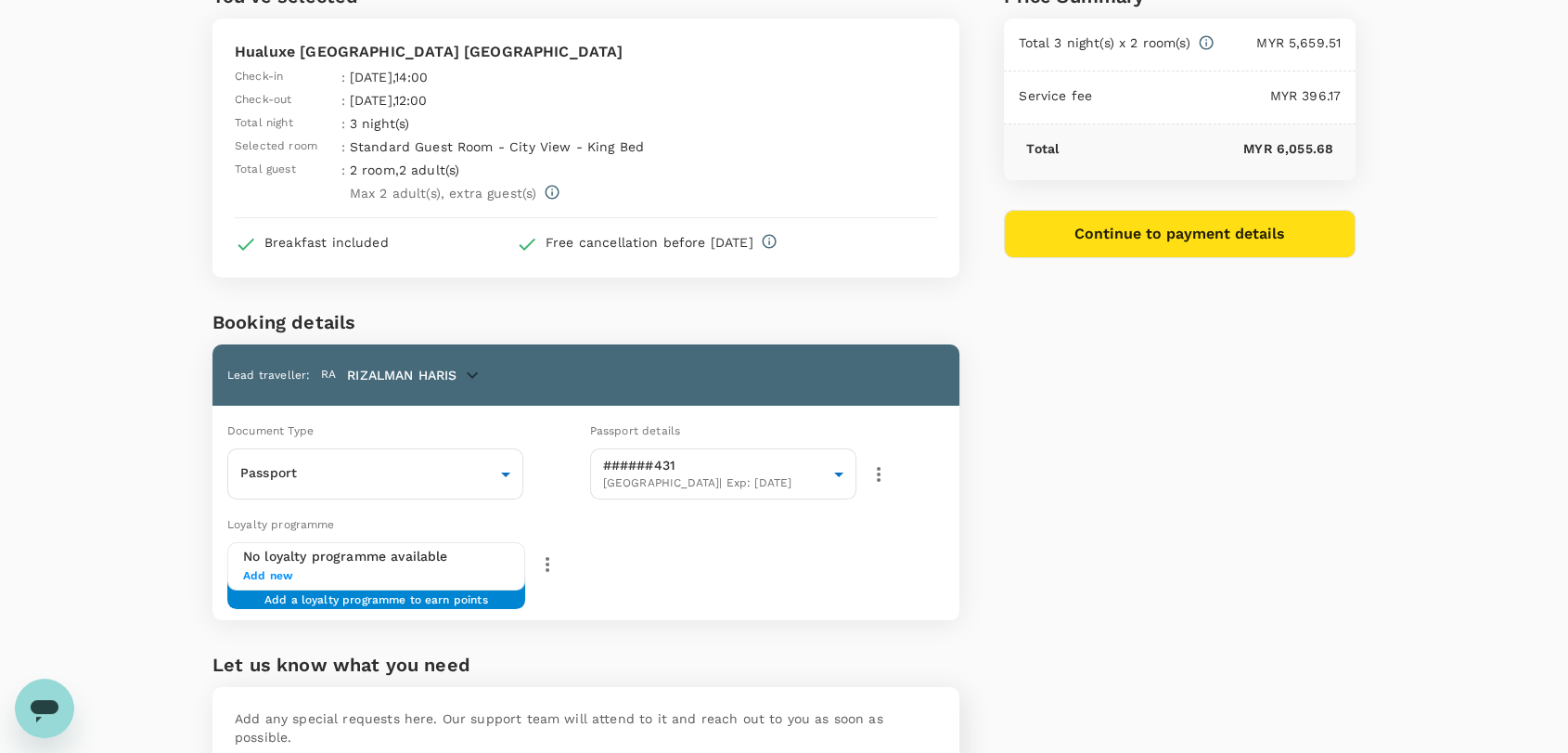
scroll to position [0, 0]
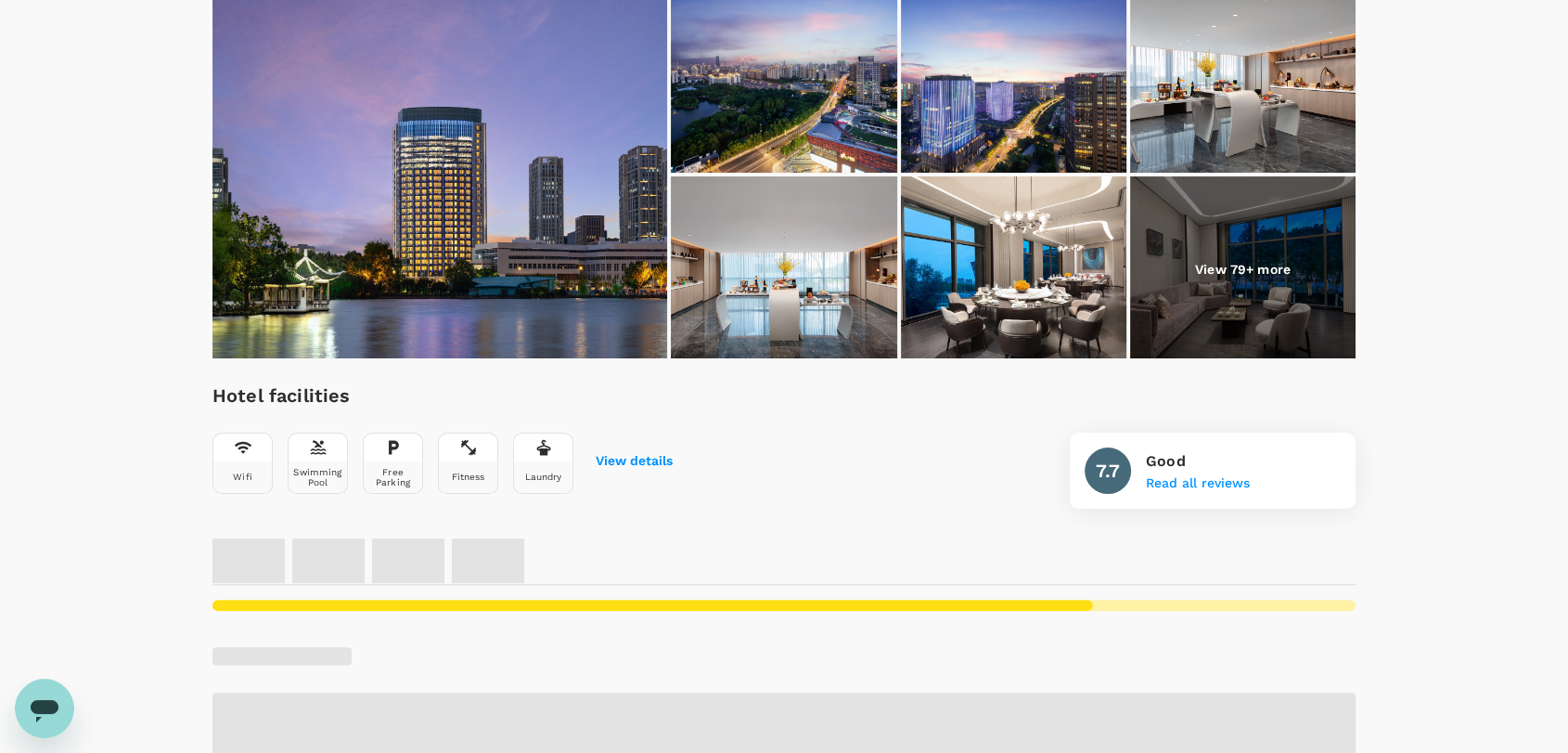
scroll to position [412, 0]
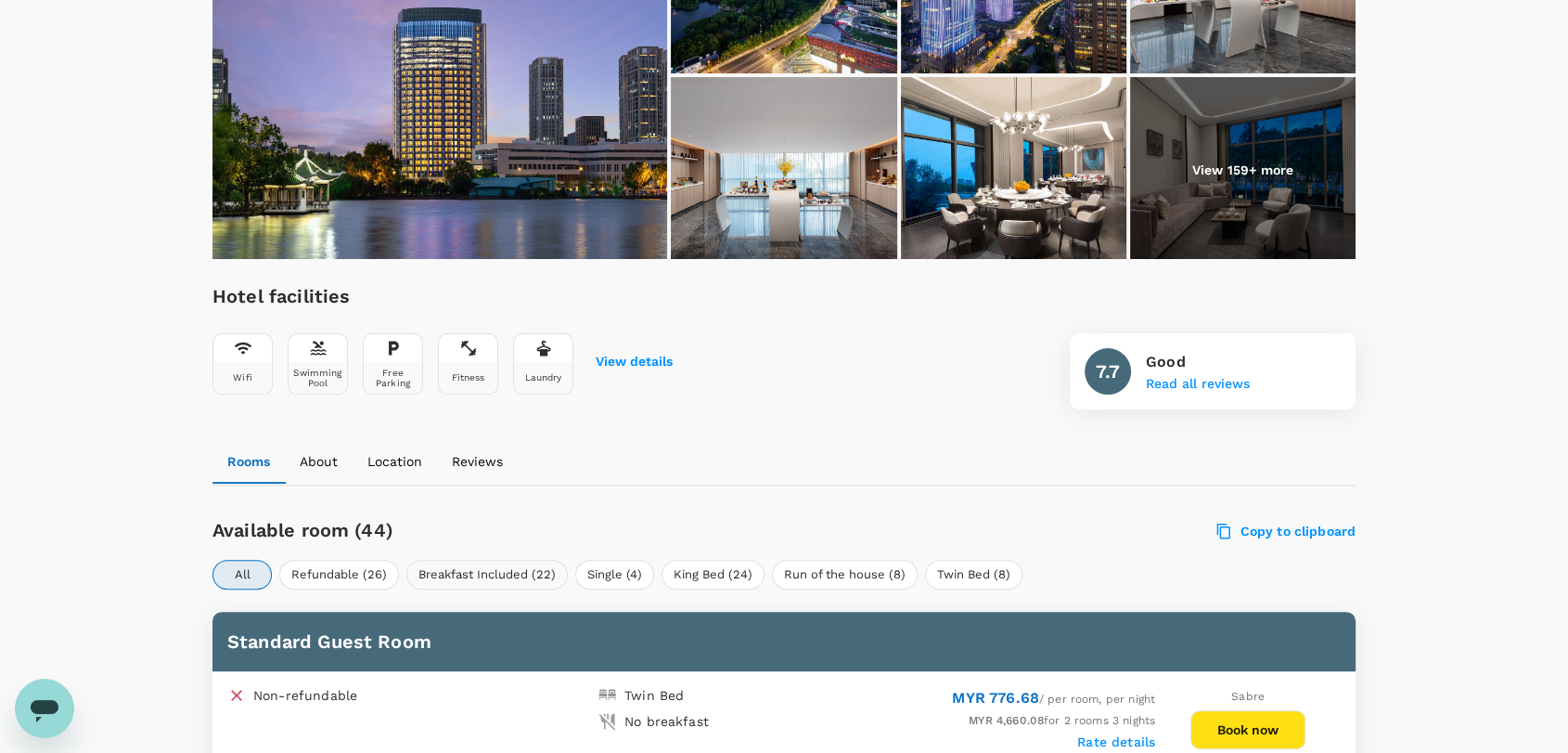
click at [478, 572] on button "Breakfast Included (22)" at bounding box center [486, 575] width 161 height 29
click at [713, 571] on button "King Bed (24)" at bounding box center [713, 575] width 103 height 29
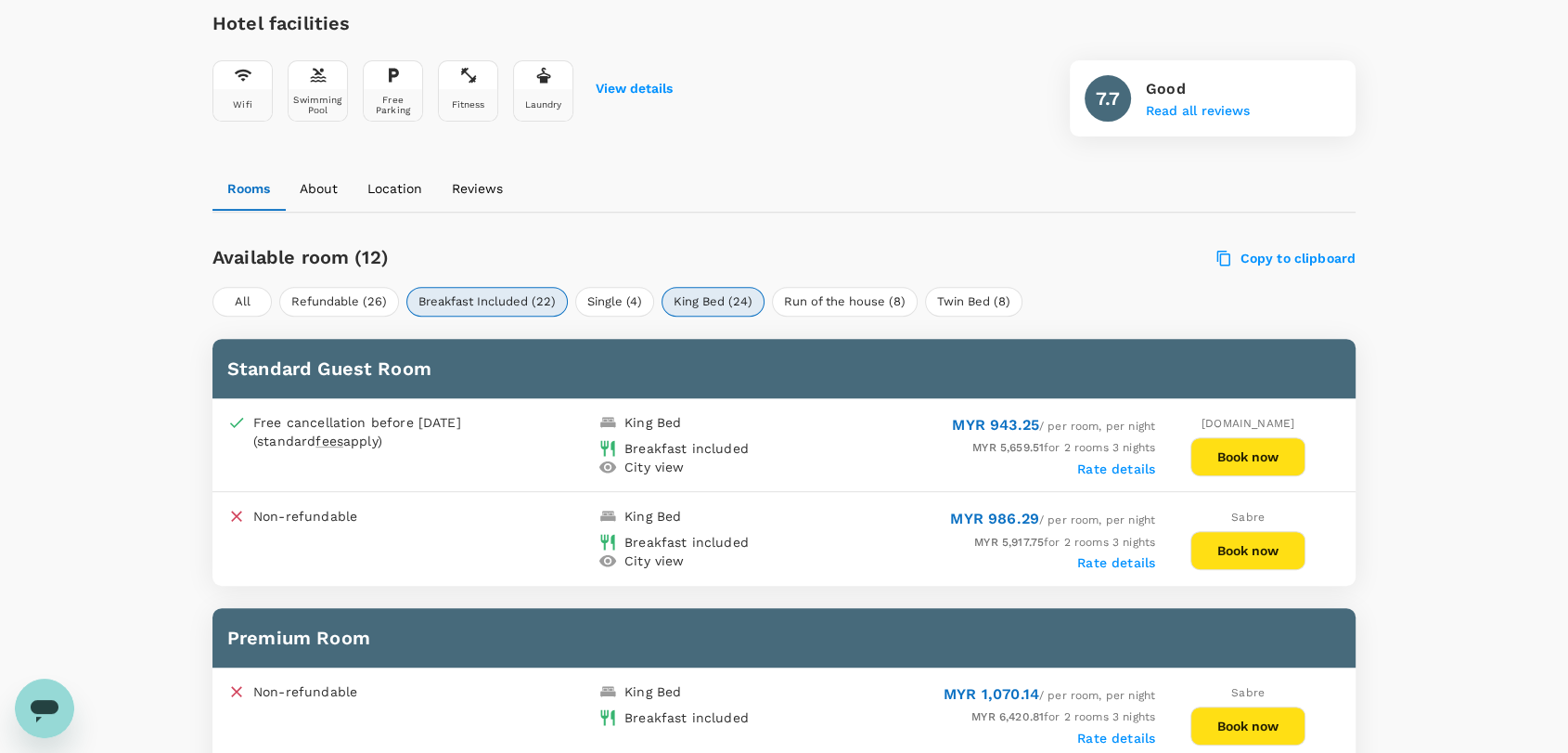
scroll to position [722, 0]
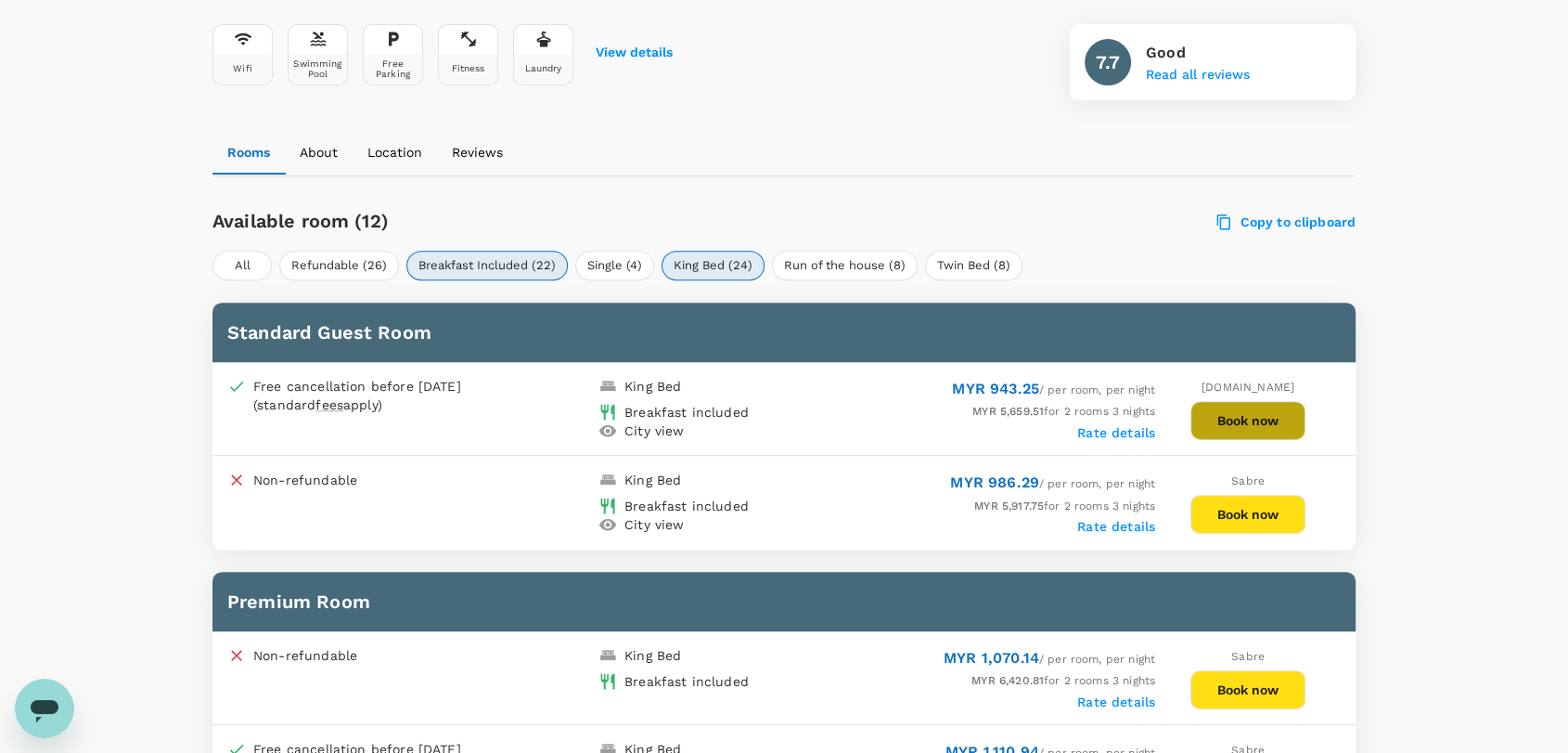
click at [1240, 410] on button "Book now" at bounding box center [1249, 421] width 115 height 39
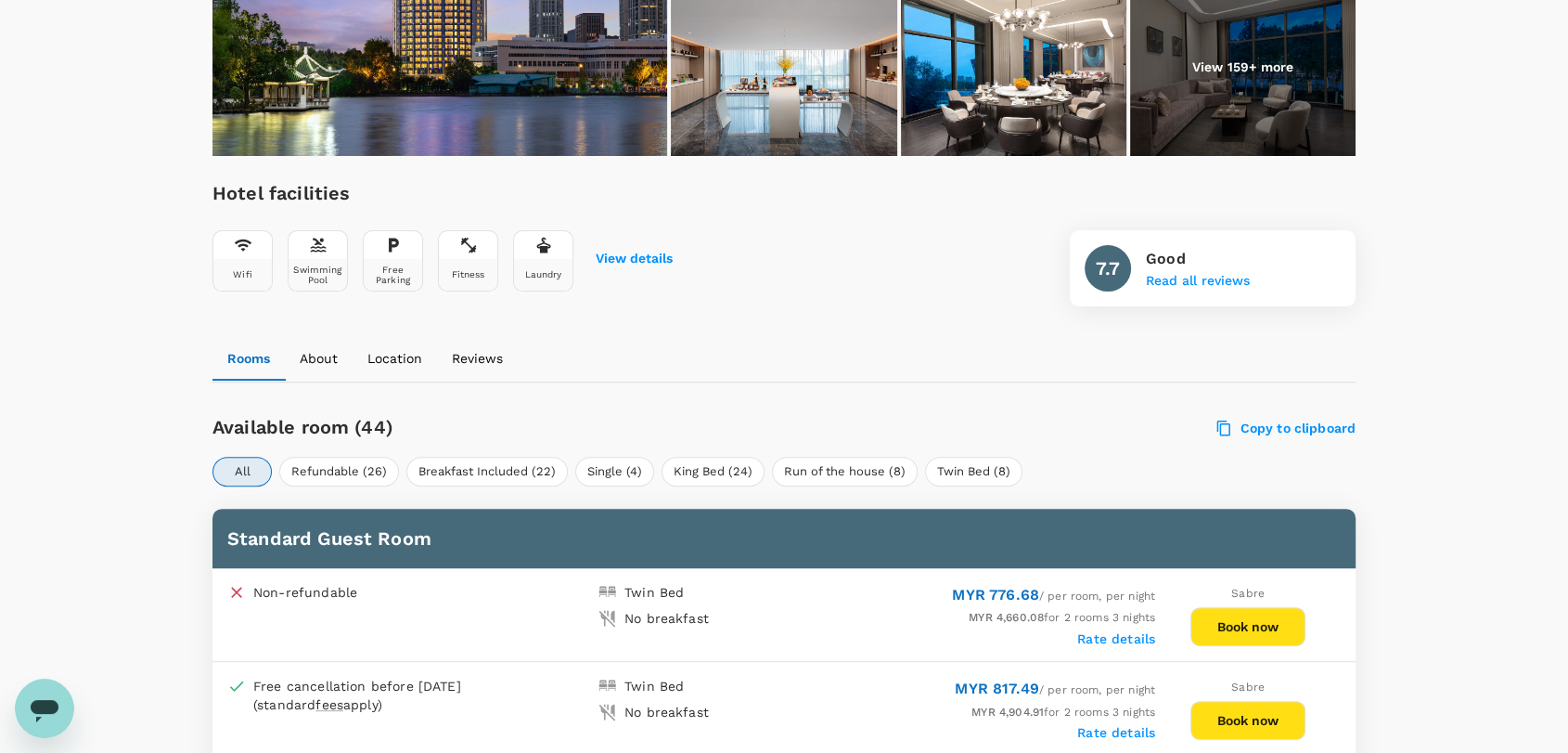
scroll to position [722, 0]
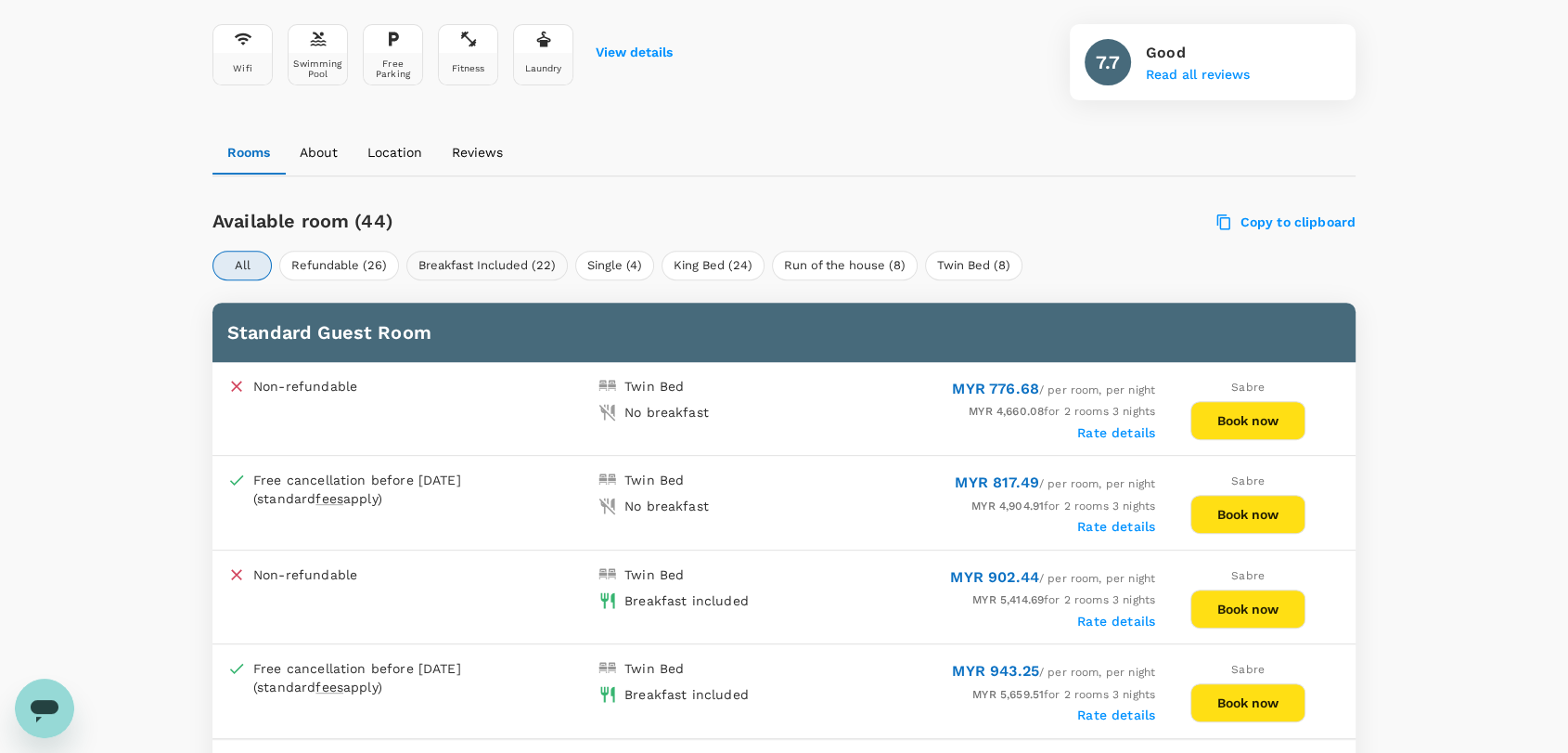
click at [509, 265] on button "Breakfast Included (22)" at bounding box center [486, 265] width 161 height 29
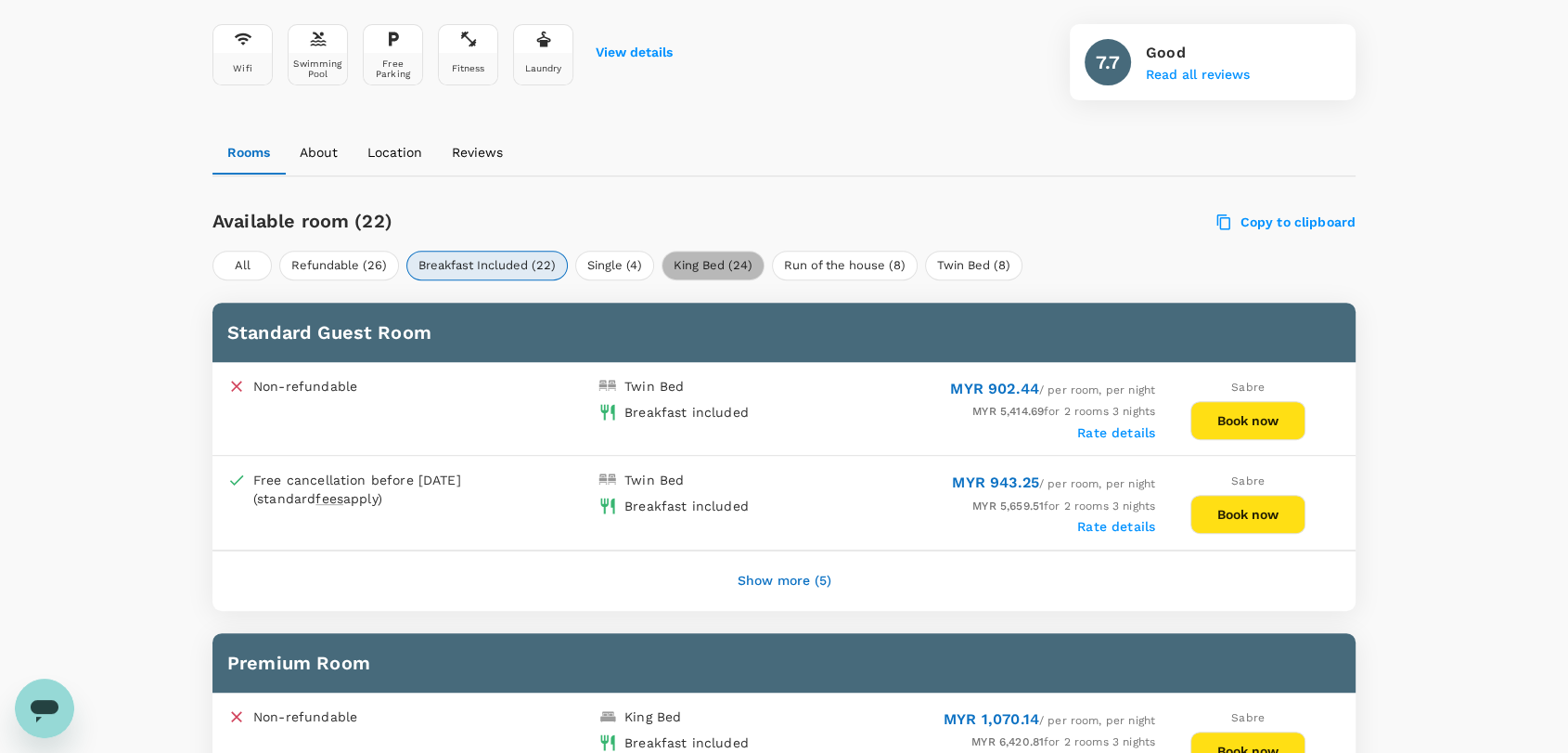
click at [709, 265] on button "King Bed (24)" at bounding box center [713, 265] width 103 height 29
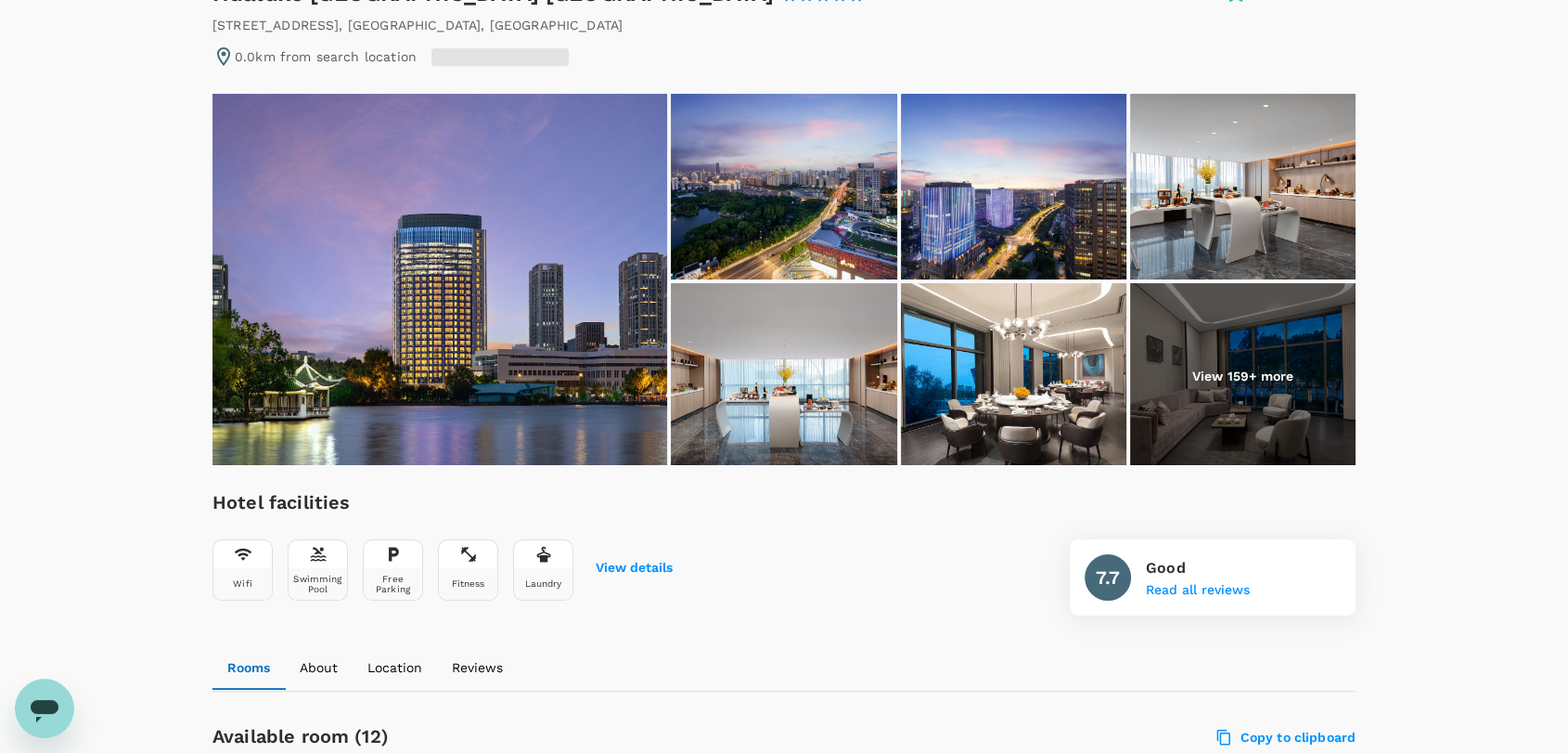
scroll to position [0, 0]
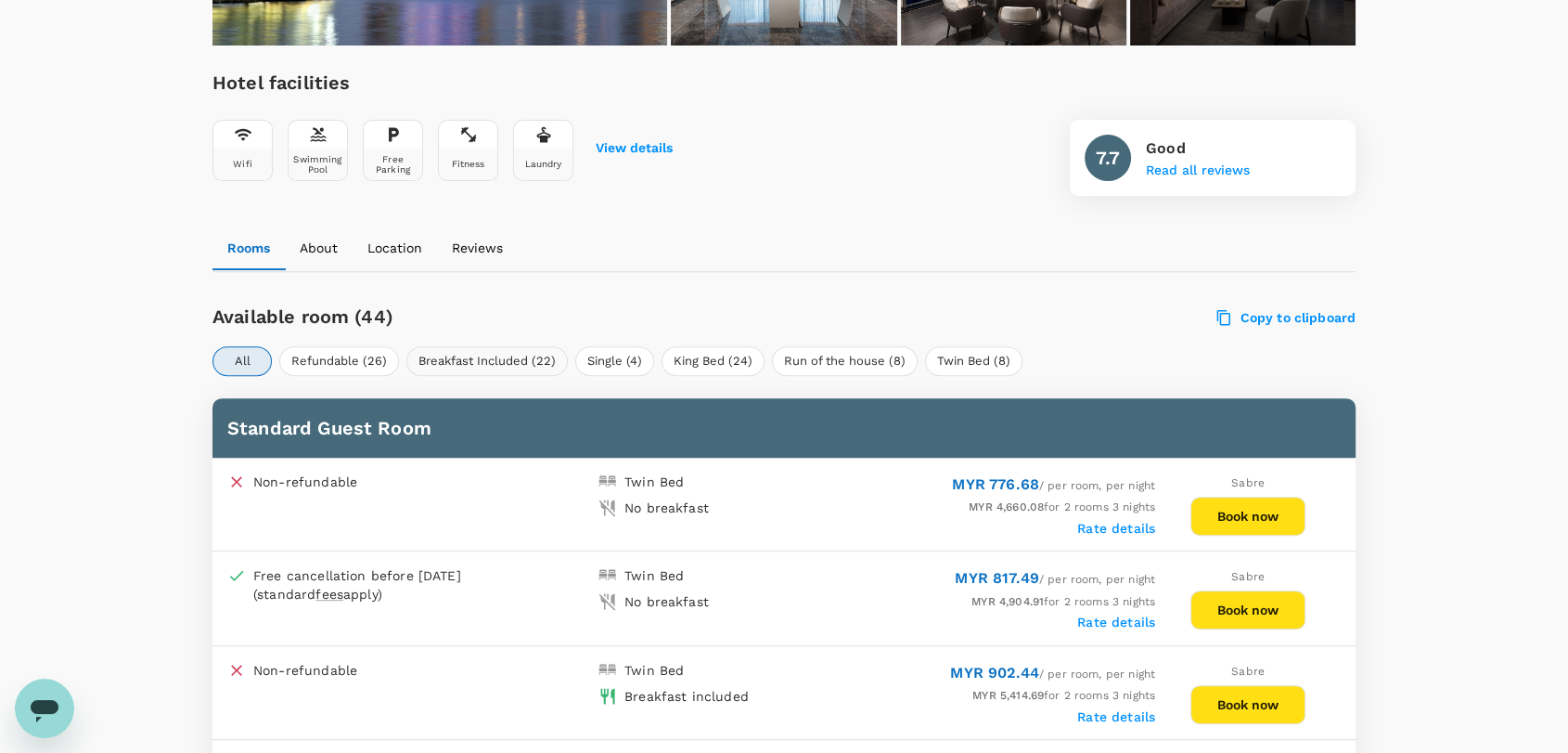
scroll to position [611, 0]
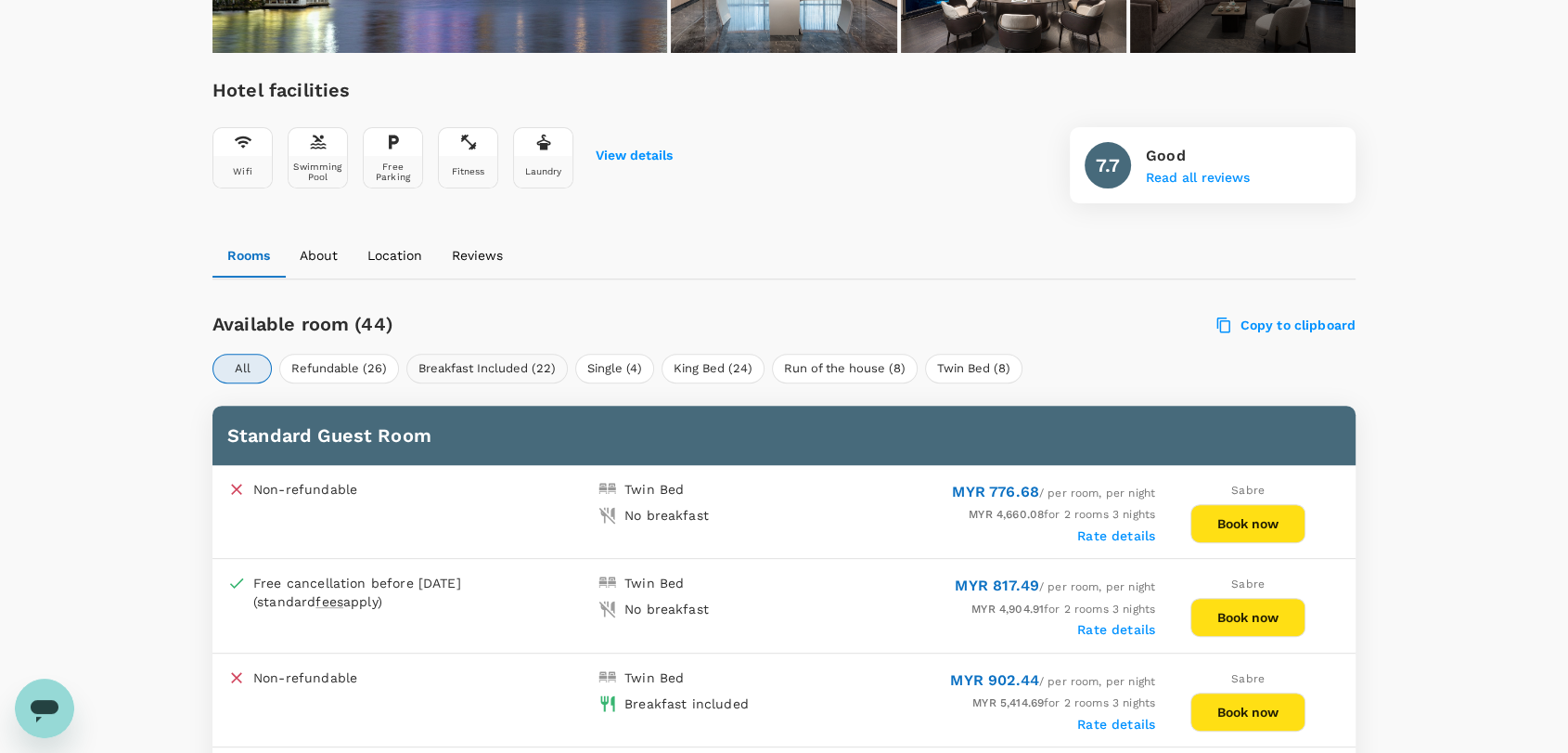
click at [513, 369] on button "Breakfast Included (22)" at bounding box center [486, 368] width 161 height 29
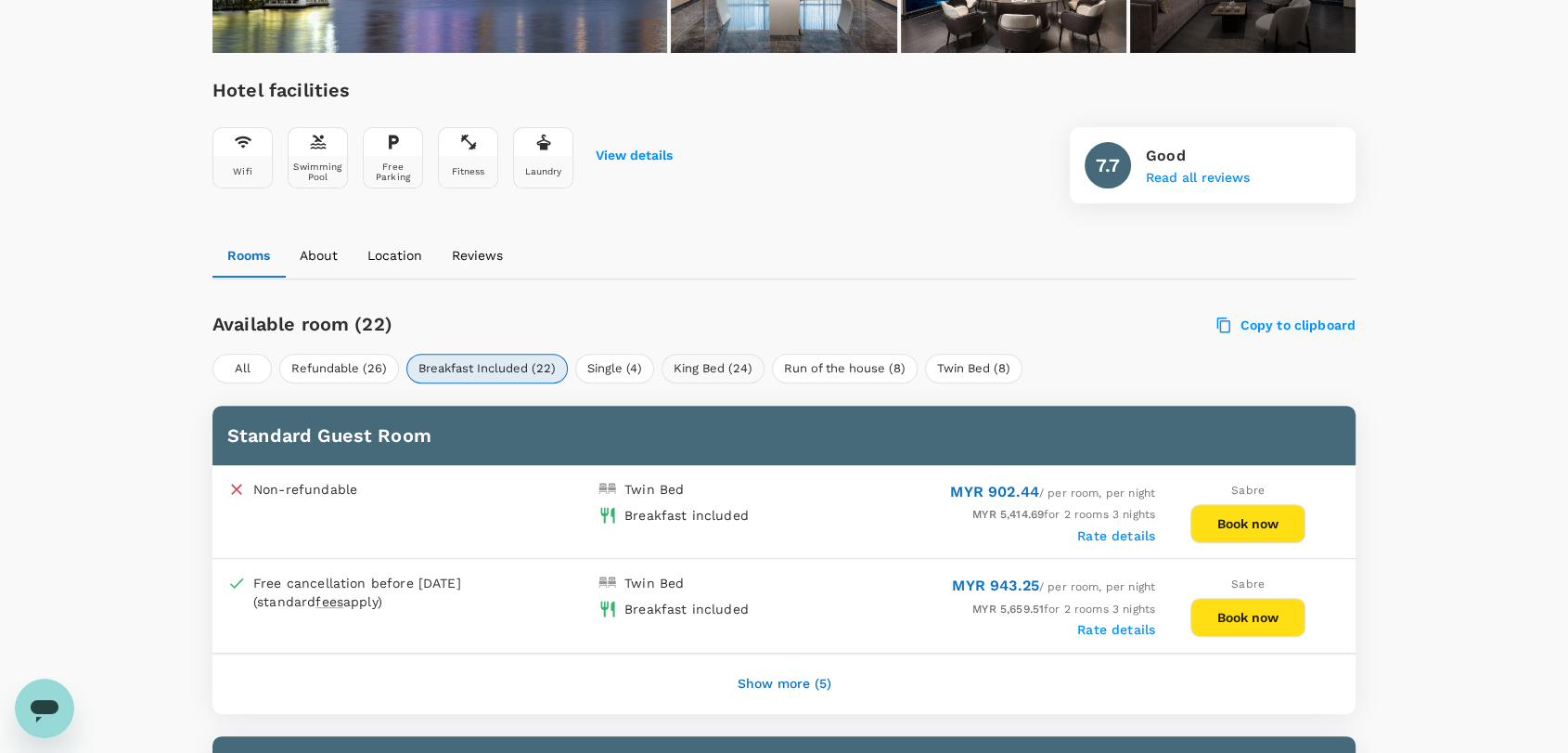
click at [713, 365] on button "King Bed (24)" at bounding box center [713, 368] width 103 height 29
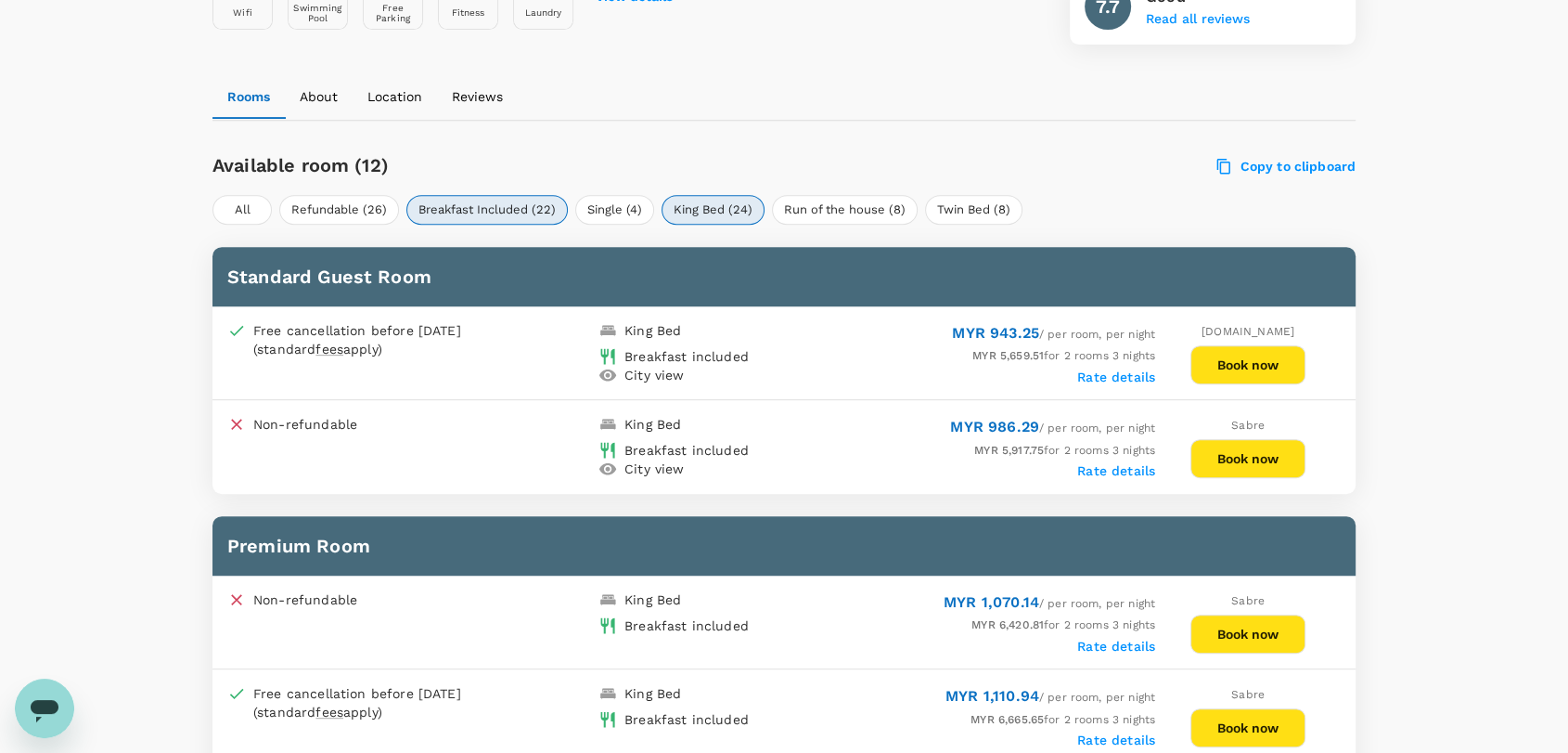
scroll to position [817, 0]
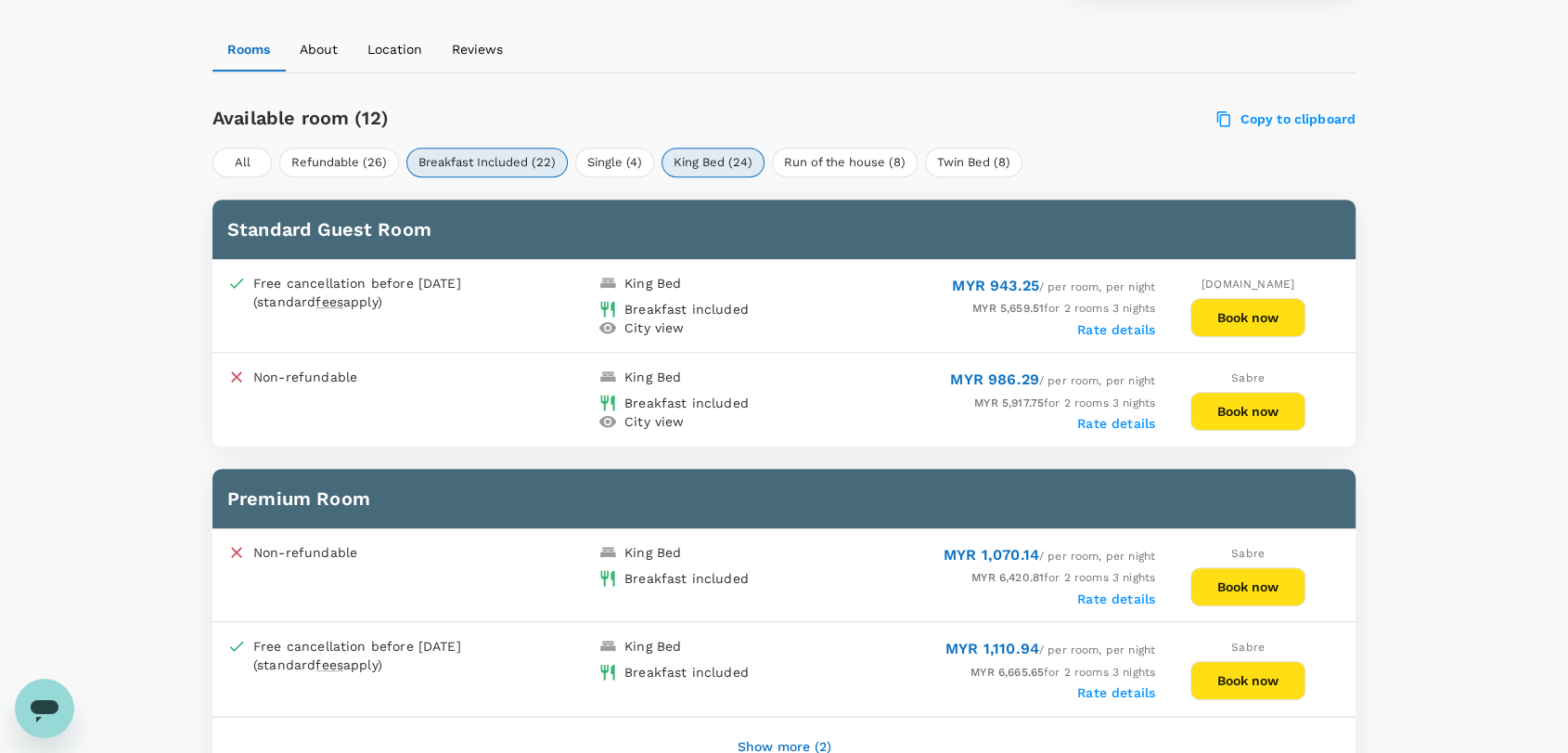
click at [1211, 308] on button "Book now" at bounding box center [1249, 317] width 115 height 39
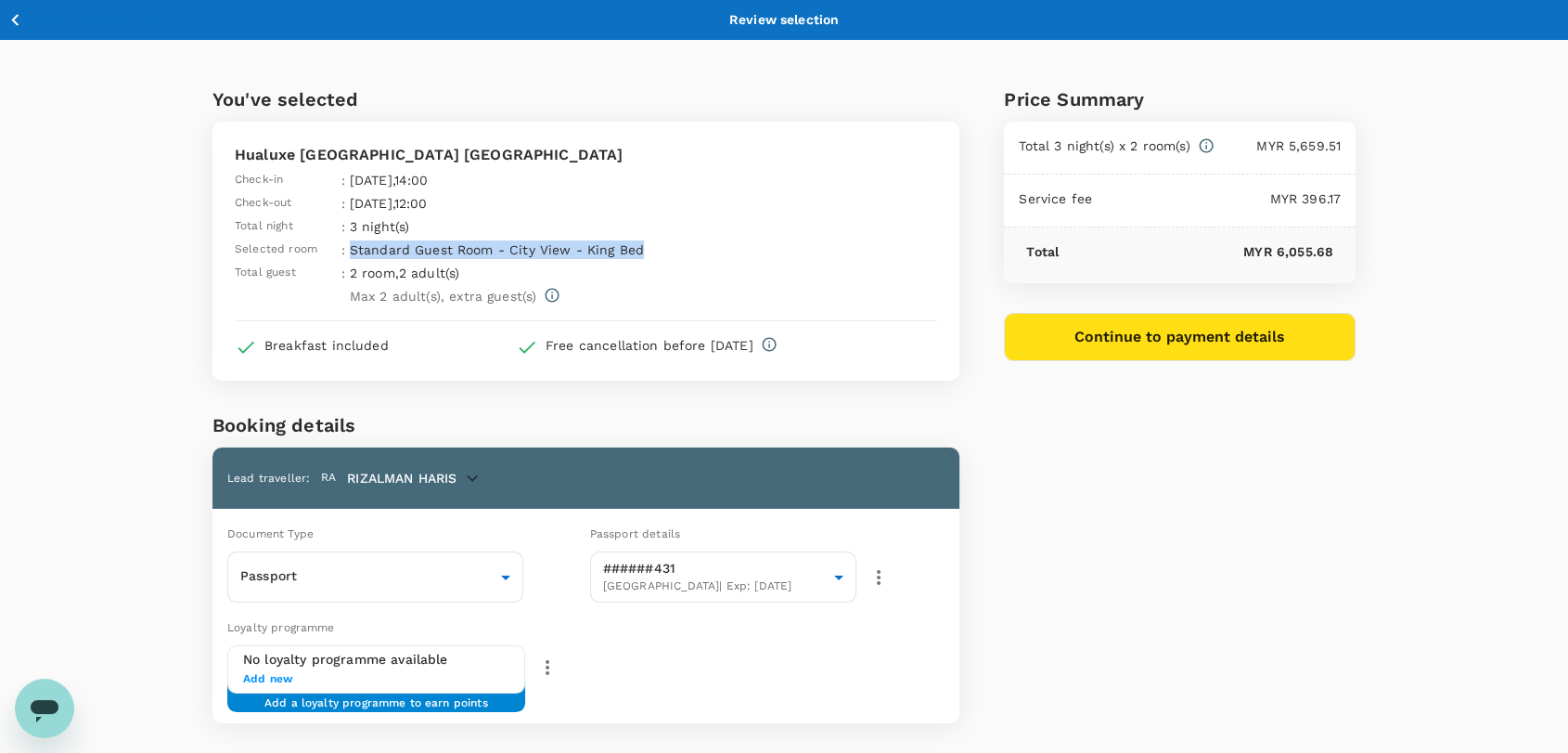
drag, startPoint x: 647, startPoint y: 254, endPoint x: 352, endPoint y: 255, distance: 295.0
click at [352, 255] on p "Standard Guest Room - City View - King Bed" at bounding box center [535, 250] width 372 height 19
copy p "Standard Guest Room - City View - King Bed"
click at [804, 270] on div "Hualuxe [GEOGRAPHIC_DATA] Check-in : [DATE] 14:00 Check-out : [DATE] 12:00 Tota…" at bounding box center [586, 224] width 703 height 162
click at [23, 22] on icon "button" at bounding box center [16, 21] width 23 height 24
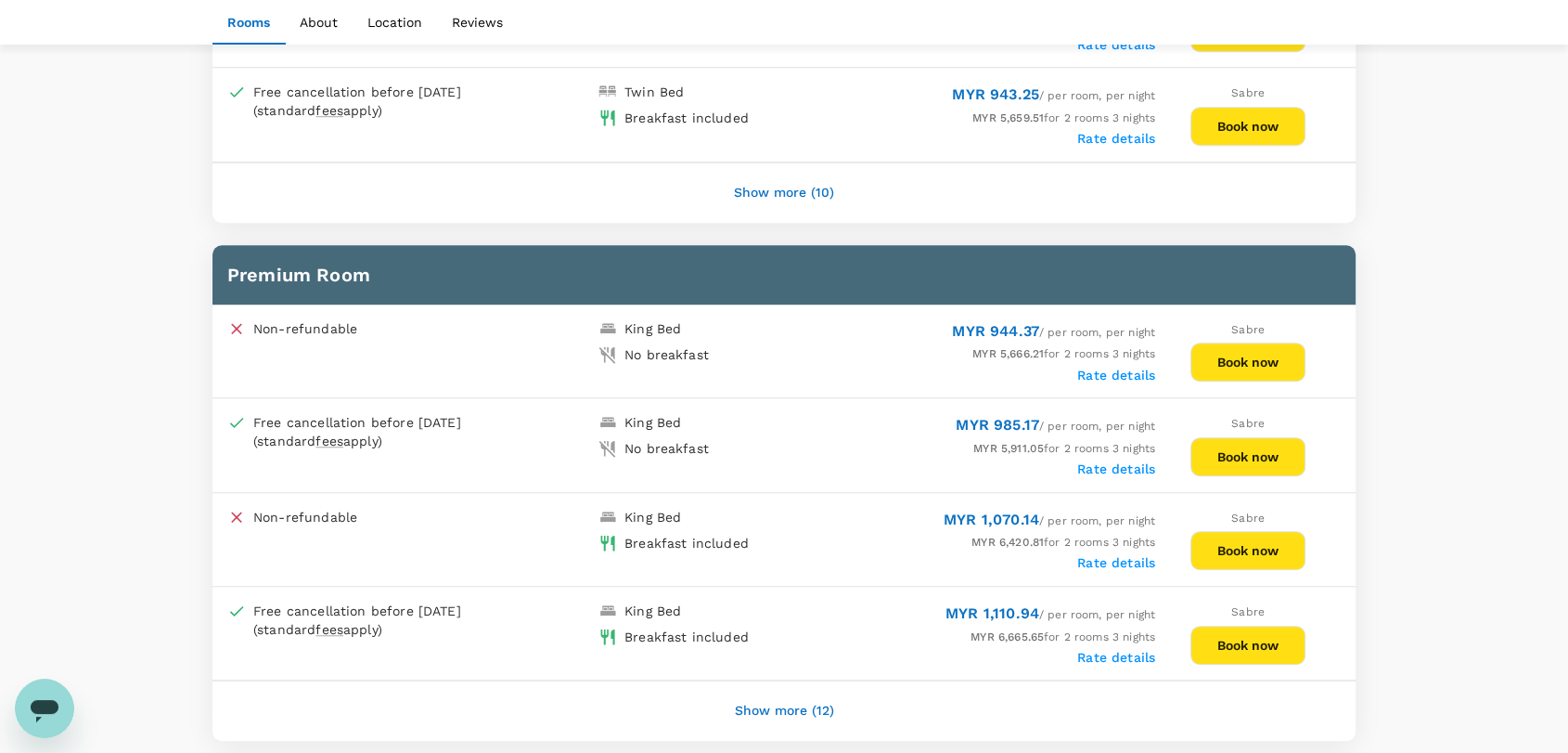
scroll to position [1326, 0]
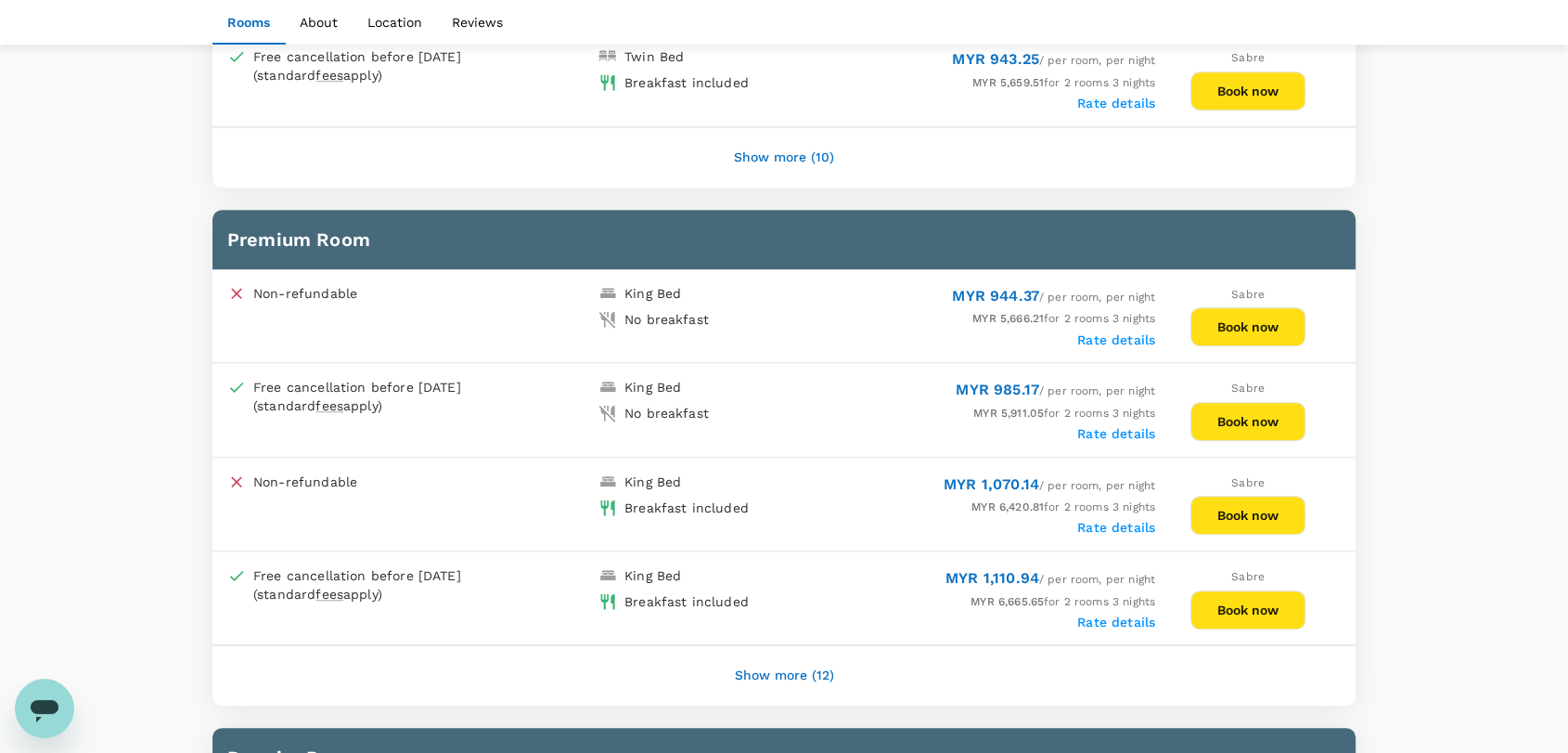
click at [1256, 590] on button "Book now" at bounding box center [1249, 610] width 115 height 39
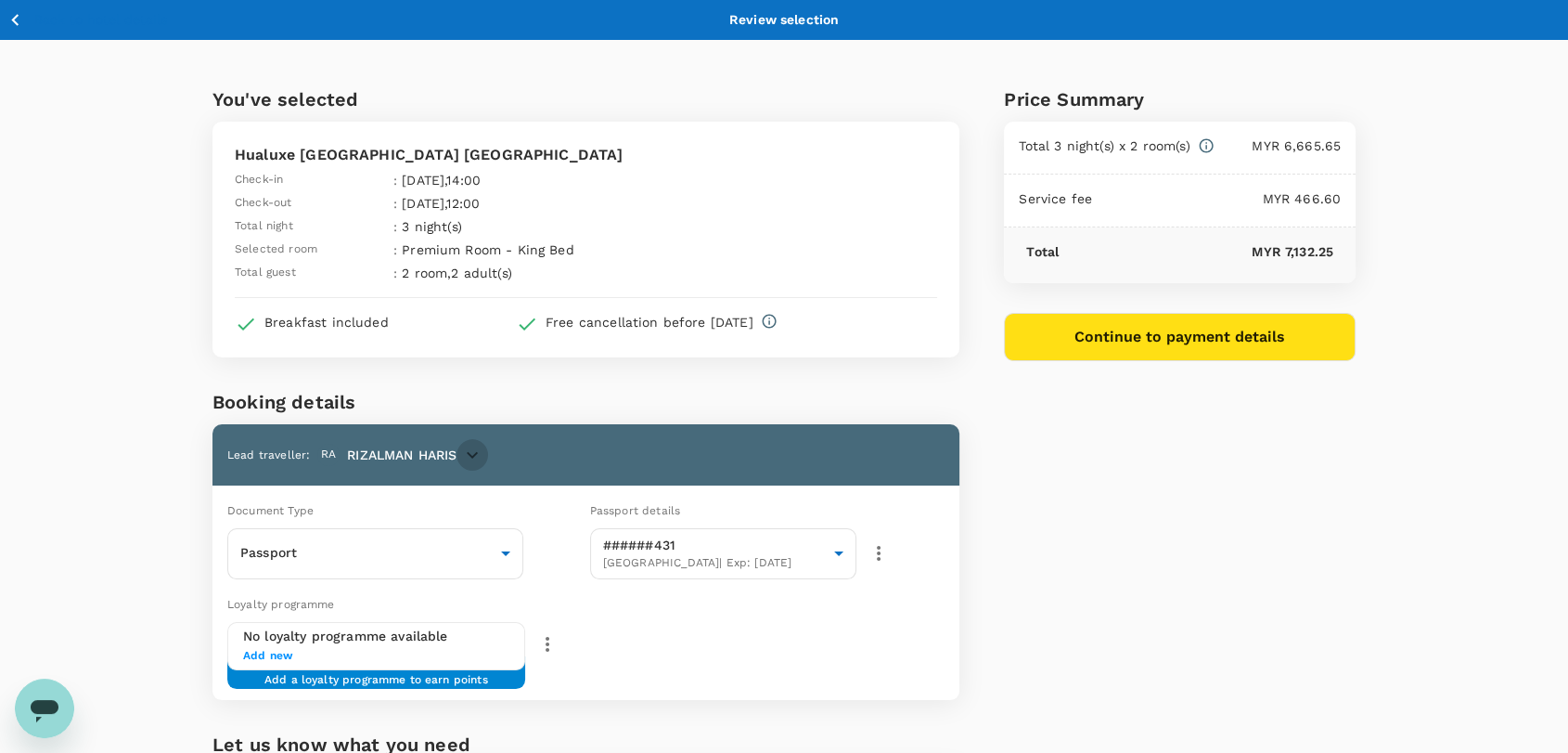
click at [470, 449] on icon "button" at bounding box center [472, 454] width 23 height 23
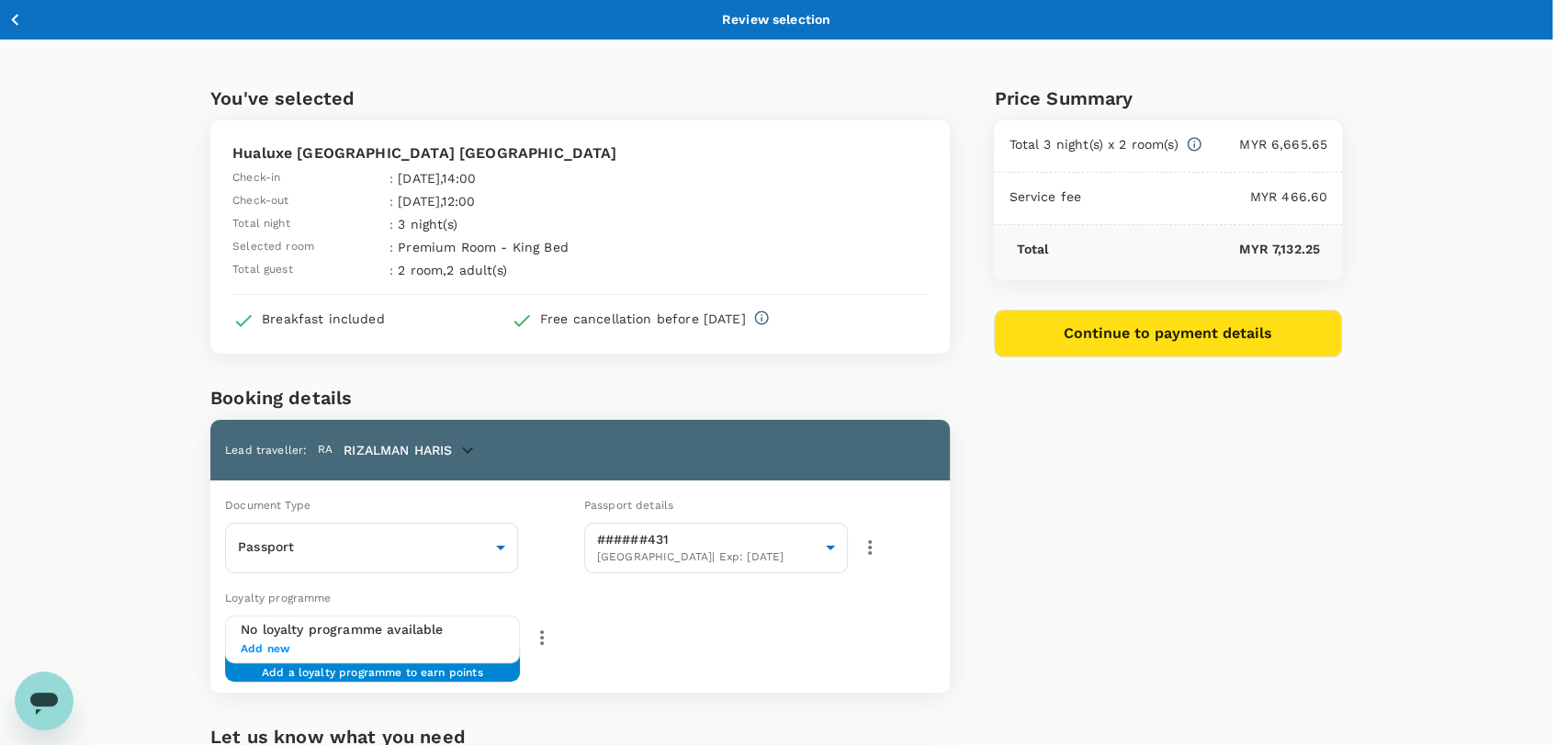
click at [615, 437] on div at bounding box center [784, 372] width 1568 height 745
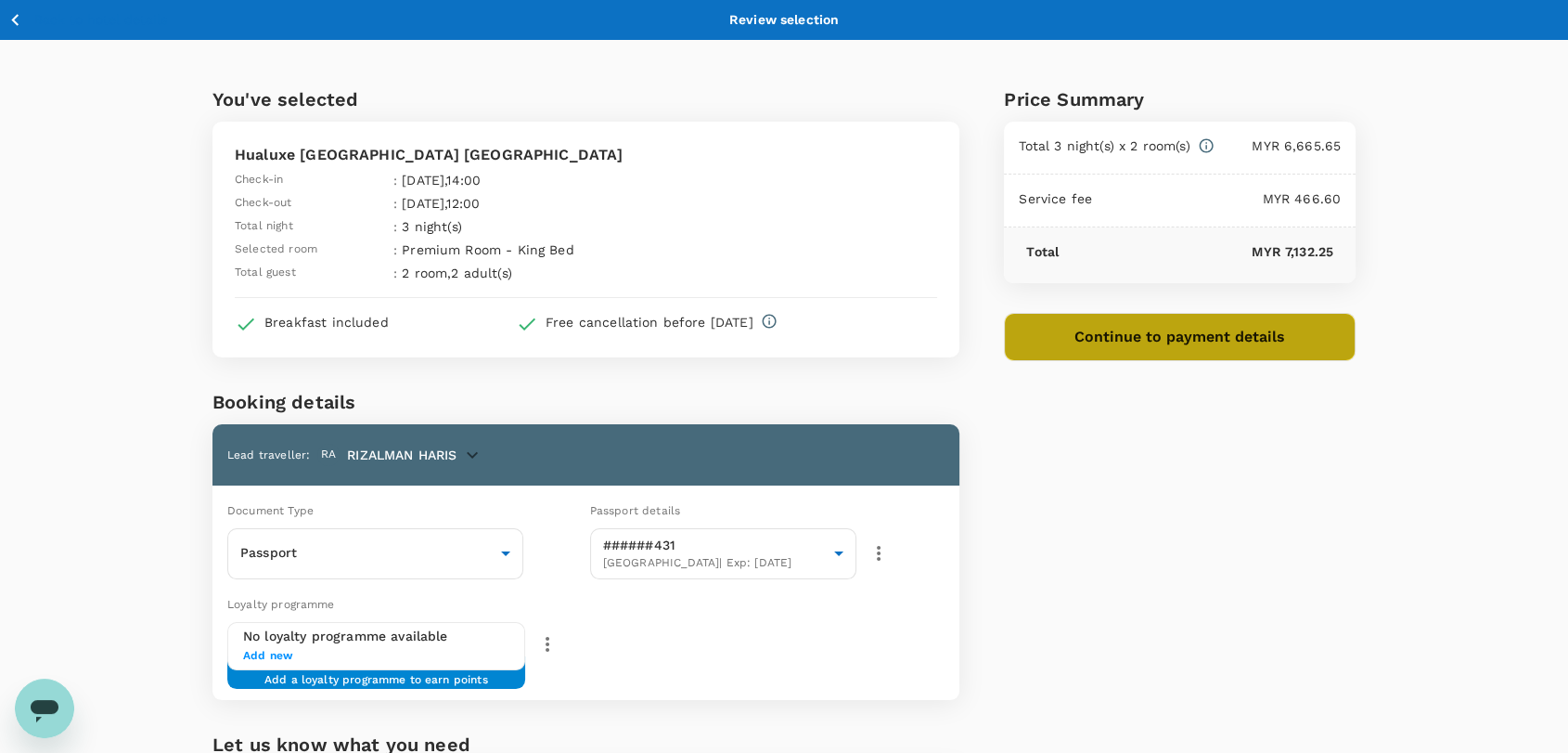
click at [1119, 329] on button "Continue to payment details" at bounding box center [1179, 337] width 351 height 48
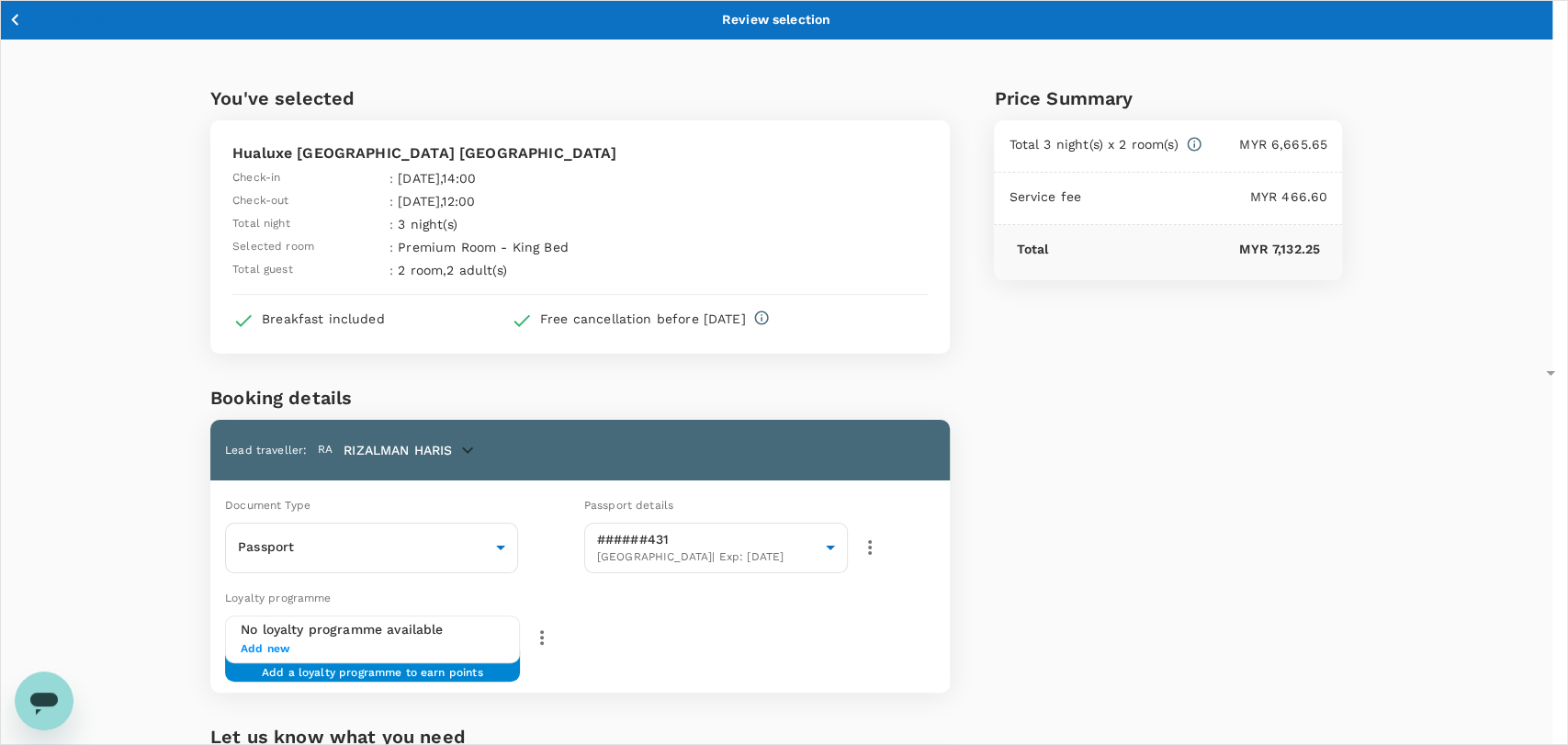
type input "9ea61a02-274a-4f65-9d5b-ca51ac7b2cfc"
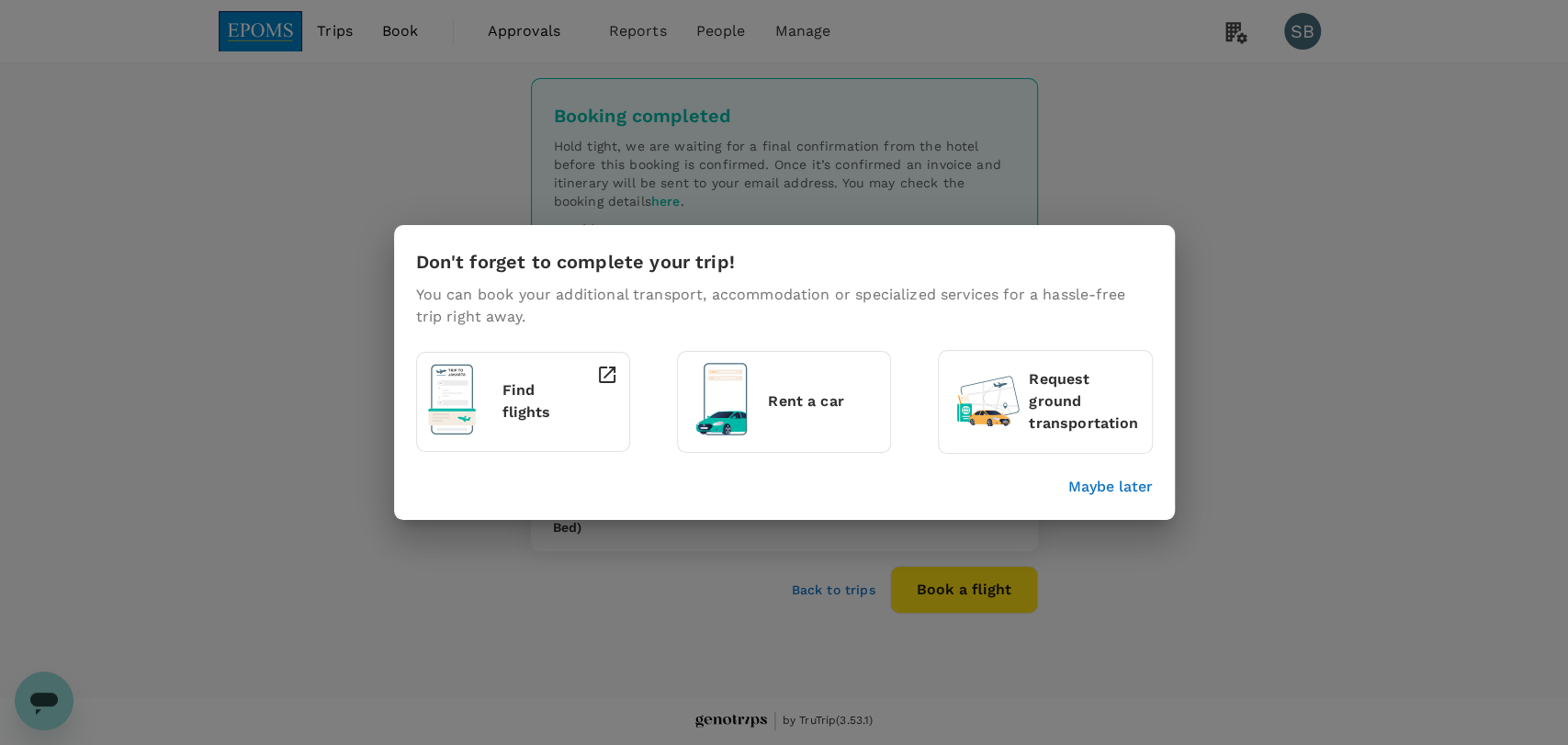
click at [1109, 481] on p "Maybe later" at bounding box center [1110, 486] width 84 height 22
